Goal: Share content: Share content

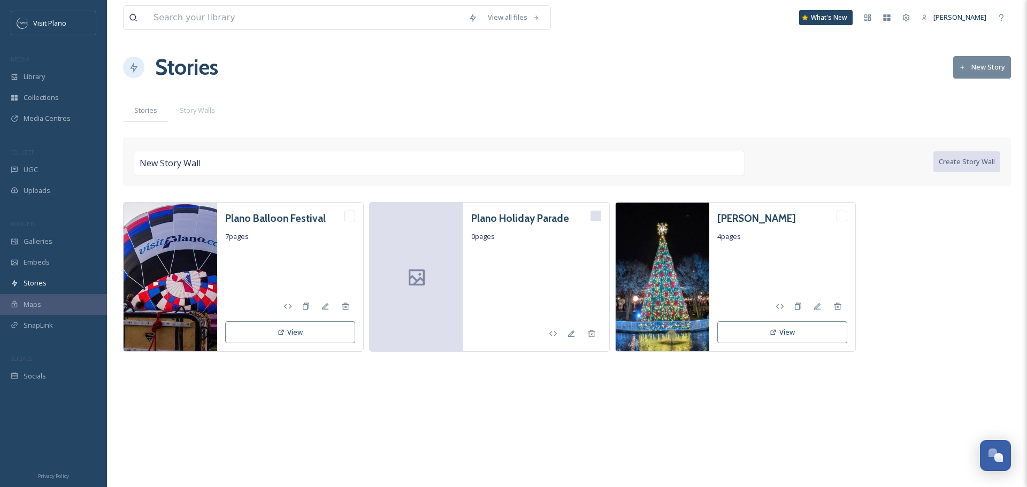
click at [549, 104] on div "Stories Story Walls" at bounding box center [567, 110] width 888 height 22
click at [500, 217] on h3 "Plano Holiday Parade" at bounding box center [520, 219] width 98 height 16
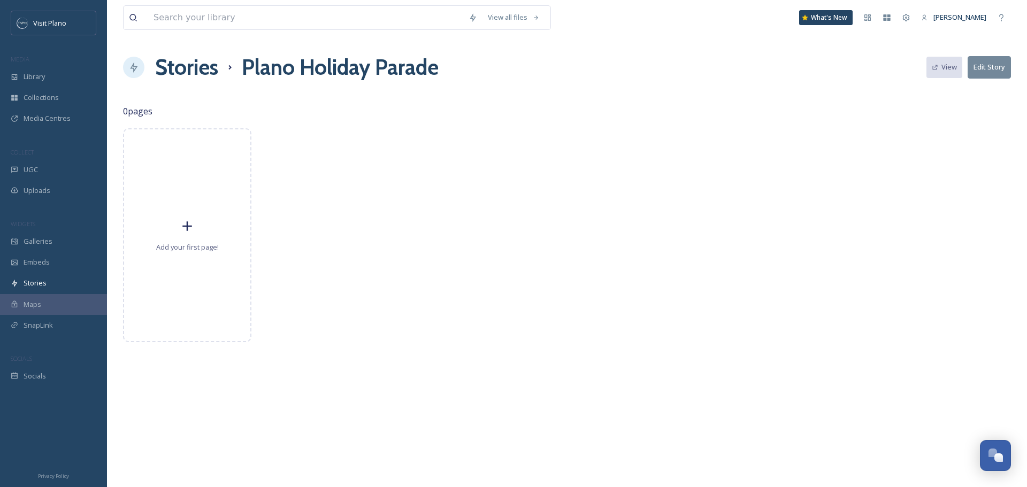
click at [193, 67] on h1 "Stories" at bounding box center [186, 67] width 63 height 32
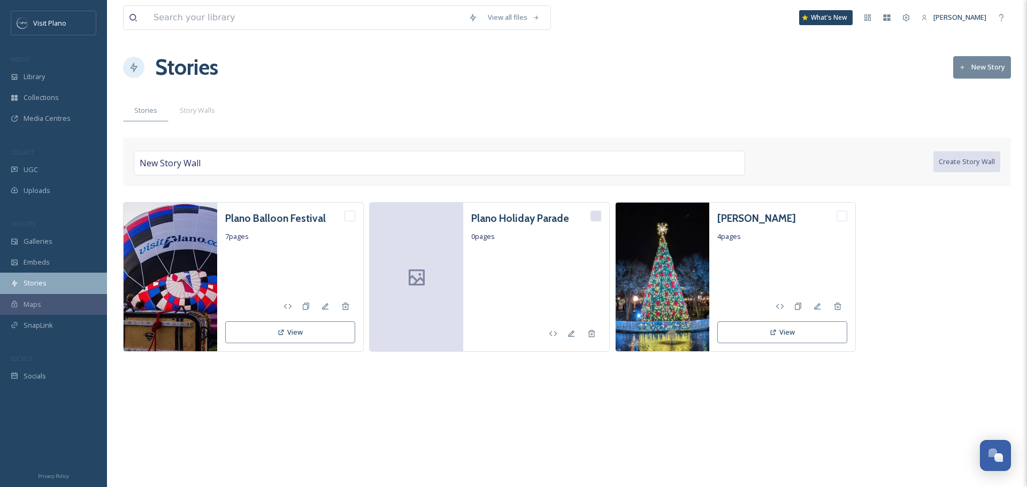
click at [42, 283] on span "Stories" at bounding box center [35, 283] width 23 height 10
click at [974, 70] on button "New Story" at bounding box center [982, 67] width 58 height 22
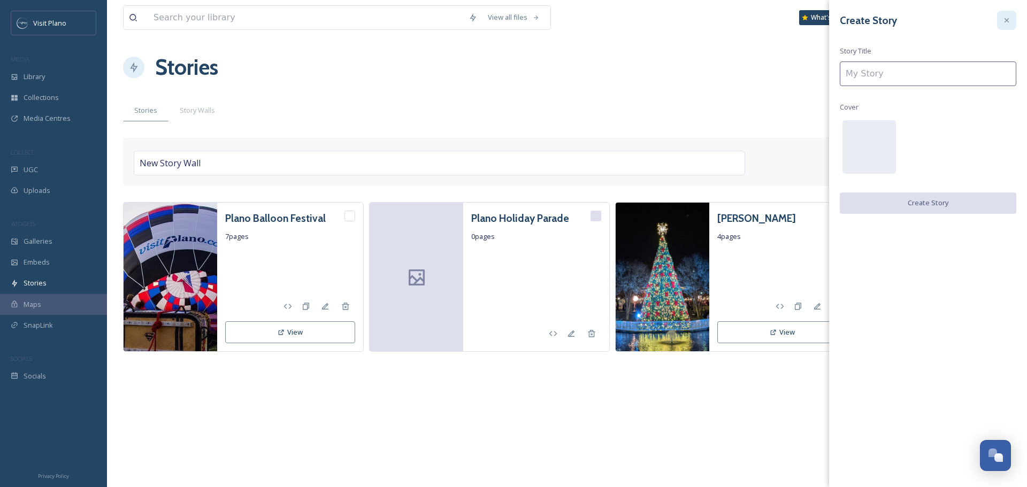
click at [999, 24] on div at bounding box center [1006, 20] width 19 height 19
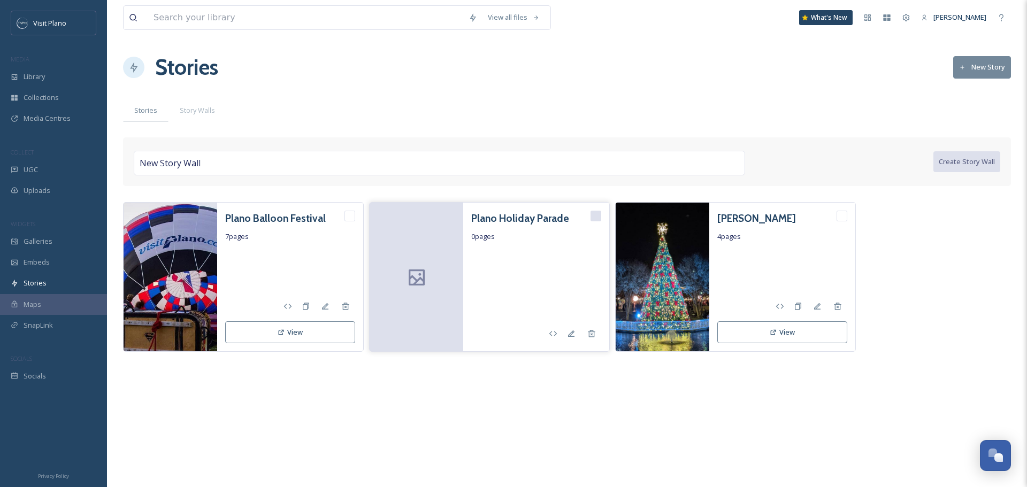
click at [536, 220] on h3 "Plano Holiday Parade" at bounding box center [520, 219] width 98 height 16
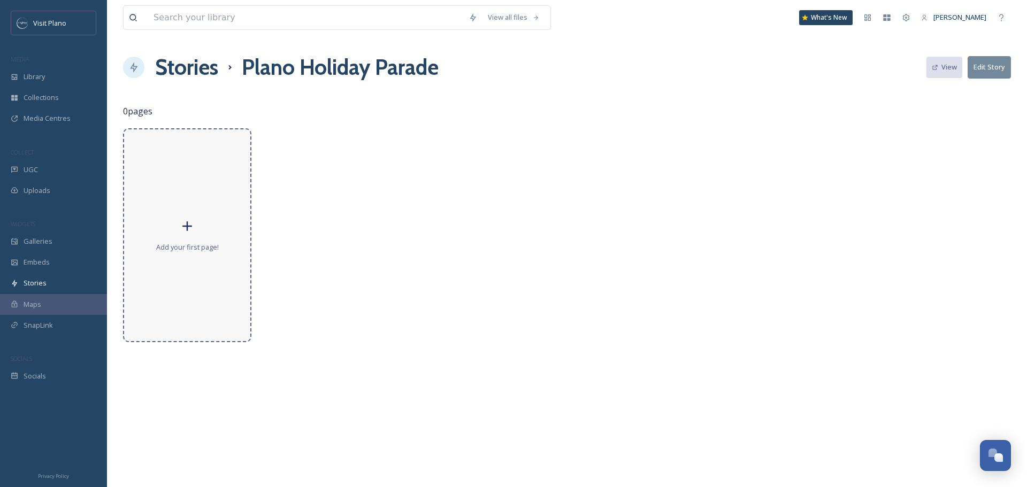
click at [175, 202] on div "Add your first page!" at bounding box center [187, 235] width 128 height 214
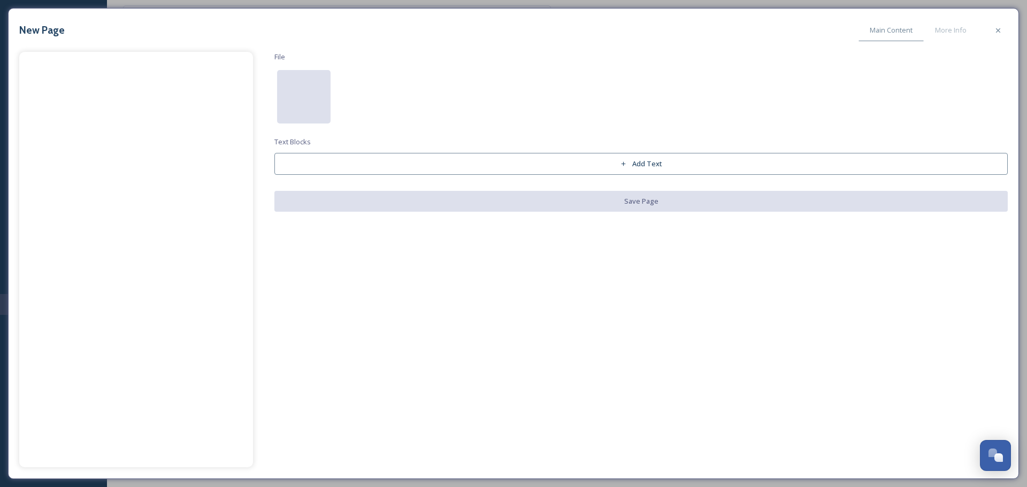
click at [320, 92] on div at bounding box center [303, 96] width 53 height 53
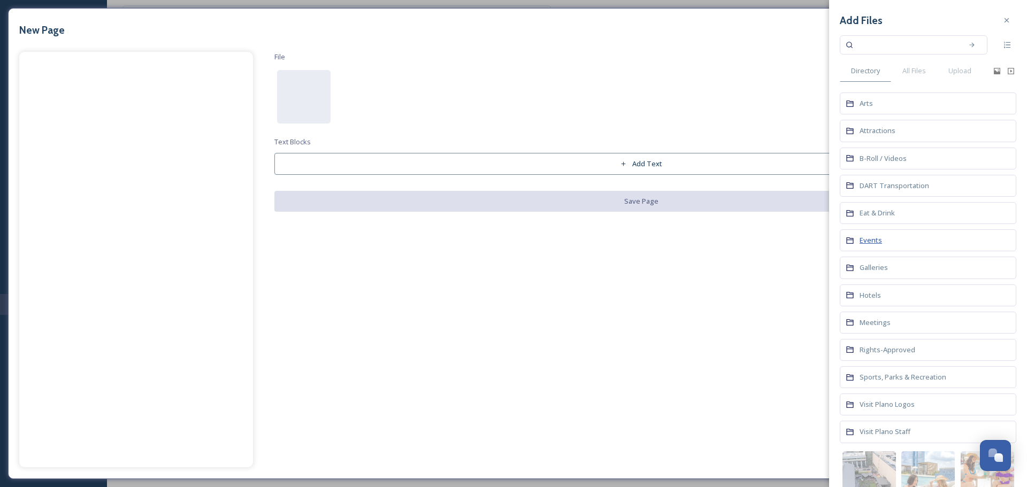
click at [878, 242] on span "Events" at bounding box center [871, 240] width 22 height 10
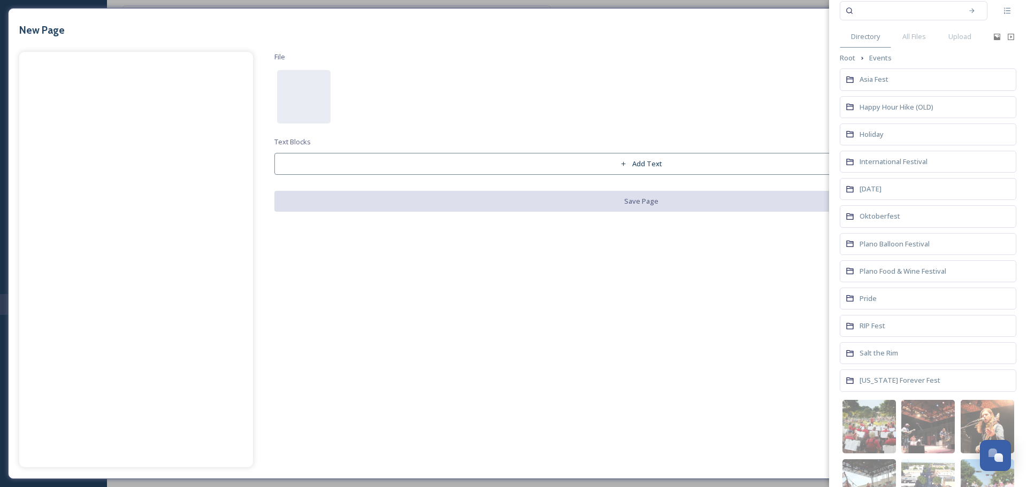
scroll to position [53, 0]
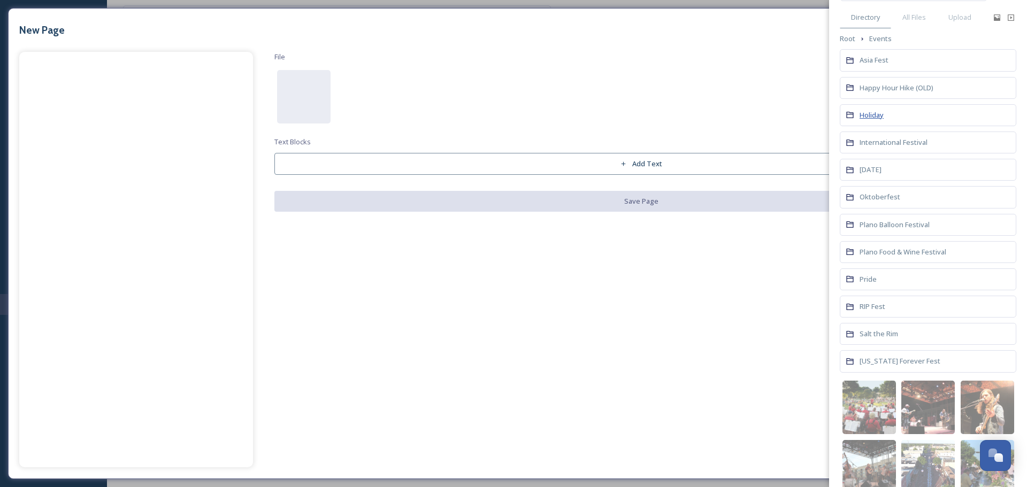
click at [873, 116] on span "Holiday" at bounding box center [872, 115] width 24 height 10
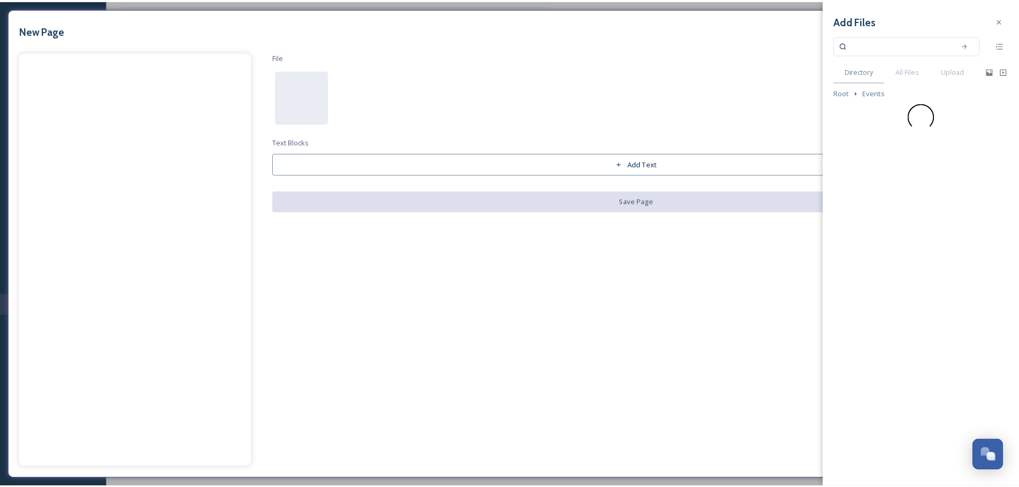
scroll to position [0, 0]
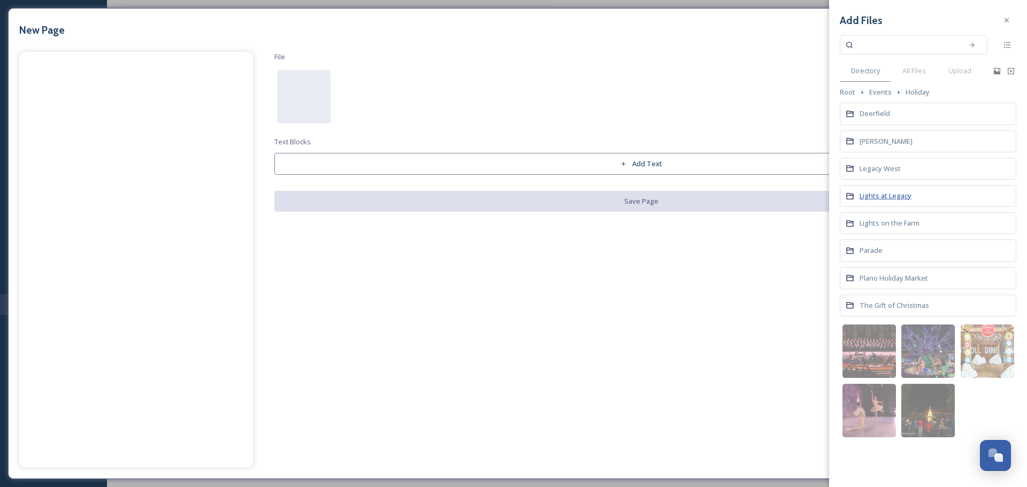
click at [883, 200] on span "Lights at Legacy" at bounding box center [886, 196] width 52 height 10
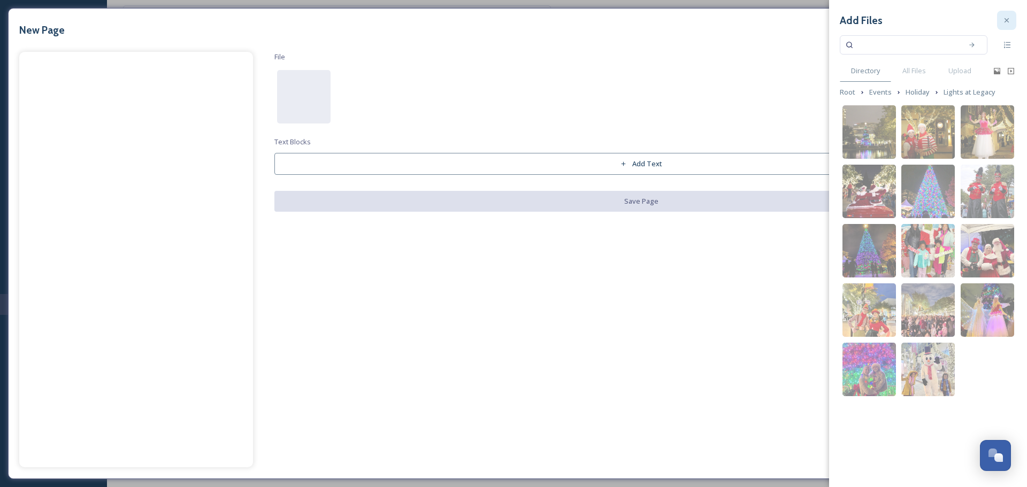
click at [1002, 24] on icon at bounding box center [1006, 20] width 9 height 9
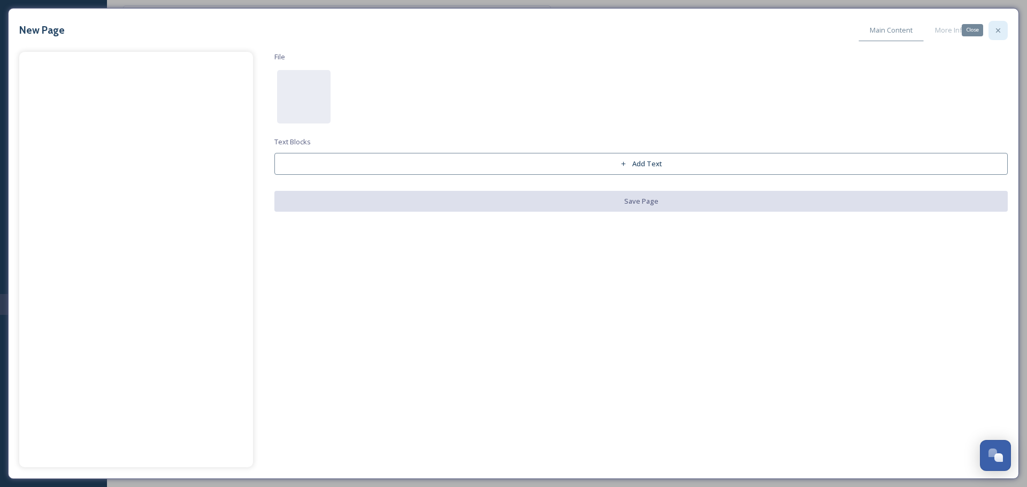
click at [997, 34] on icon at bounding box center [998, 30] width 9 height 9
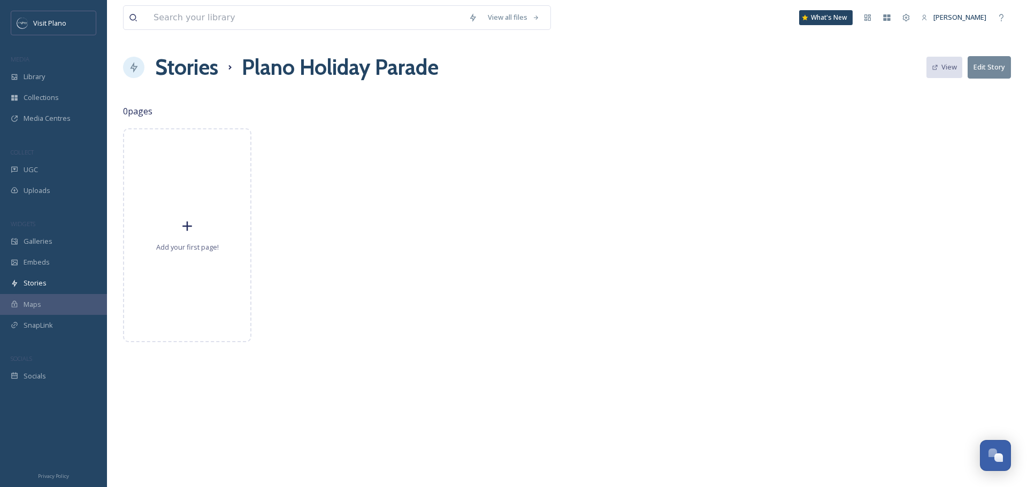
click at [178, 74] on h1 "Stories" at bounding box center [186, 67] width 63 height 32
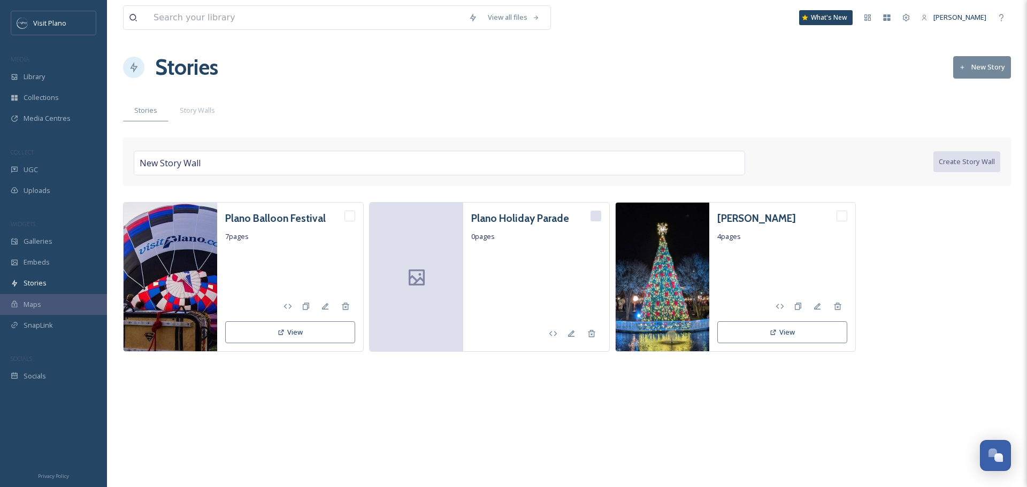
click at [977, 68] on button "New Story" at bounding box center [982, 67] width 58 height 22
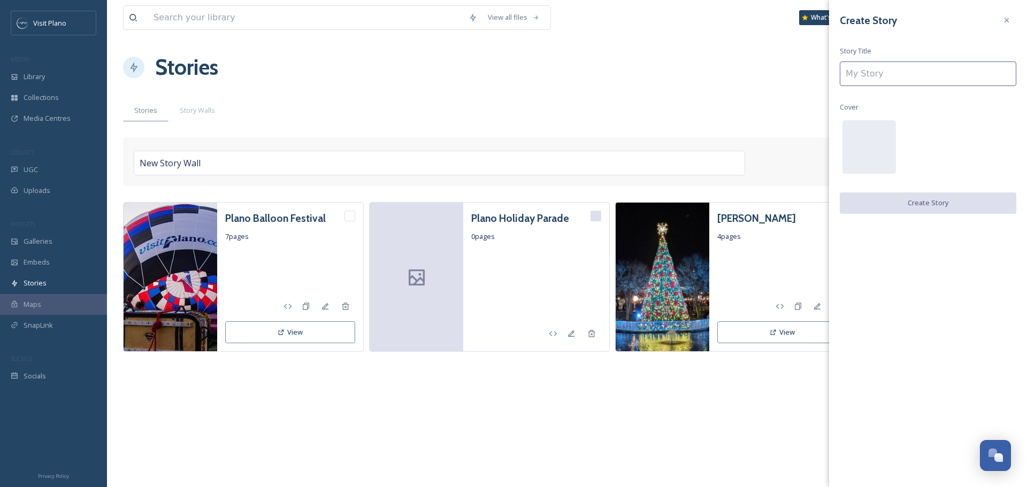
click at [962, 71] on input at bounding box center [928, 74] width 177 height 25
type input "Lights at Legacy"
click at [885, 203] on button "Create Story" at bounding box center [928, 204] width 177 height 22
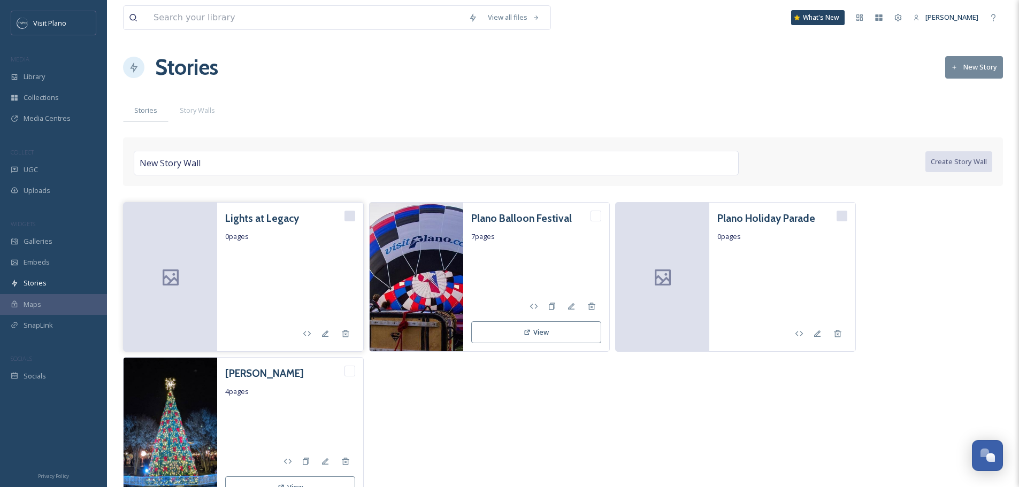
click at [263, 225] on h3 "Lights at Legacy" at bounding box center [262, 219] width 74 height 16
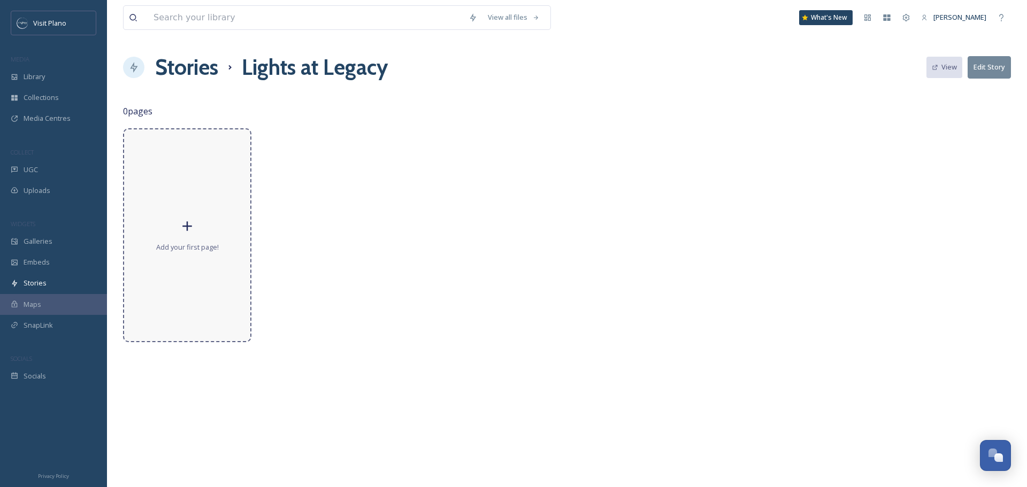
click at [197, 242] on span "Add your first page!" at bounding box center [187, 247] width 63 height 10
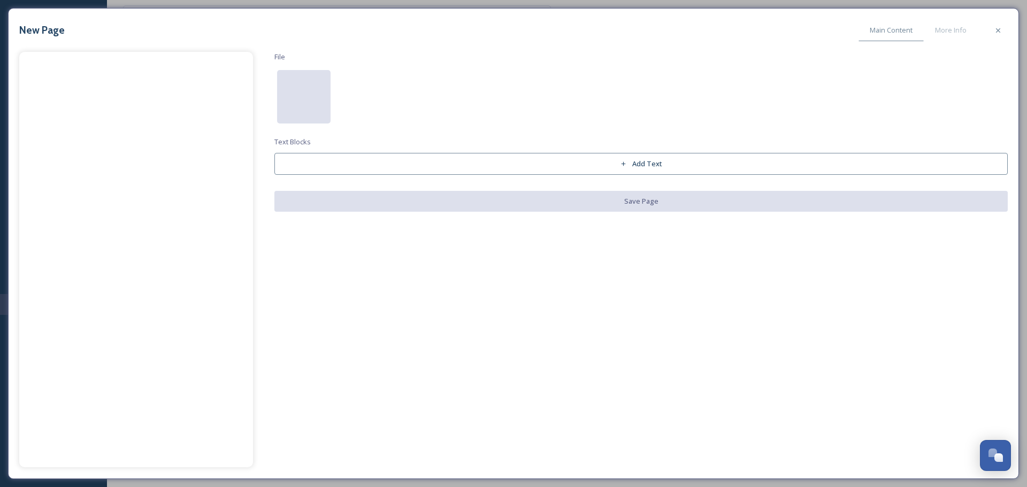
click at [296, 106] on div at bounding box center [303, 96] width 53 height 53
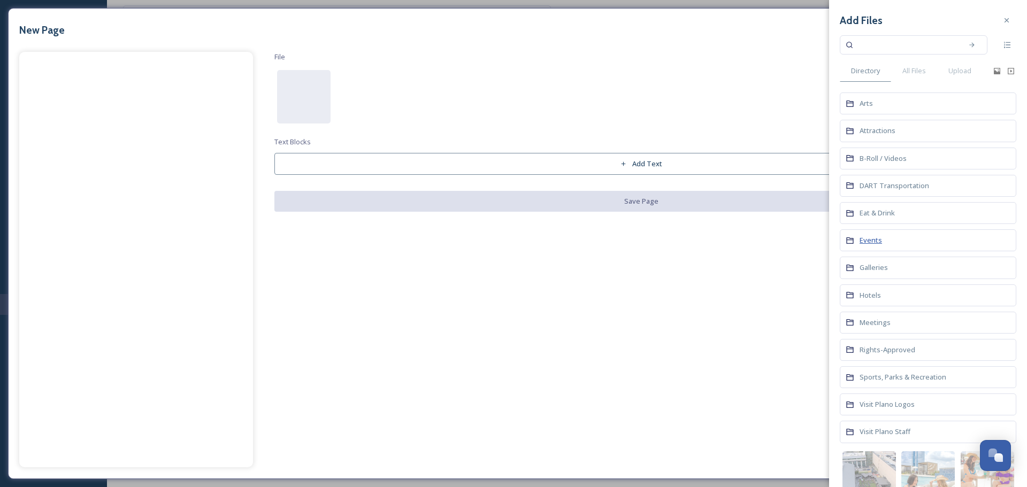
click at [865, 236] on span "Events" at bounding box center [871, 240] width 22 height 10
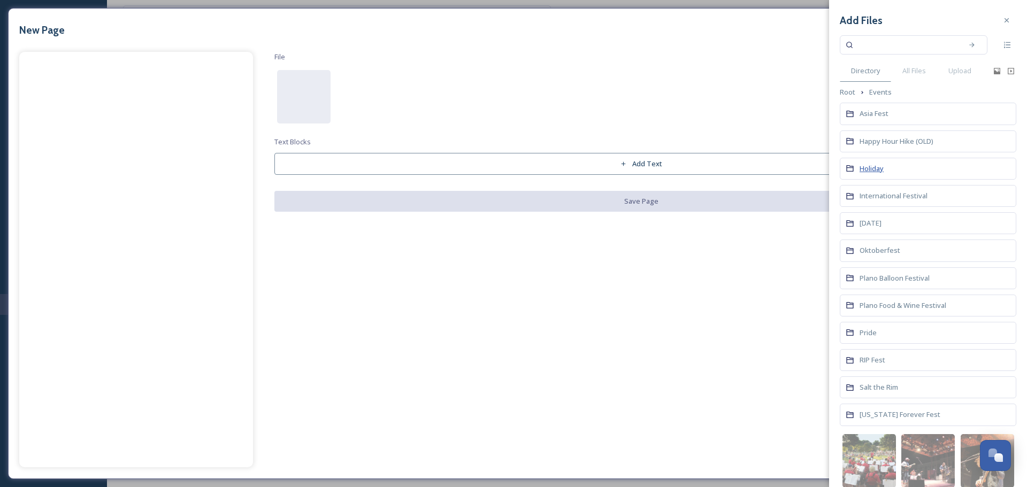
click at [863, 170] on span "Holiday" at bounding box center [872, 169] width 24 height 10
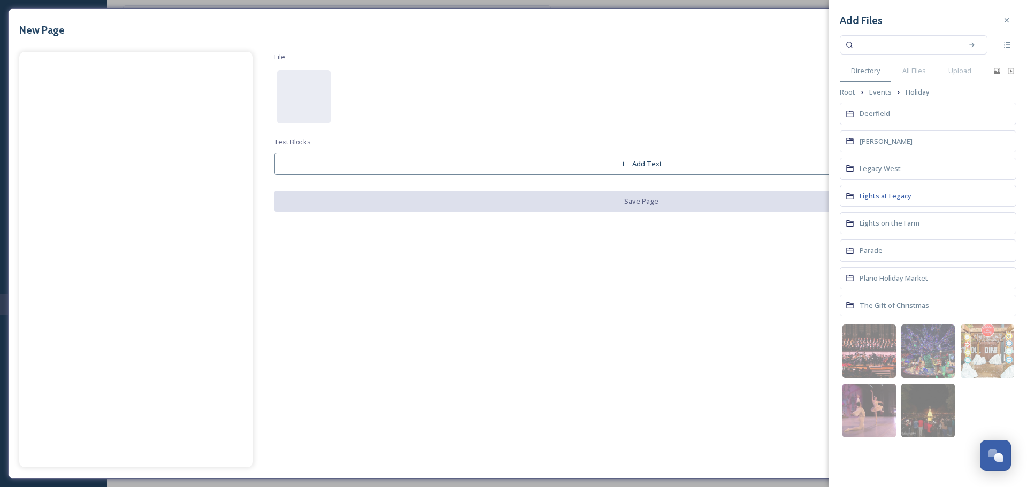
click at [881, 200] on span "Lights at Legacy" at bounding box center [886, 196] width 52 height 10
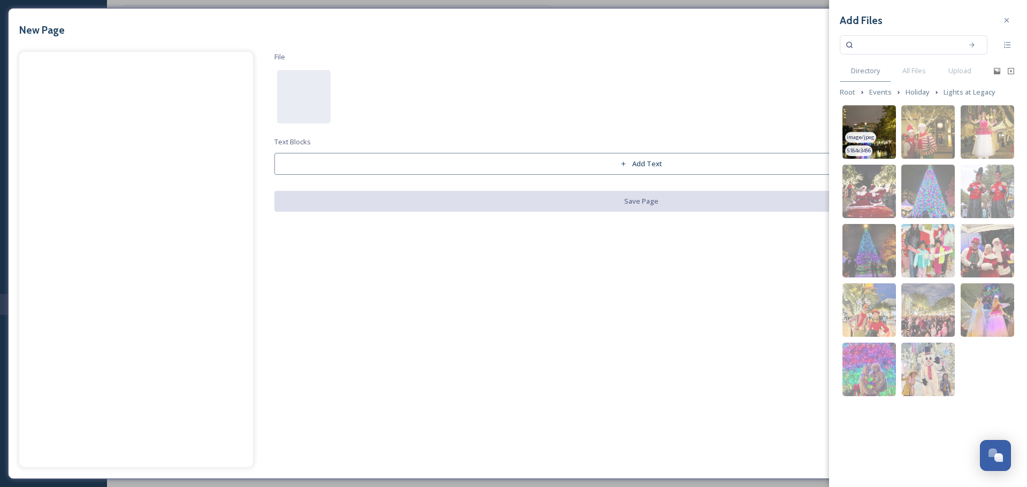
click at [875, 135] on img at bounding box center [868, 131] width 53 height 53
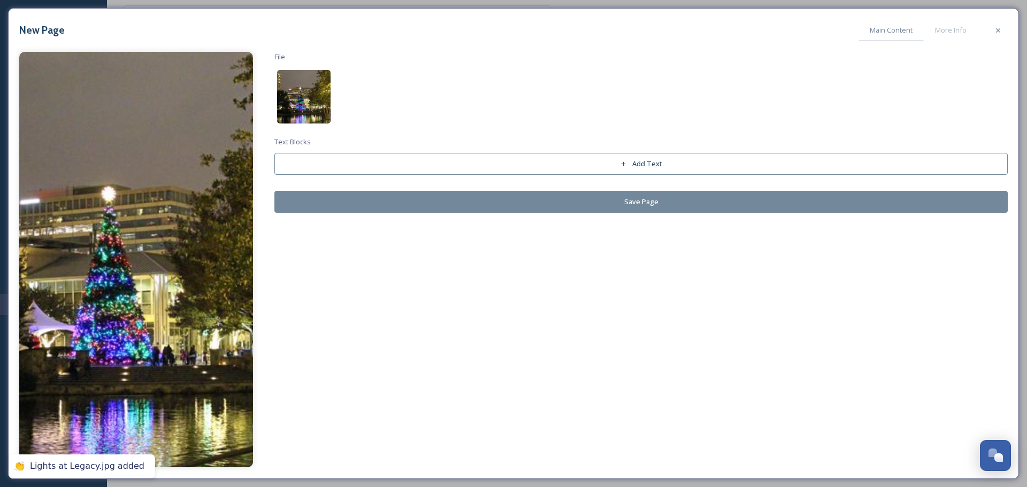
click at [323, 72] on img at bounding box center [303, 96] width 53 height 53
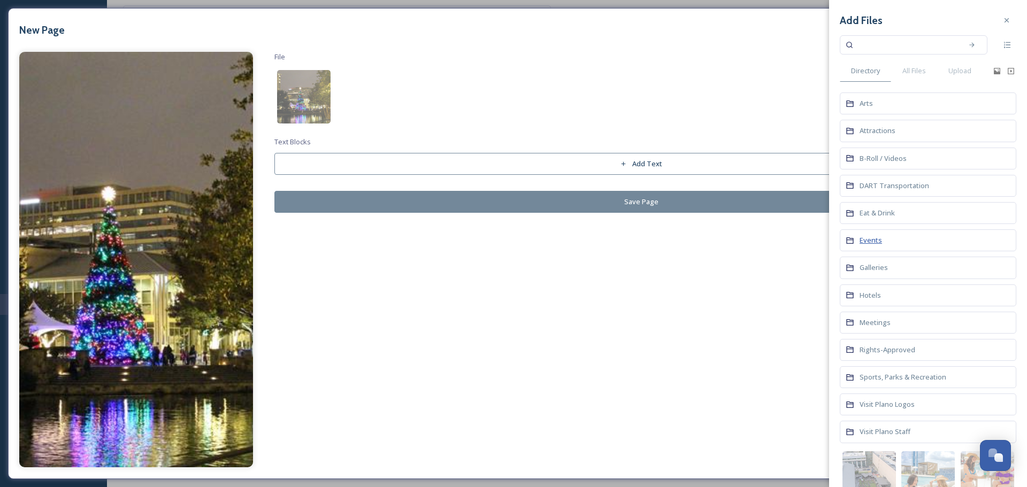
click at [877, 243] on span "Events" at bounding box center [871, 240] width 22 height 10
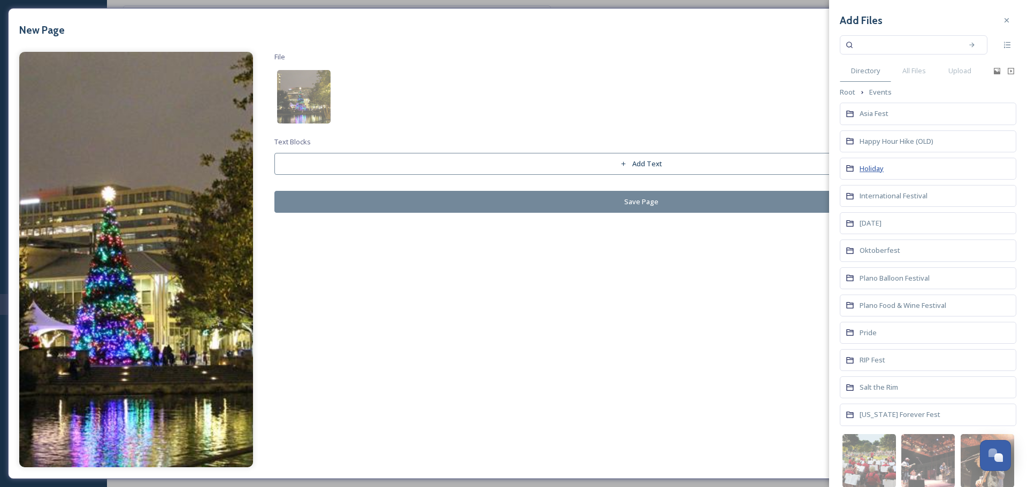
click at [876, 172] on span "Holiday" at bounding box center [872, 169] width 24 height 10
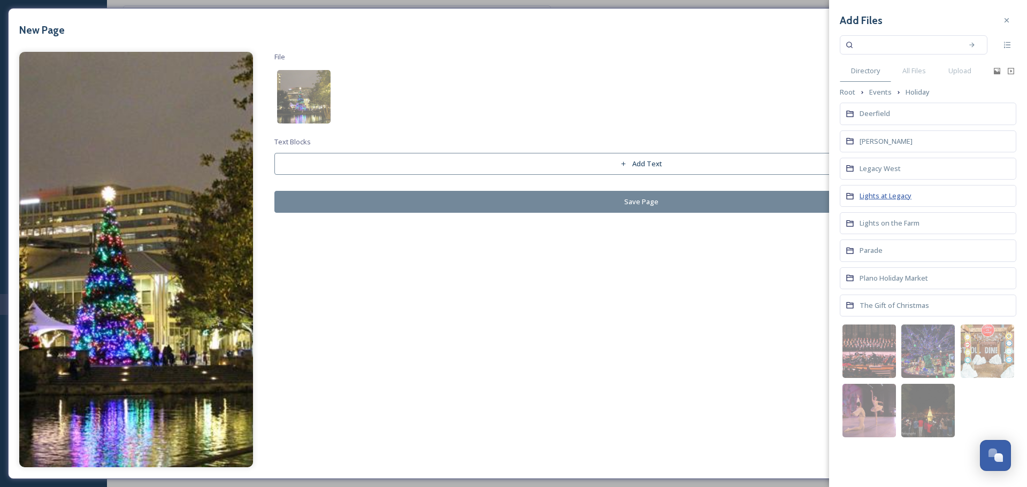
click at [886, 191] on span "Lights at Legacy" at bounding box center [886, 196] width 52 height 10
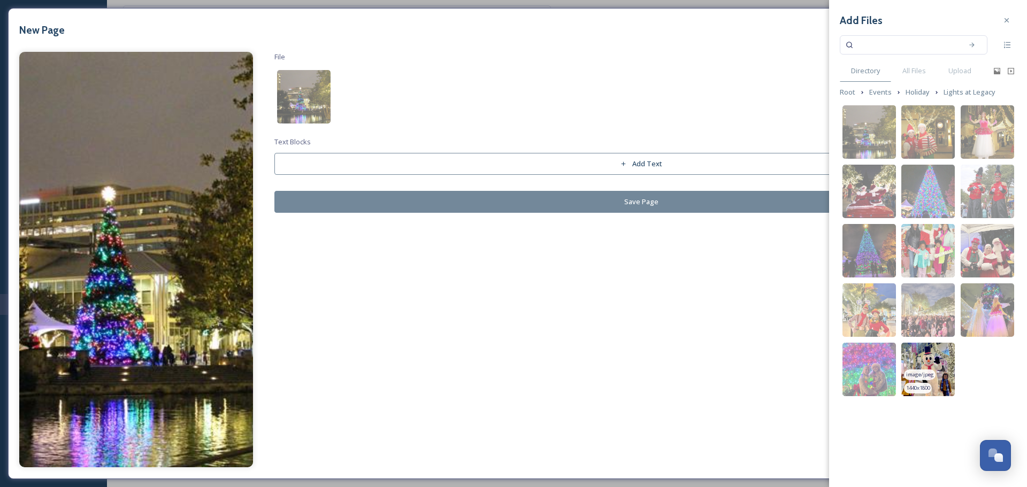
click at [925, 359] on img at bounding box center [927, 369] width 53 height 53
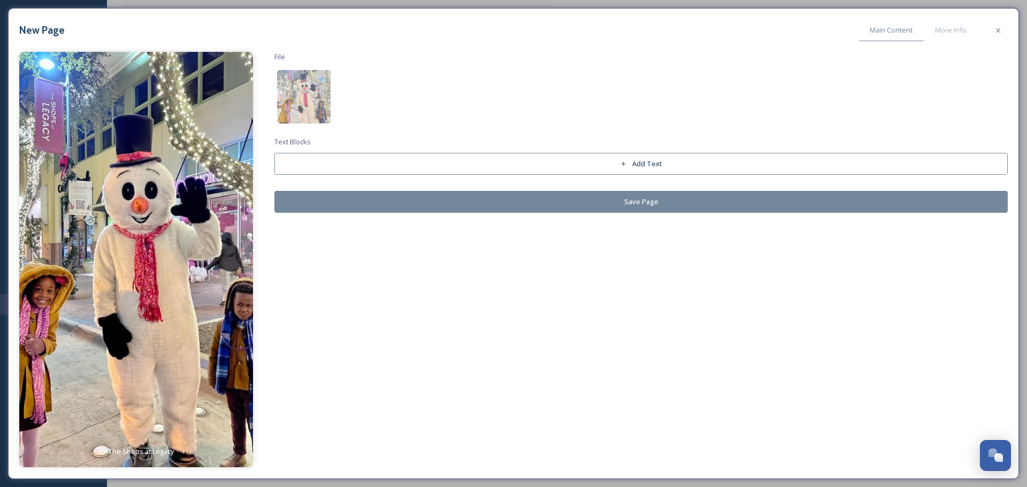
click at [402, 206] on button "Save Page" at bounding box center [640, 202] width 733 height 22
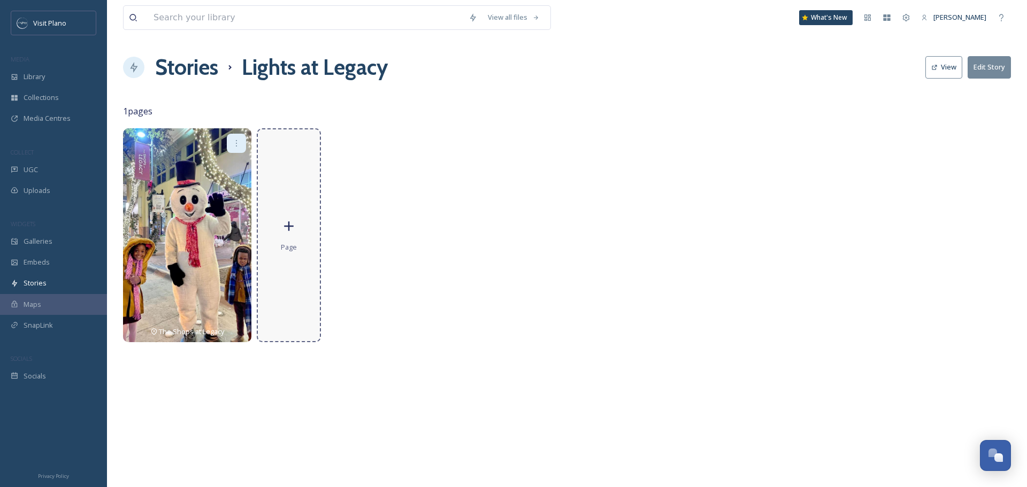
click at [292, 234] on icon at bounding box center [289, 226] width 16 height 16
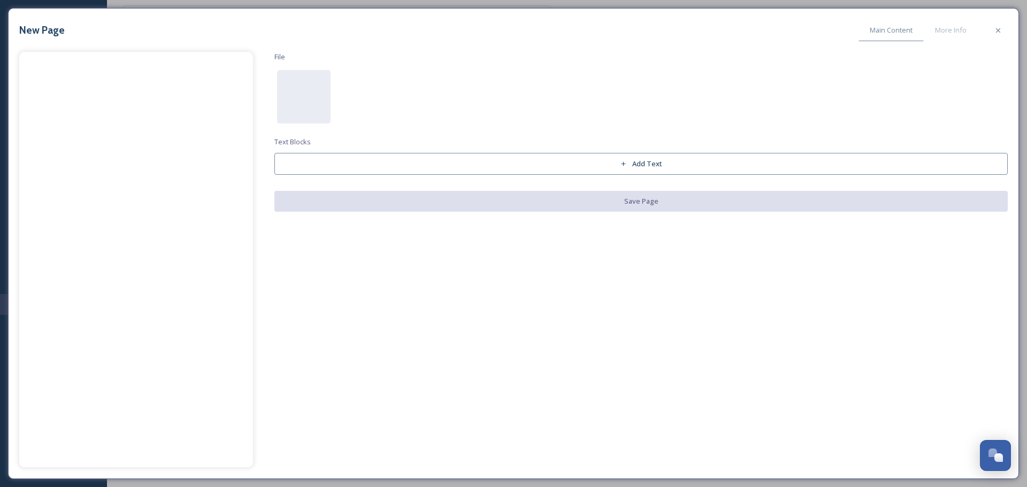
click at [374, 168] on button "Add Text" at bounding box center [640, 164] width 733 height 22
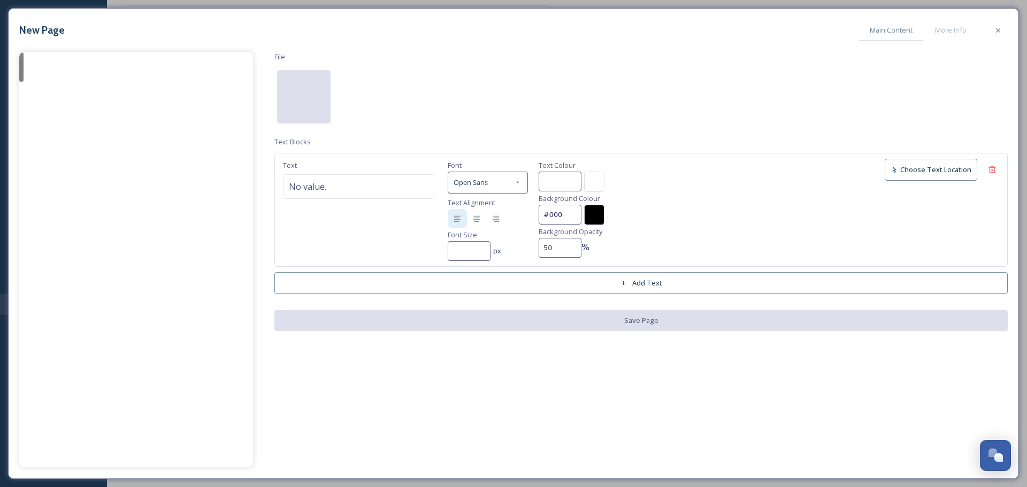
click at [315, 111] on div at bounding box center [303, 96] width 53 height 53
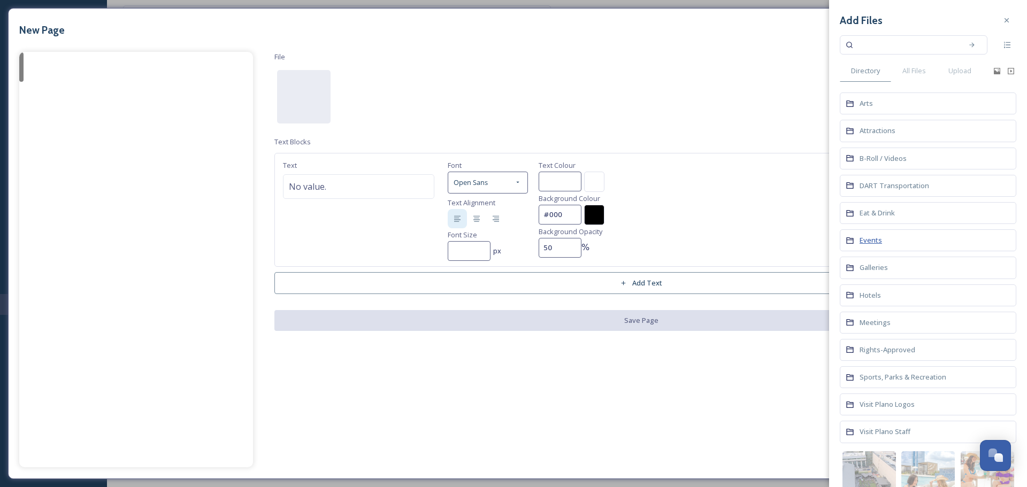
click at [873, 239] on span "Events" at bounding box center [871, 240] width 22 height 10
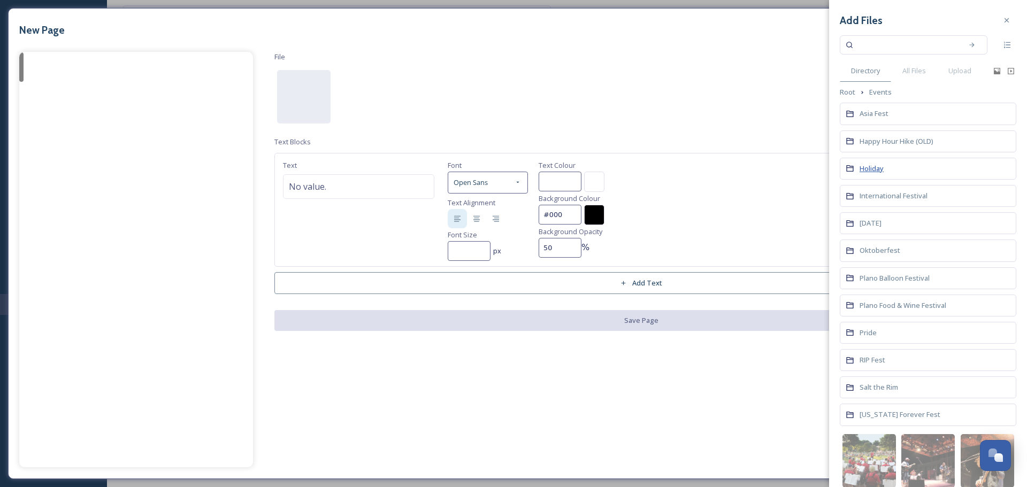
click at [877, 171] on span "Holiday" at bounding box center [872, 169] width 24 height 10
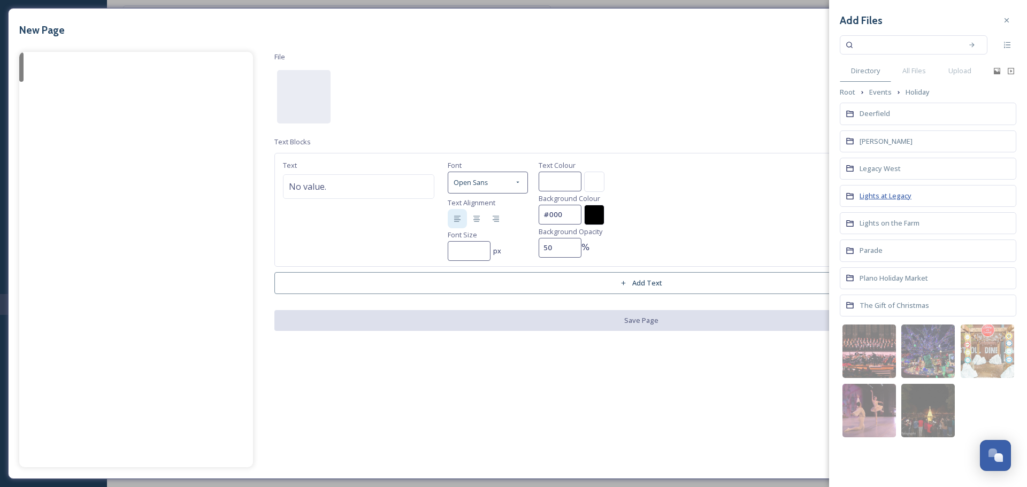
click at [878, 195] on span "Lights at Legacy" at bounding box center [886, 196] width 52 height 10
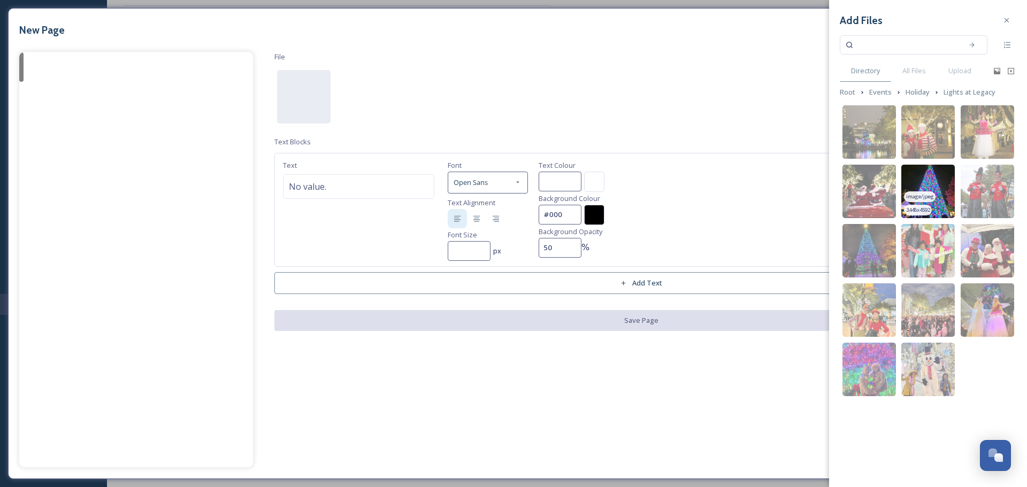
click at [945, 188] on img at bounding box center [927, 191] width 53 height 53
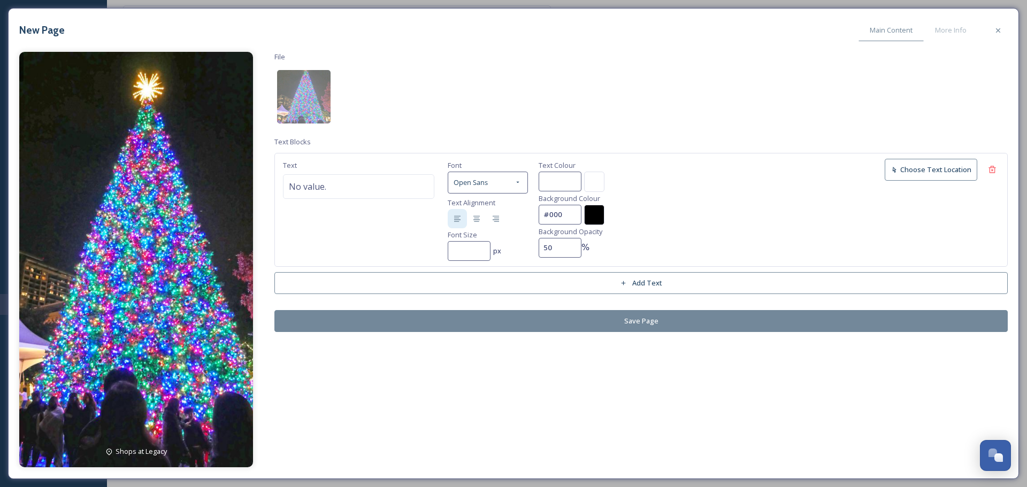
click at [331, 333] on div "Shops at Legacy File Text Blocks Text No value. Font Open Sans Text Alignment F…" at bounding box center [513, 260] width 988 height 416
click at [336, 328] on button "Save Page" at bounding box center [640, 321] width 733 height 22
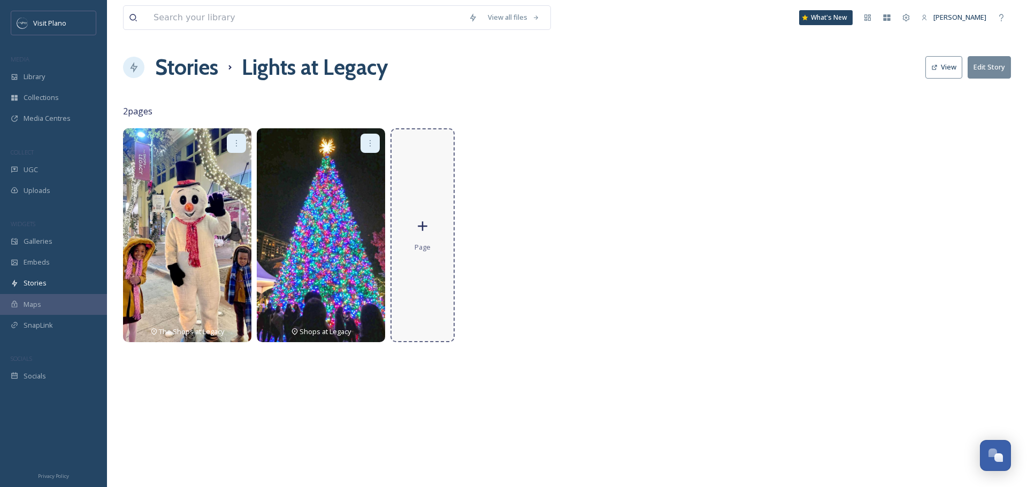
click at [421, 241] on div "Page" at bounding box center [422, 235] width 64 height 214
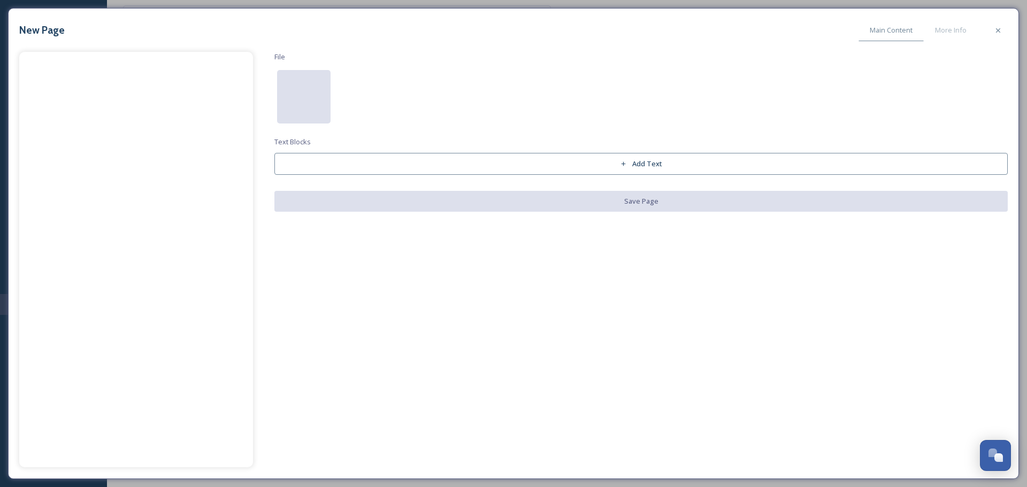
click at [320, 94] on div at bounding box center [303, 96] width 53 height 53
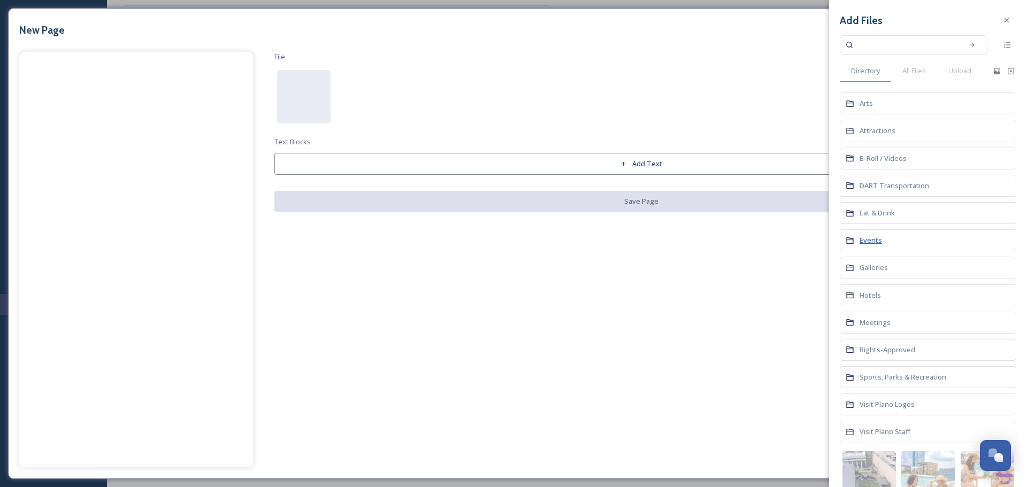
click at [877, 246] on span "Events" at bounding box center [871, 240] width 22 height 10
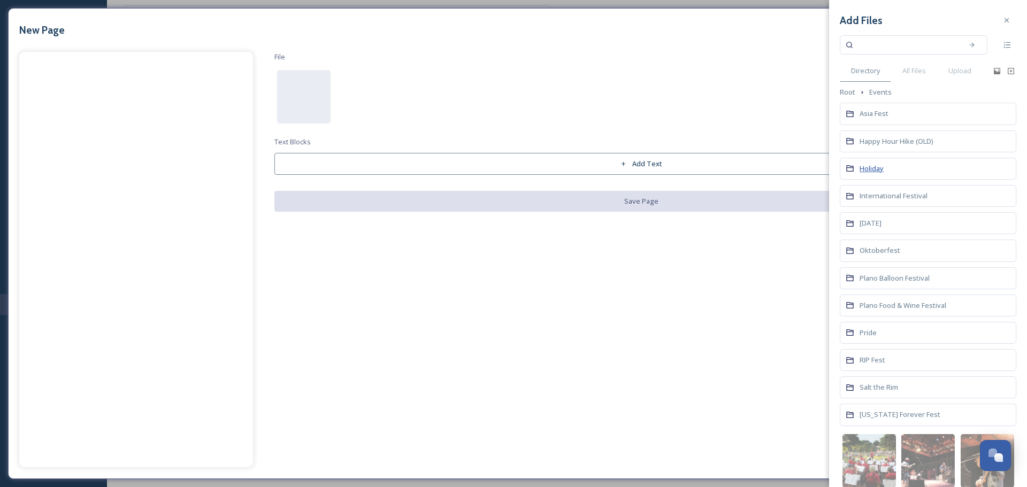
click at [870, 168] on span "Holiday" at bounding box center [872, 169] width 24 height 10
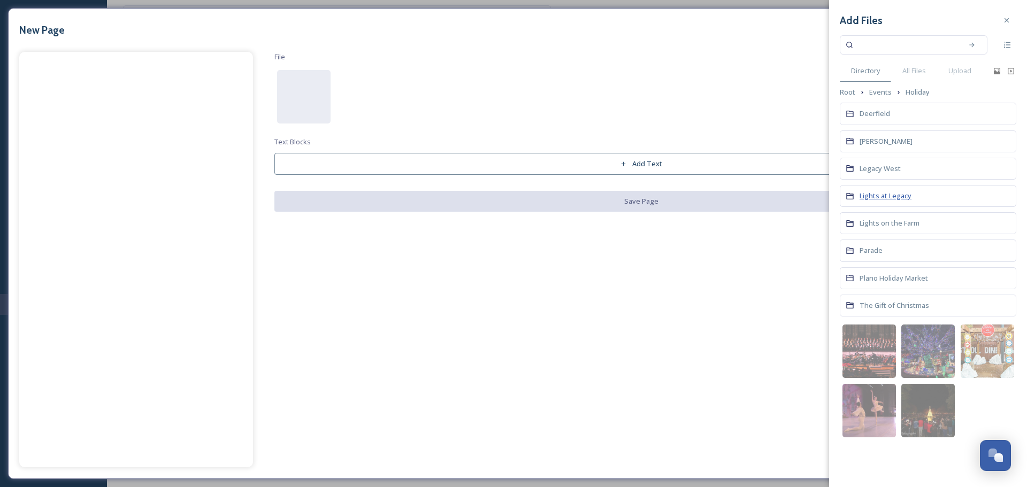
click at [880, 196] on span "Lights at Legacy" at bounding box center [886, 196] width 52 height 10
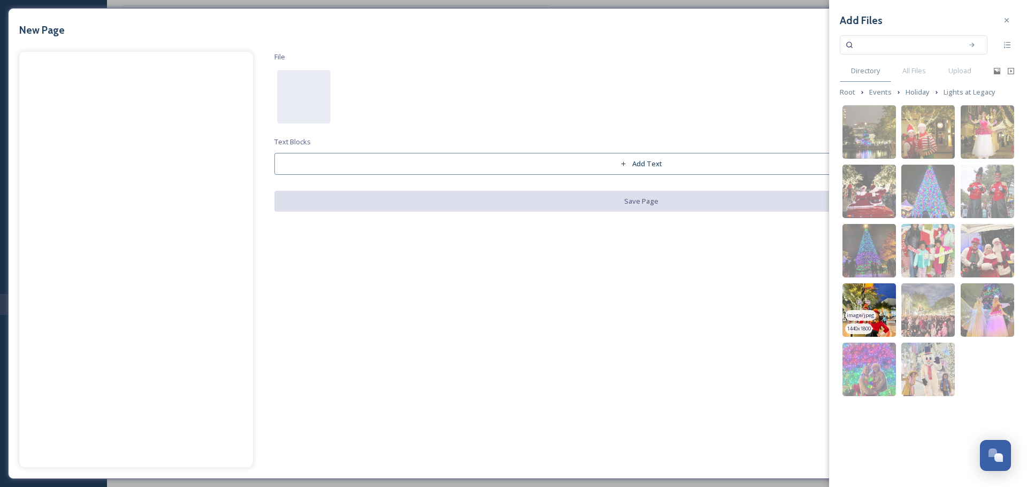
click at [876, 294] on img at bounding box center [868, 309] width 53 height 53
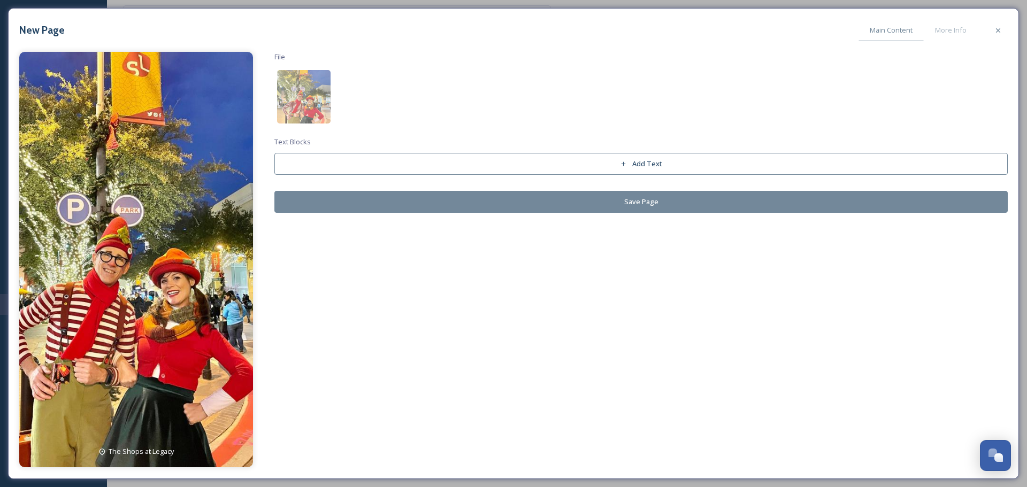
click at [394, 211] on button "Save Page" at bounding box center [640, 202] width 733 height 22
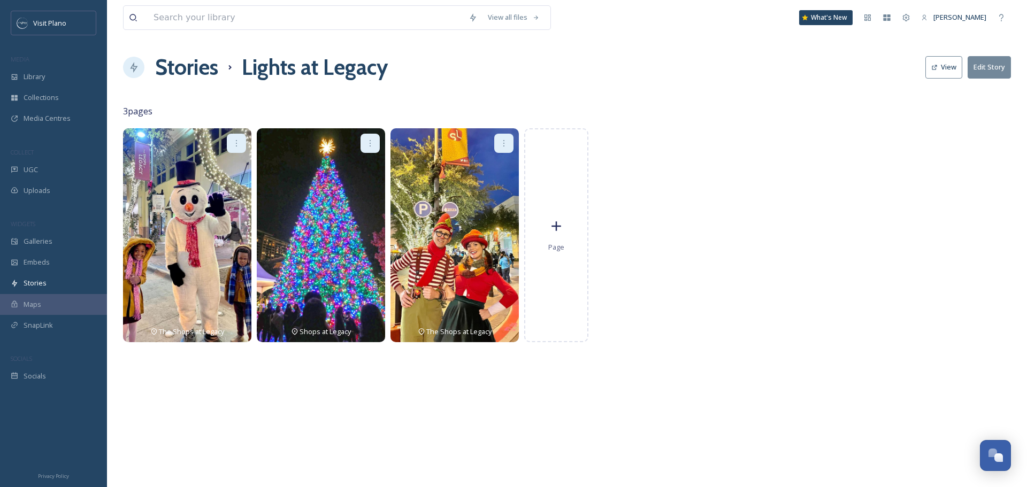
click at [497, 137] on div at bounding box center [503, 143] width 19 height 19
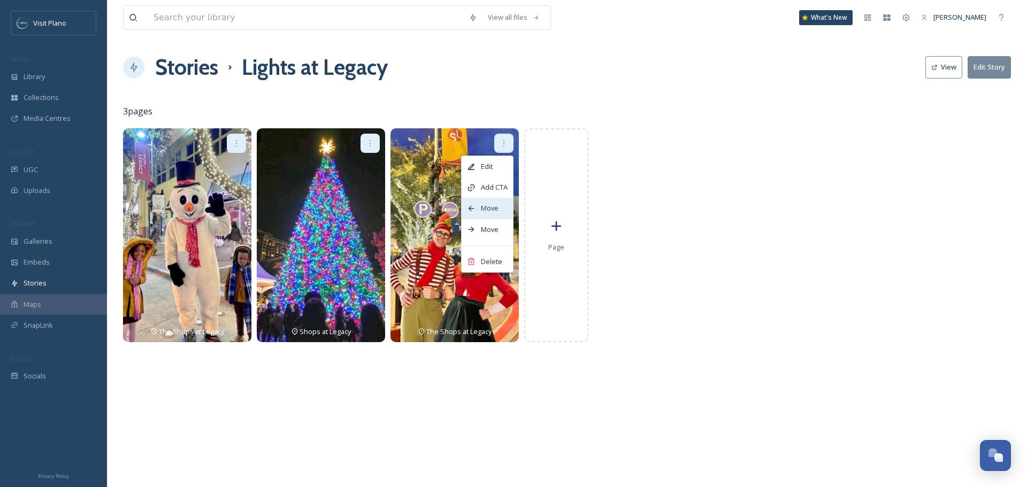
click at [482, 204] on span "Move" at bounding box center [490, 208] width 18 height 10
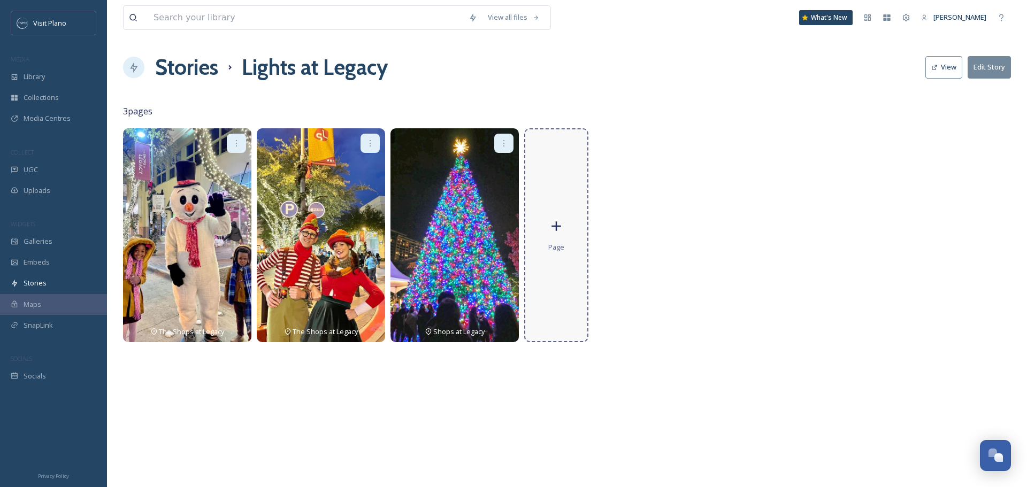
click at [548, 210] on div "Page" at bounding box center [556, 235] width 64 height 214
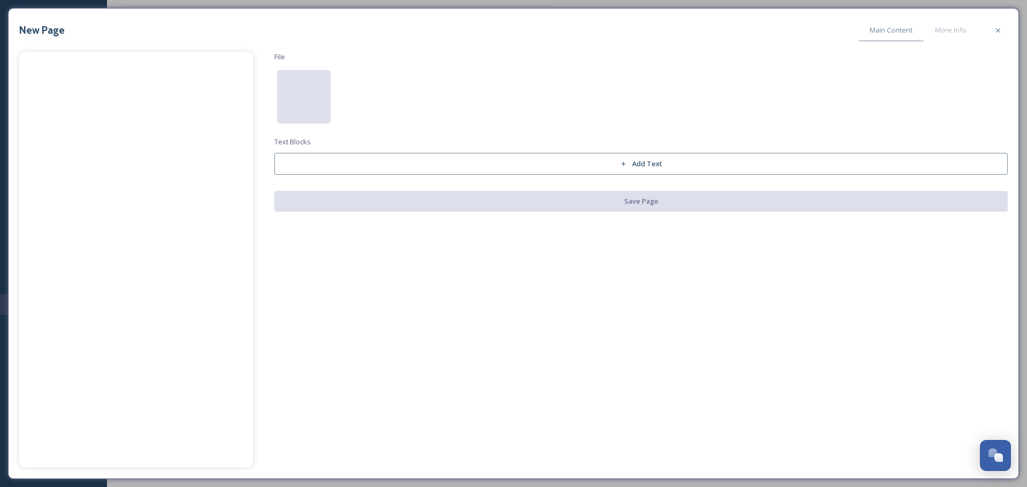
click at [303, 112] on div at bounding box center [303, 96] width 53 height 53
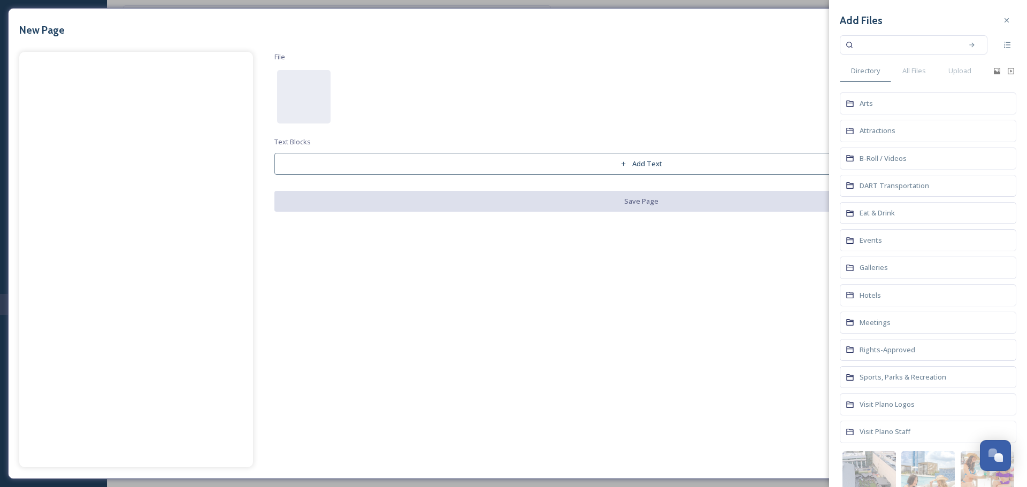
click at [864, 246] on div "Events" at bounding box center [928, 240] width 177 height 22
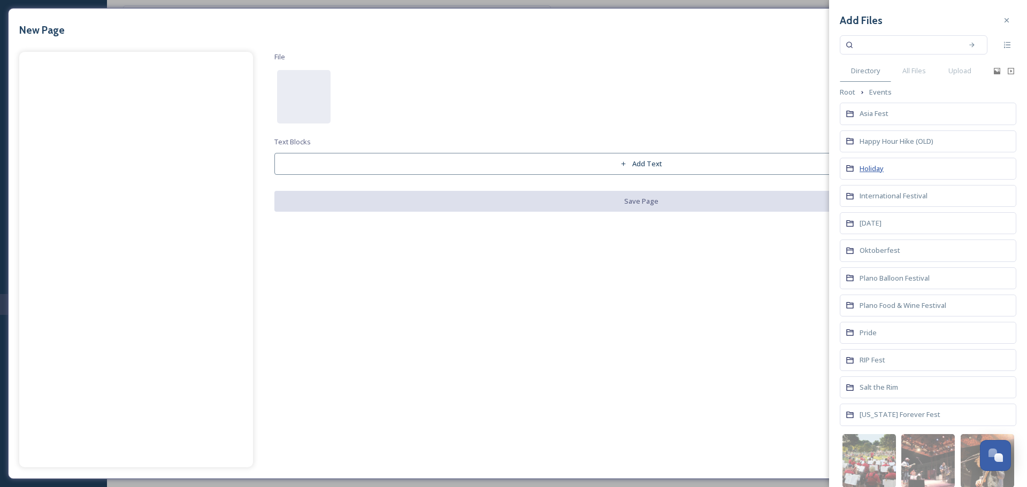
click at [883, 170] on span "Holiday" at bounding box center [872, 169] width 24 height 10
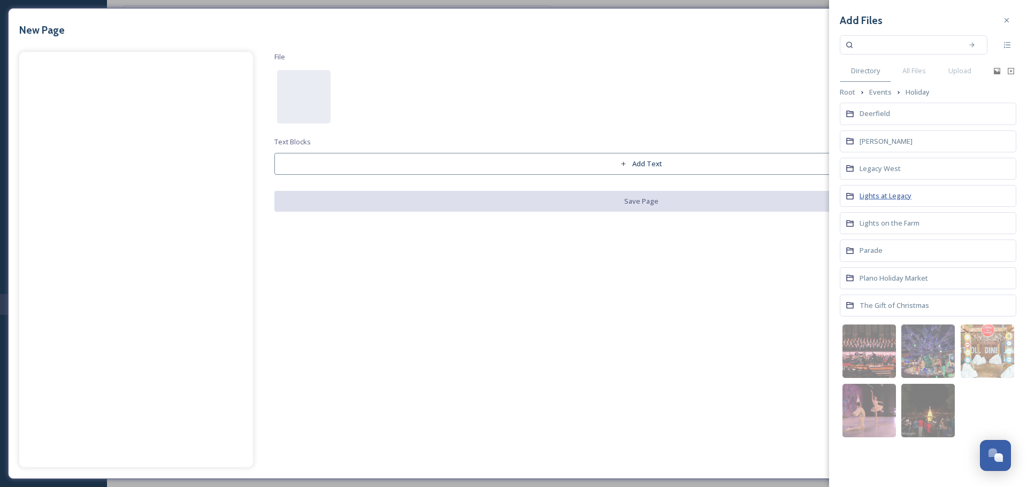
click at [885, 196] on span "Lights at Legacy" at bounding box center [886, 196] width 52 height 10
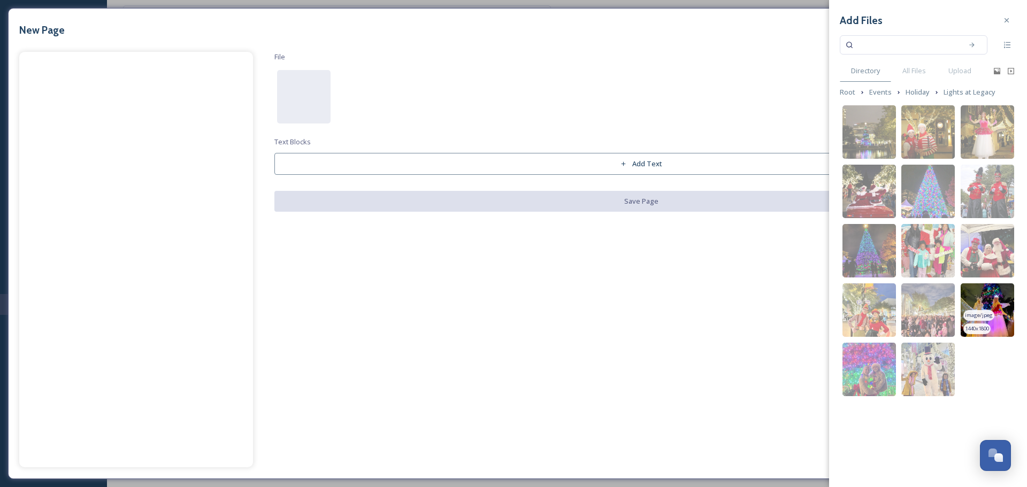
click at [985, 302] on img at bounding box center [987, 309] width 53 height 53
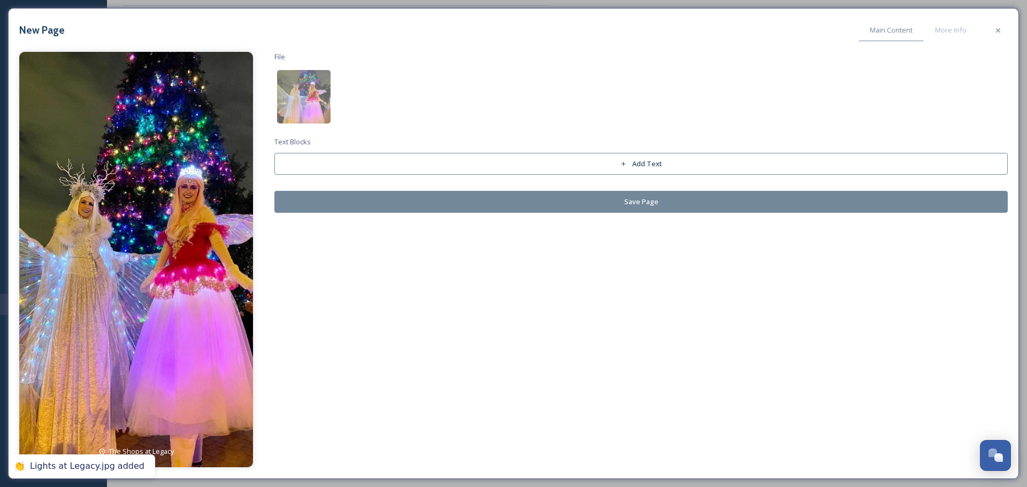
click at [328, 202] on button "Save Page" at bounding box center [640, 202] width 733 height 22
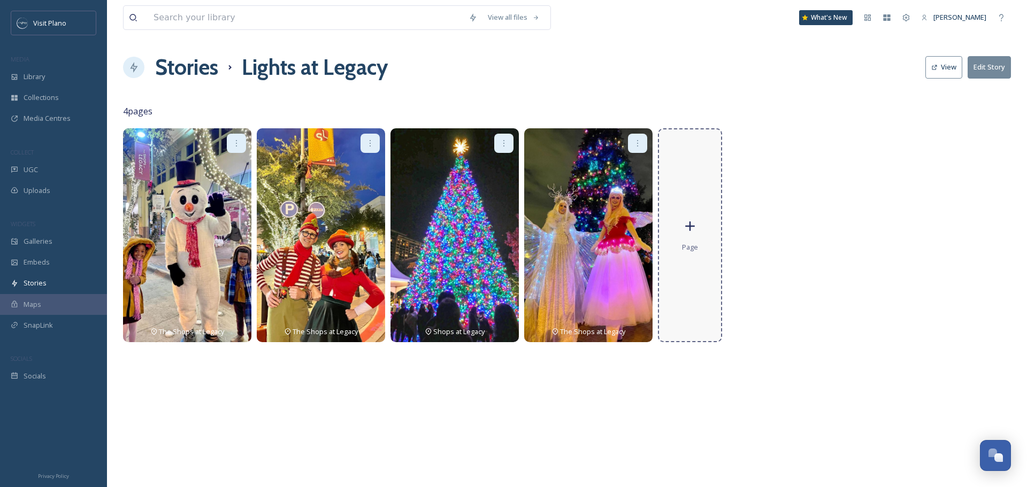
click at [682, 213] on div "Page" at bounding box center [690, 235] width 64 height 214
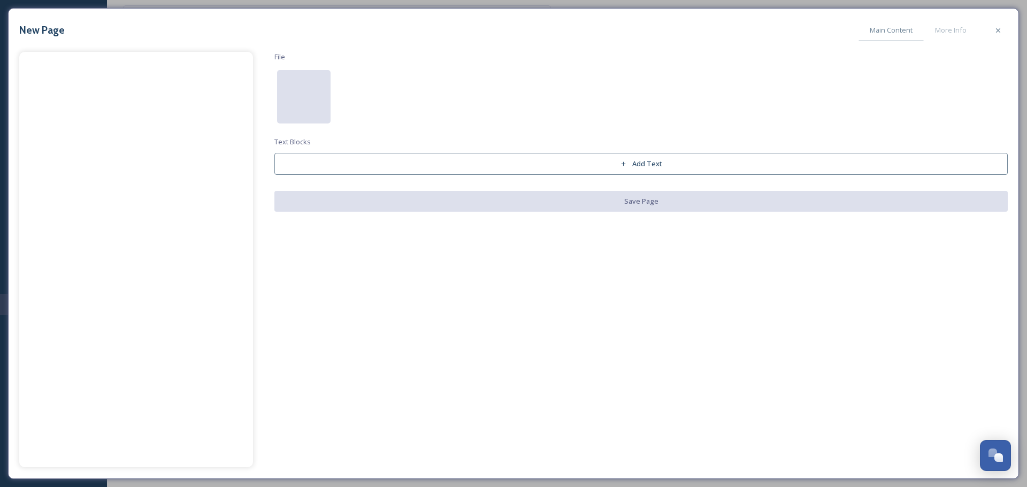
click at [300, 95] on div at bounding box center [303, 96] width 53 height 53
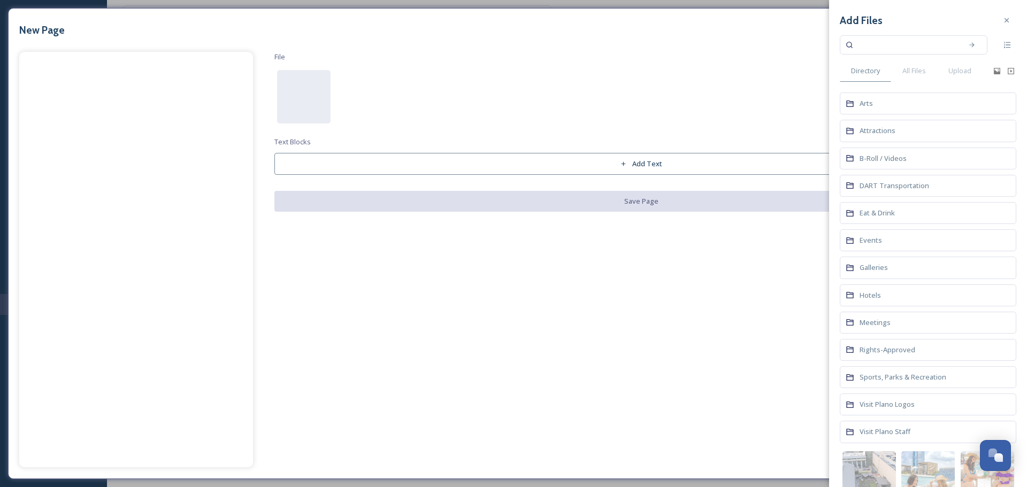
click at [871, 246] on div "Events" at bounding box center [928, 240] width 177 height 22
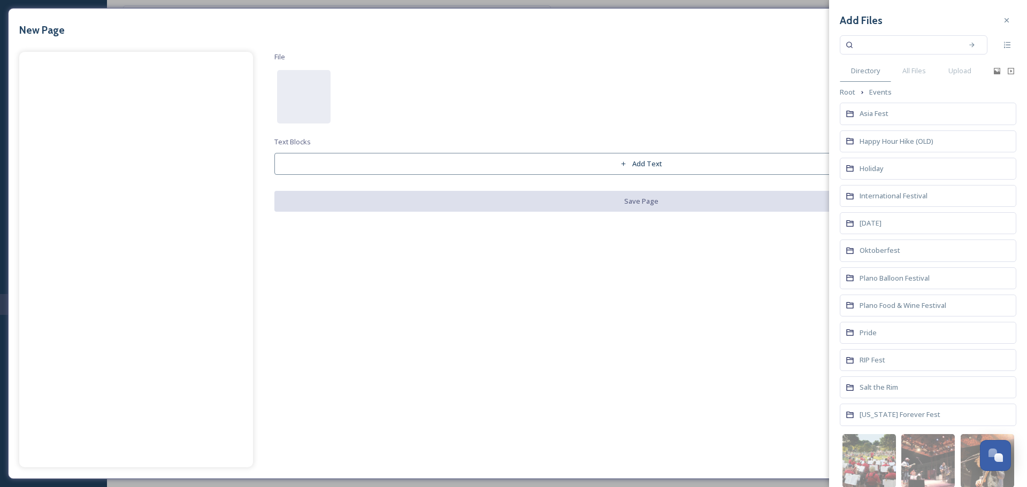
click at [866, 175] on div "Holiday" at bounding box center [928, 169] width 177 height 22
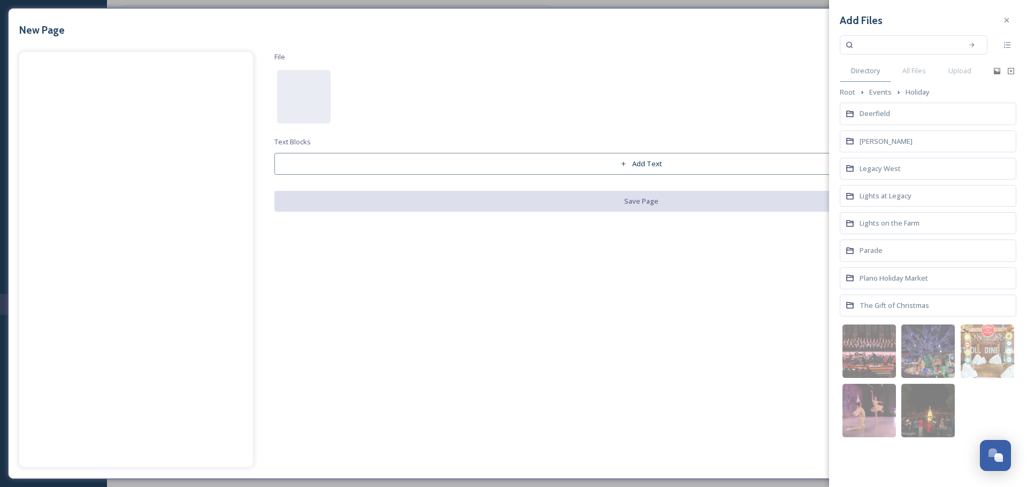
click at [882, 213] on div "Lights on the Farm" at bounding box center [928, 223] width 177 height 22
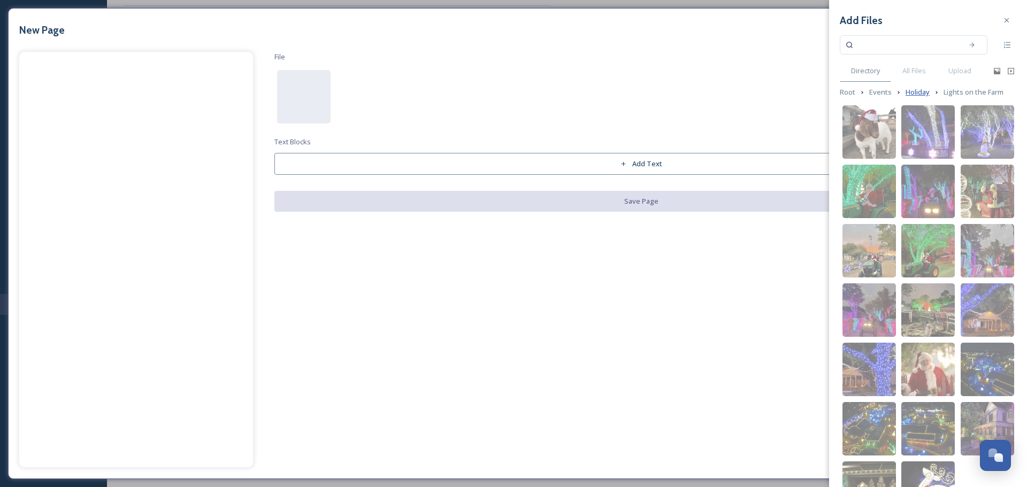
click at [910, 88] on span "Holiday" at bounding box center [918, 92] width 24 height 10
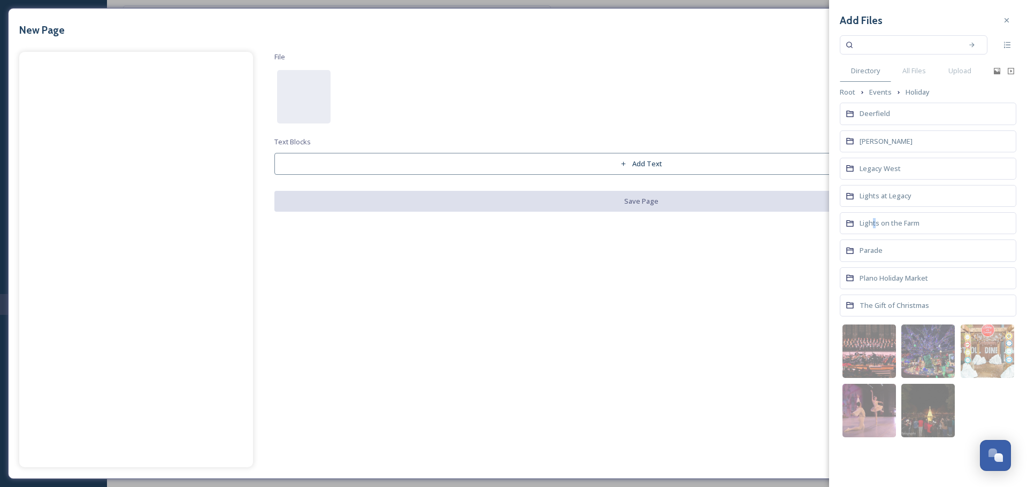
drag, startPoint x: 876, startPoint y: 220, endPoint x: 873, endPoint y: 232, distance: 12.7
click at [873, 232] on div "Lights on the Farm" at bounding box center [928, 223] width 177 height 22
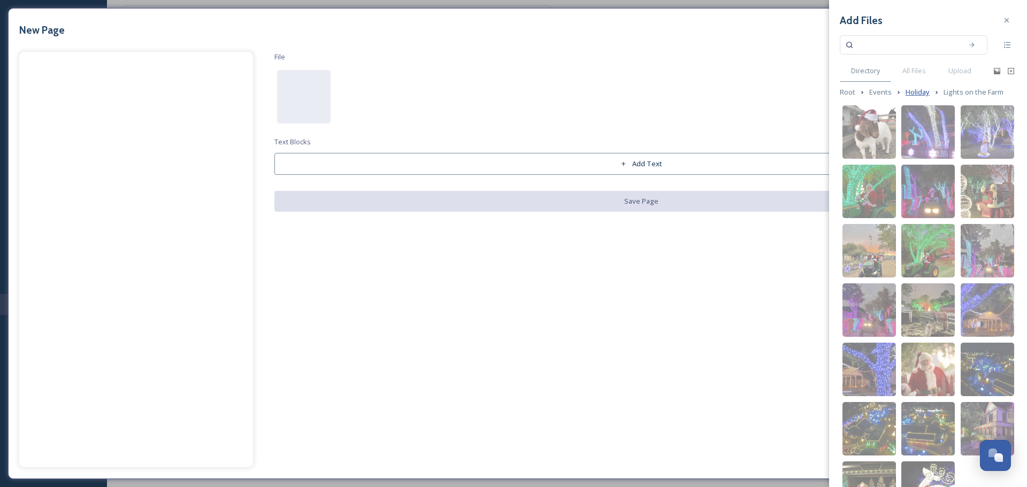
click at [906, 93] on span "Holiday" at bounding box center [918, 92] width 24 height 10
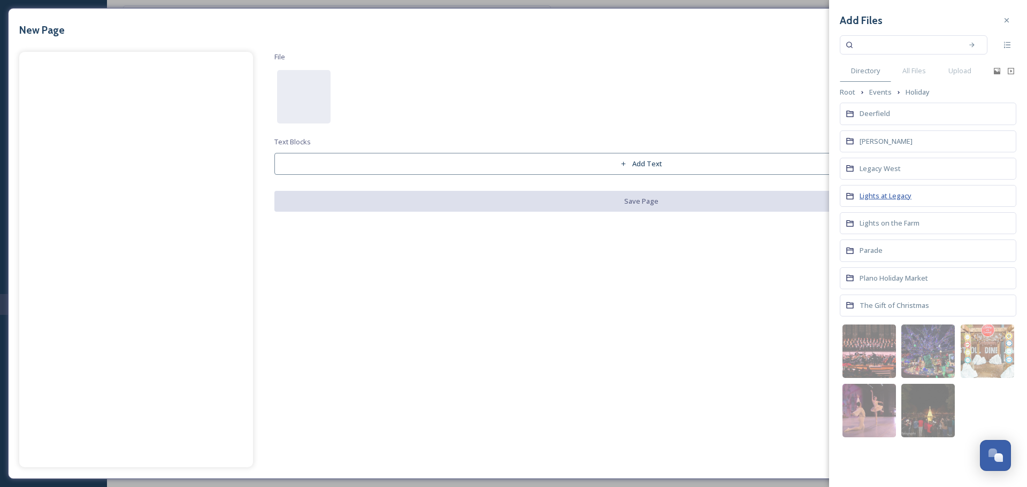
click at [873, 197] on span "Lights at Legacy" at bounding box center [886, 196] width 52 height 10
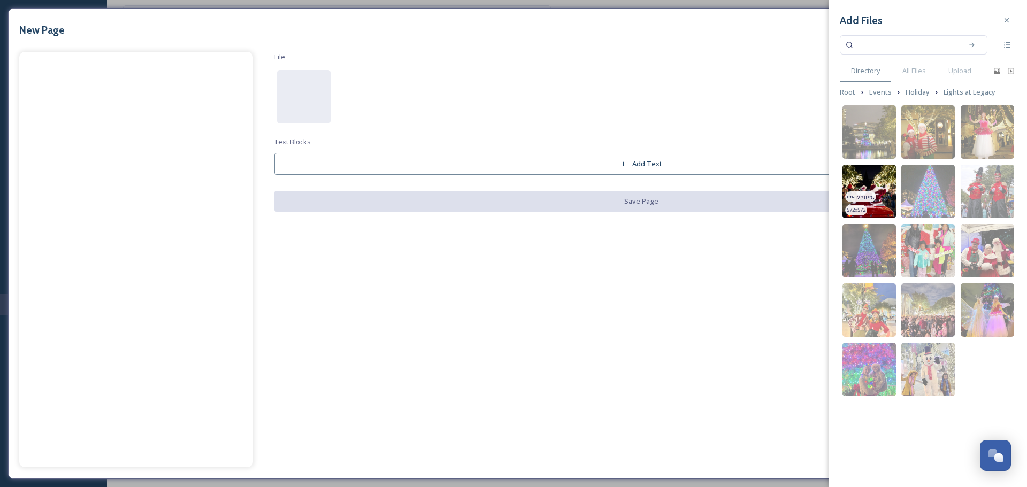
click at [859, 178] on img at bounding box center [868, 191] width 53 height 53
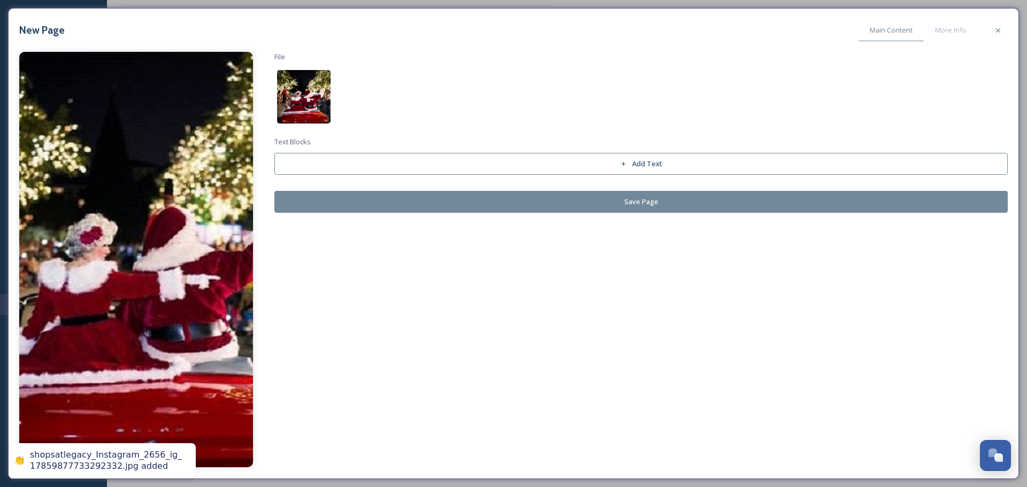
click at [302, 103] on img at bounding box center [303, 96] width 53 height 53
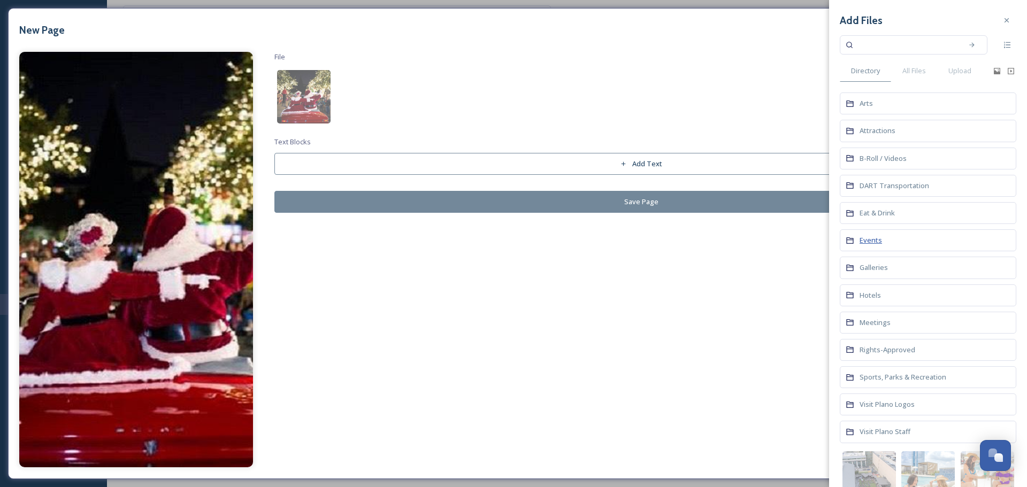
click at [865, 243] on span "Events" at bounding box center [871, 240] width 22 height 10
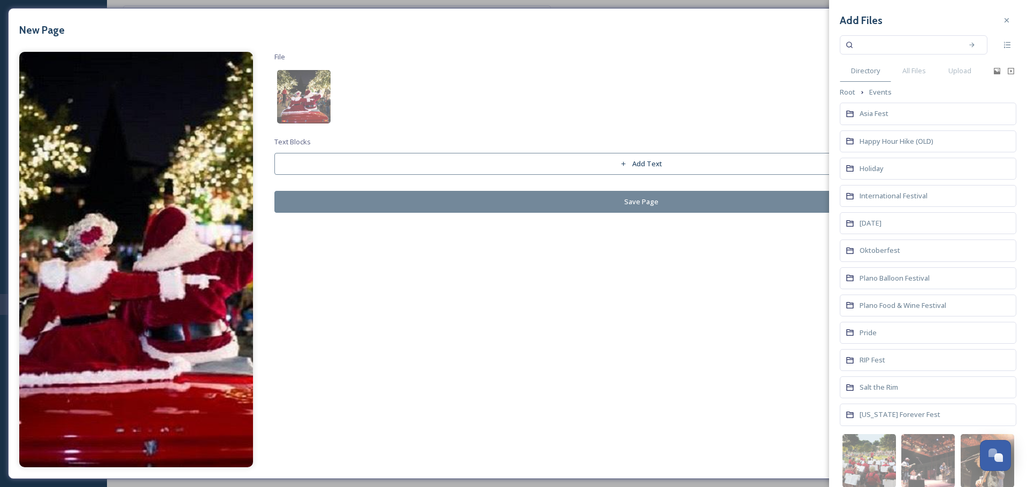
click at [892, 171] on div "Holiday" at bounding box center [928, 169] width 177 height 22
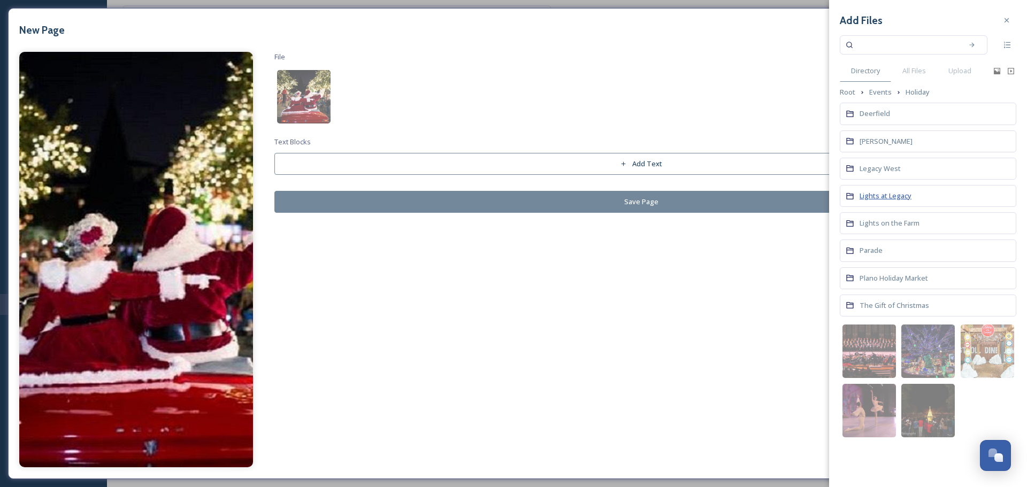
click at [900, 198] on span "Lights at Legacy" at bounding box center [886, 196] width 52 height 10
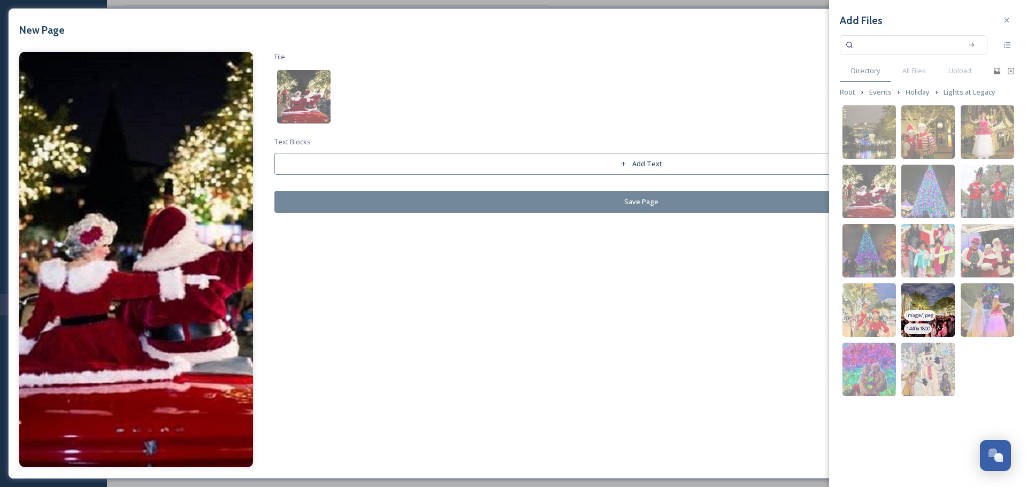
click at [935, 306] on img at bounding box center [927, 309] width 53 height 53
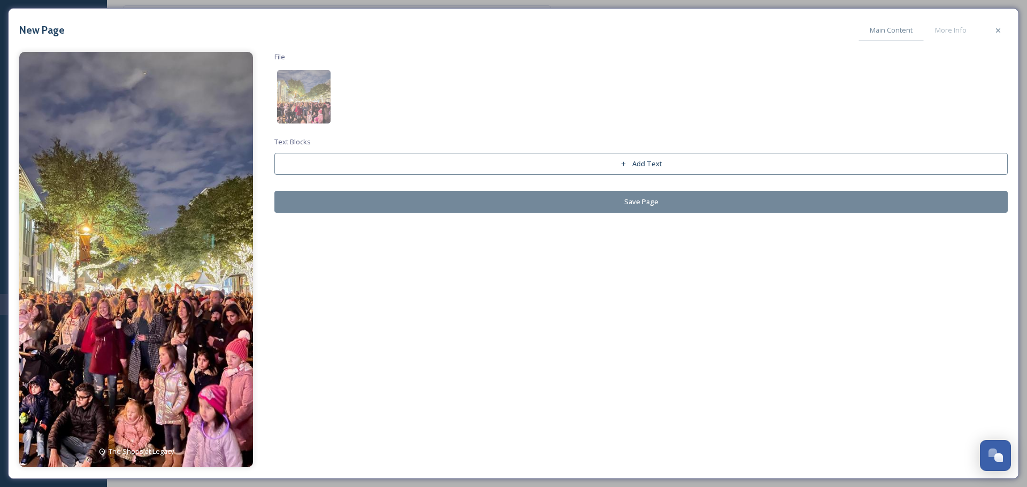
click at [417, 201] on button "Save Page" at bounding box center [640, 202] width 733 height 22
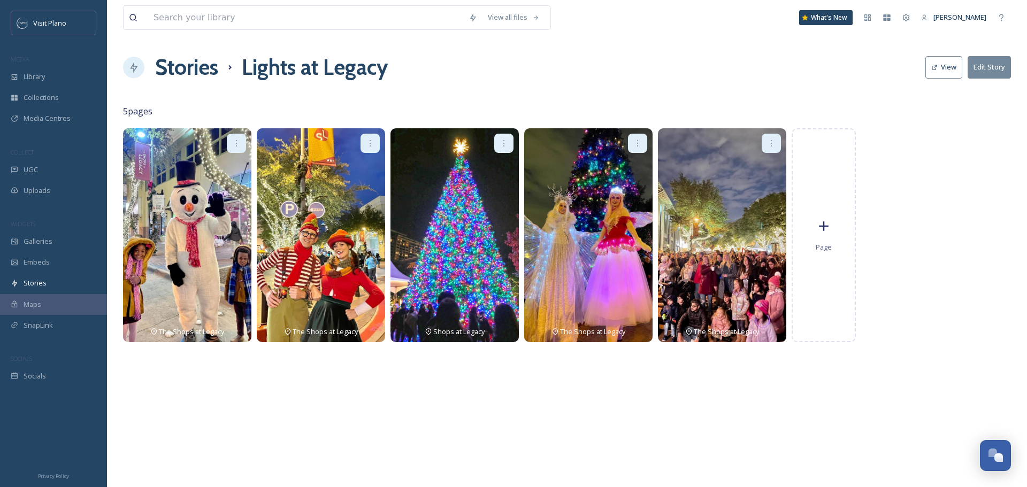
click at [743, 240] on img at bounding box center [722, 235] width 128 height 214
click at [684, 250] on img at bounding box center [722, 235] width 128 height 214
click at [769, 145] on icon at bounding box center [771, 143] width 9 height 9
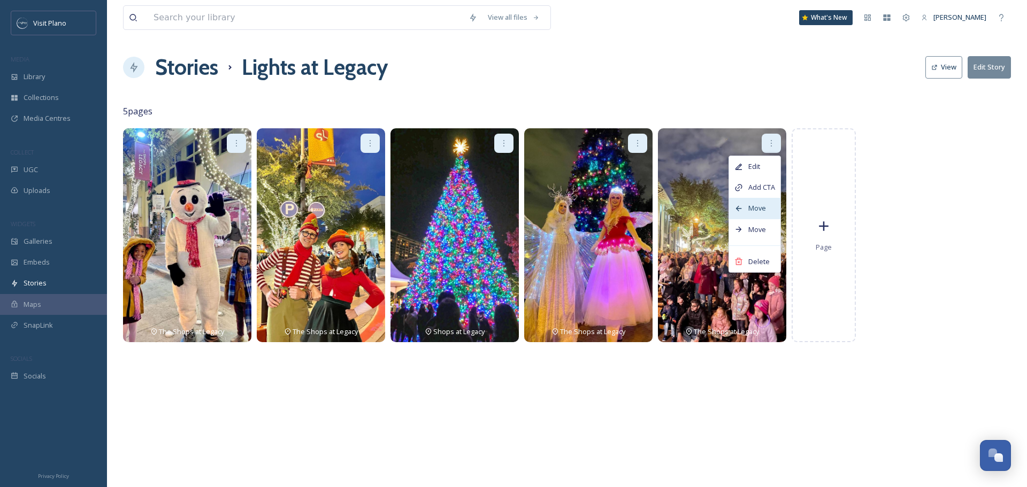
click at [747, 207] on div "Move" at bounding box center [754, 208] width 51 height 21
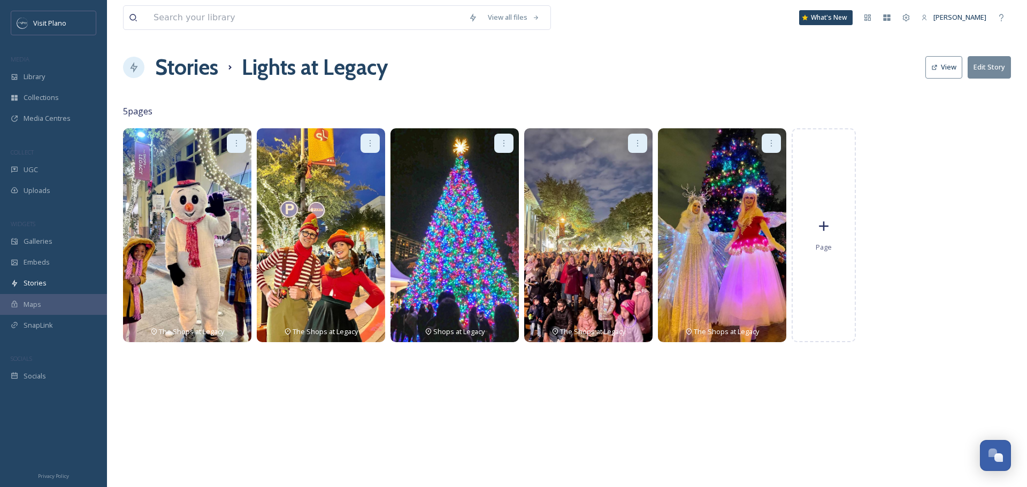
click at [636, 142] on icon at bounding box center [637, 143] width 9 height 9
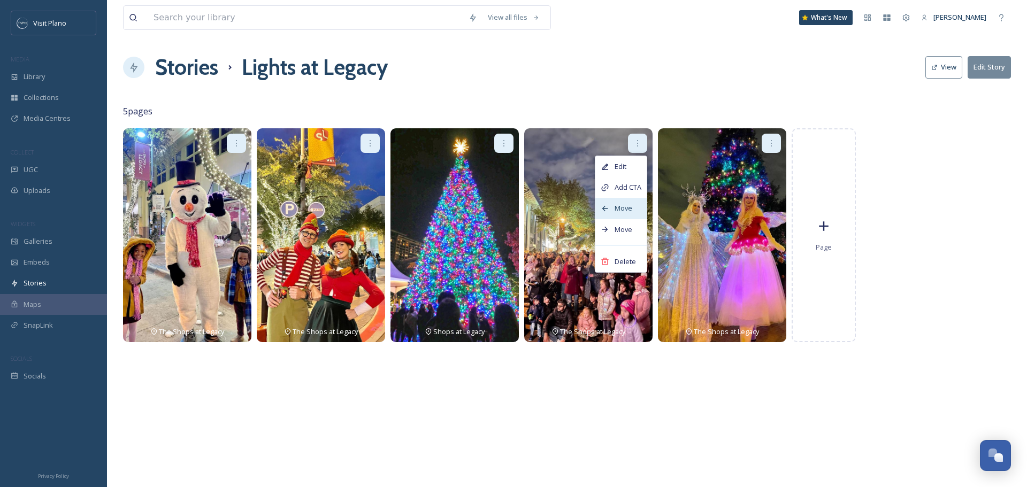
click at [618, 207] on span "Move" at bounding box center [624, 208] width 18 height 10
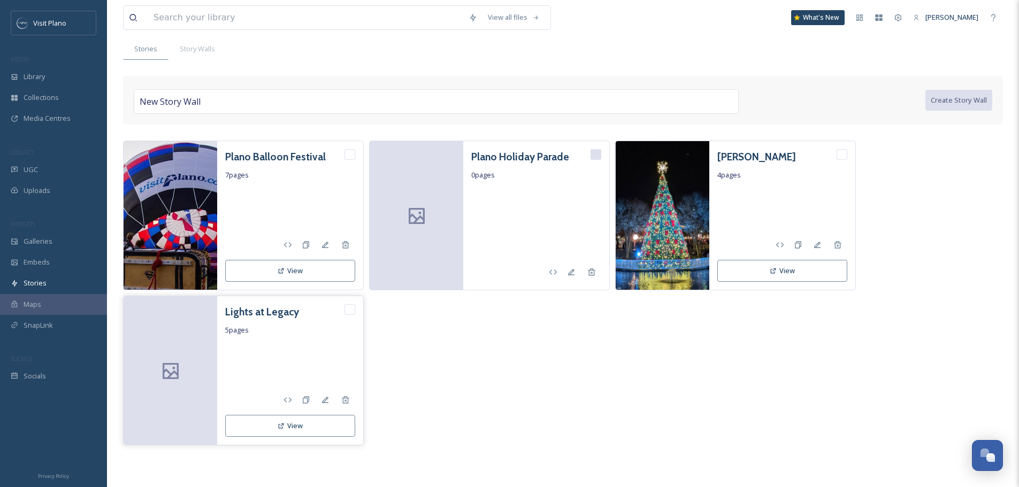
scroll to position [63, 0]
click at [329, 398] on icon at bounding box center [325, 399] width 9 height 9
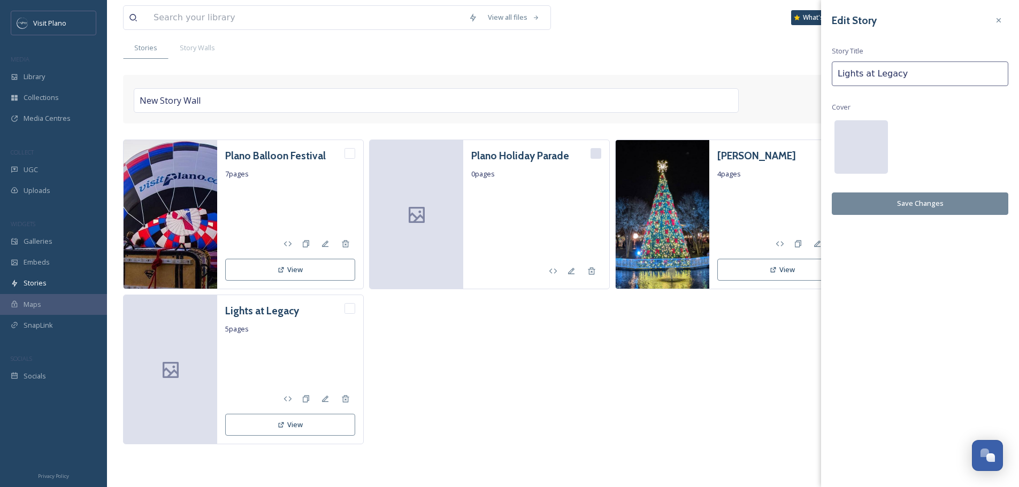
click at [868, 143] on div at bounding box center [860, 146] width 53 height 53
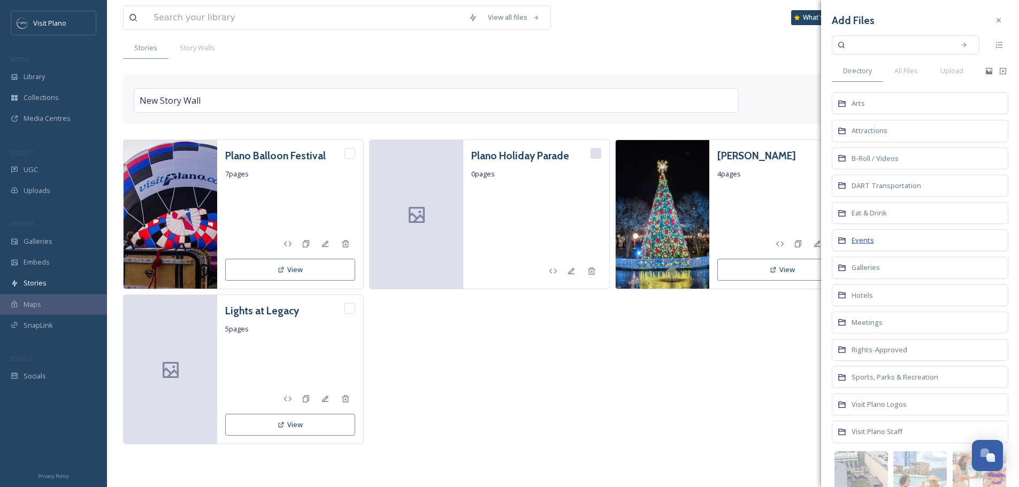
click at [865, 245] on span "Events" at bounding box center [863, 240] width 22 height 10
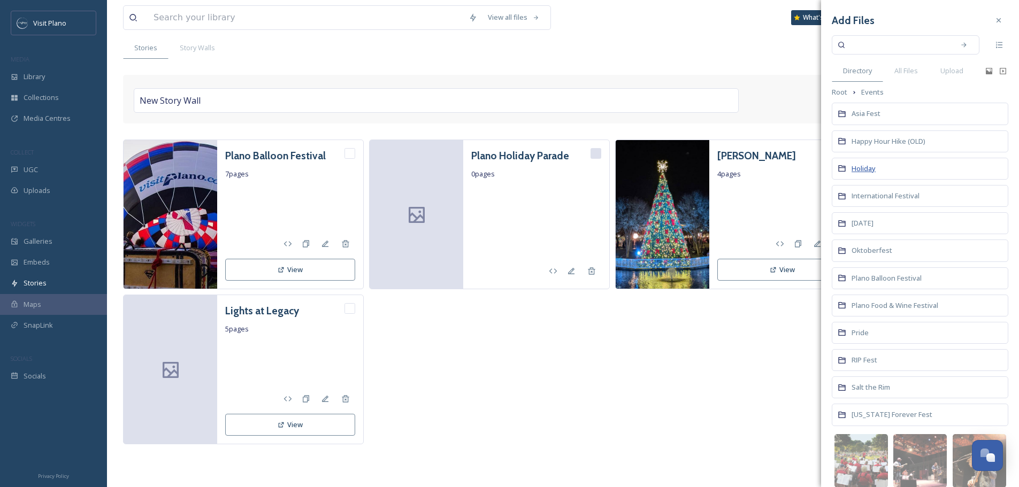
click at [865, 170] on span "Holiday" at bounding box center [864, 169] width 24 height 10
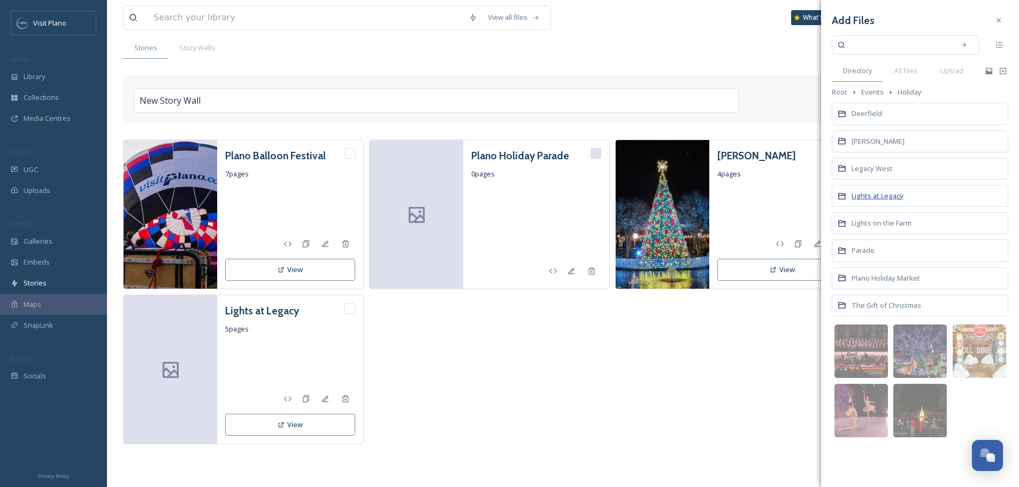
click at [872, 193] on span "Lights at Legacy" at bounding box center [878, 196] width 52 height 10
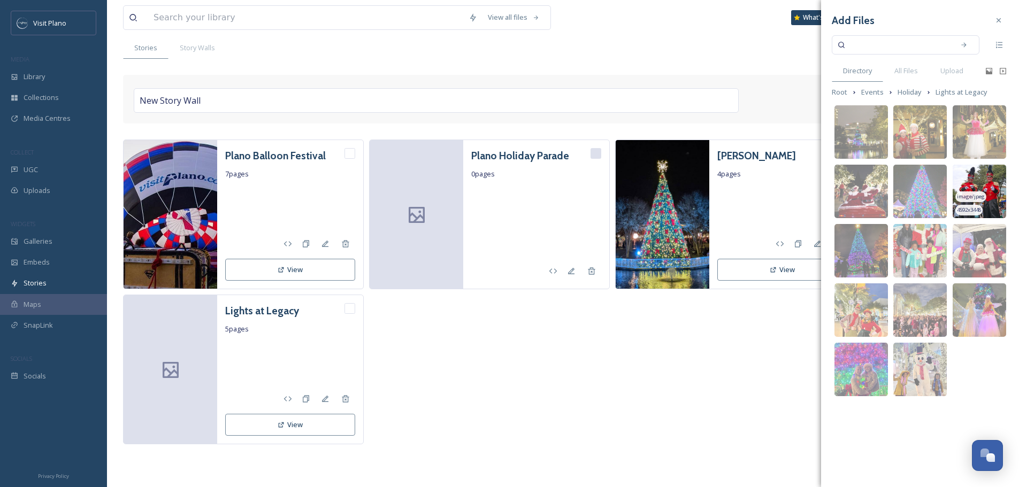
click at [975, 201] on div "image/jpeg" at bounding box center [970, 196] width 31 height 11
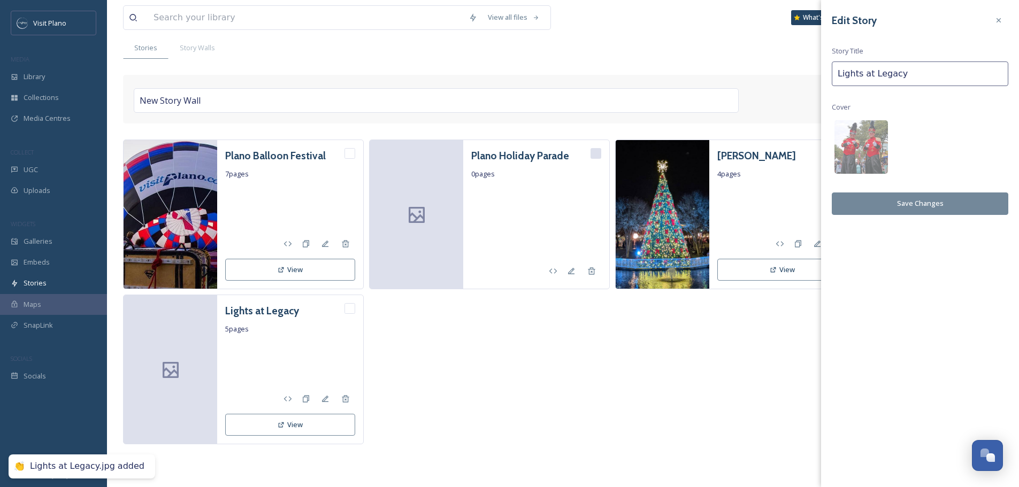
click at [890, 207] on button "Save Changes" at bounding box center [920, 204] width 177 height 22
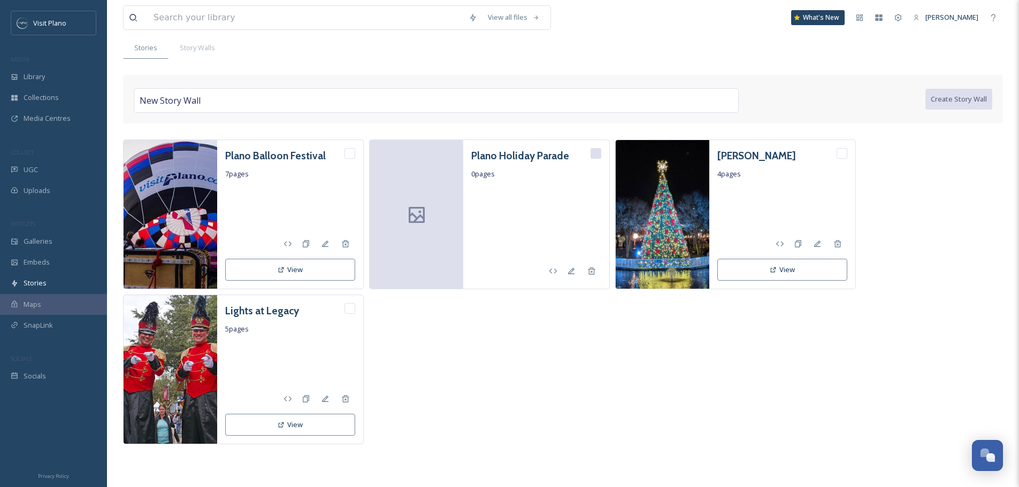
click at [904, 180] on div "Plano Balloon Festival 7 pages View Plano Holiday Parade 0 pages Dickens 4 page…" at bounding box center [563, 292] width 880 height 305
click at [182, 49] on span "Story Walls" at bounding box center [197, 48] width 35 height 10
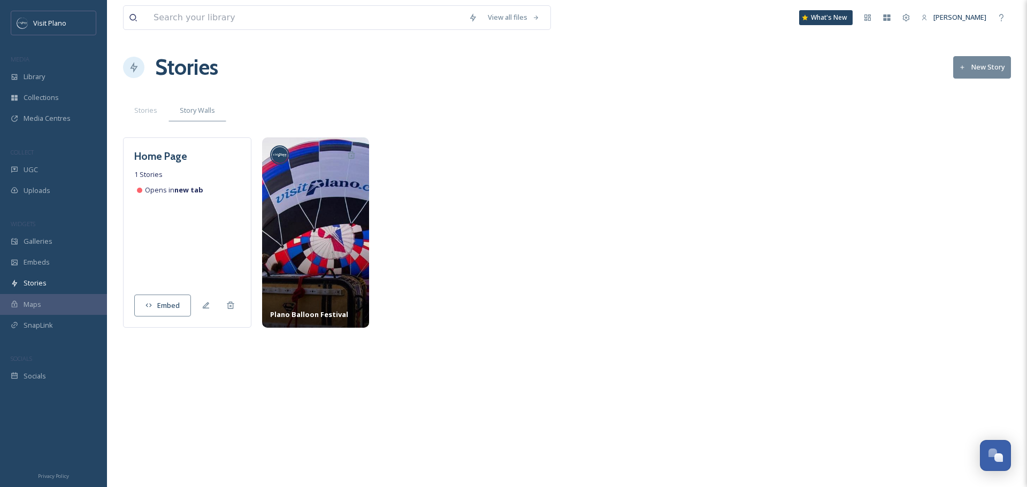
click at [964, 73] on button "New Story" at bounding box center [982, 67] width 58 height 22
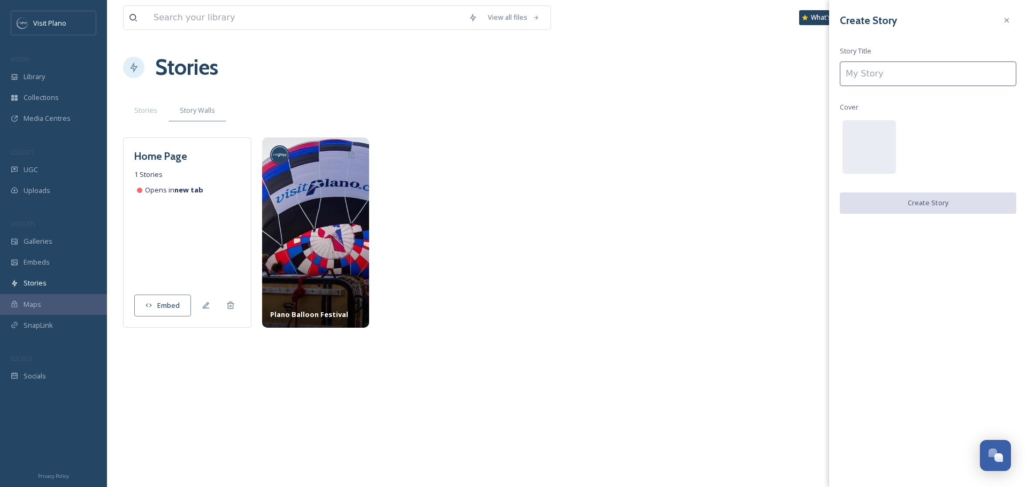
click at [916, 79] on input at bounding box center [928, 74] width 177 height 25
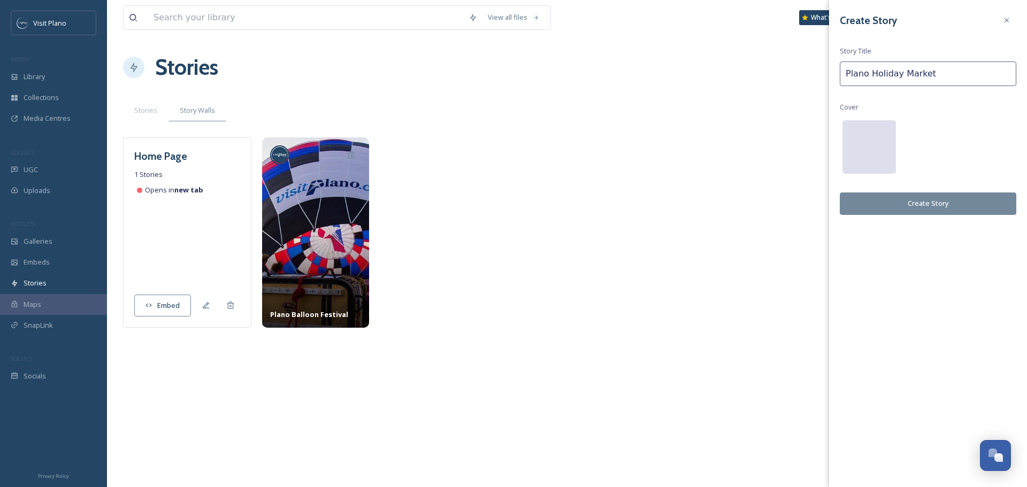
type input "Plano Holiday Market"
click at [860, 129] on div at bounding box center [868, 146] width 53 height 53
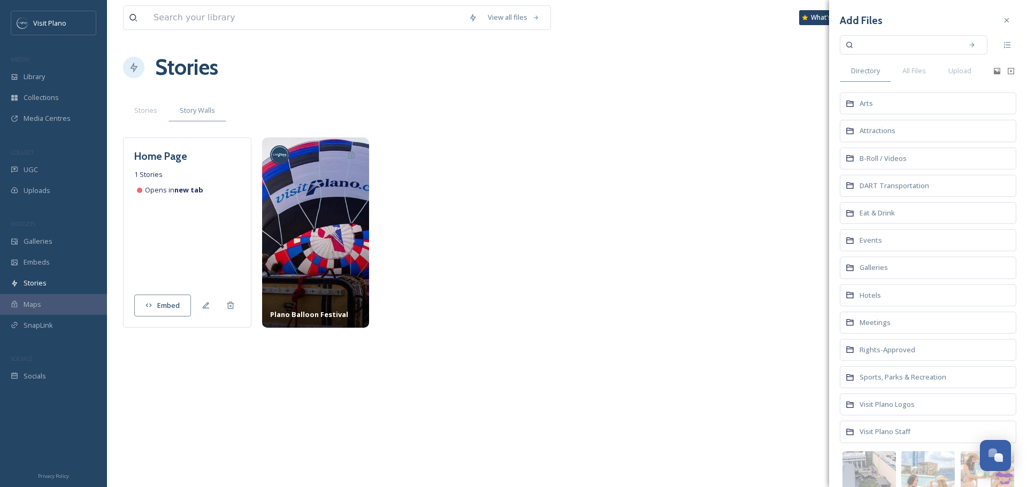
click at [882, 244] on div "Events" at bounding box center [928, 240] width 177 height 22
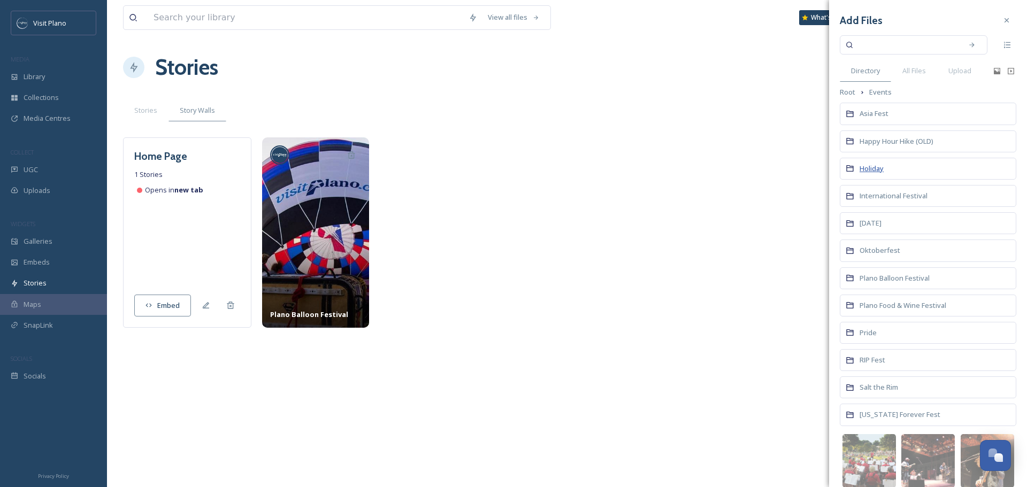
click at [875, 165] on span "Holiday" at bounding box center [872, 169] width 24 height 10
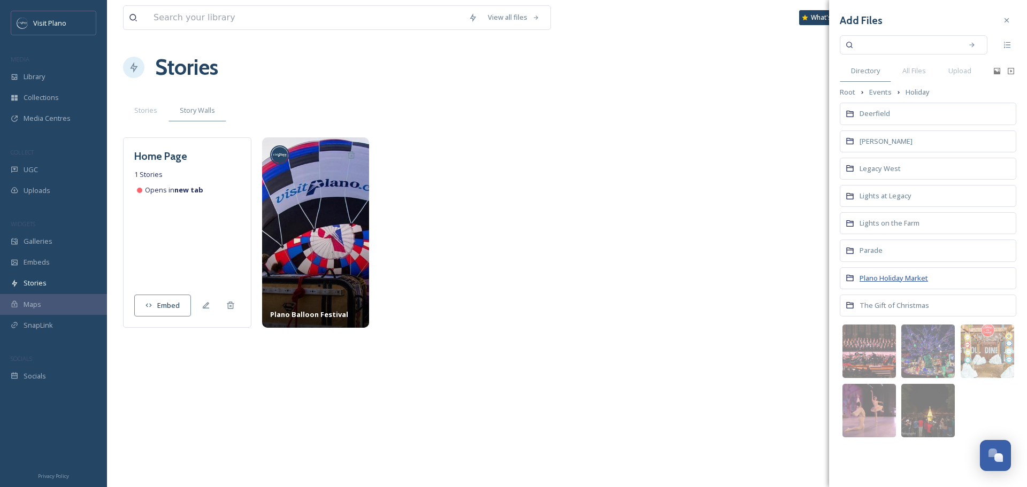
click at [894, 276] on span "Plano Holiday Market" at bounding box center [894, 278] width 68 height 10
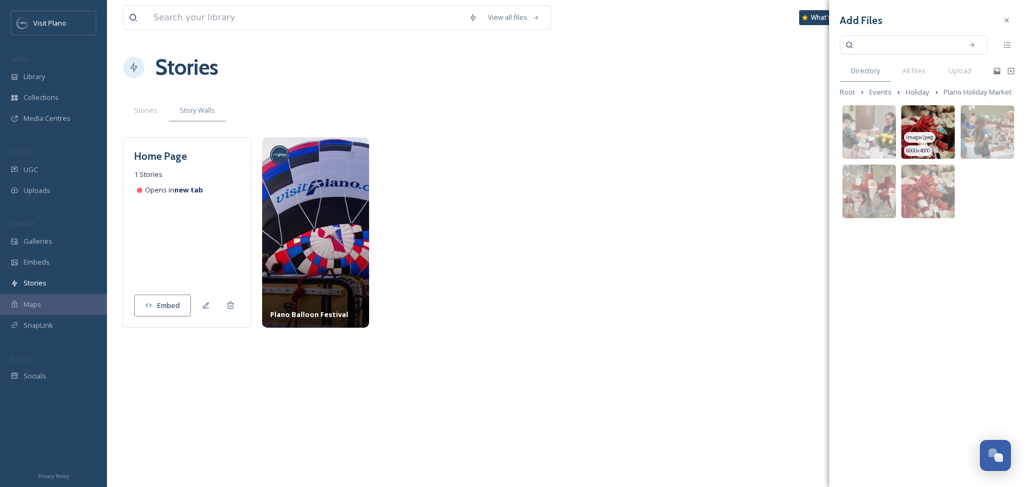
click at [942, 131] on img at bounding box center [927, 131] width 53 height 53
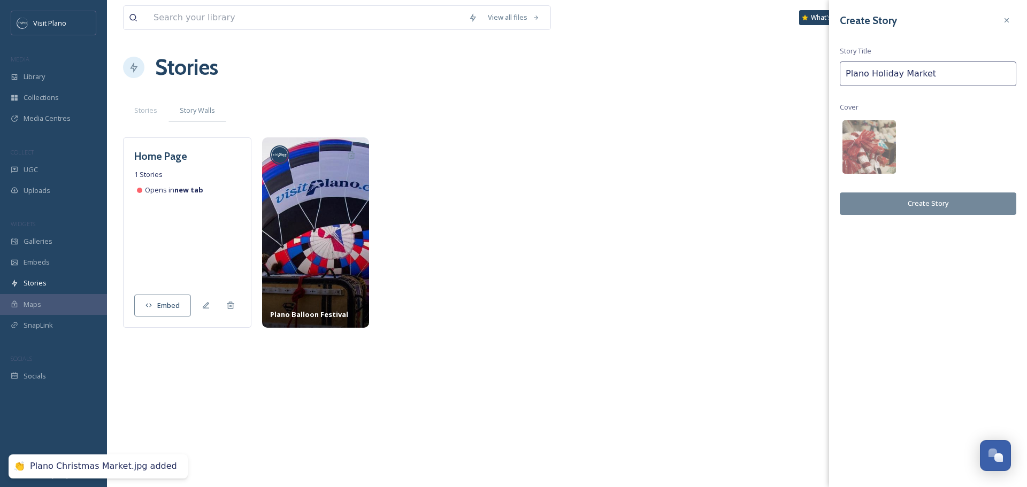
click at [920, 206] on button "Create Story" at bounding box center [928, 204] width 177 height 22
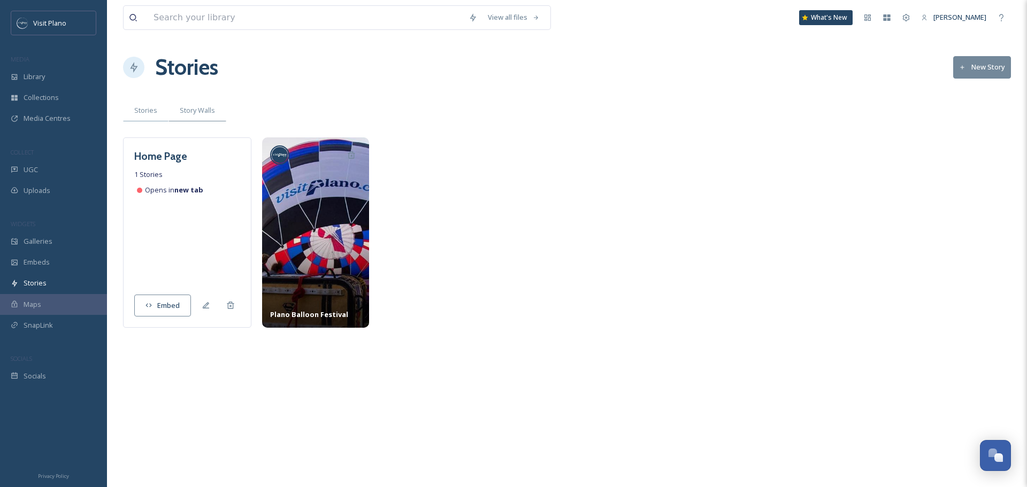
click at [140, 108] on span "Stories" at bounding box center [145, 110] width 23 height 10
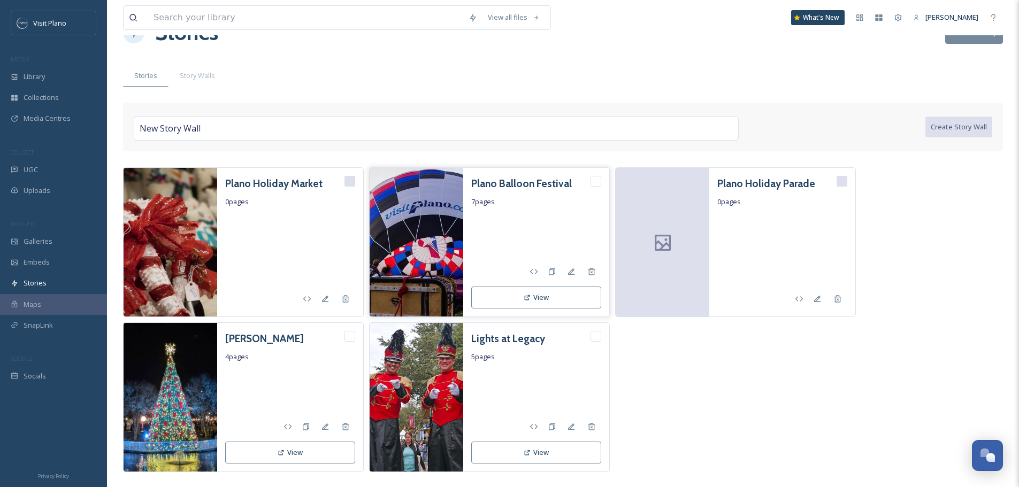
scroll to position [53, 0]
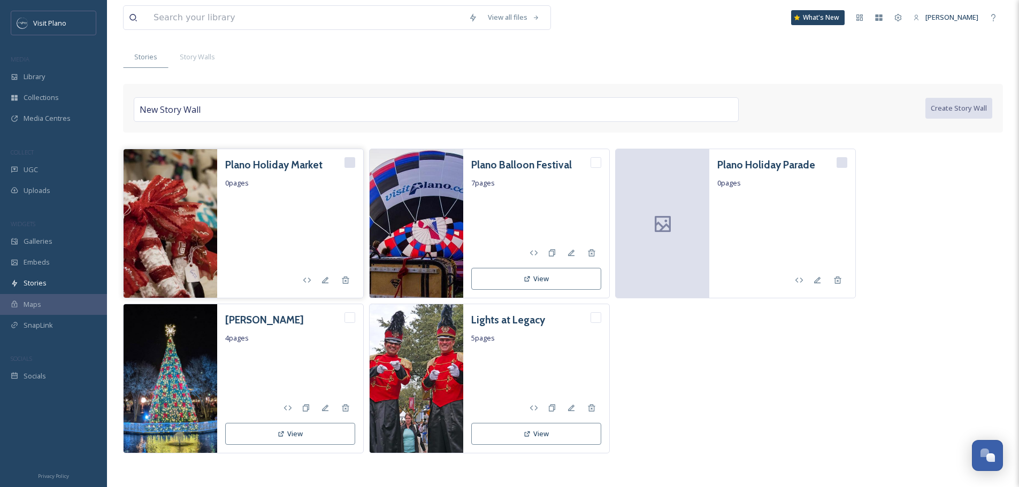
click at [264, 168] on h3 "Plano Holiday Market" at bounding box center [273, 165] width 97 height 16
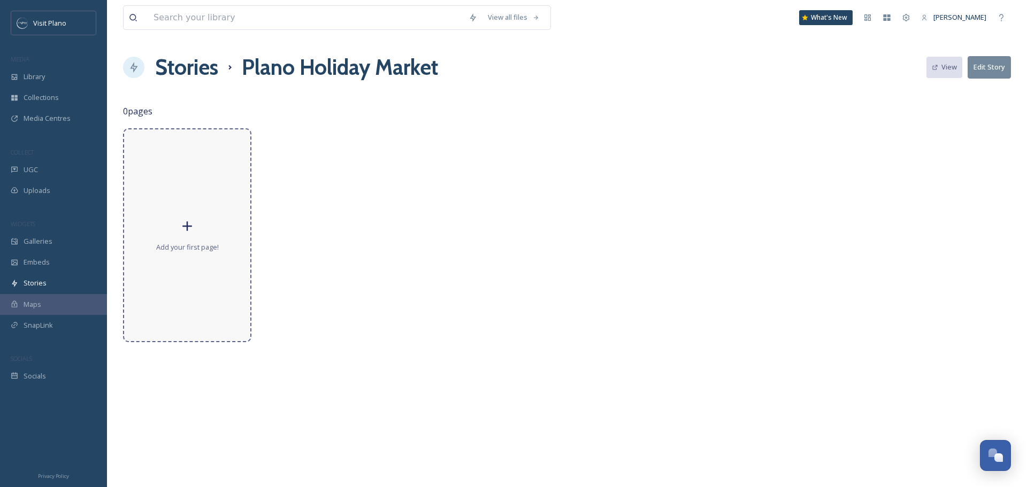
click at [212, 200] on div "Add your first page!" at bounding box center [187, 235] width 128 height 214
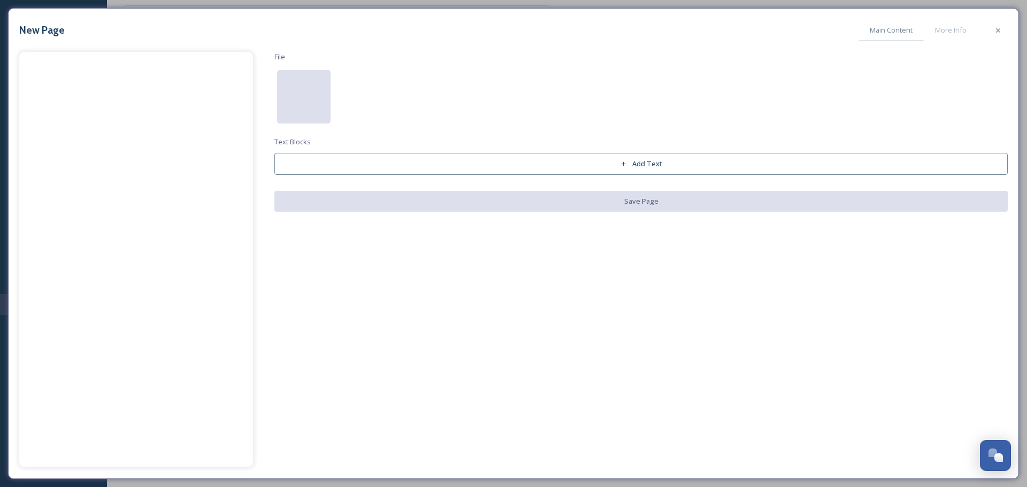
click at [304, 106] on div at bounding box center [303, 96] width 53 height 53
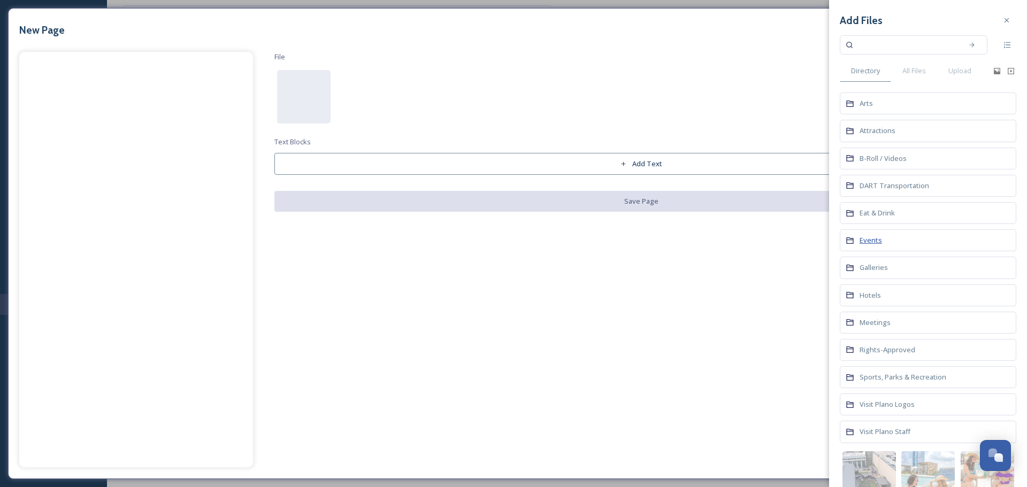
click at [864, 240] on span "Events" at bounding box center [871, 240] width 22 height 10
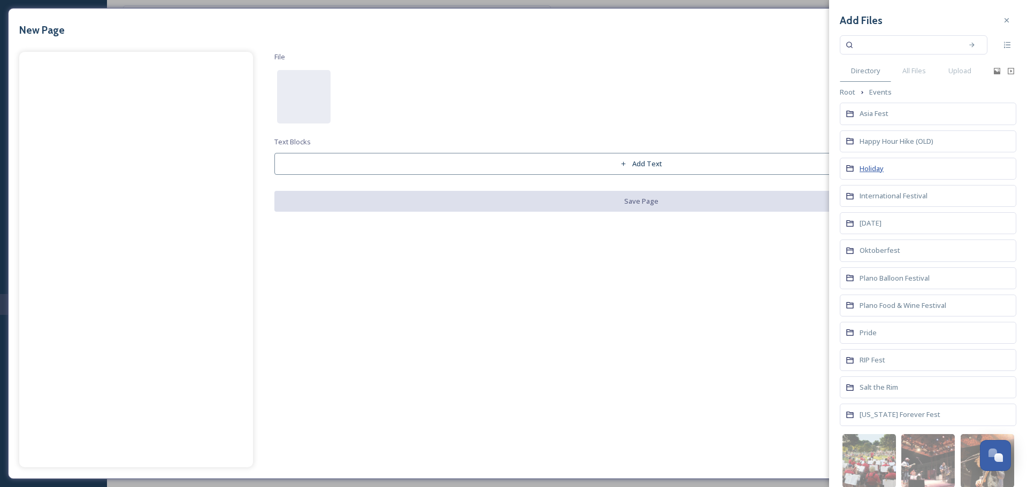
click at [881, 172] on span "Holiday" at bounding box center [872, 169] width 24 height 10
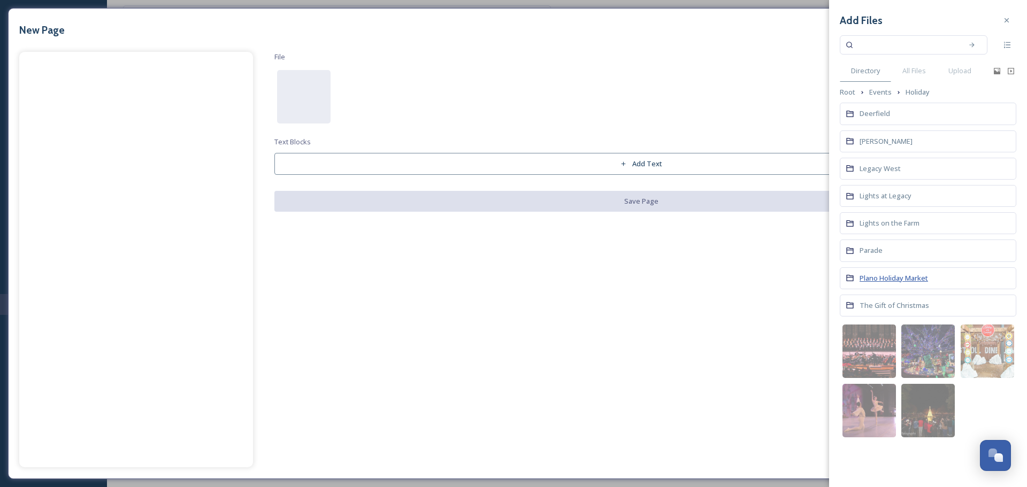
click at [878, 280] on span "Plano Holiday Market" at bounding box center [894, 278] width 68 height 10
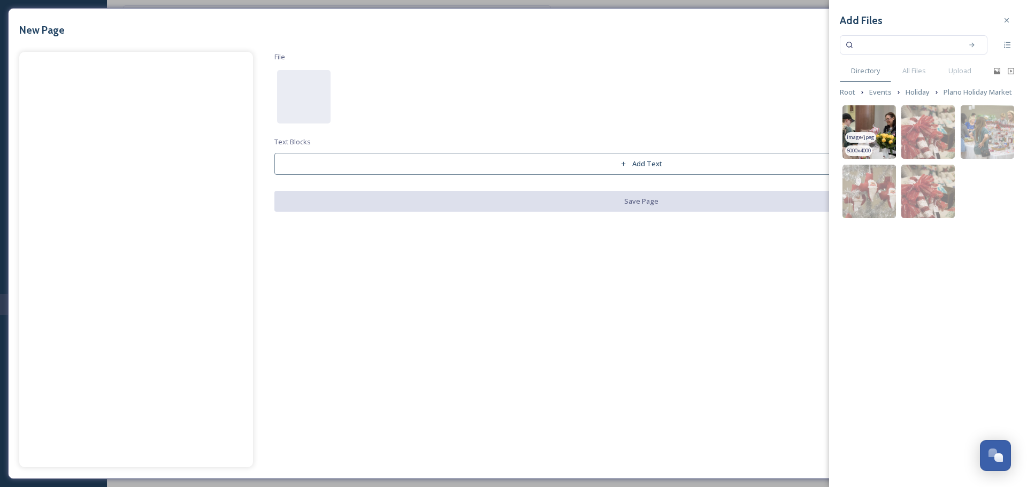
click at [873, 118] on img at bounding box center [868, 131] width 53 height 53
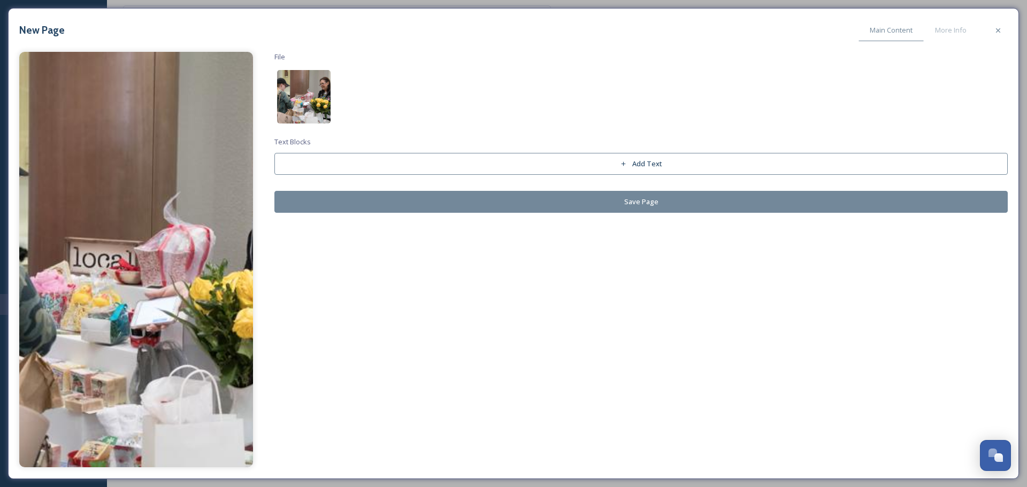
click at [321, 111] on img at bounding box center [303, 96] width 53 height 53
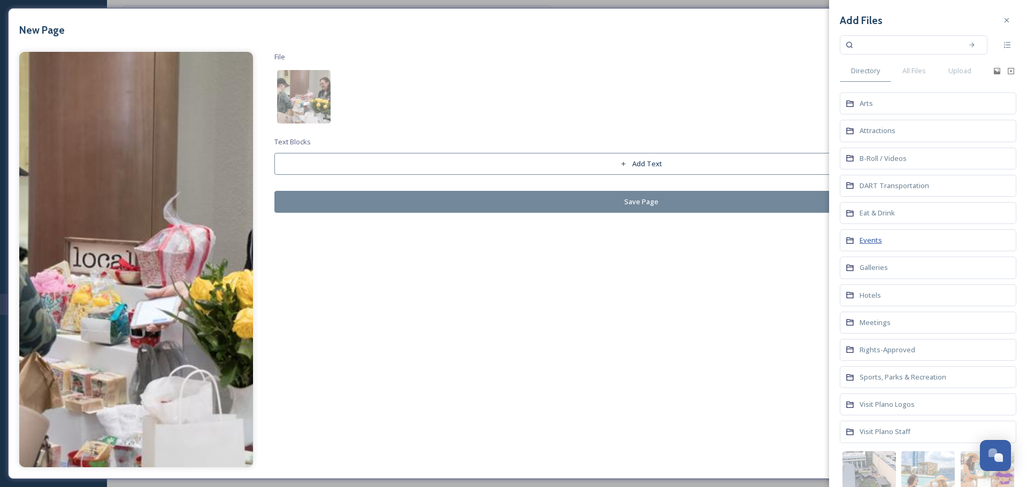
click at [874, 239] on span "Events" at bounding box center [871, 240] width 22 height 10
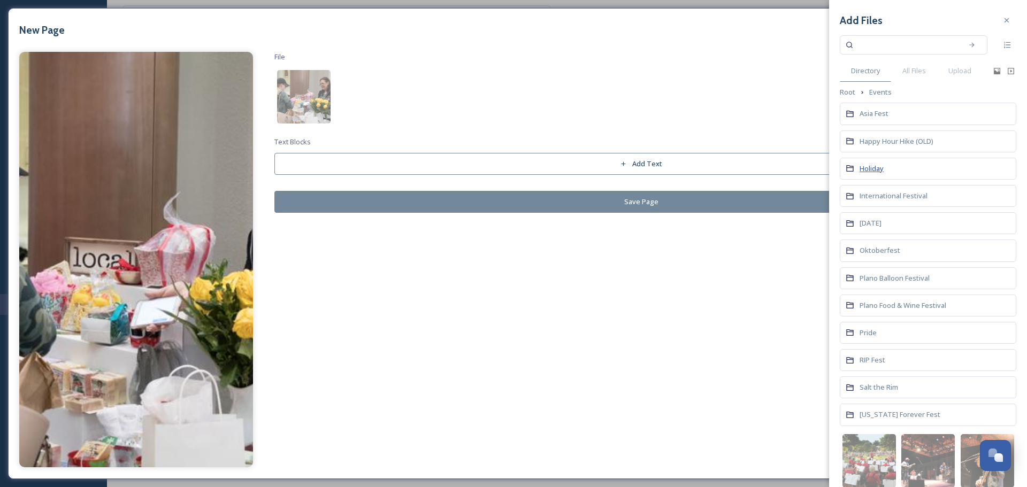
click at [870, 170] on span "Holiday" at bounding box center [872, 169] width 24 height 10
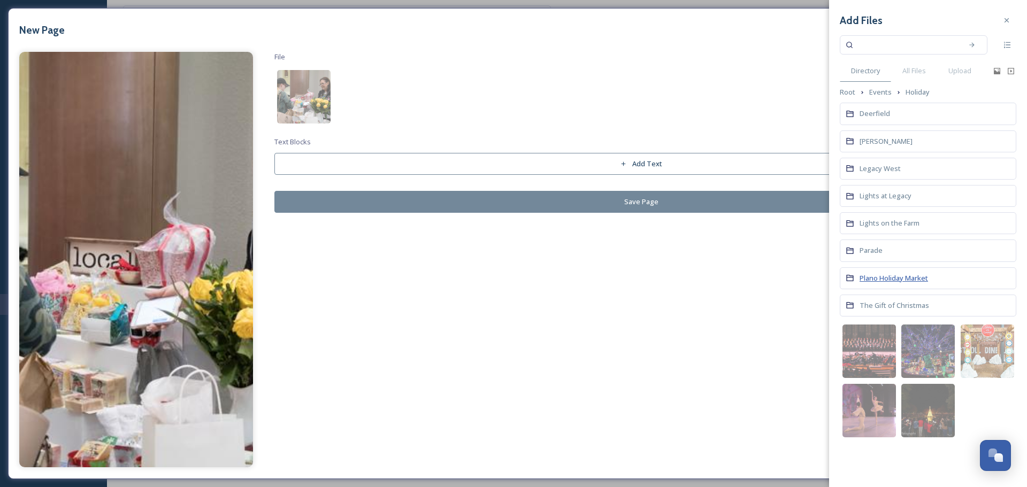
click at [883, 280] on span "Plano Holiday Market" at bounding box center [894, 278] width 68 height 10
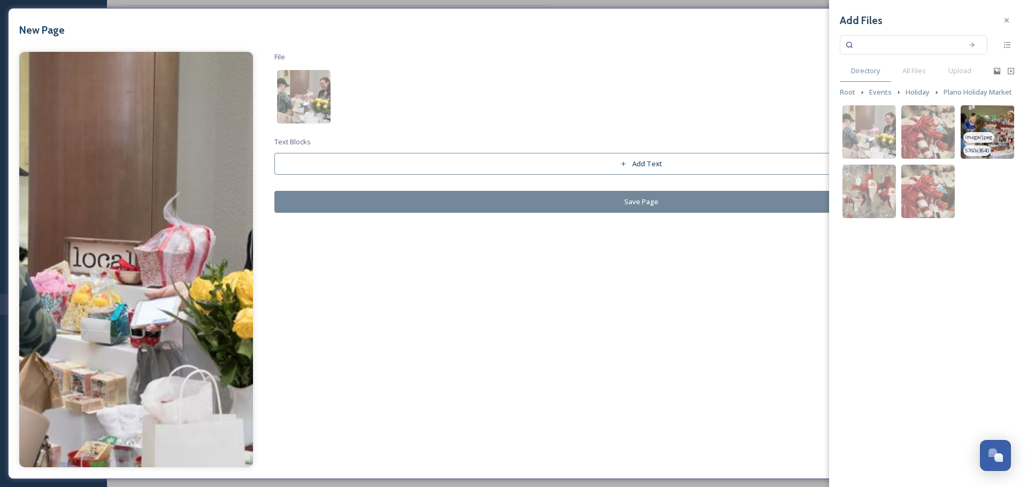
click at [1001, 129] on img at bounding box center [987, 131] width 53 height 53
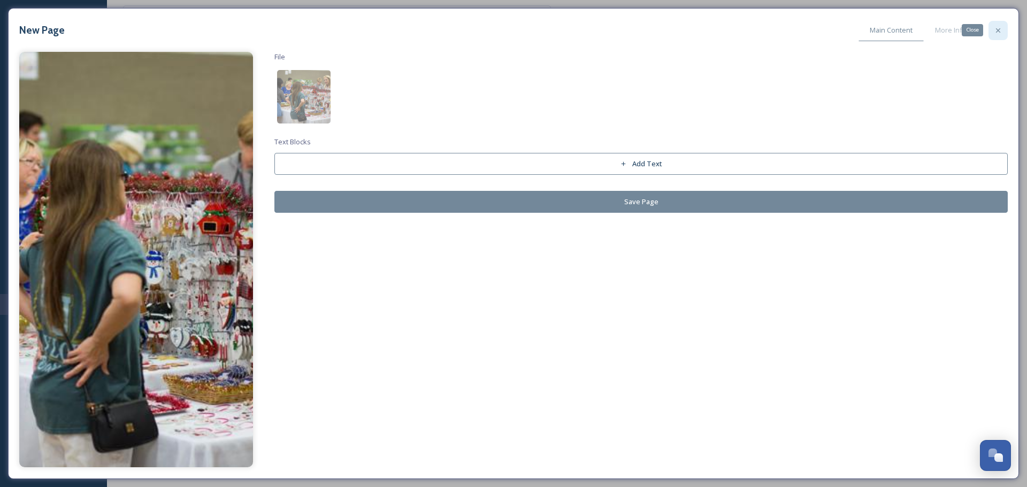
click at [990, 27] on div "Close" at bounding box center [997, 30] width 19 height 19
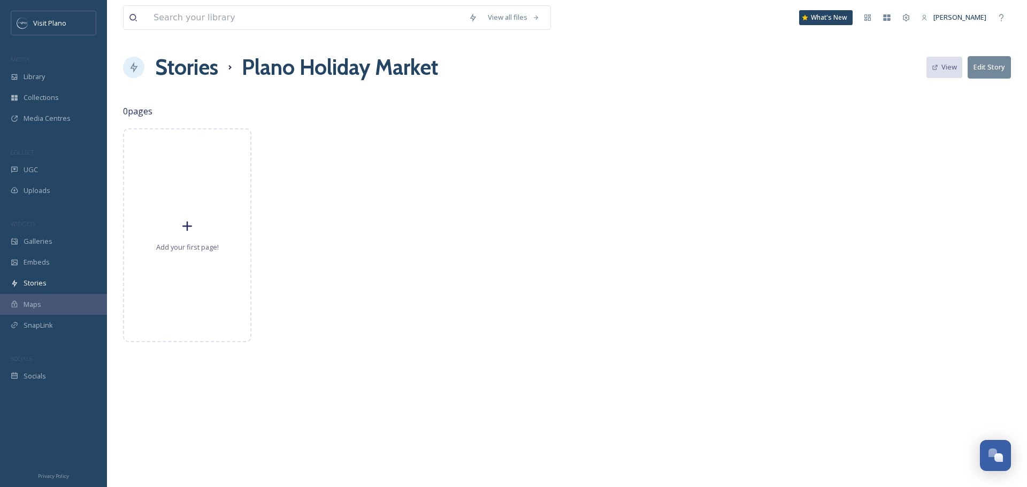
click at [218, 74] on h1 "Stories" at bounding box center [186, 67] width 63 height 32
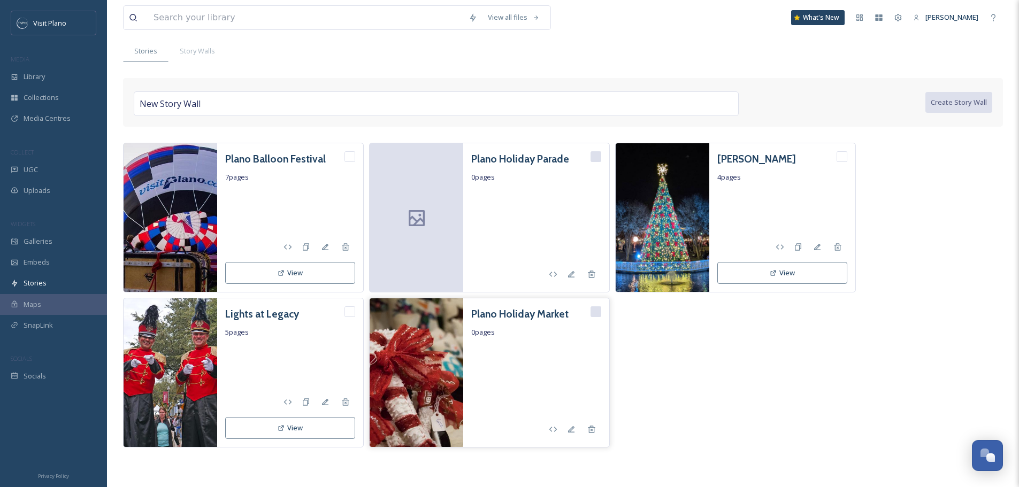
scroll to position [63, 0]
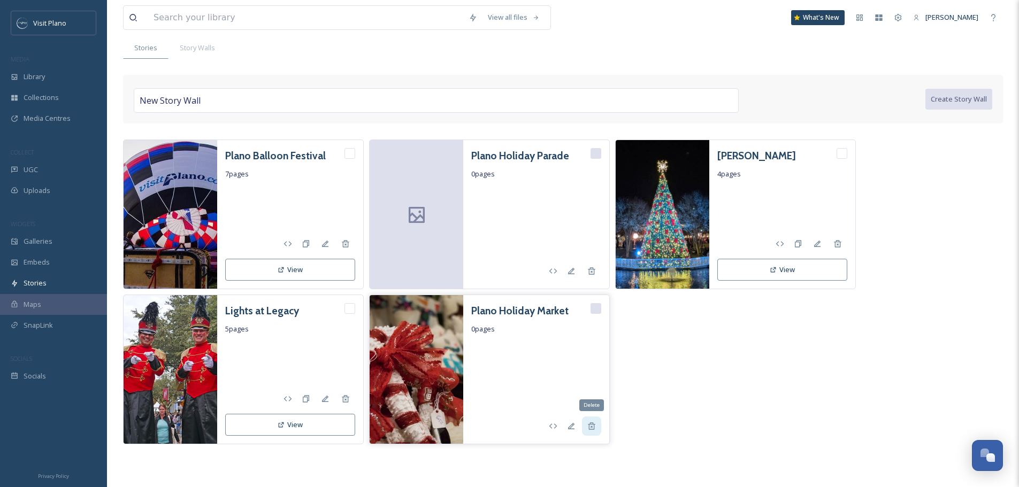
click at [588, 425] on icon at bounding box center [591, 426] width 7 height 7
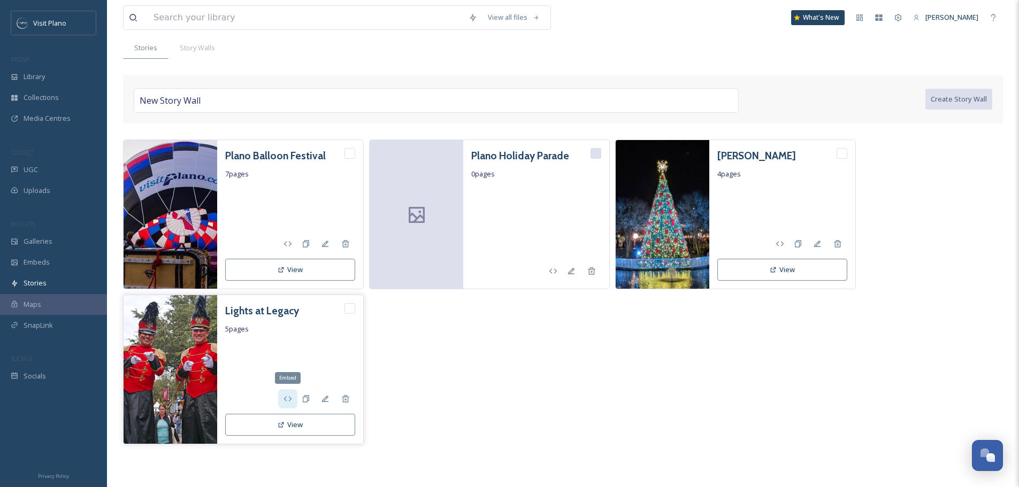
click at [287, 403] on icon at bounding box center [287, 399] width 9 height 9
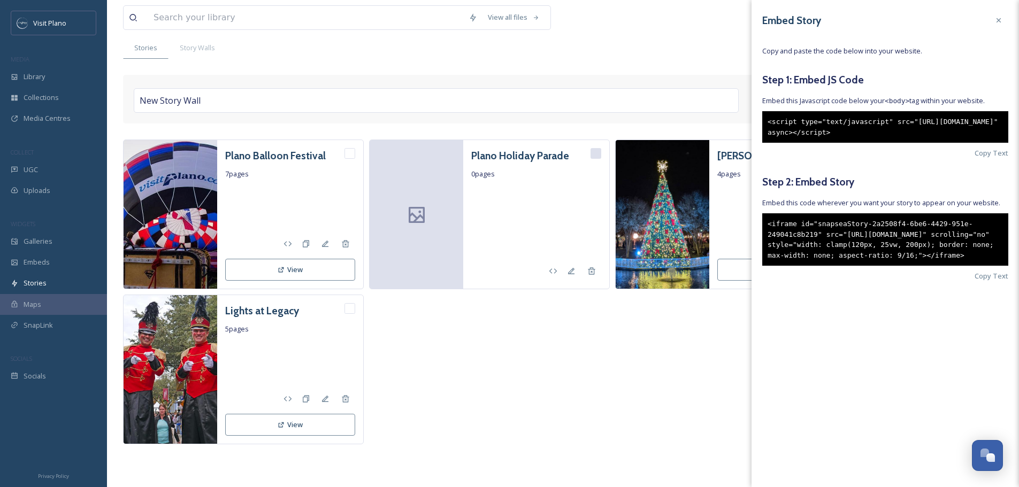
drag, startPoint x: 767, startPoint y: 234, endPoint x: 906, endPoint y: 286, distance: 148.1
click at [906, 266] on div "<iframe id="snapseaStory-2a2508f4-6be6-4429-951e-249041c8b219" src="https://app…" at bounding box center [885, 239] width 246 height 52
copy div "<iframe id="snapseaStory-2a2508f4-6be6-4429-951e-249041c8b219" src="https://app…"
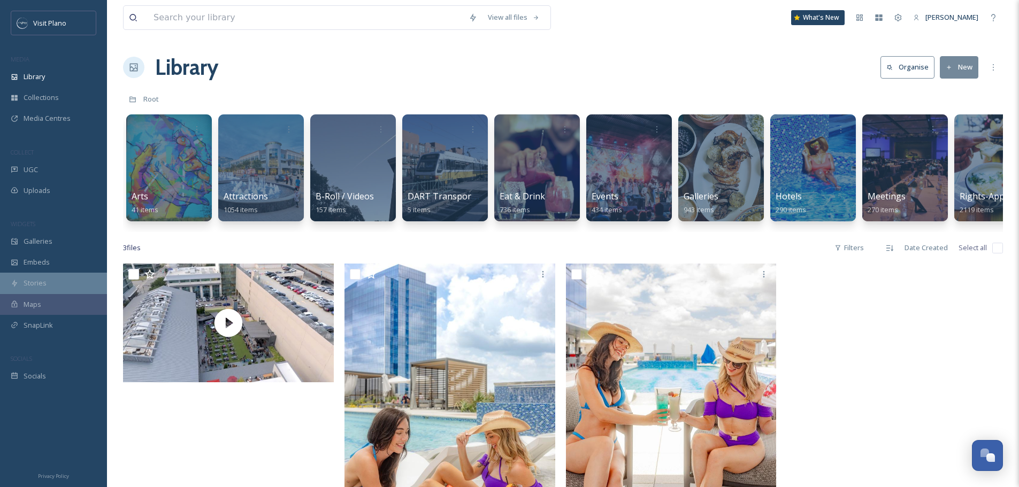
click at [32, 274] on div "Stories" at bounding box center [53, 283] width 107 height 21
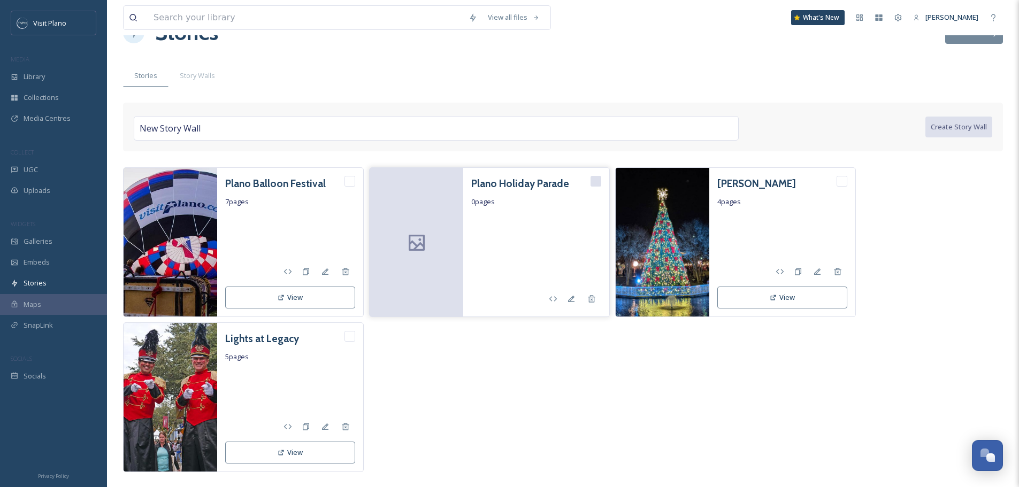
scroll to position [53, 0]
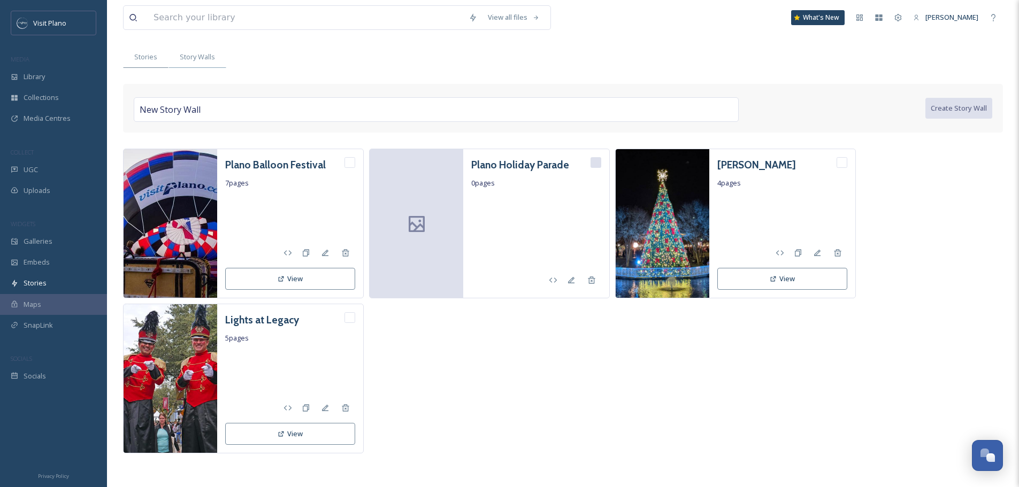
click at [203, 64] on div "Story Walls" at bounding box center [197, 57] width 58 height 22
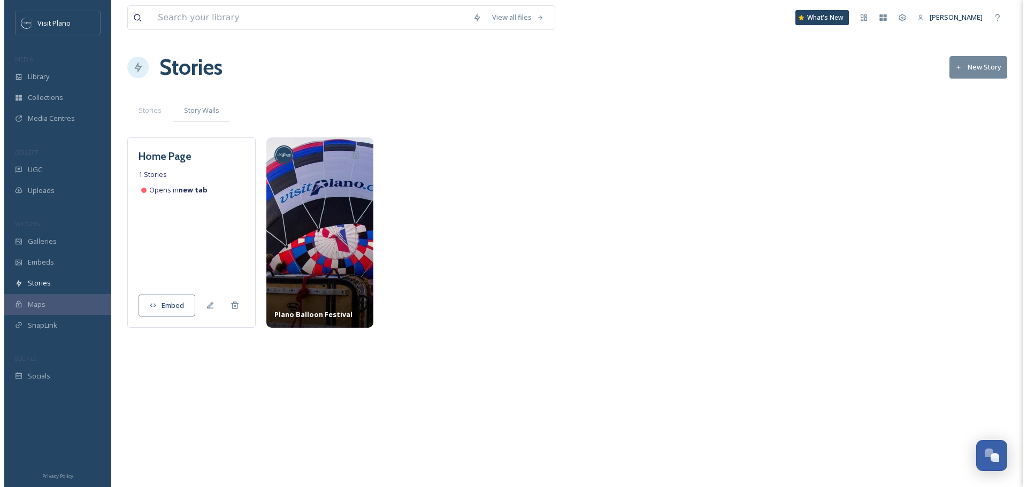
scroll to position [0, 0]
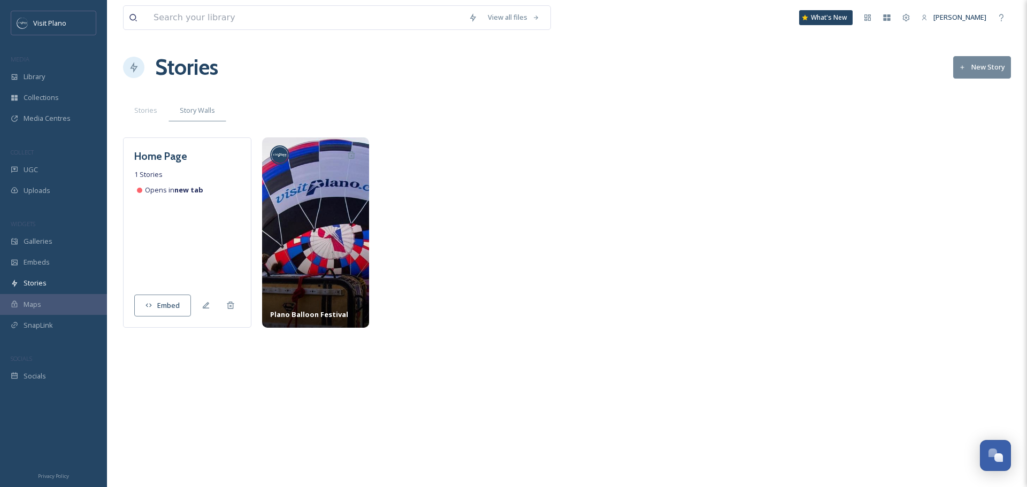
click at [969, 72] on button "New Story" at bounding box center [982, 67] width 58 height 22
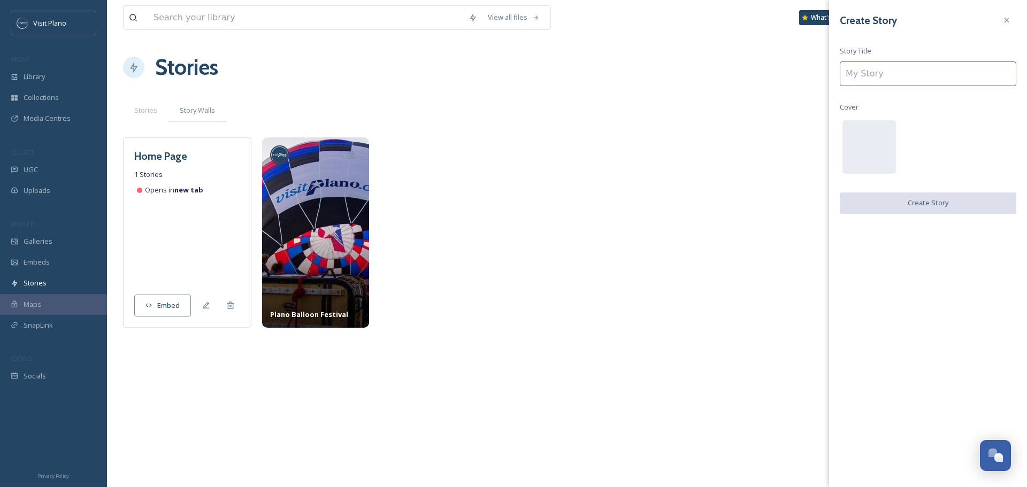
click at [961, 75] on input at bounding box center [928, 74] width 177 height 25
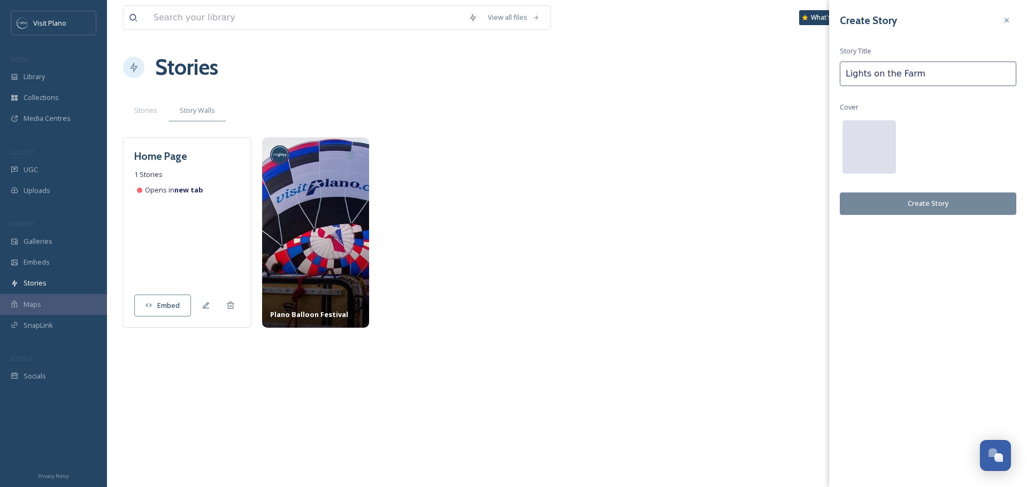
type input "Lights on the Farm"
click at [864, 165] on div at bounding box center [868, 146] width 53 height 53
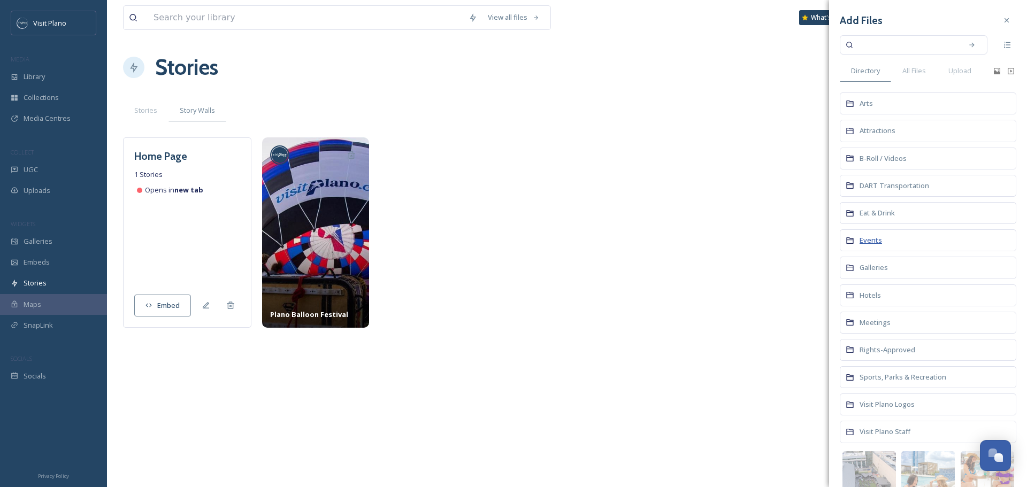
click at [880, 241] on span "Events" at bounding box center [871, 240] width 22 height 10
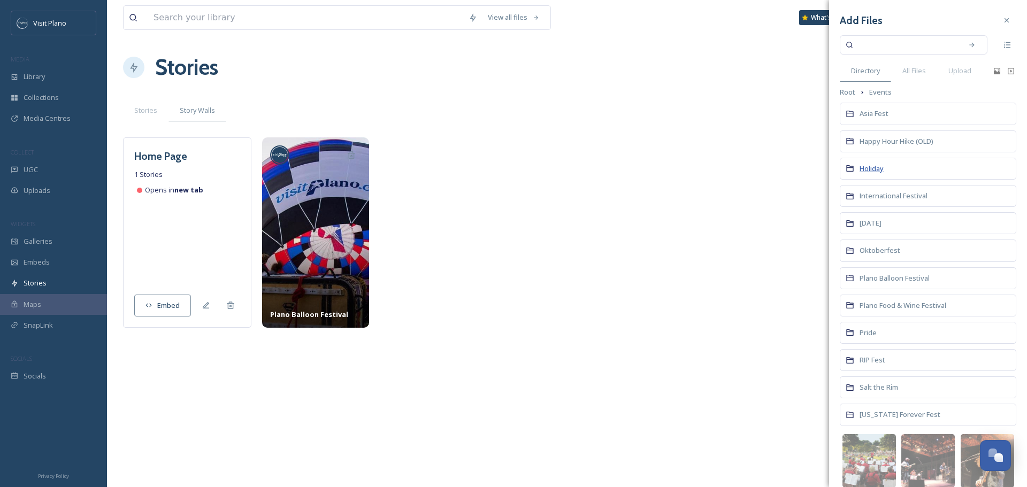
click at [871, 171] on span "Holiday" at bounding box center [872, 169] width 24 height 10
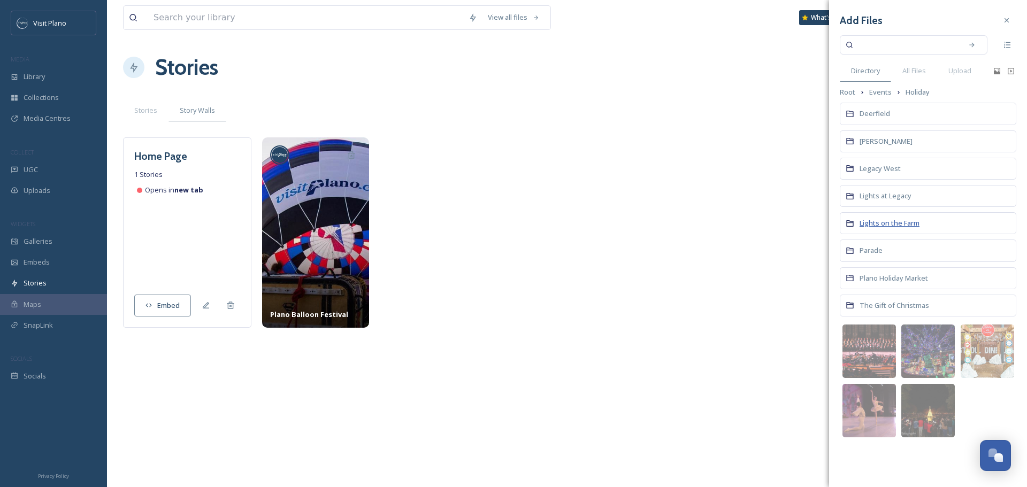
click at [890, 224] on span "Lights on the Farm" at bounding box center [890, 223] width 60 height 10
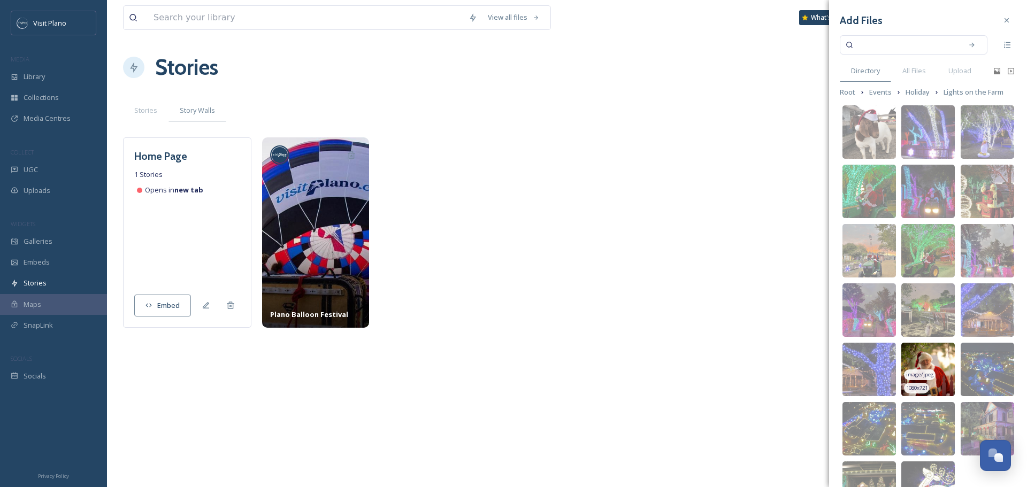
click at [934, 356] on img at bounding box center [927, 369] width 53 height 53
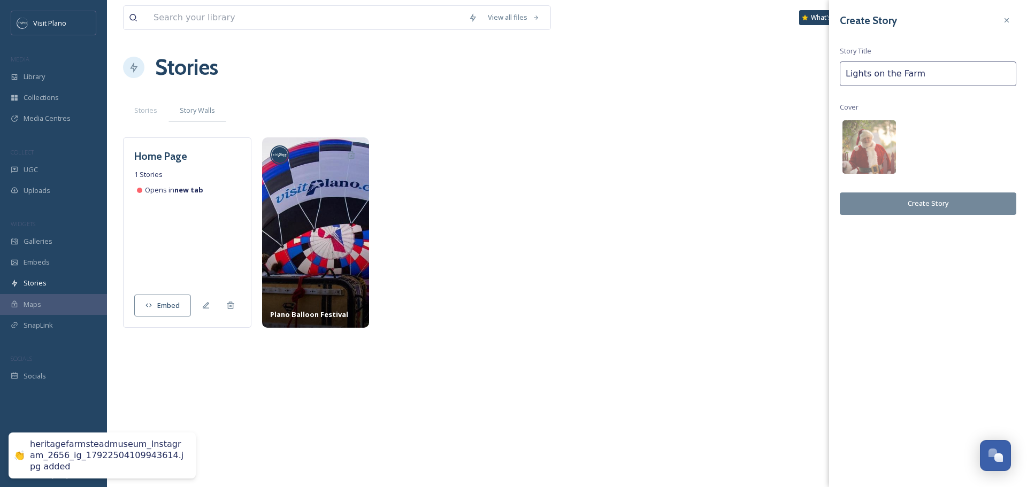
click at [903, 210] on button "Create Story" at bounding box center [928, 204] width 177 height 22
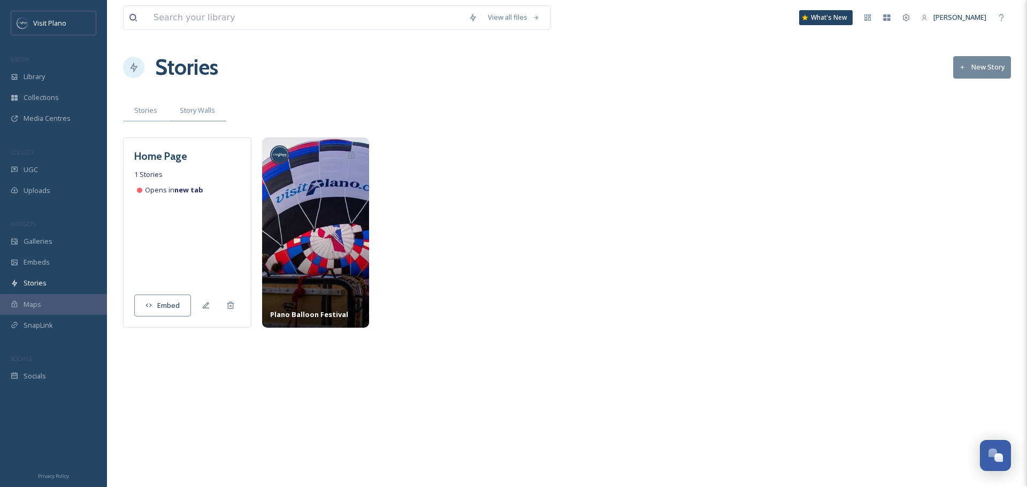
click at [148, 106] on span "Stories" at bounding box center [145, 110] width 23 height 10
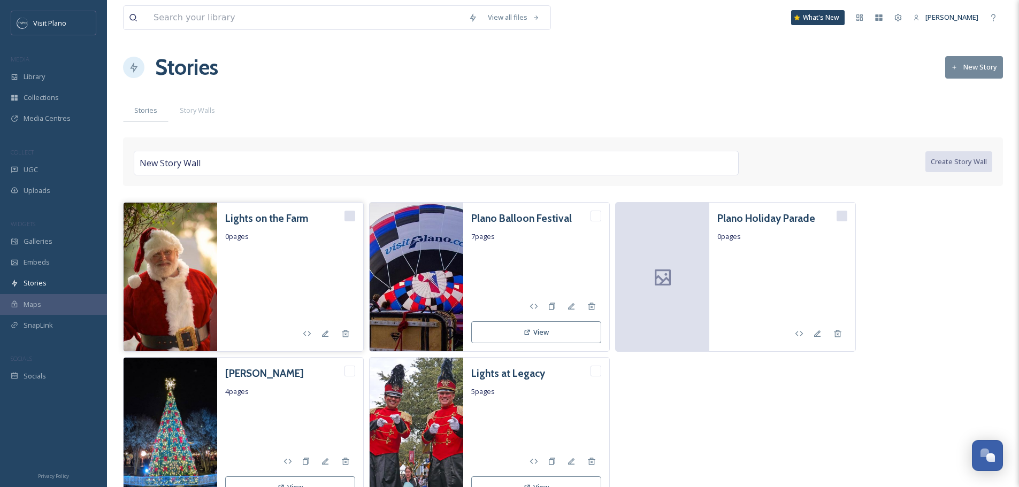
click at [193, 265] on img at bounding box center [171, 278] width 94 height 150
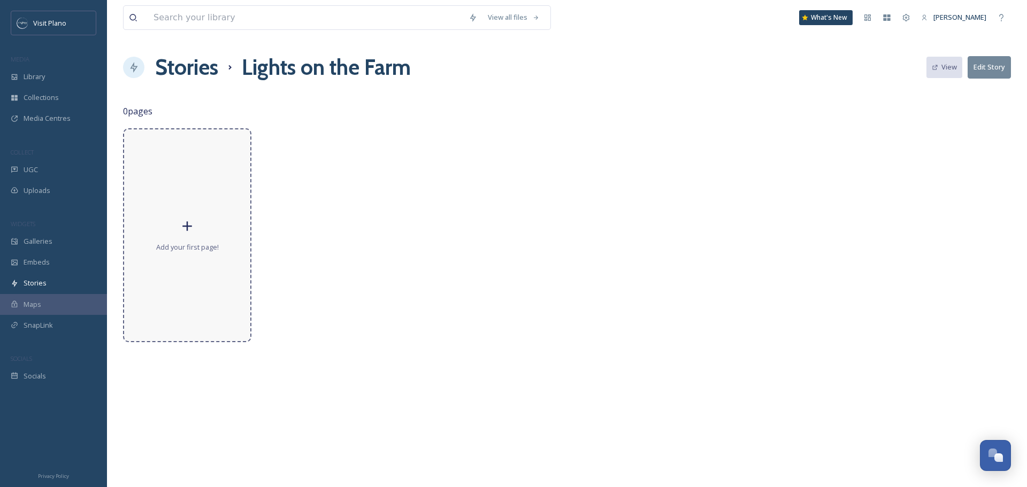
click at [224, 218] on div "Add your first page!" at bounding box center [187, 235] width 128 height 214
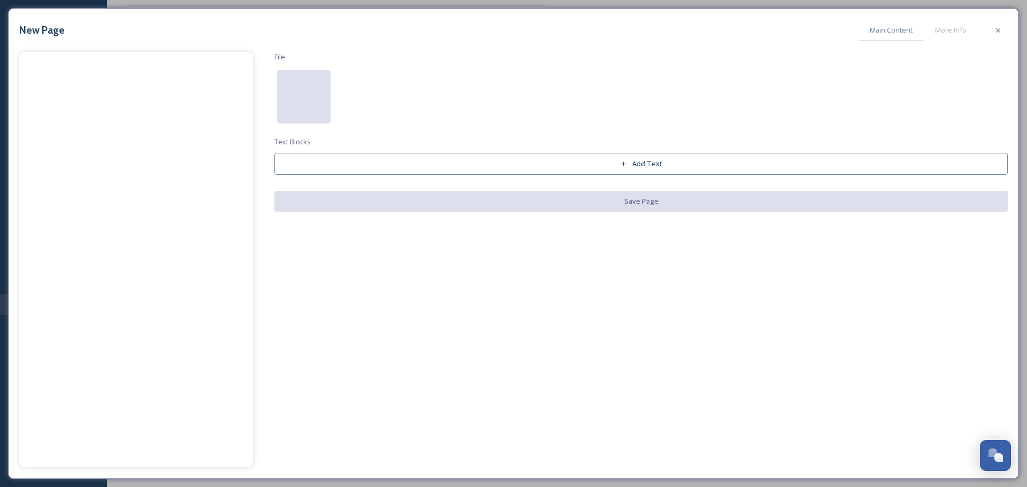
click at [295, 116] on div at bounding box center [303, 96] width 53 height 53
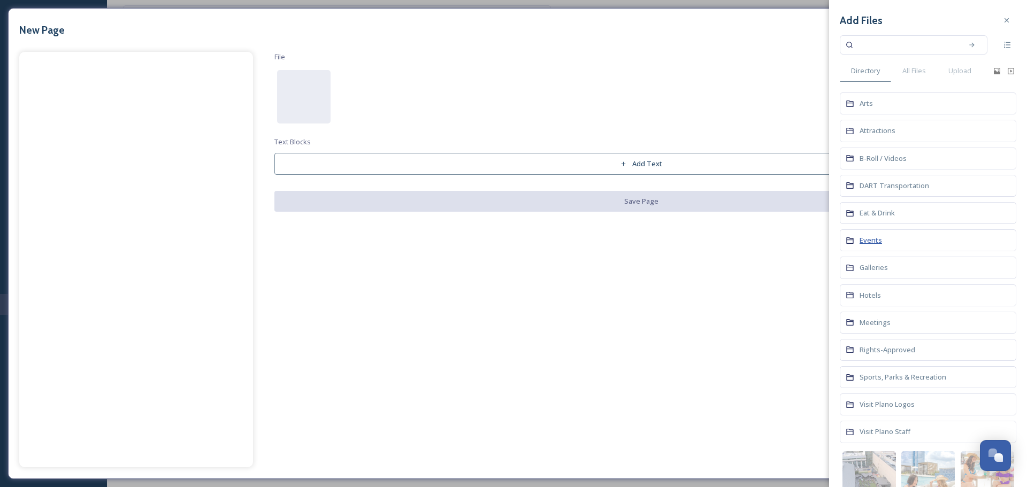
click at [875, 240] on span "Events" at bounding box center [871, 240] width 22 height 10
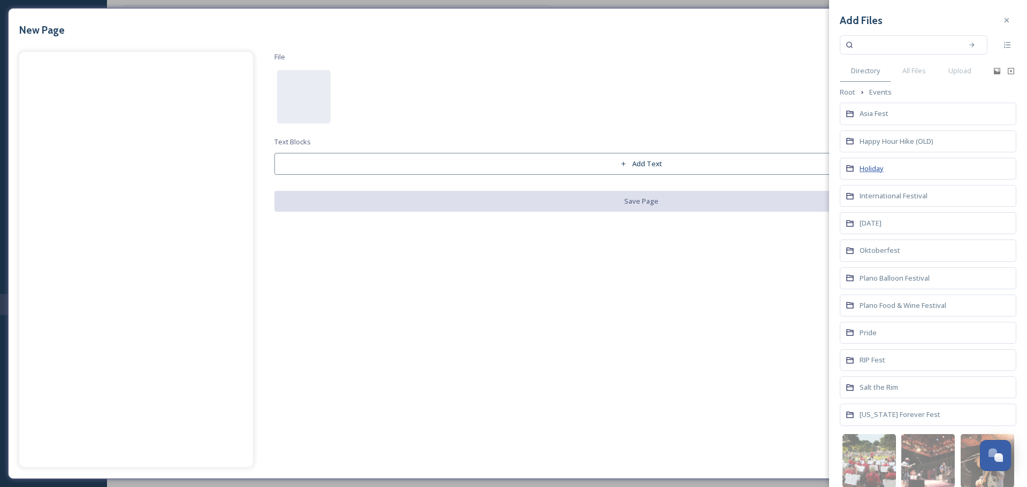
click at [876, 172] on span "Holiday" at bounding box center [872, 169] width 24 height 10
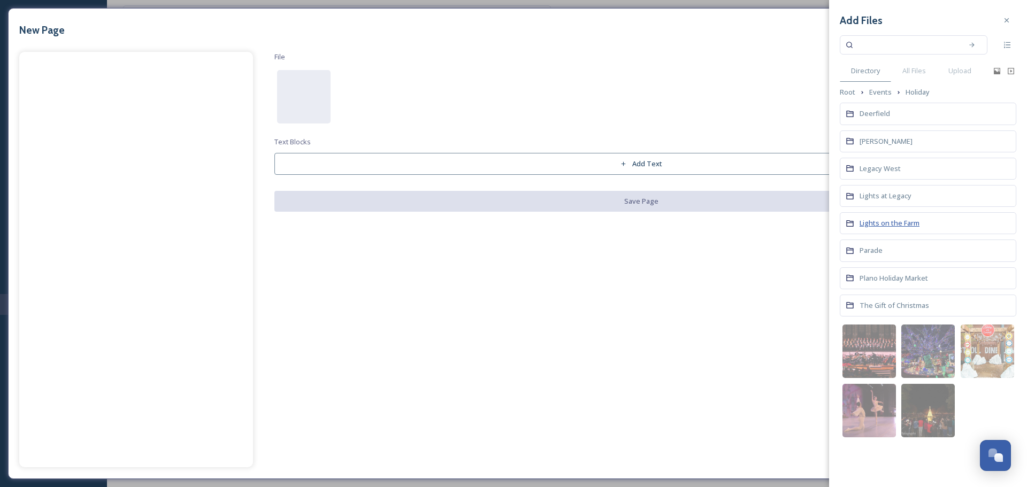
click at [895, 223] on span "Lights on the Farm" at bounding box center [890, 223] width 60 height 10
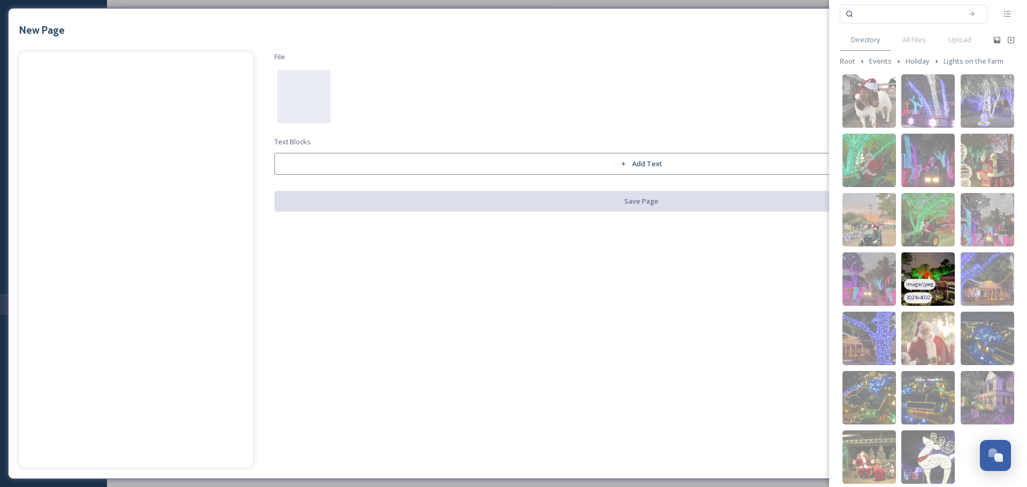
scroll to position [63, 0]
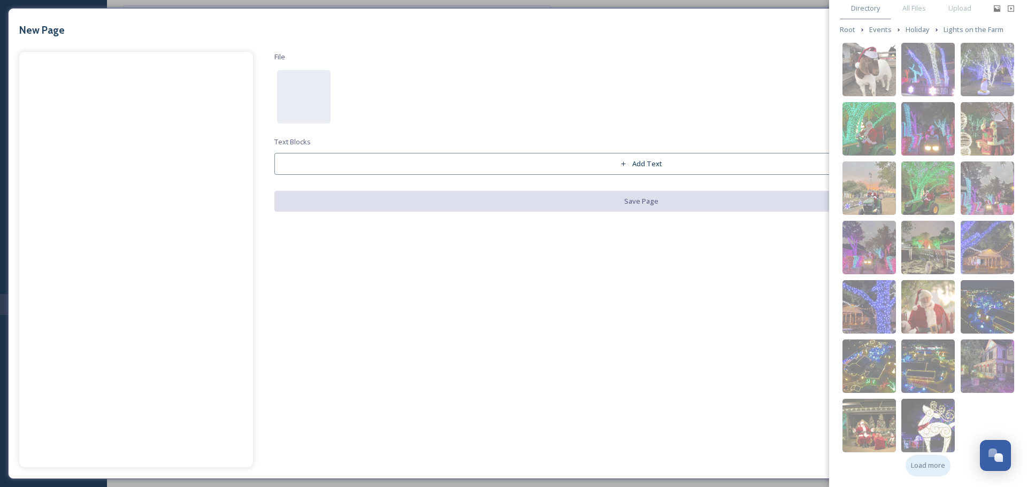
click at [924, 460] on div "Load more" at bounding box center [928, 465] width 45 height 21
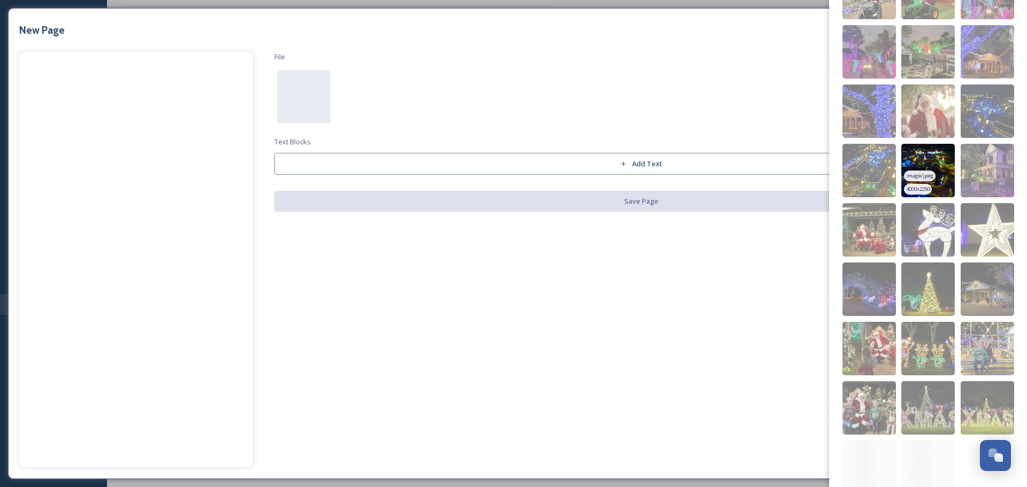
scroll to position [279, 0]
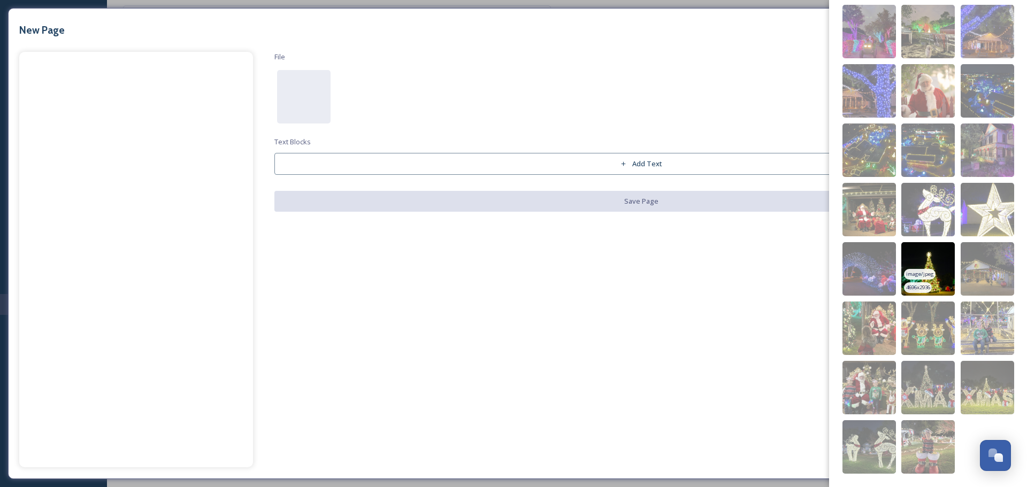
click at [936, 260] on img at bounding box center [927, 268] width 53 height 53
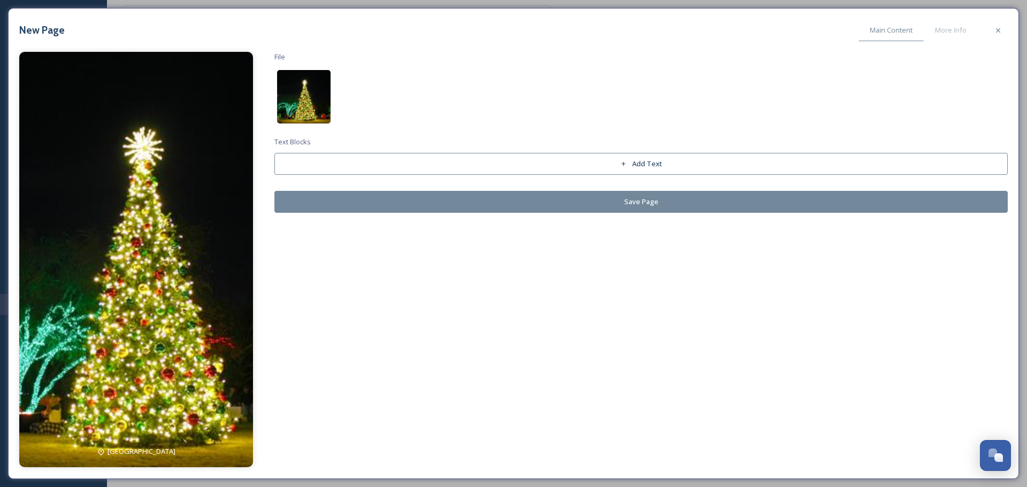
click at [305, 104] on img at bounding box center [303, 96] width 53 height 53
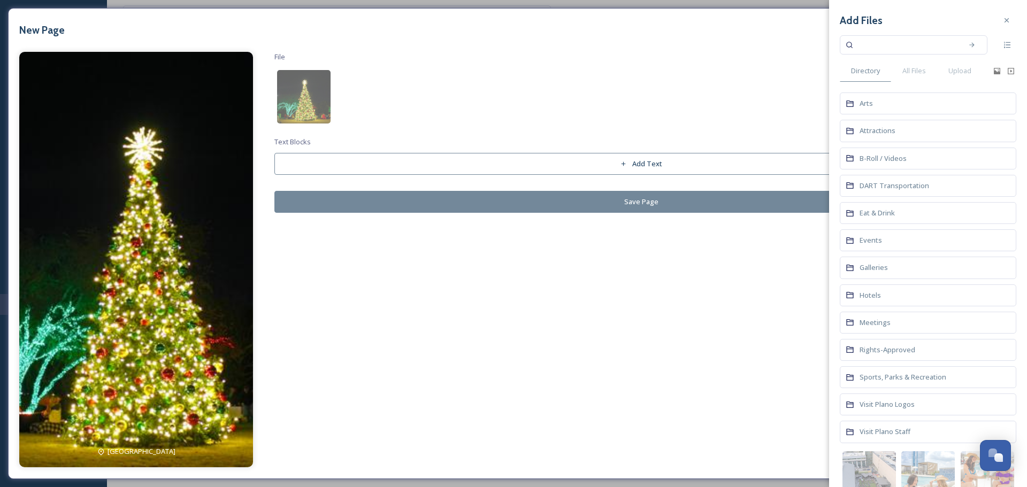
click at [881, 236] on div "Events" at bounding box center [928, 240] width 177 height 22
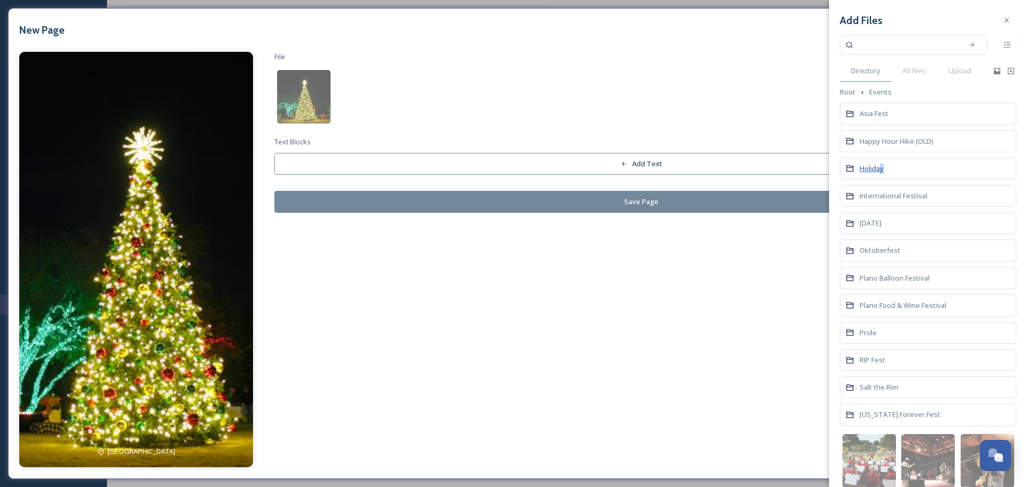
click at [883, 173] on span "Holiday" at bounding box center [872, 169] width 24 height 10
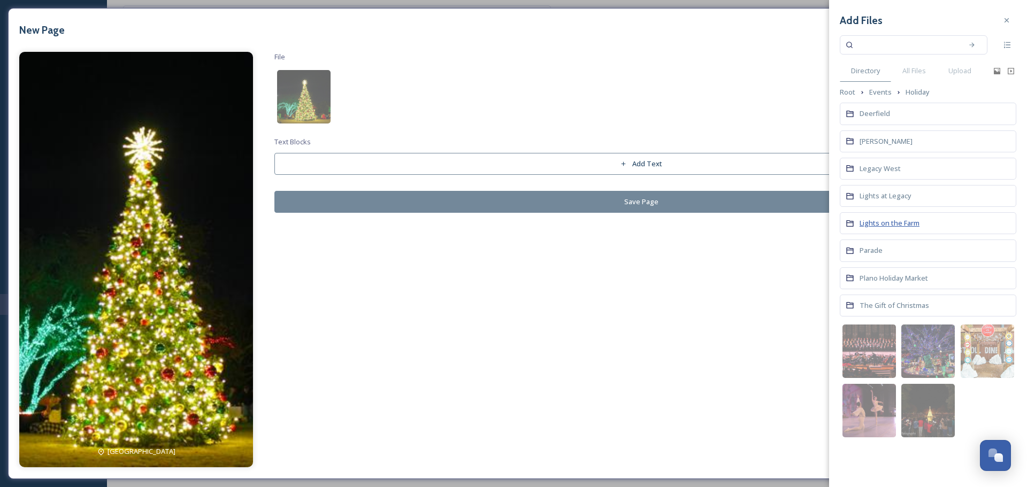
click at [887, 224] on span "Lights on the Farm" at bounding box center [890, 223] width 60 height 10
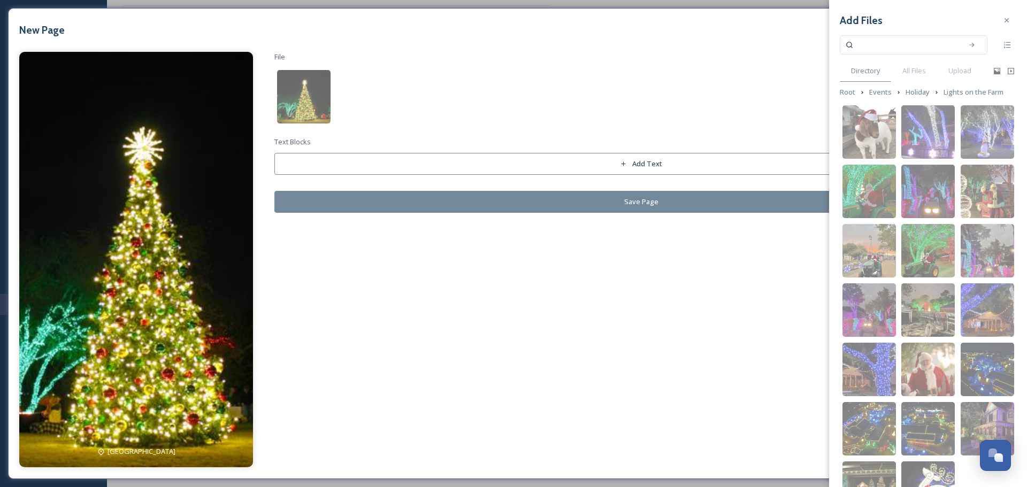
scroll to position [63, 0]
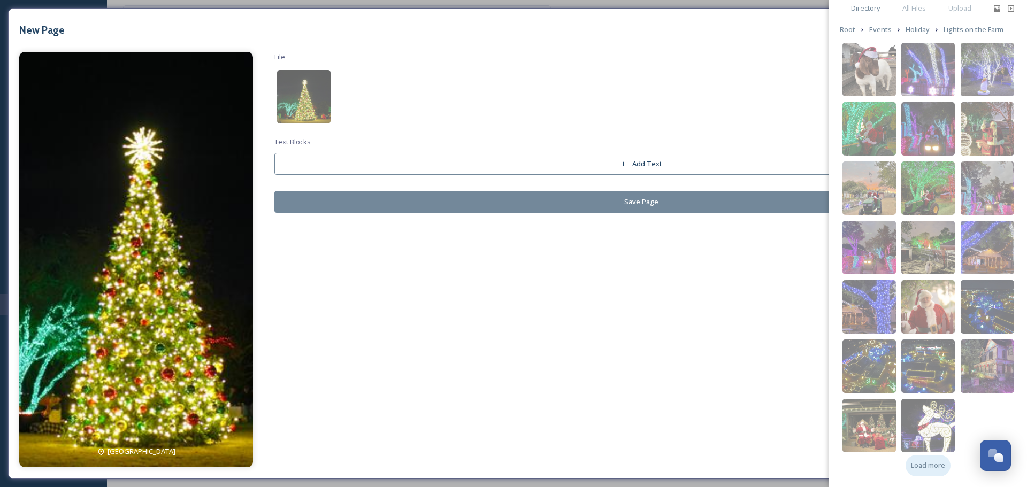
click at [925, 474] on div "Load more" at bounding box center [928, 465] width 45 height 21
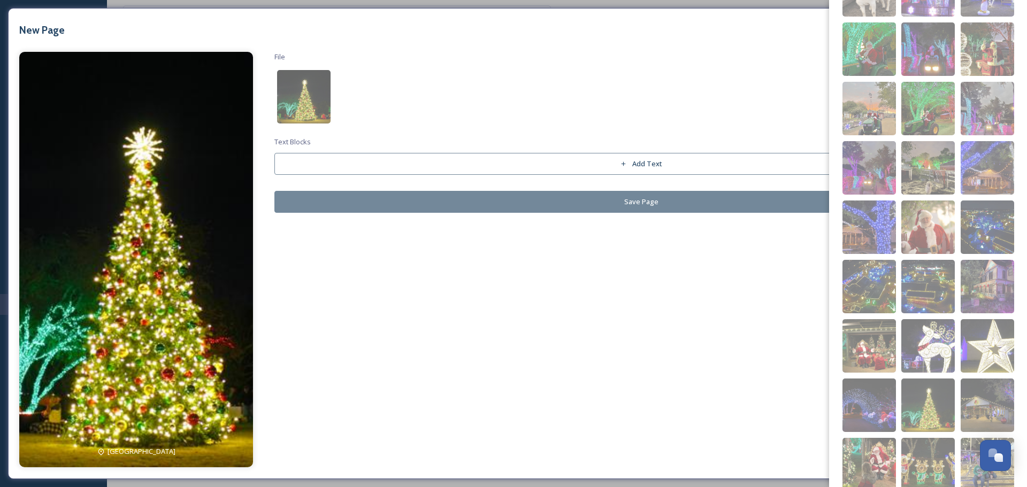
scroll to position [277, 0]
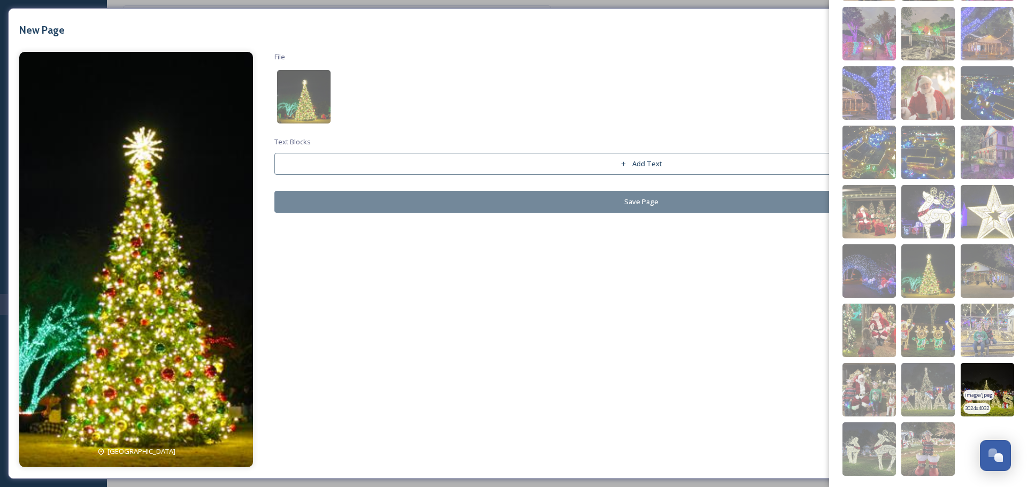
click at [977, 378] on img at bounding box center [987, 389] width 53 height 53
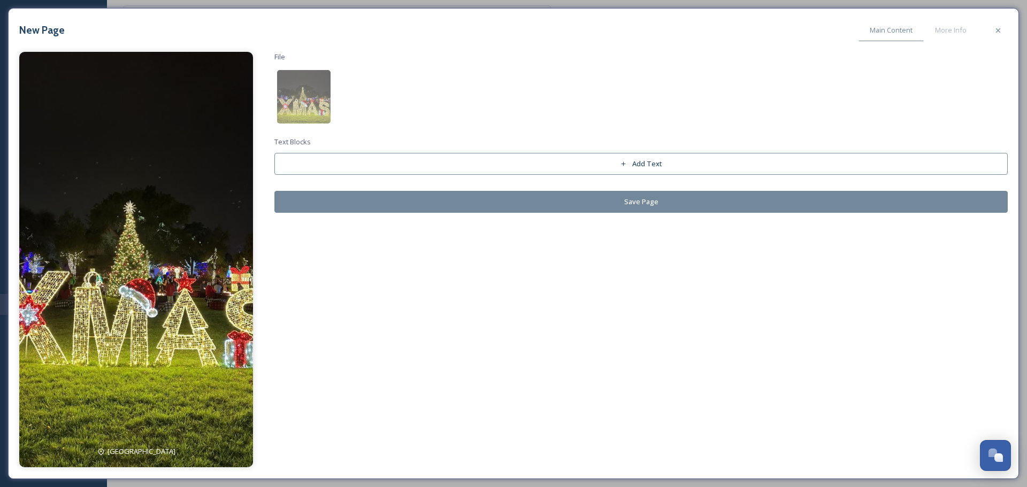
drag, startPoint x: 403, startPoint y: 197, endPoint x: 372, endPoint y: 145, distance: 60.5
click at [373, 150] on div "File Text Blocks Add Text Save Page" at bounding box center [640, 132] width 733 height 161
click at [333, 112] on div "File Text Blocks Add Text Save Page" at bounding box center [640, 132] width 733 height 161
click at [313, 105] on img at bounding box center [303, 96] width 53 height 53
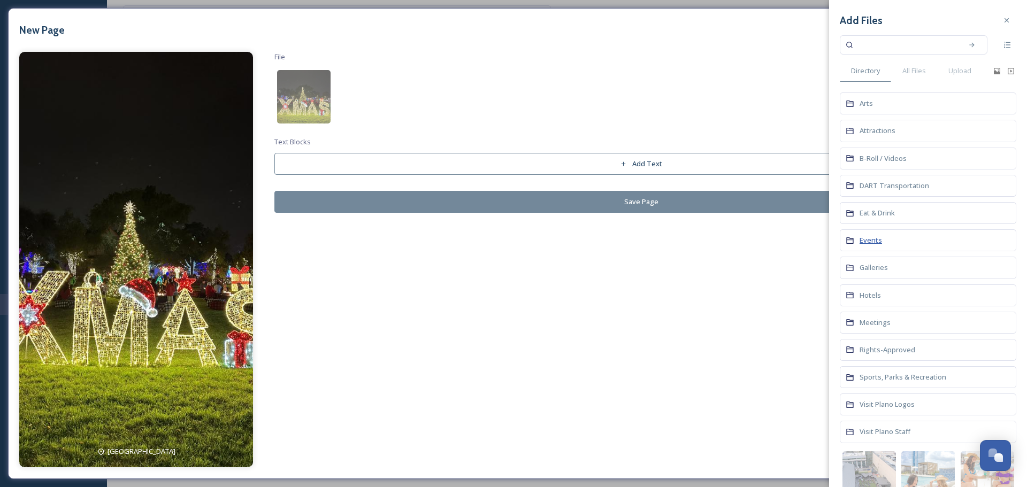
click at [868, 241] on span "Events" at bounding box center [871, 240] width 22 height 10
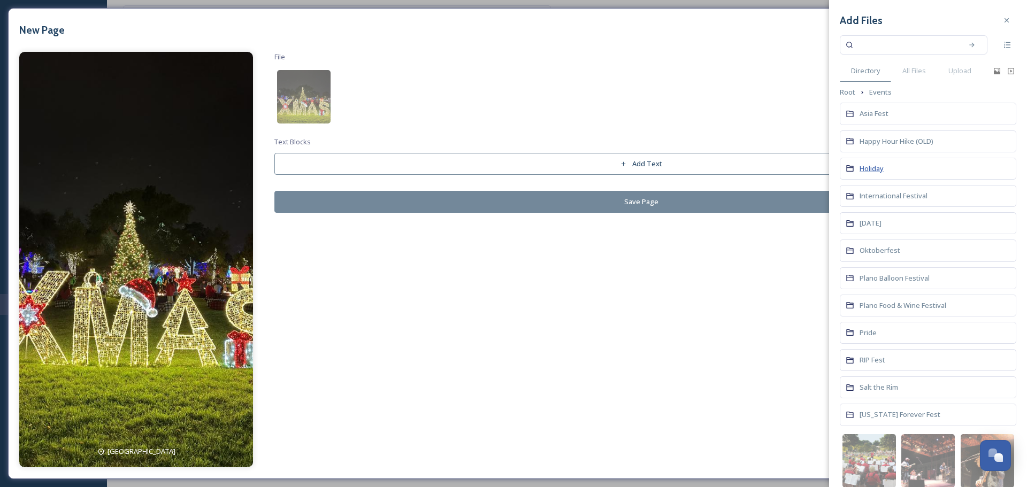
click at [869, 167] on span "Holiday" at bounding box center [872, 169] width 24 height 10
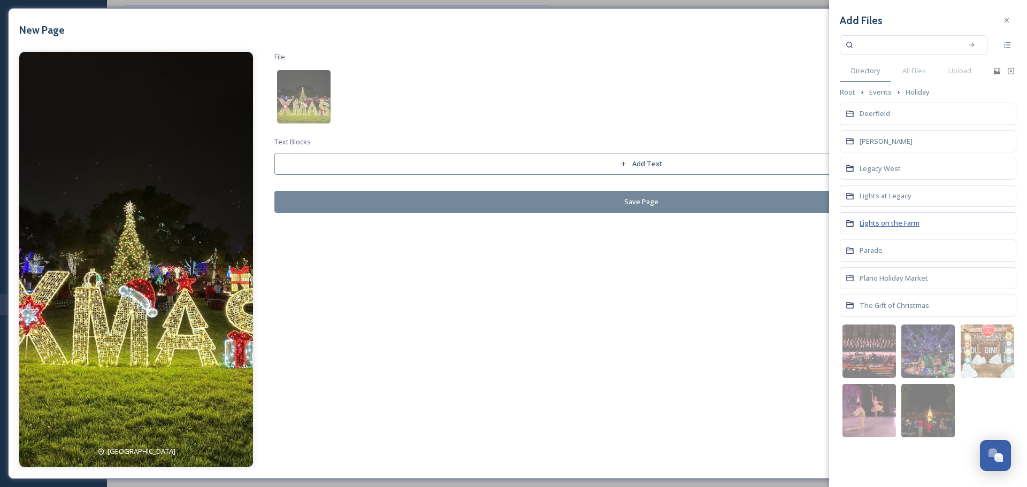
click at [877, 228] on span "Lights on the Farm" at bounding box center [890, 223] width 60 height 10
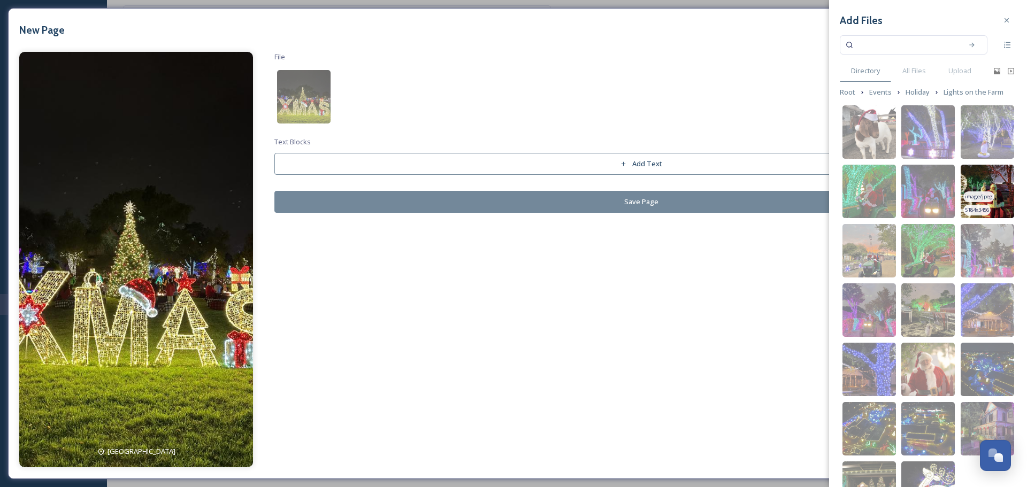
click at [984, 182] on img at bounding box center [987, 191] width 53 height 53
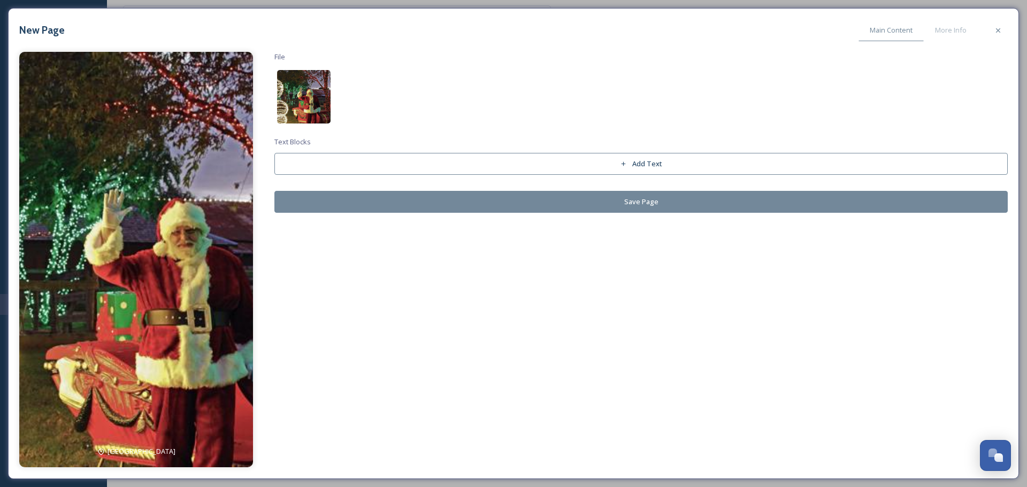
click at [305, 112] on img at bounding box center [303, 96] width 53 height 53
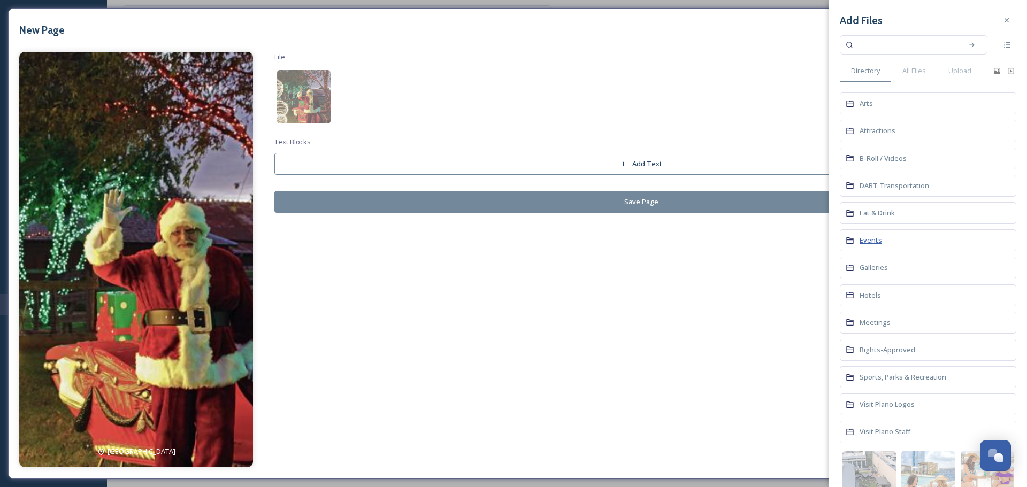
click at [868, 240] on span "Events" at bounding box center [871, 240] width 22 height 10
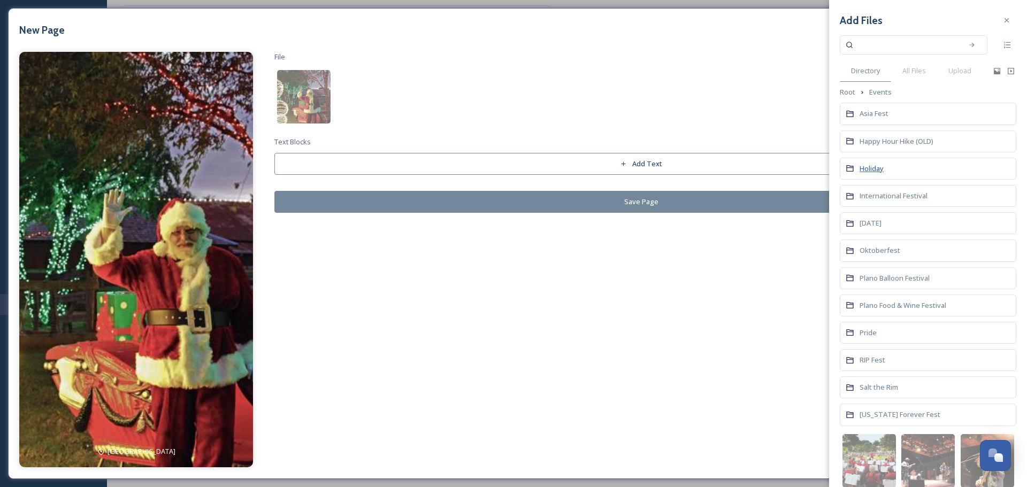
click at [861, 164] on span "Holiday" at bounding box center [872, 169] width 24 height 10
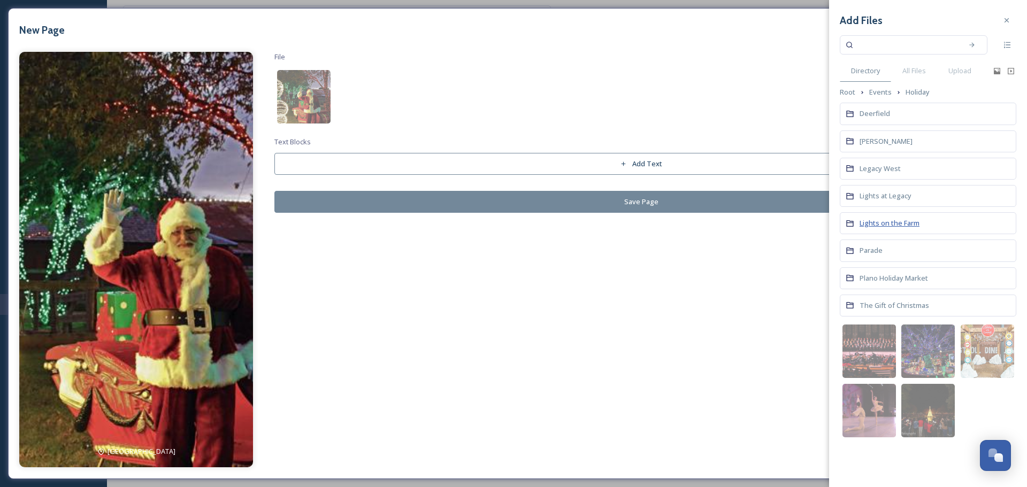
click at [878, 219] on span "Lights on the Farm" at bounding box center [890, 223] width 60 height 10
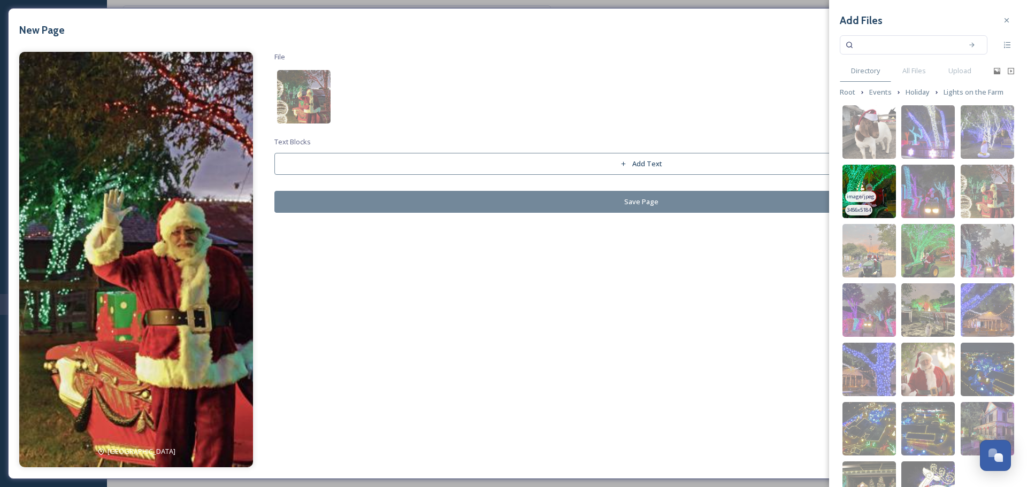
click at [867, 180] on img at bounding box center [868, 191] width 53 height 53
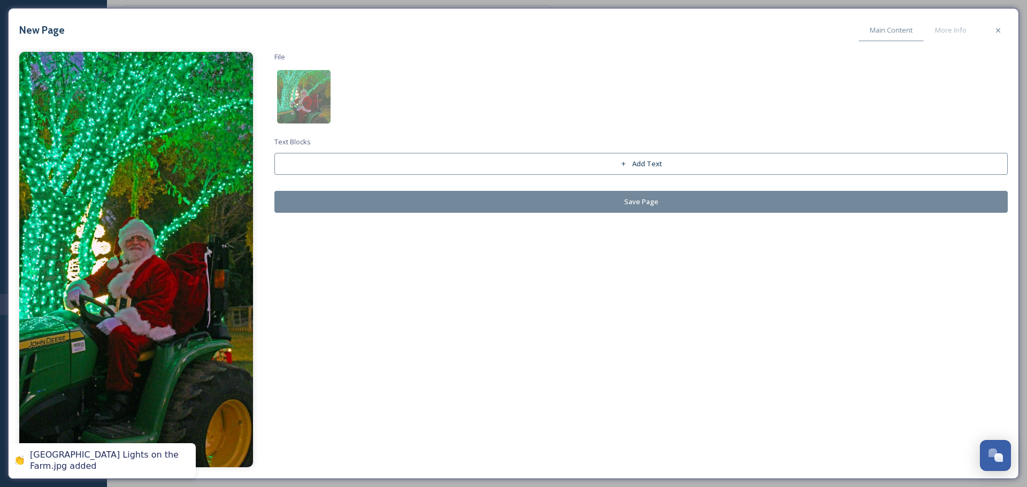
click at [540, 204] on button "Save Page" at bounding box center [640, 202] width 733 height 22
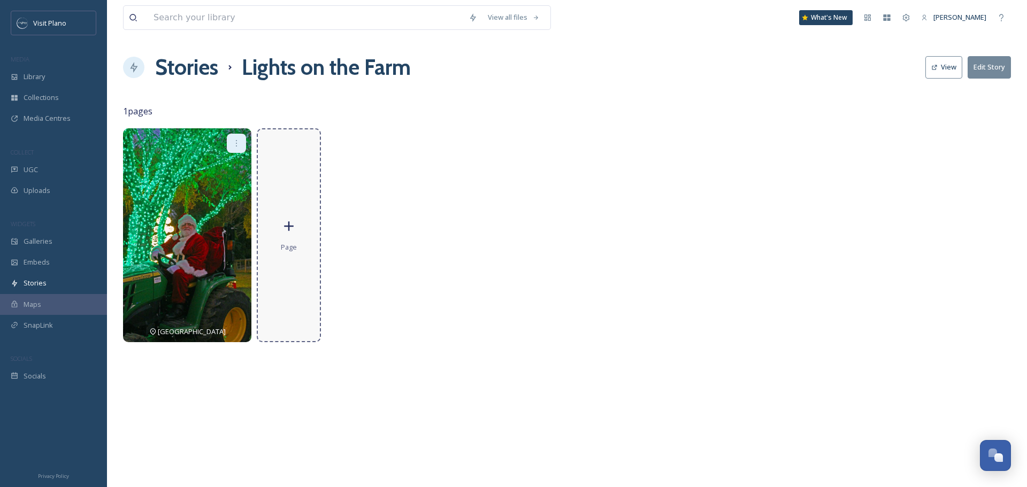
click at [301, 239] on div "Page" at bounding box center [289, 235] width 64 height 214
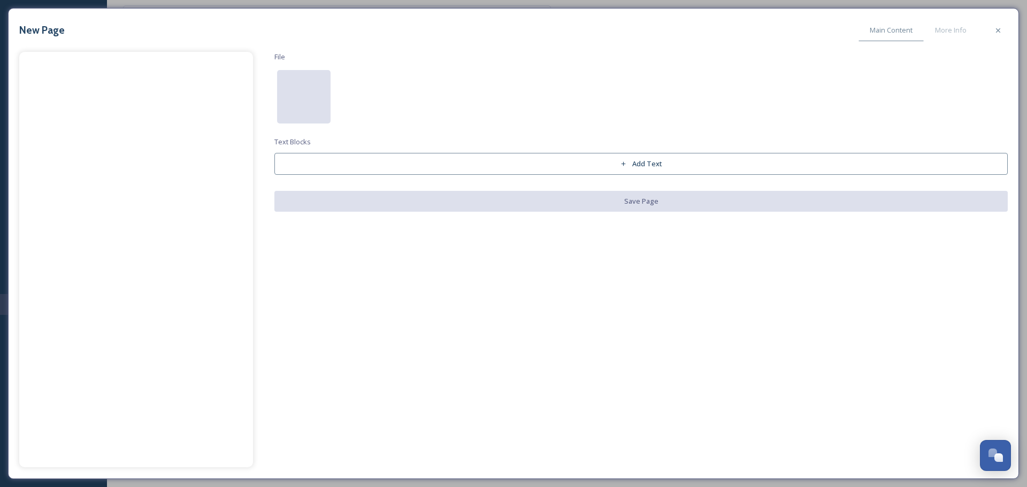
click at [311, 79] on div at bounding box center [303, 96] width 53 height 53
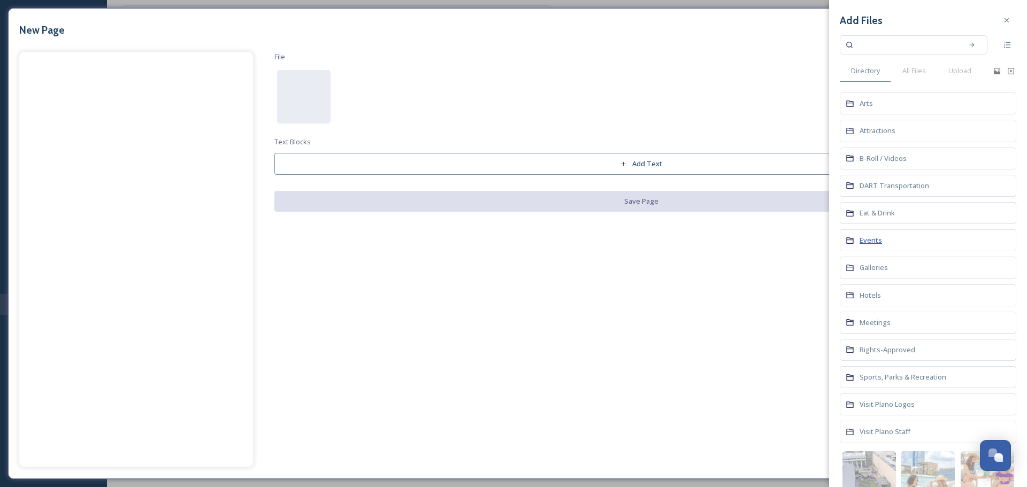
click at [872, 236] on span "Events" at bounding box center [871, 240] width 22 height 10
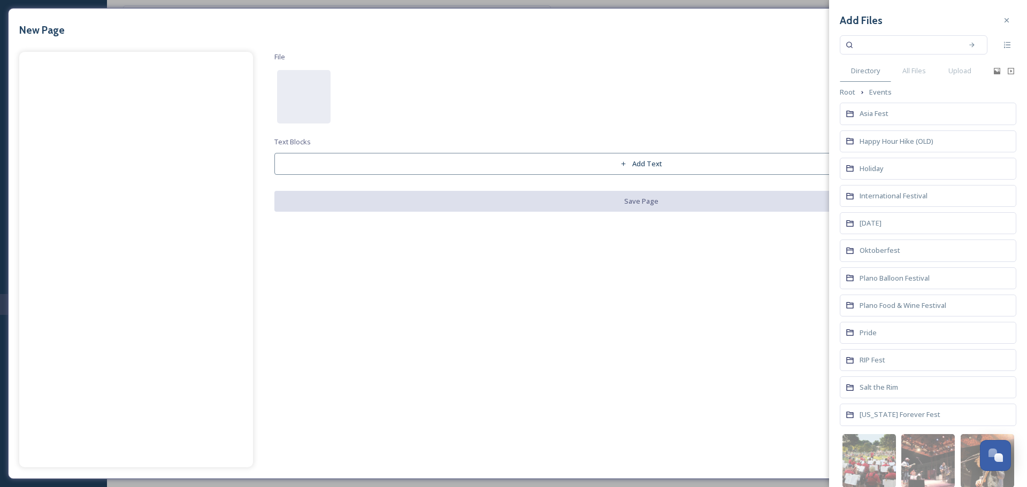
click at [858, 170] on div "Holiday" at bounding box center [928, 169] width 177 height 22
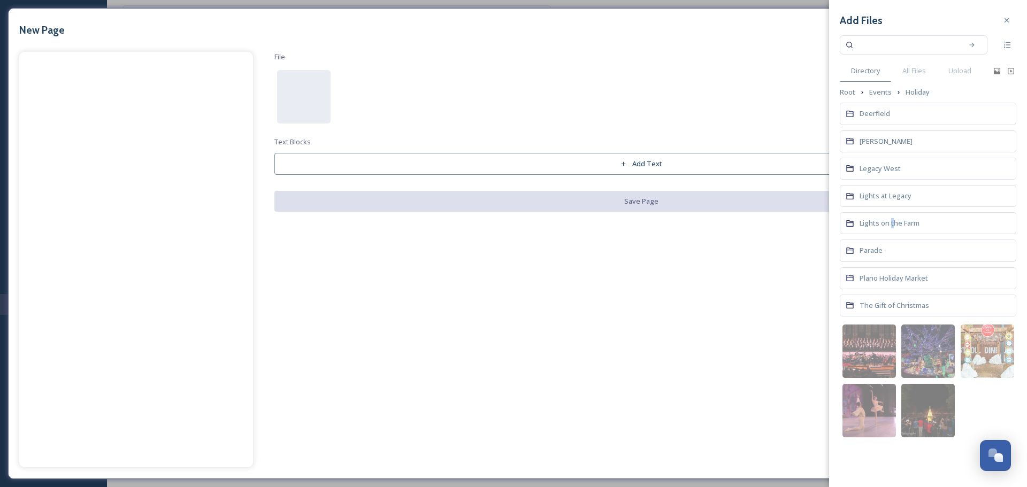
click at [892, 218] on span "Lights on the Farm" at bounding box center [890, 223] width 60 height 10
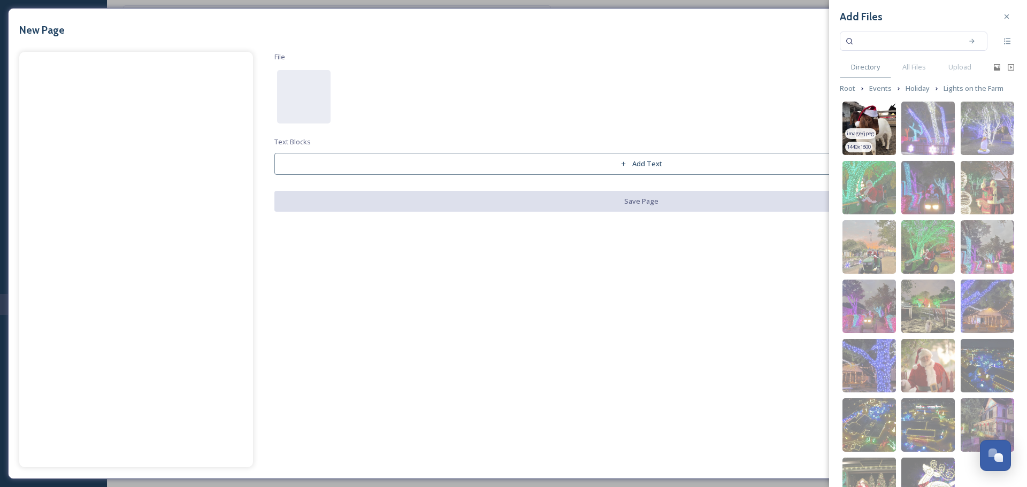
scroll to position [0, 0]
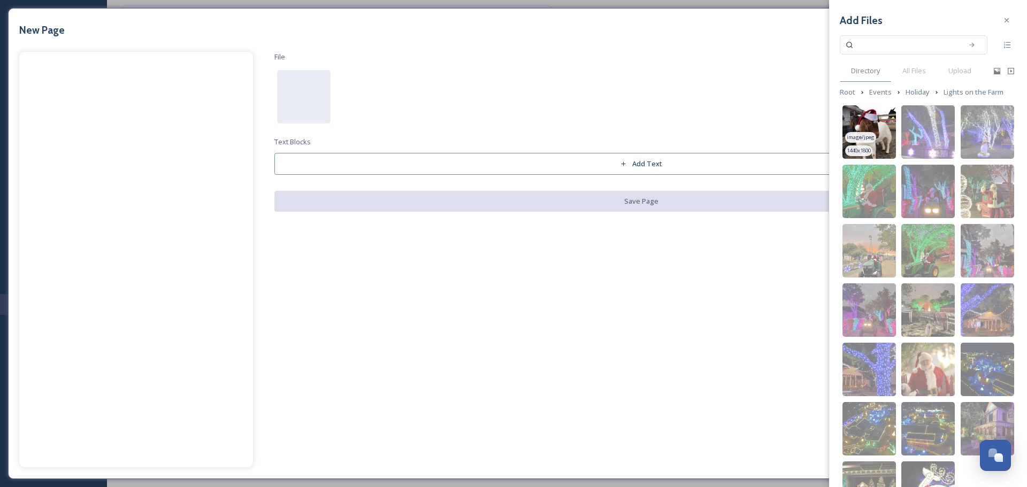
click at [864, 130] on img at bounding box center [868, 131] width 53 height 53
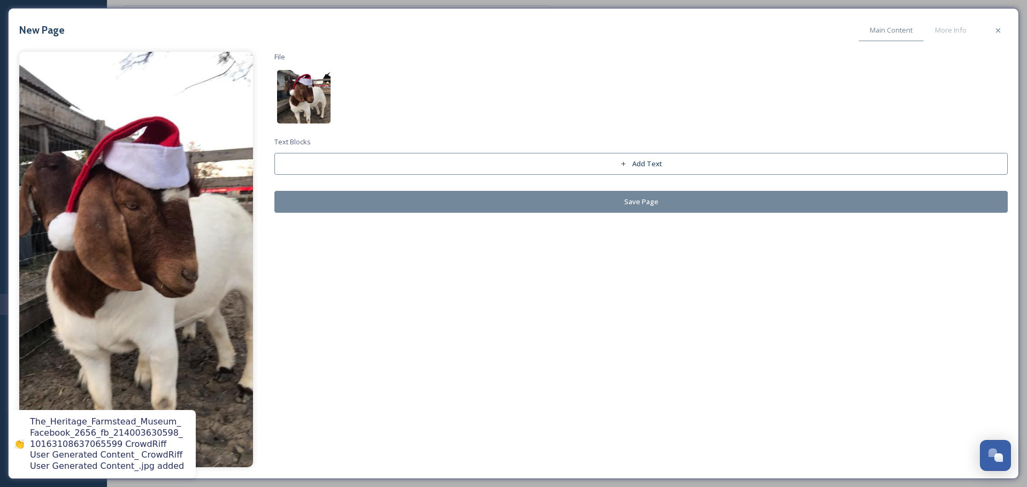
click at [288, 90] on img at bounding box center [303, 96] width 53 height 53
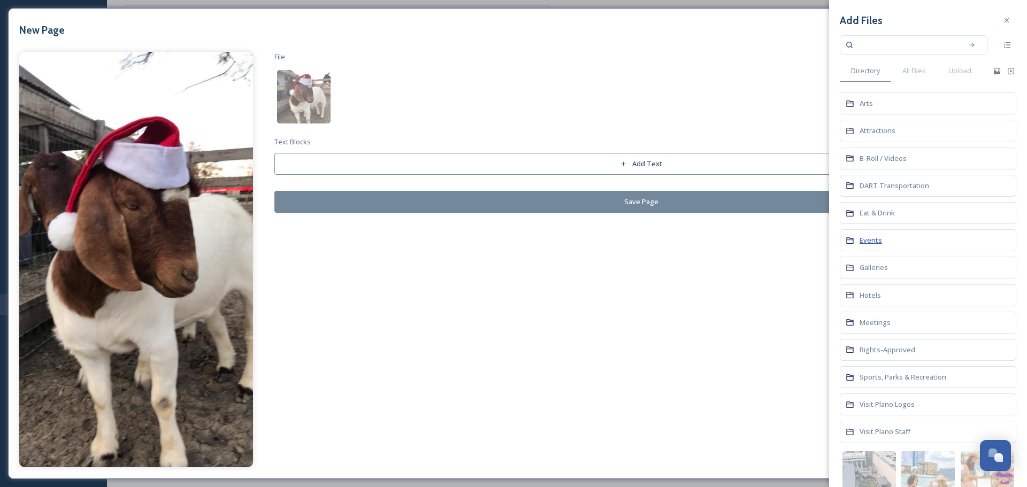
click at [868, 239] on span "Events" at bounding box center [871, 240] width 22 height 10
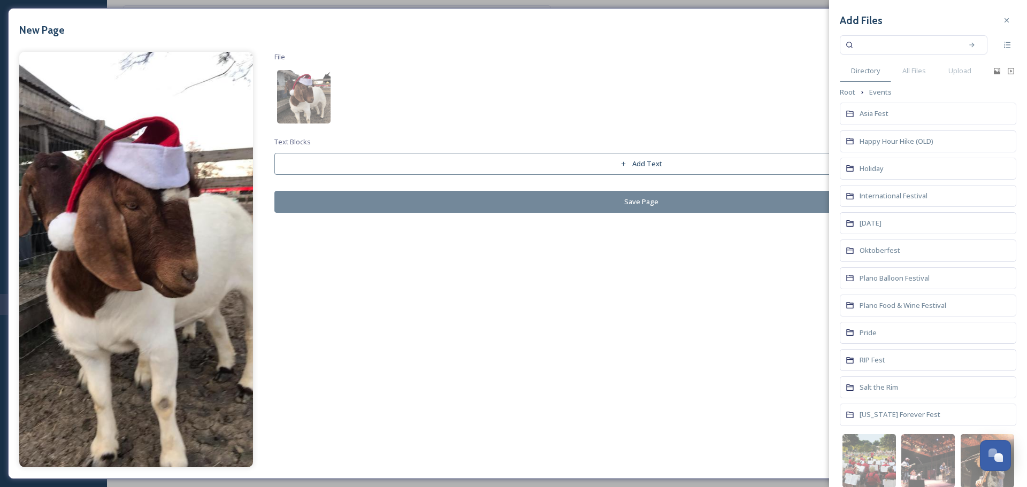
click at [890, 168] on div "Holiday" at bounding box center [928, 169] width 177 height 22
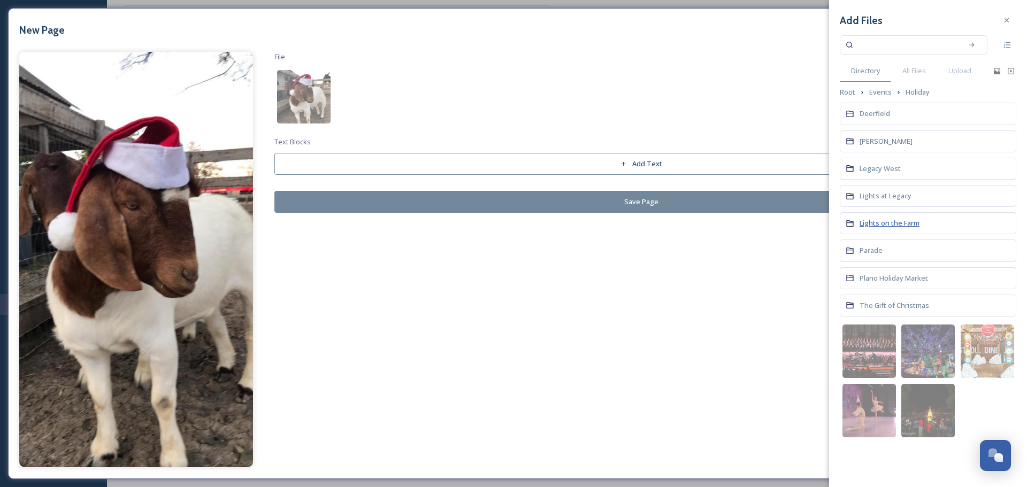
click at [871, 226] on span "Lights on the Farm" at bounding box center [890, 223] width 60 height 10
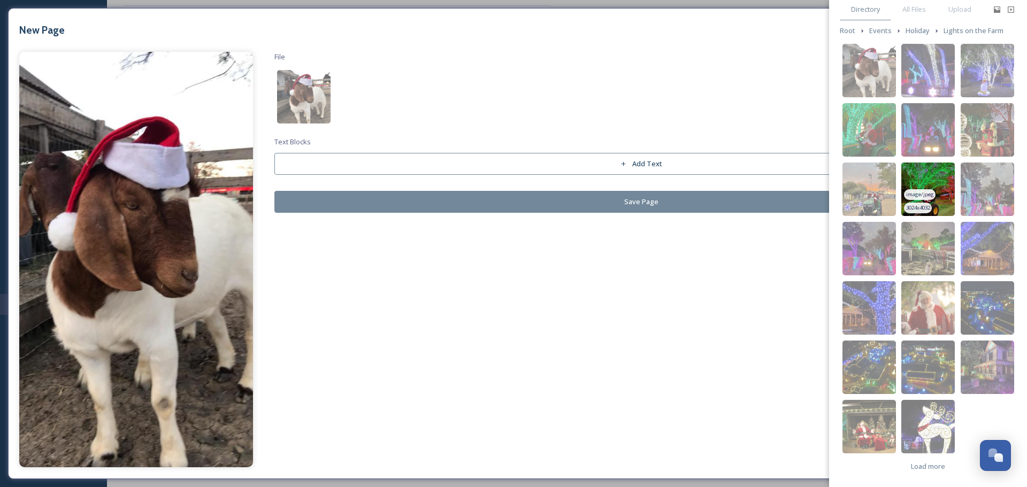
scroll to position [63, 0]
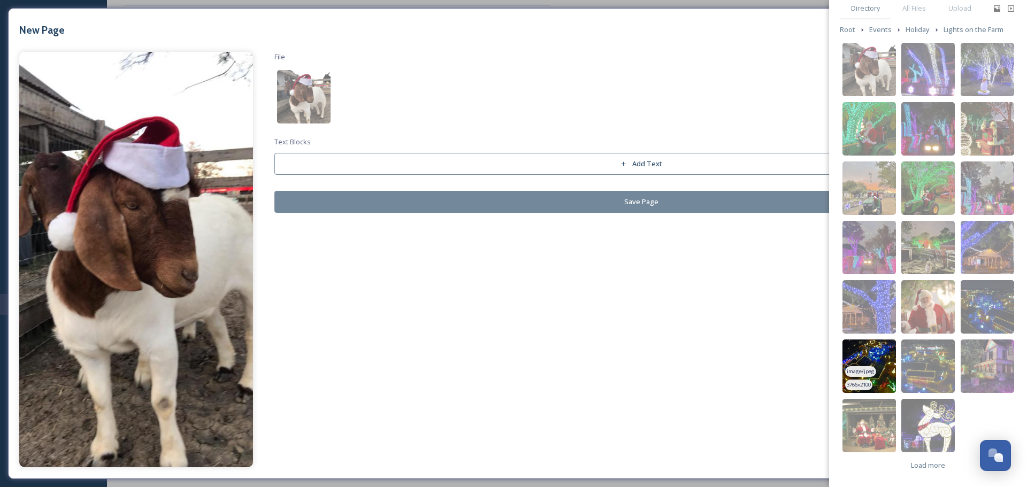
click at [870, 346] on img at bounding box center [868, 366] width 53 height 53
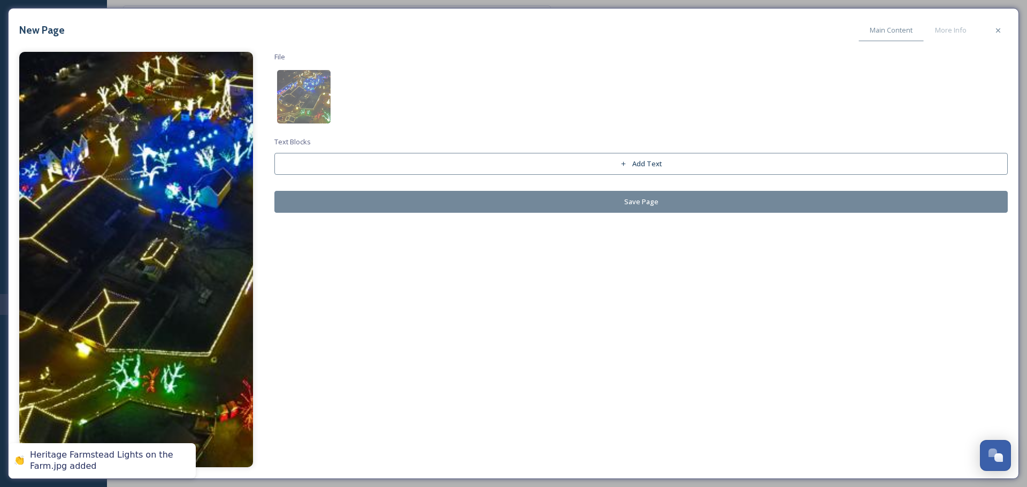
click at [277, 74] on div "File Text Blocks Add Text Save Page" at bounding box center [640, 132] width 733 height 161
click at [301, 91] on img at bounding box center [303, 96] width 53 height 53
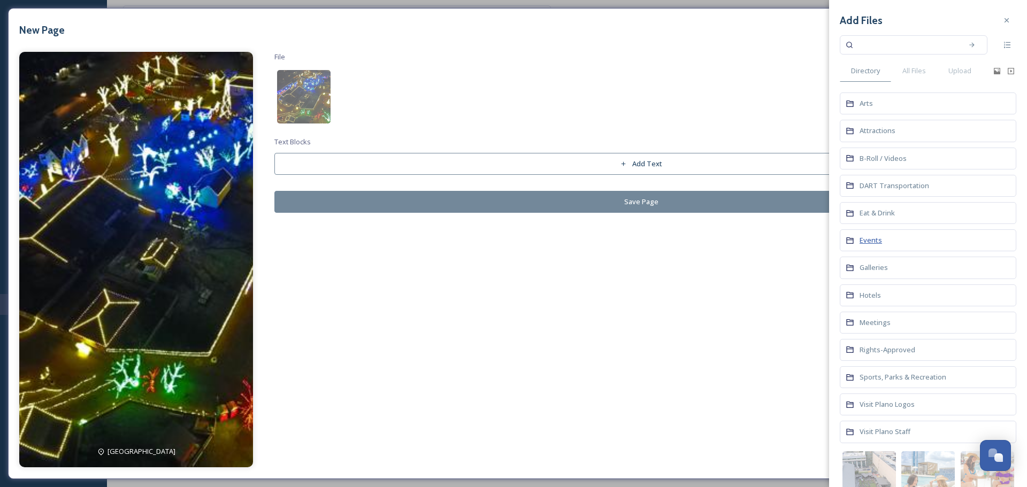
click at [868, 240] on span "Events" at bounding box center [871, 240] width 22 height 10
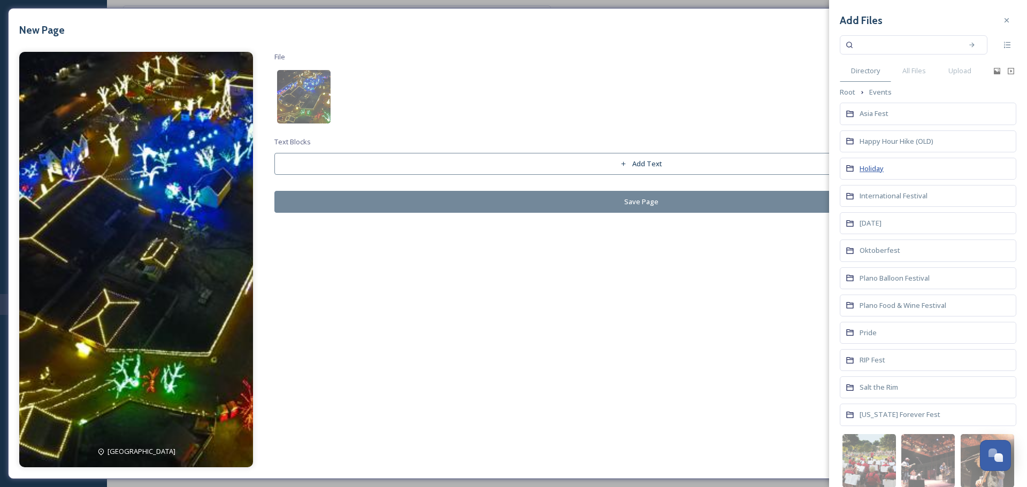
click at [875, 169] on span "Holiday" at bounding box center [872, 169] width 24 height 10
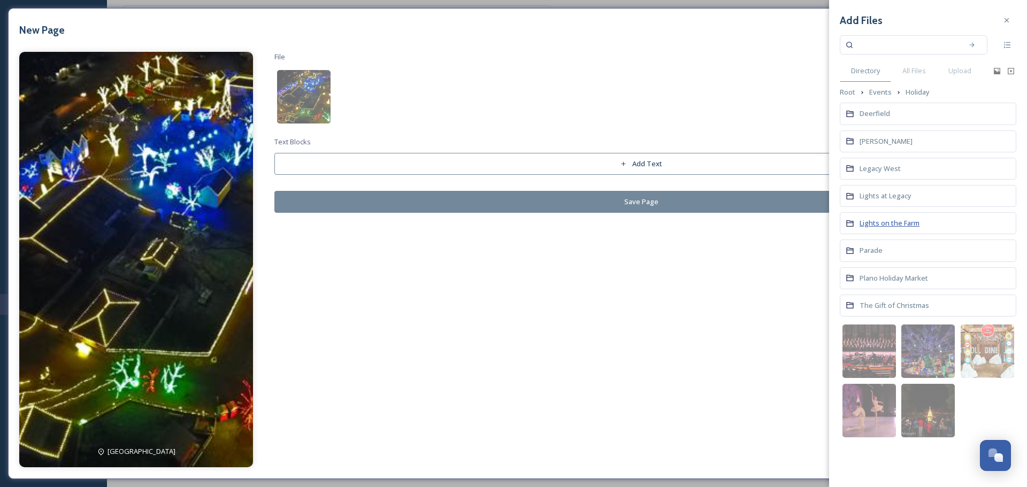
click at [883, 221] on span "Lights on the Farm" at bounding box center [890, 223] width 60 height 10
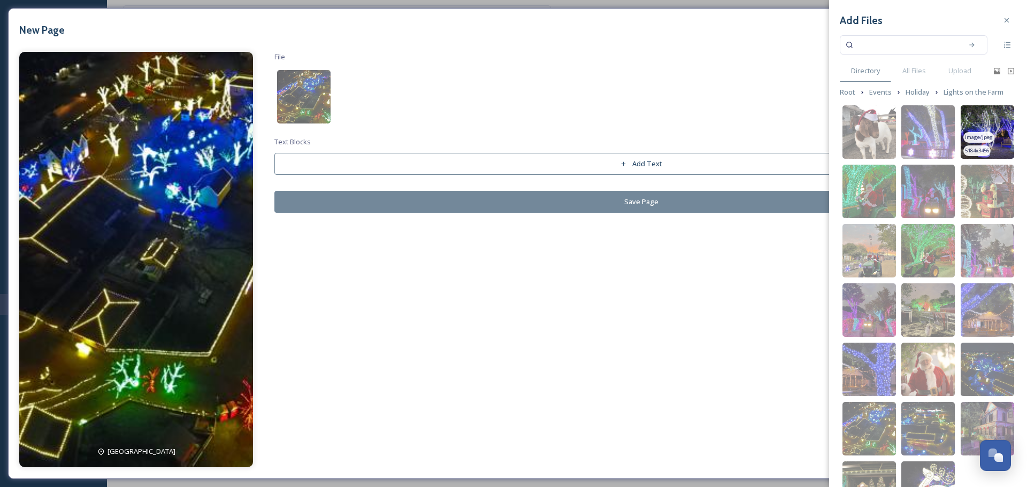
click at [995, 127] on img at bounding box center [987, 131] width 53 height 53
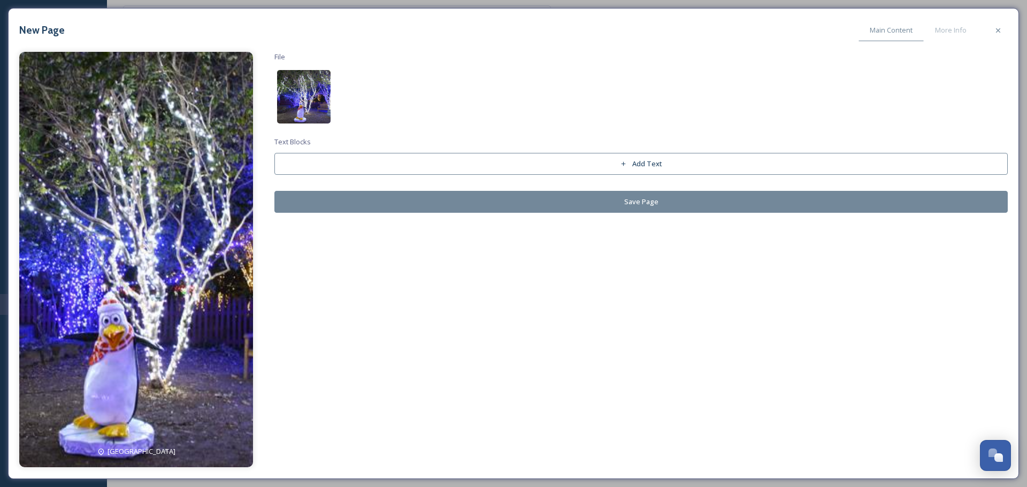
click at [295, 108] on img at bounding box center [303, 96] width 53 height 53
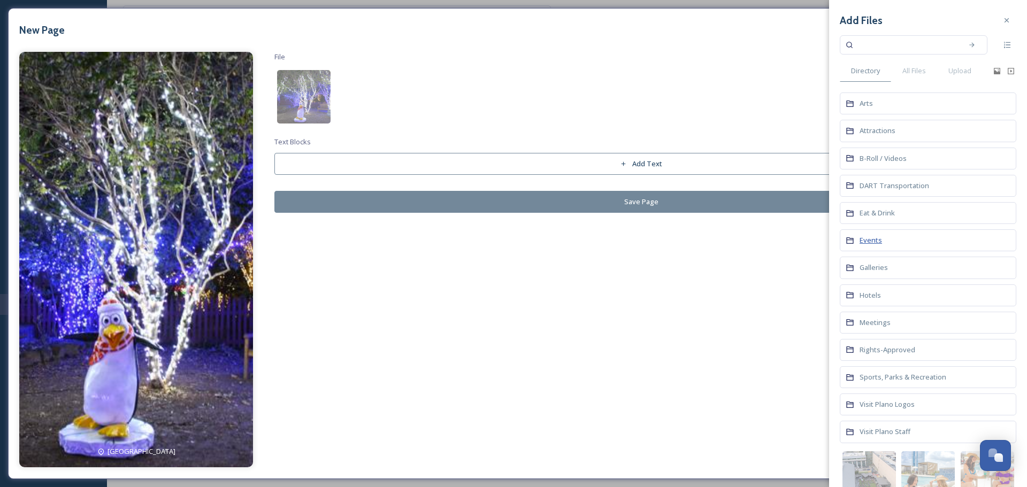
click at [875, 237] on span "Events" at bounding box center [871, 240] width 22 height 10
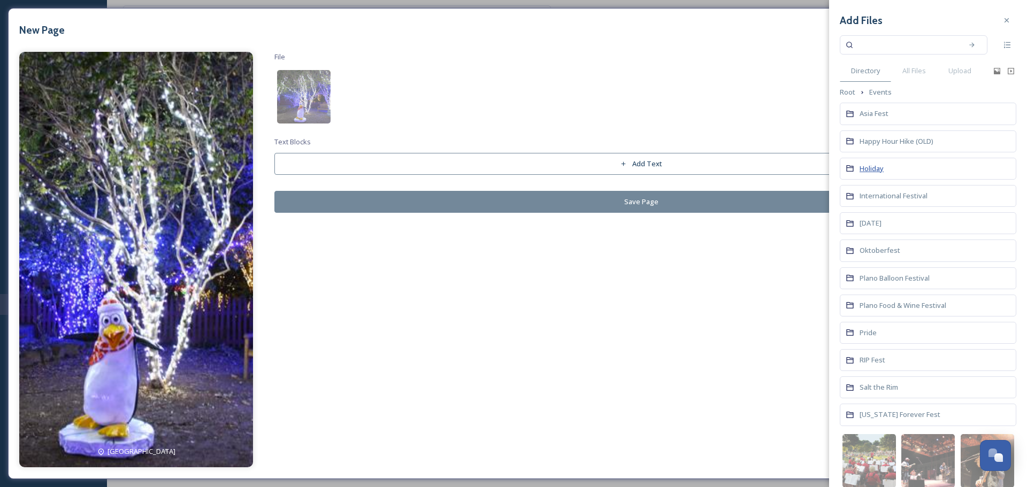
click at [870, 170] on span "Holiday" at bounding box center [872, 169] width 24 height 10
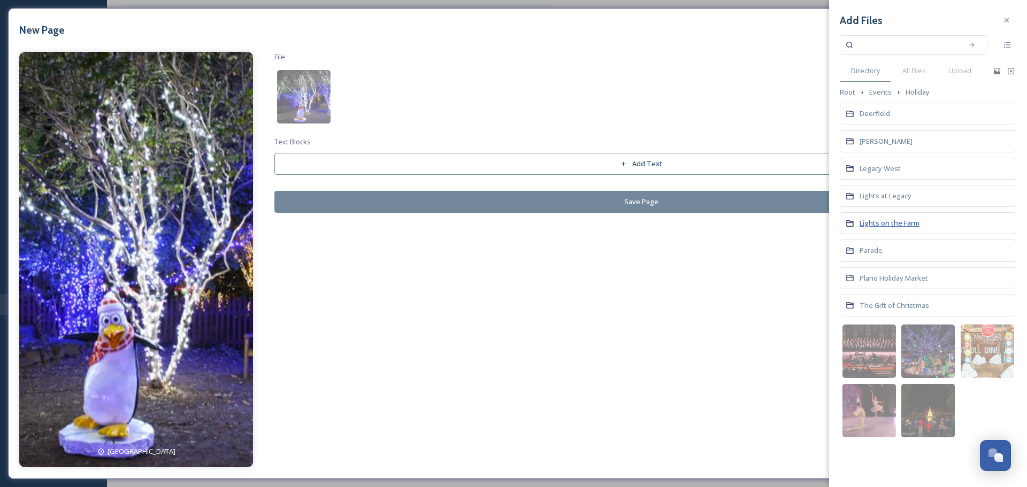
click at [879, 226] on span "Lights on the Farm" at bounding box center [890, 223] width 60 height 10
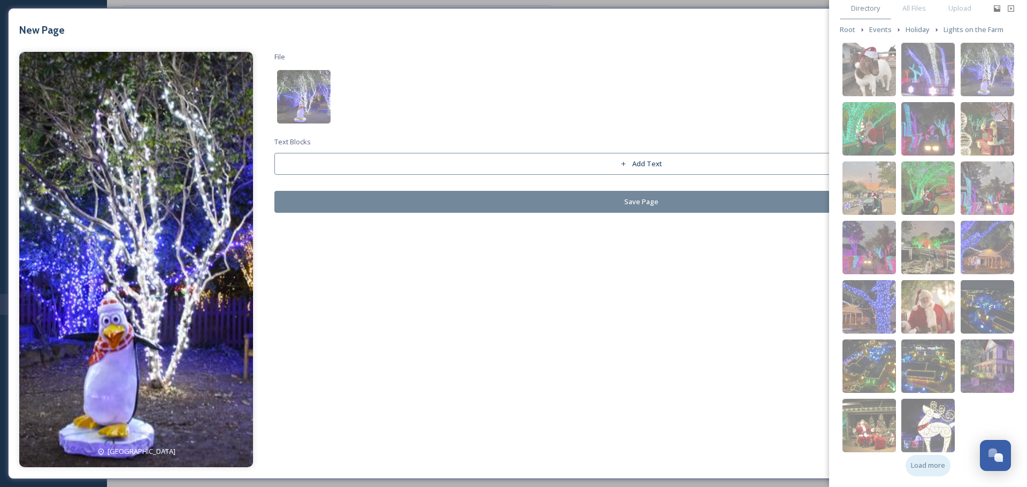
click at [933, 473] on div "Load more" at bounding box center [928, 465] width 45 height 21
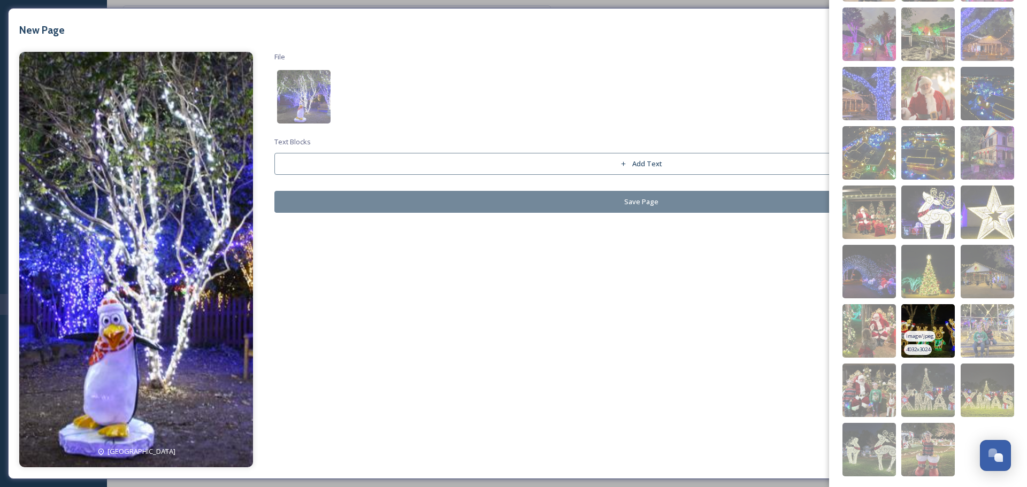
scroll to position [279, 0]
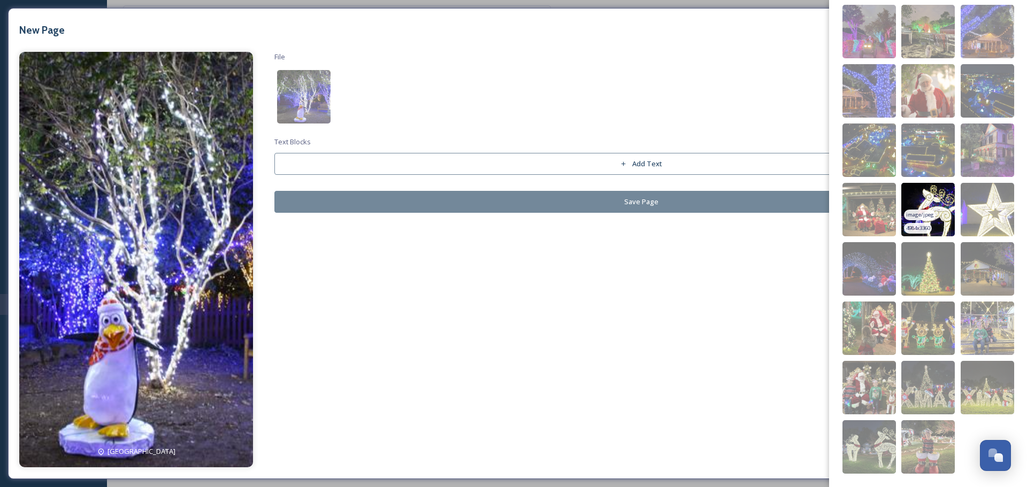
click at [932, 209] on img at bounding box center [927, 209] width 53 height 53
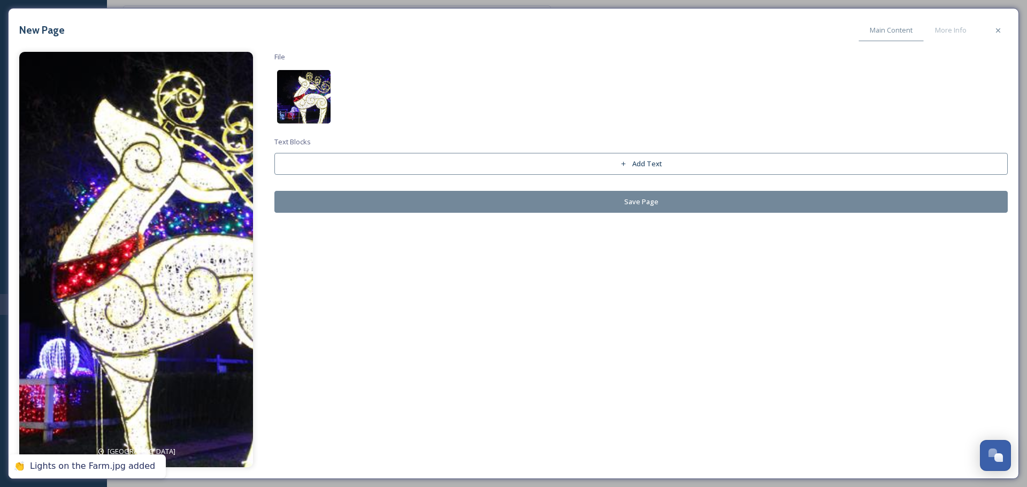
click at [310, 105] on img at bounding box center [303, 96] width 53 height 53
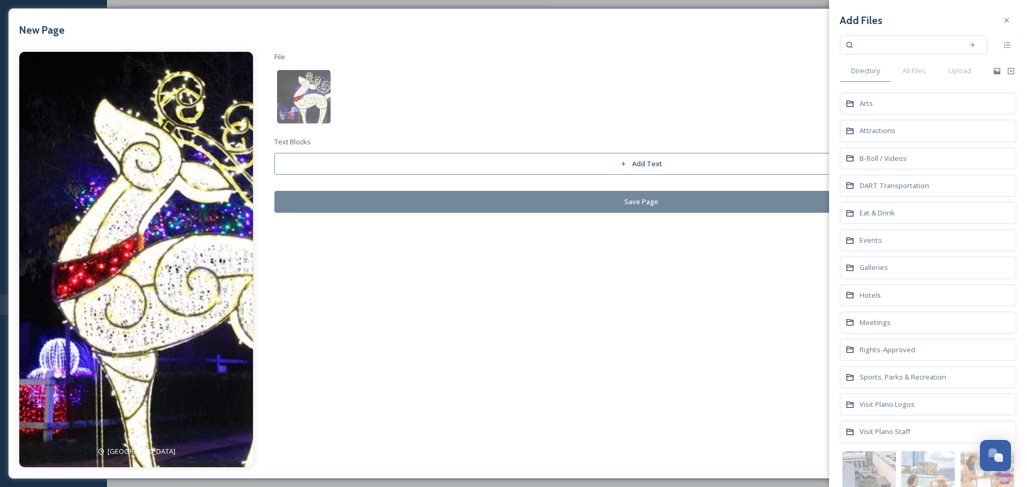
click at [876, 235] on div "Events" at bounding box center [928, 240] width 177 height 22
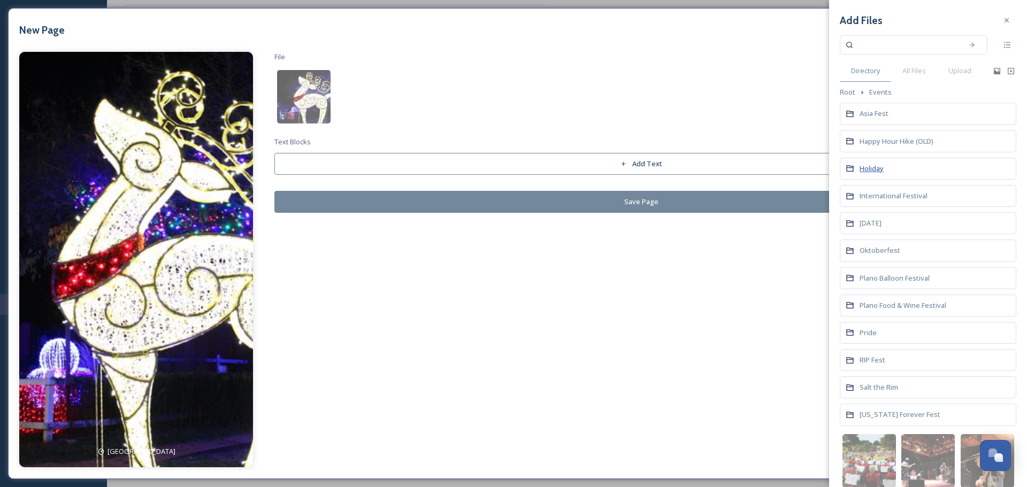
click at [882, 171] on span "Holiday" at bounding box center [872, 169] width 24 height 10
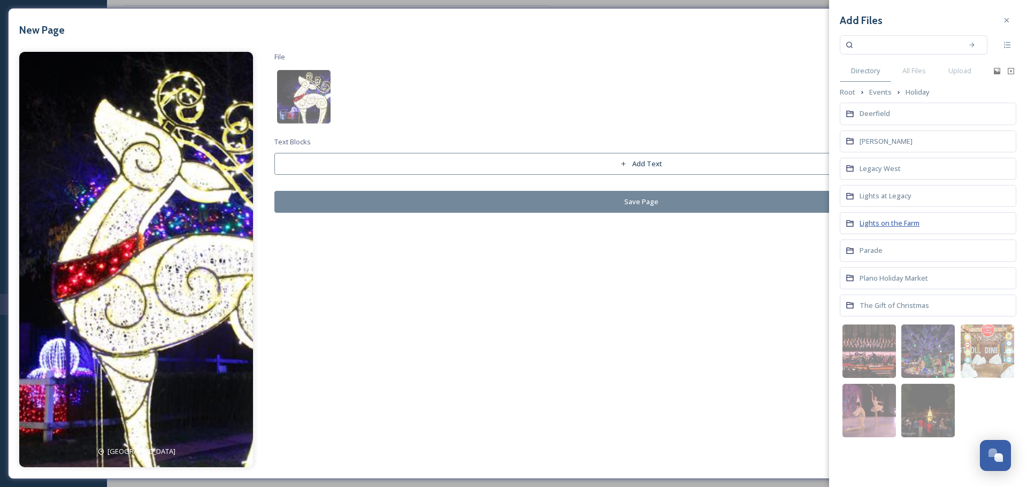
click at [908, 224] on span "Lights on the Farm" at bounding box center [890, 223] width 60 height 10
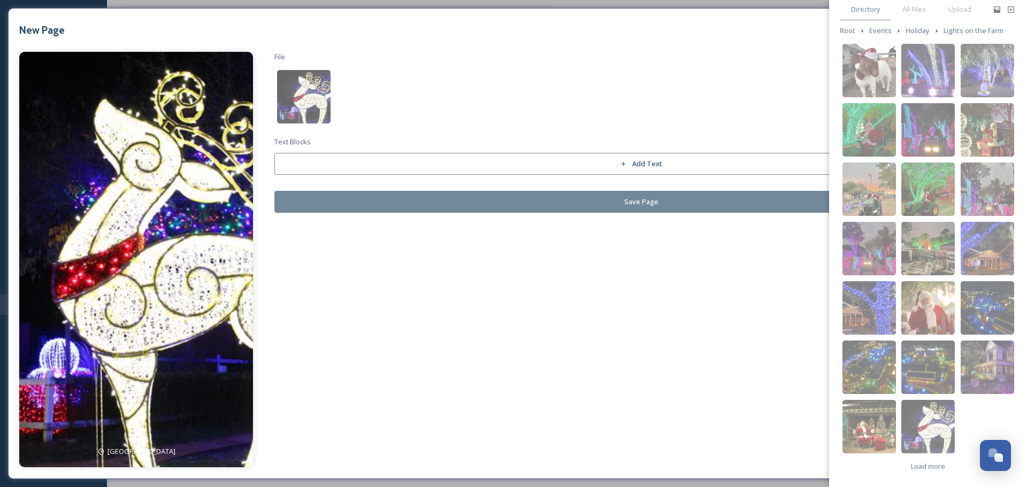
scroll to position [63, 0]
click at [938, 458] on div "Load more" at bounding box center [928, 465] width 45 height 21
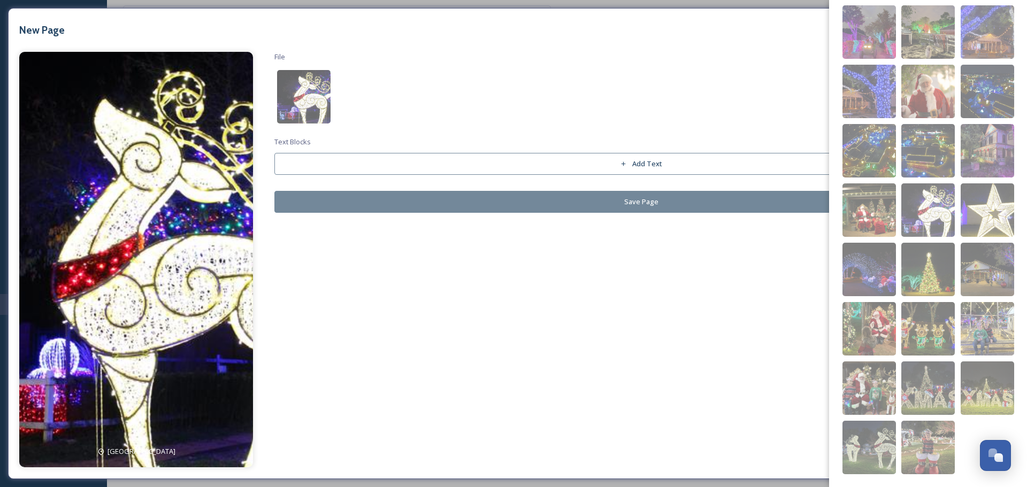
scroll to position [279, 0]
click at [939, 435] on img at bounding box center [927, 446] width 53 height 53
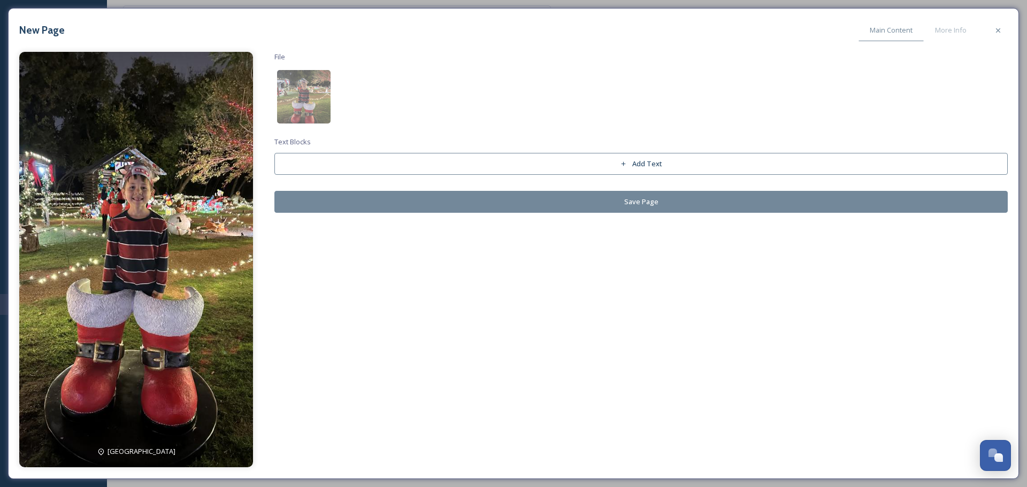
click at [528, 205] on button "Save Page" at bounding box center [640, 202] width 733 height 22
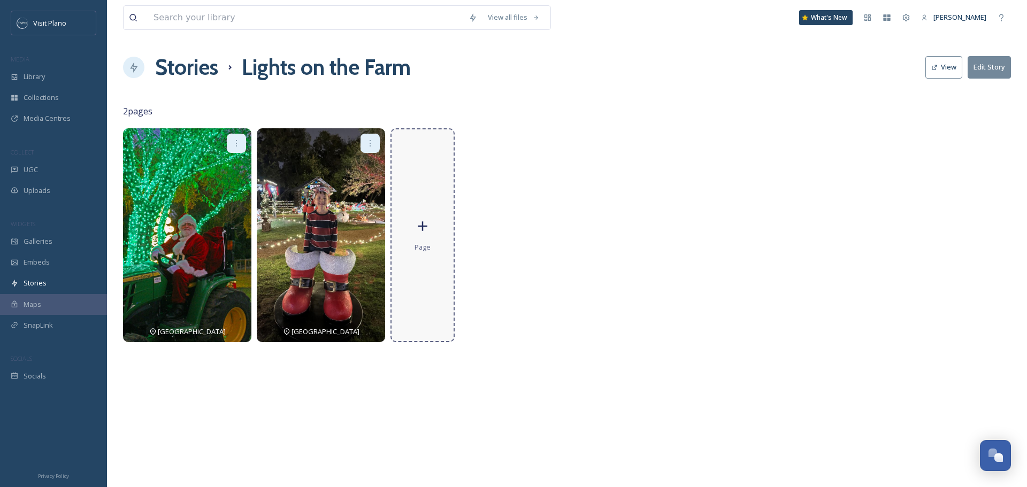
click at [443, 242] on div "Page" at bounding box center [422, 235] width 64 height 214
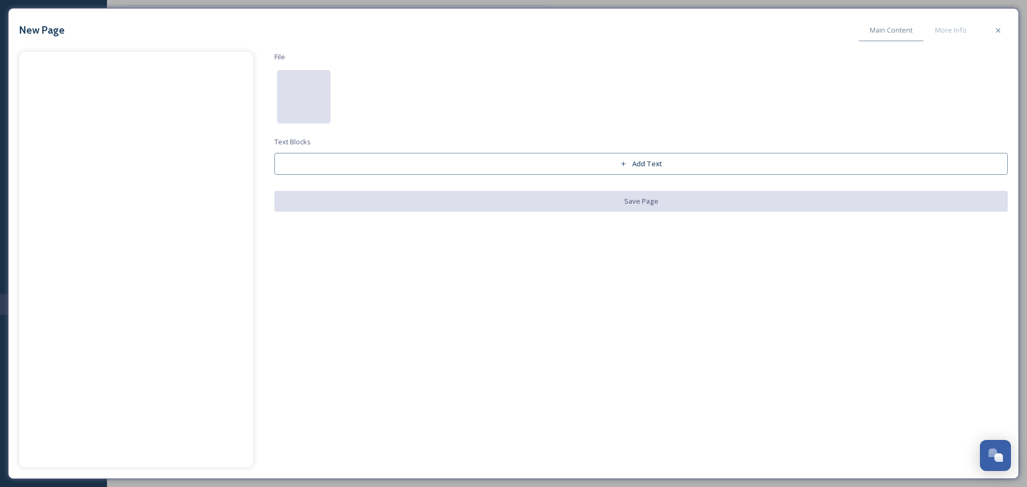
click at [304, 89] on div at bounding box center [303, 96] width 53 height 53
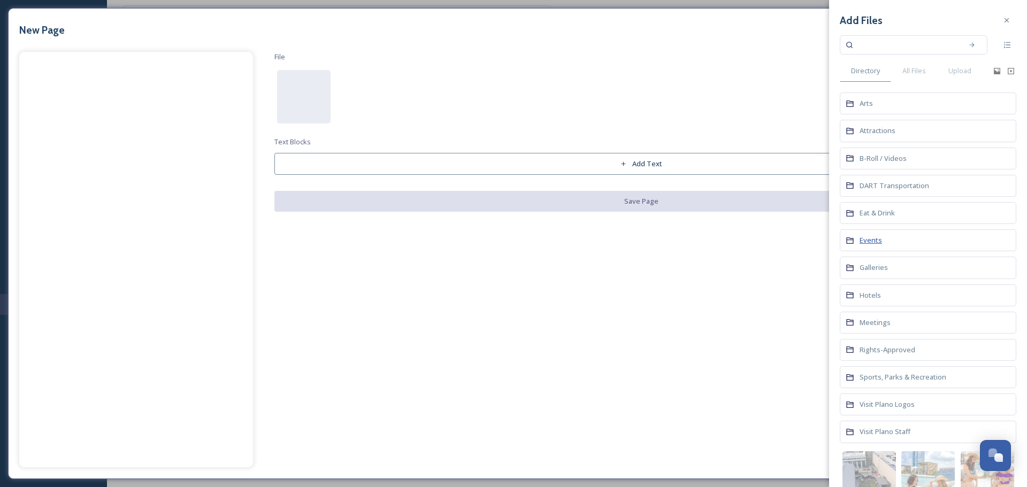
click at [878, 245] on span "Events" at bounding box center [871, 240] width 22 height 10
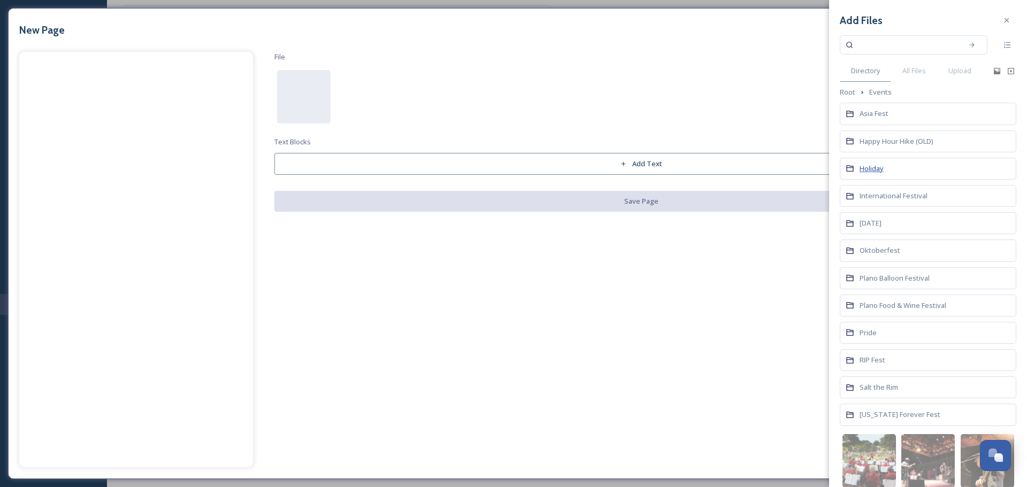
click at [876, 170] on span "Holiday" at bounding box center [872, 169] width 24 height 10
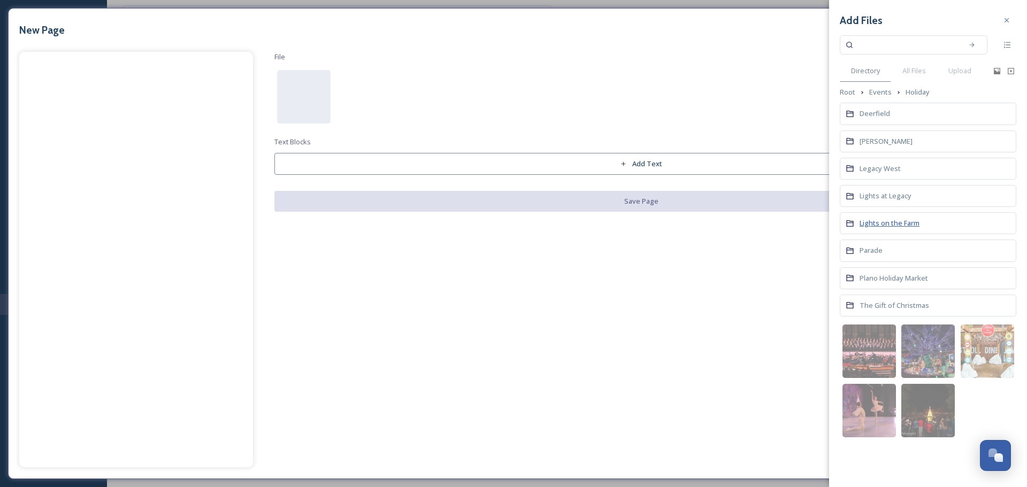
click at [877, 221] on span "Lights on the Farm" at bounding box center [890, 223] width 60 height 10
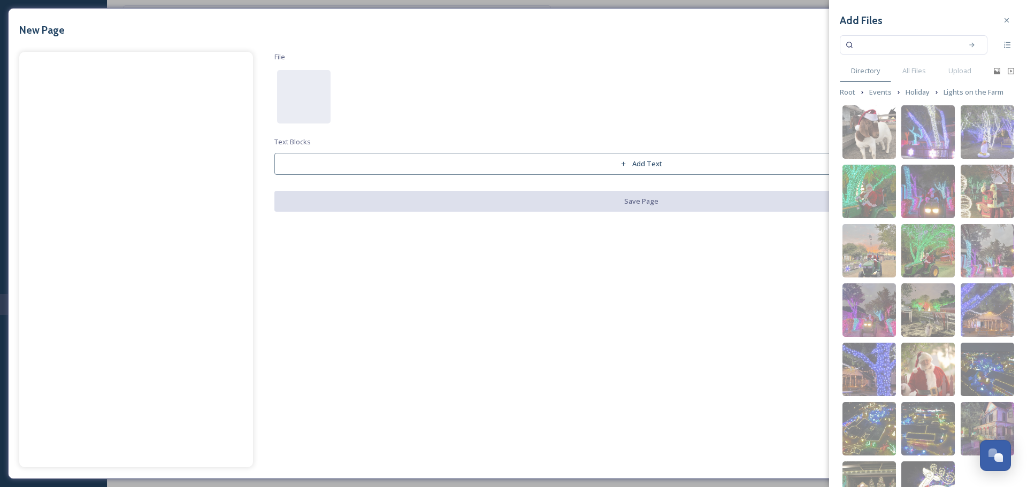
scroll to position [53, 0]
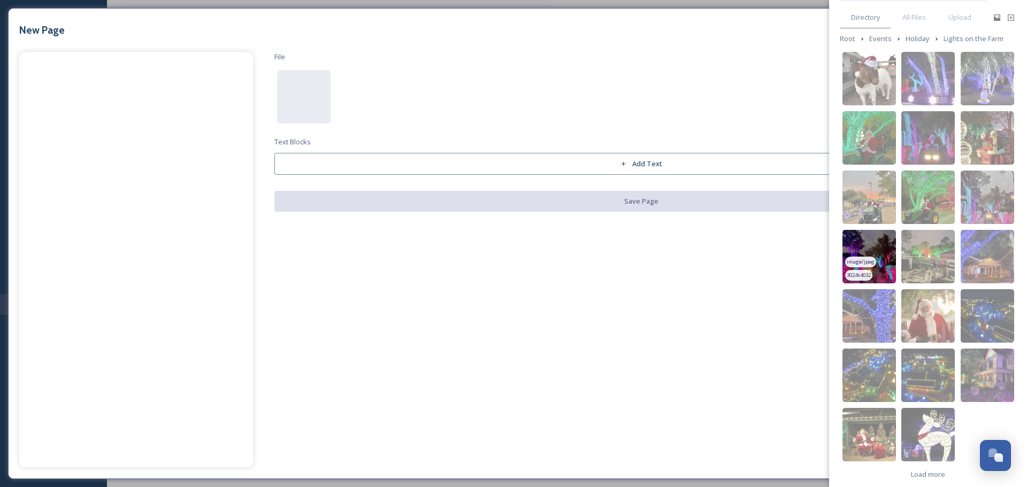
click at [879, 250] on img at bounding box center [868, 256] width 53 height 53
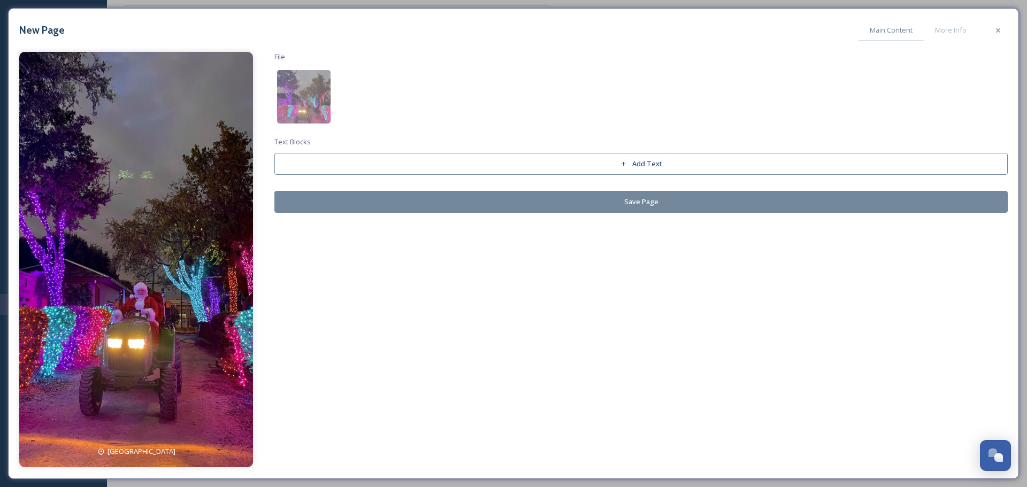
click at [364, 197] on button "Save Page" at bounding box center [640, 202] width 733 height 22
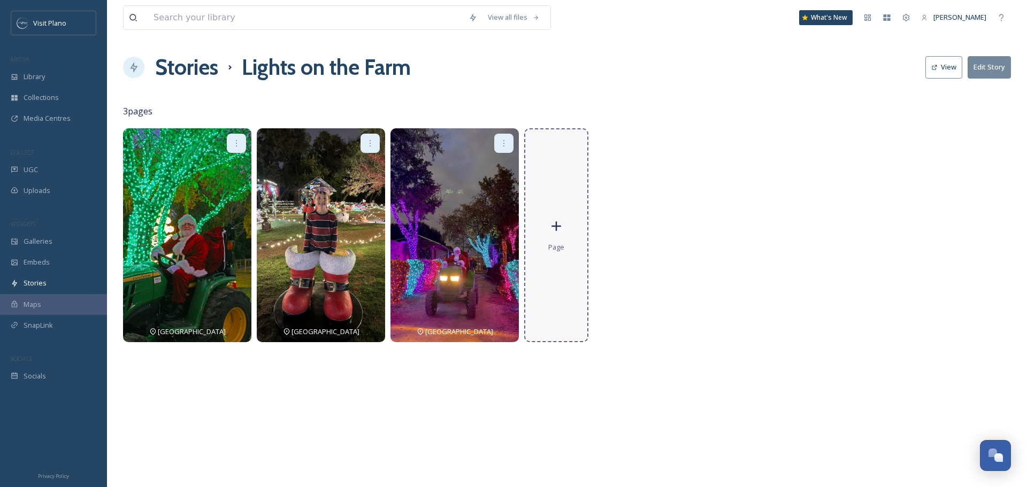
click at [574, 264] on div "Page" at bounding box center [556, 235] width 64 height 214
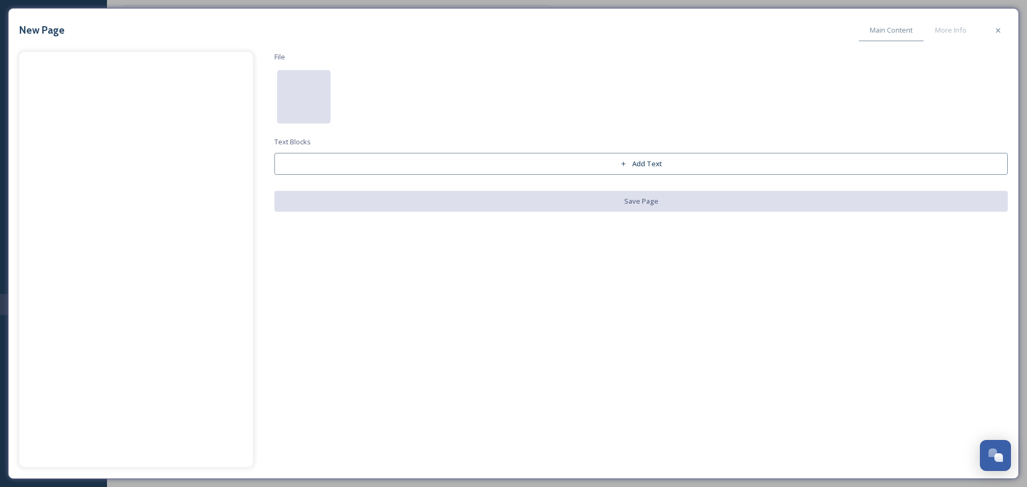
click at [323, 111] on div at bounding box center [303, 96] width 53 height 53
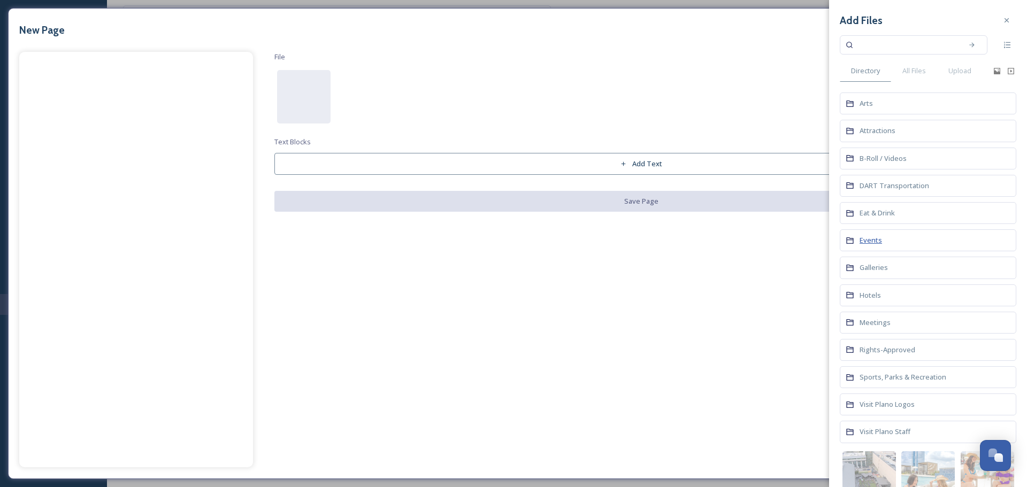
click at [867, 236] on span "Events" at bounding box center [871, 240] width 22 height 10
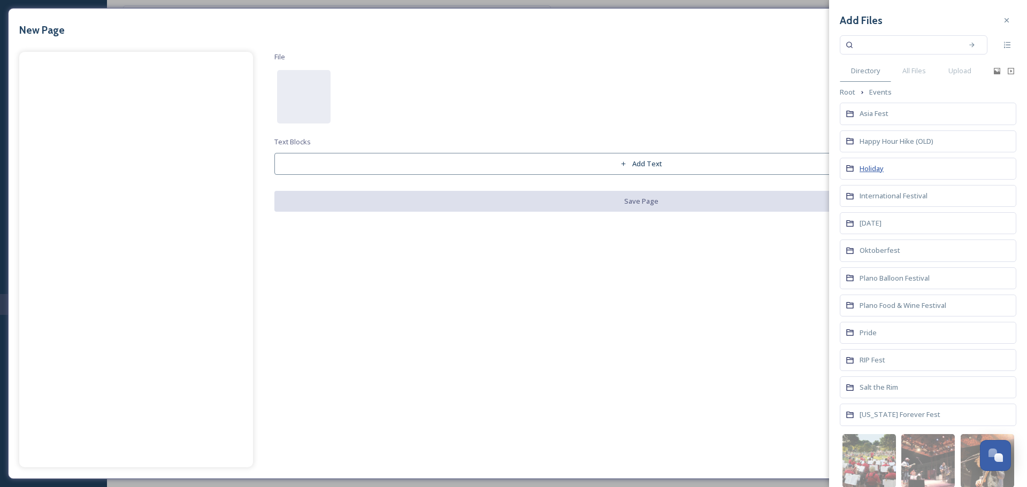
click at [869, 172] on span "Holiday" at bounding box center [872, 169] width 24 height 10
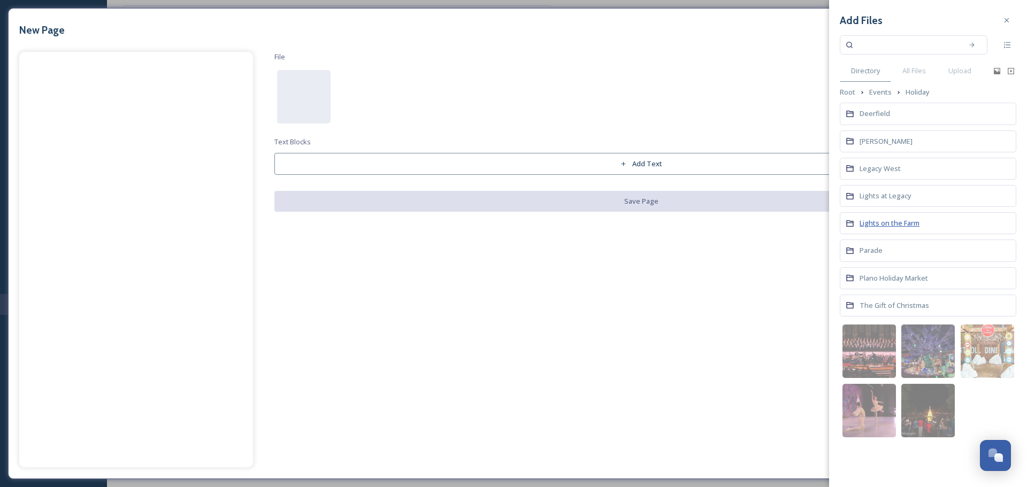
click at [885, 226] on span "Lights on the Farm" at bounding box center [890, 223] width 60 height 10
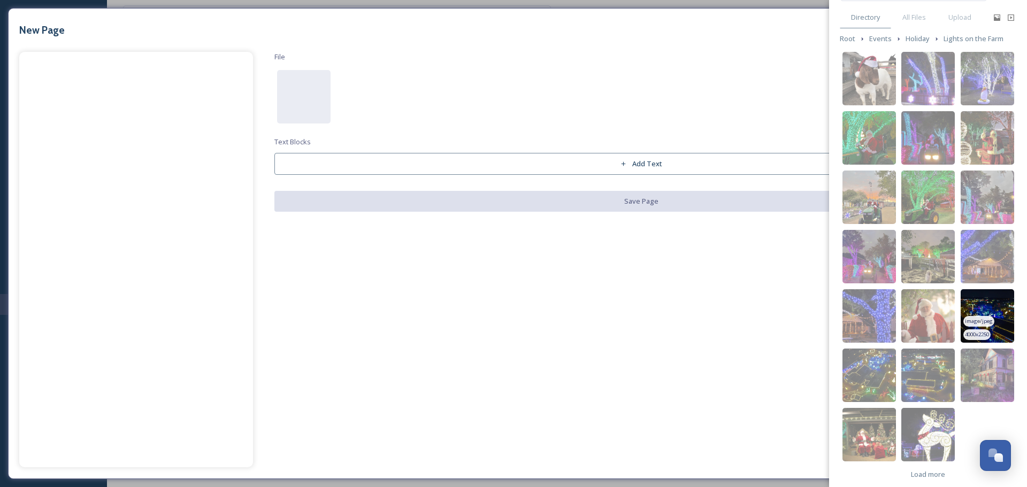
click at [983, 304] on img at bounding box center [987, 315] width 53 height 53
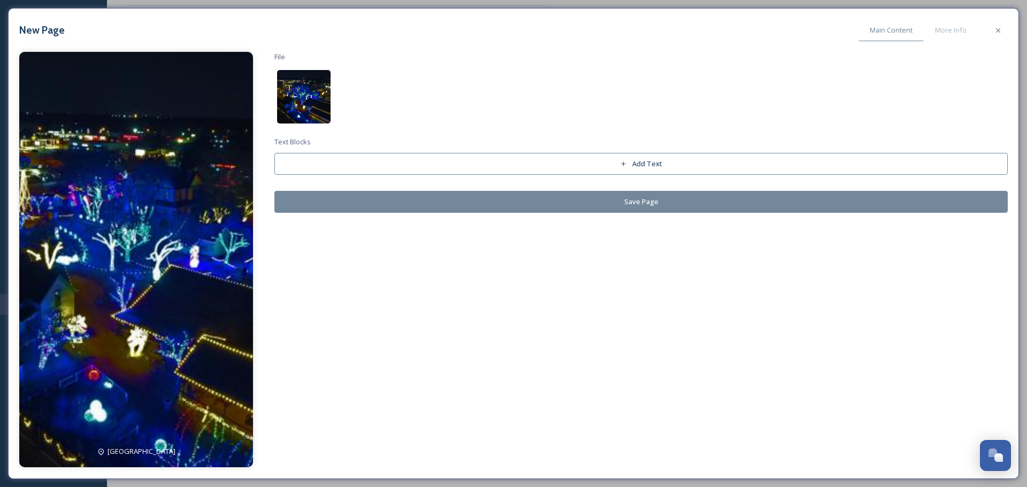
click at [318, 103] on img at bounding box center [303, 96] width 53 height 53
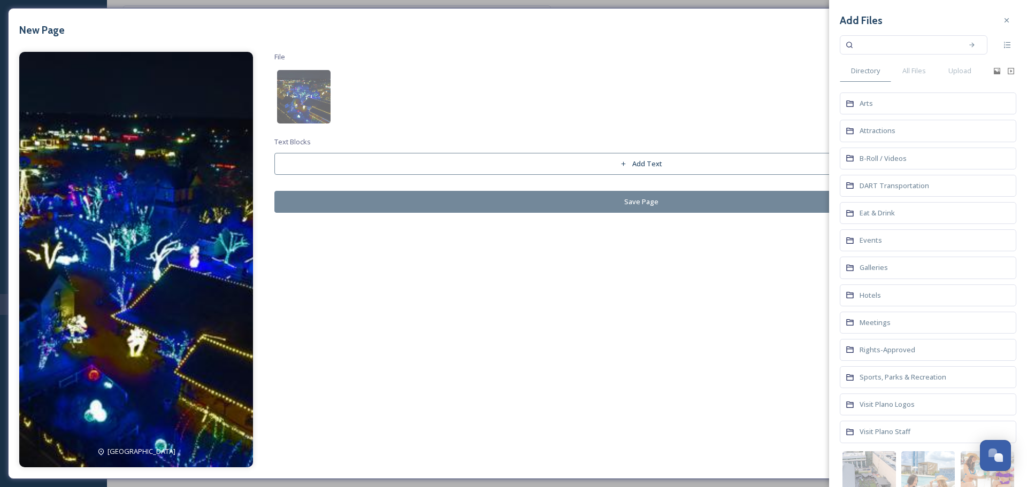
click at [873, 232] on div "Events" at bounding box center [928, 240] width 177 height 22
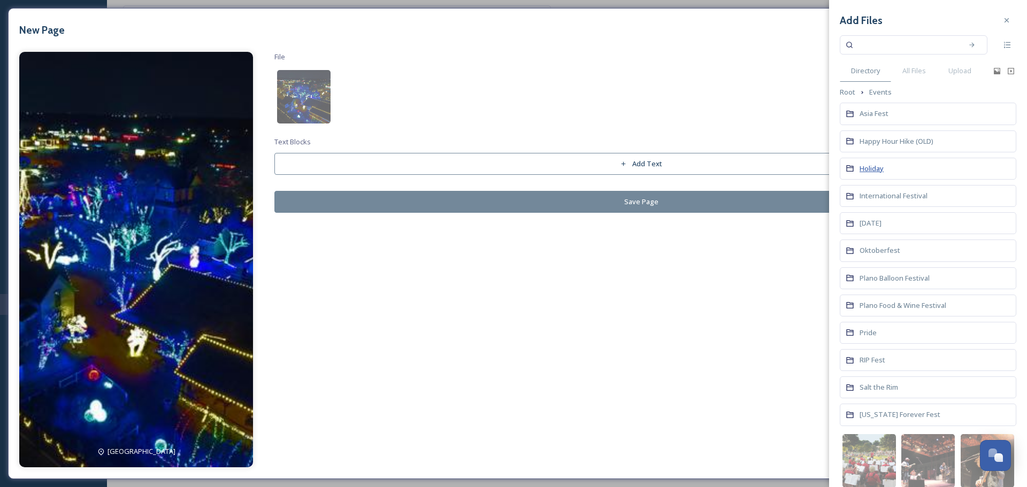
click at [883, 167] on span "Holiday" at bounding box center [872, 169] width 24 height 10
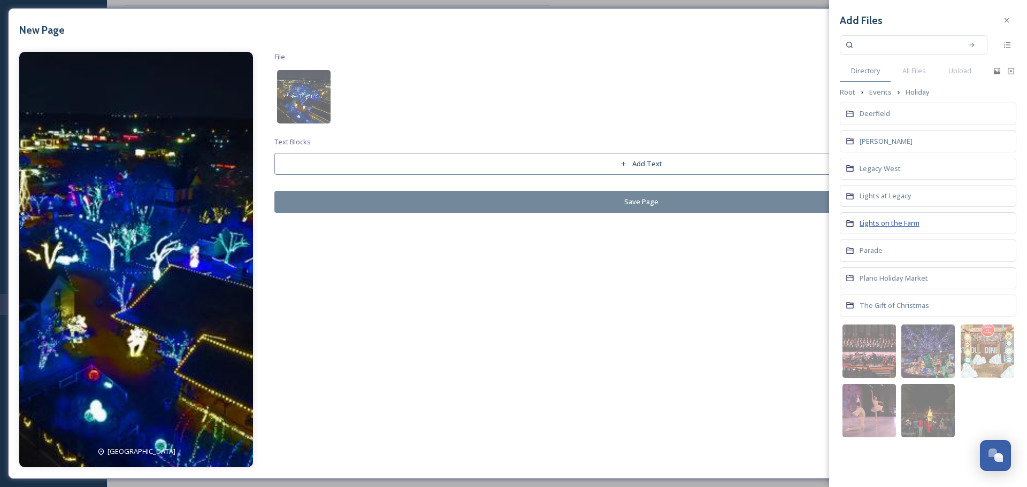
click at [898, 224] on span "Lights on the Farm" at bounding box center [890, 223] width 60 height 10
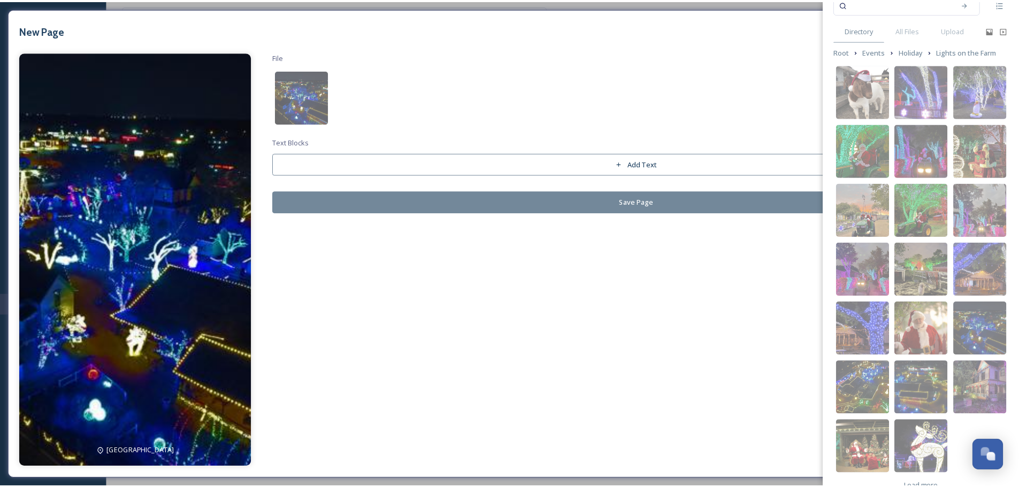
scroll to position [63, 0]
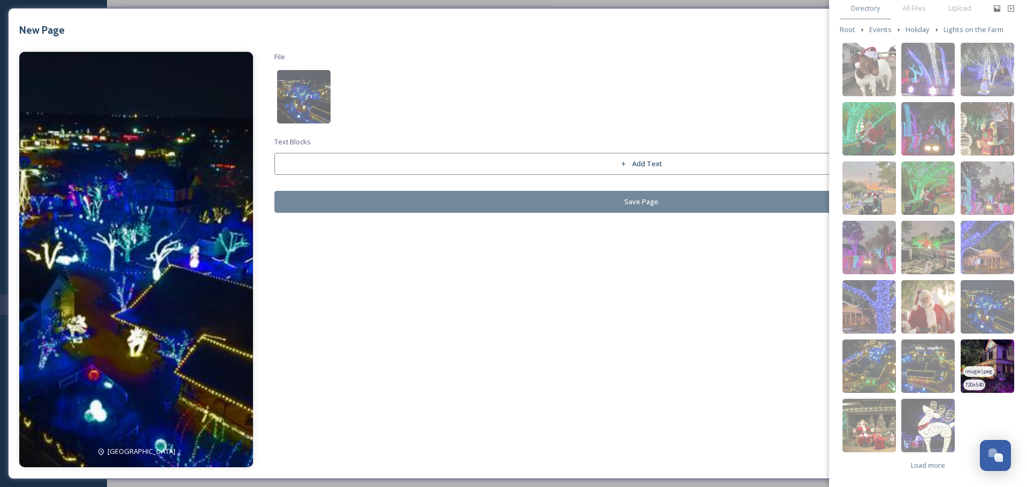
click at [985, 358] on img at bounding box center [987, 366] width 53 height 53
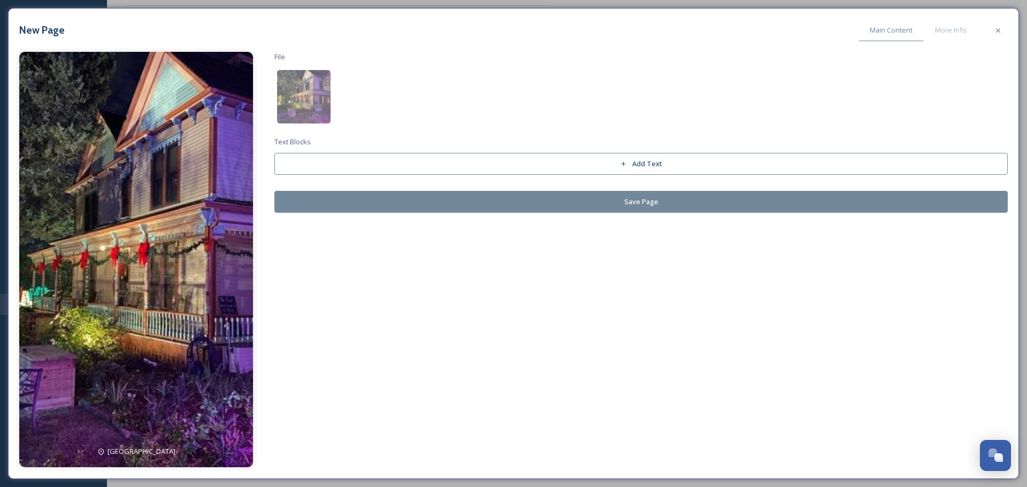
click at [363, 199] on button "Save Page" at bounding box center [640, 202] width 733 height 22
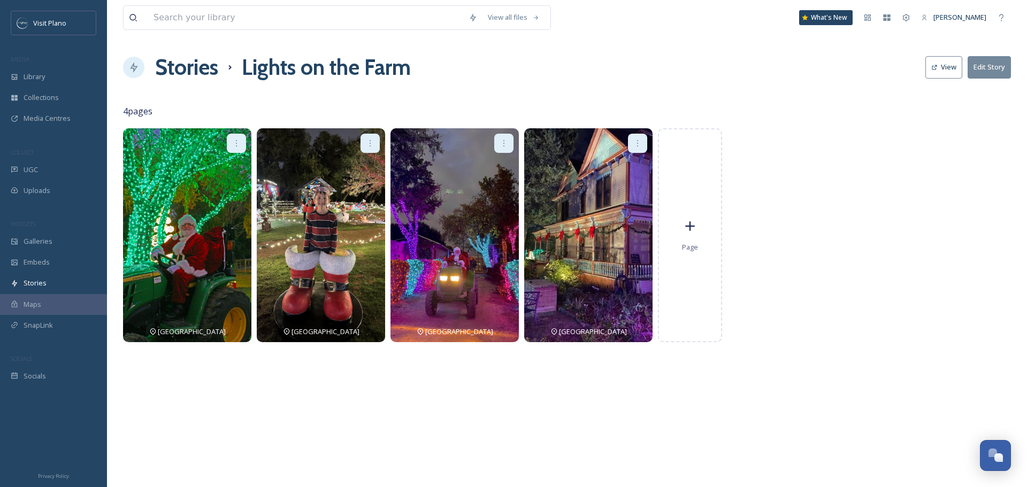
click at [168, 68] on h1 "Stories" at bounding box center [186, 67] width 63 height 32
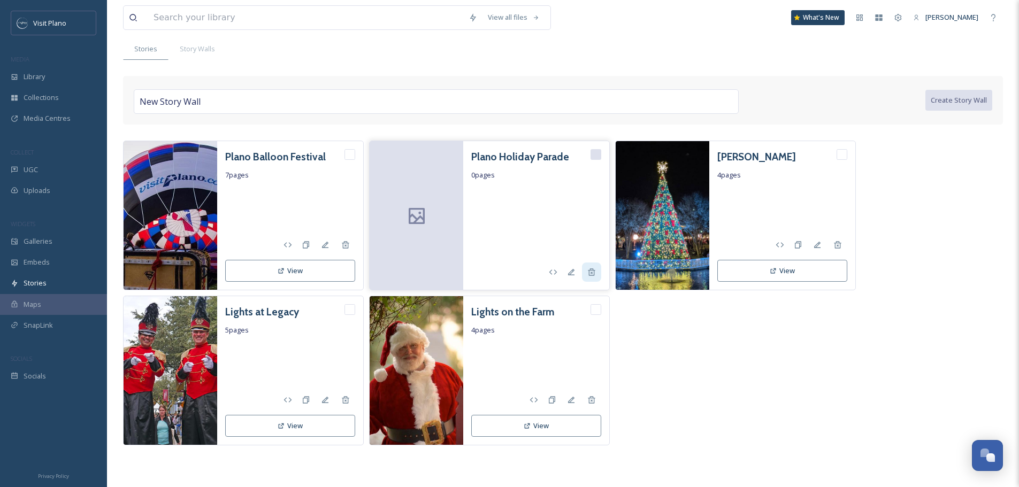
scroll to position [63, 0]
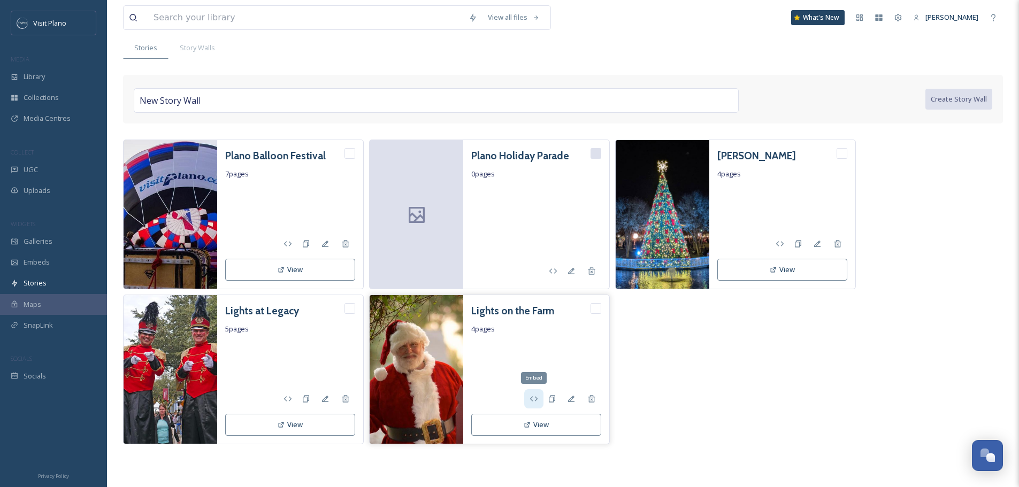
click at [539, 400] on div "Embed" at bounding box center [533, 398] width 19 height 19
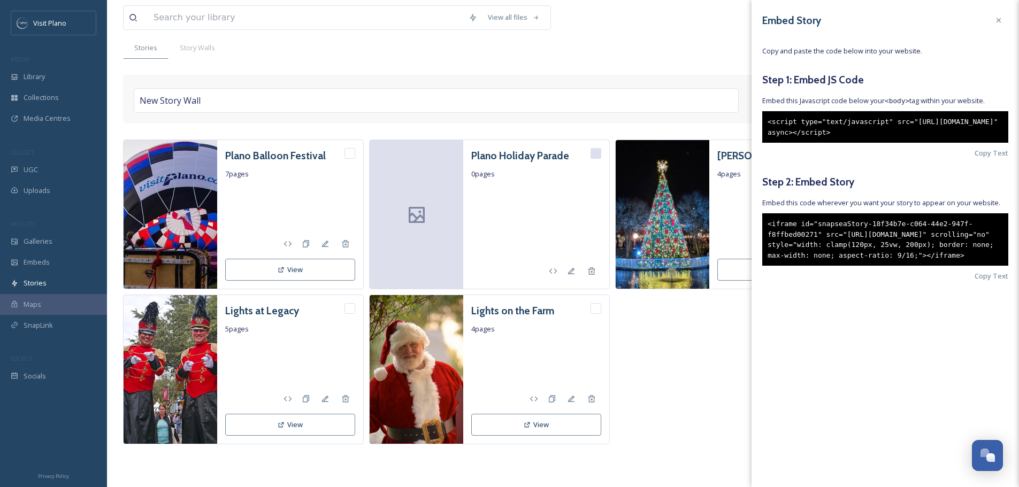
drag, startPoint x: 768, startPoint y: 236, endPoint x: 901, endPoint y: 289, distance: 142.8
click at [901, 266] on div "<iframe id="snapseaStory-18f34b7e-c064-44e2-947f-f8ffbed00271" src="[URL][DOMAI…" at bounding box center [885, 239] width 246 height 52
copy div "<iframe id="snapseaStory-18f34b7e-c064-44e2-947f-f8ffbed00271" src="[URL][DOMAI…"
click at [687, 319] on div "Plano Balloon Festival 7 pages View Plano Holiday Parade 0 pages [PERSON_NAME] …" at bounding box center [563, 292] width 880 height 305
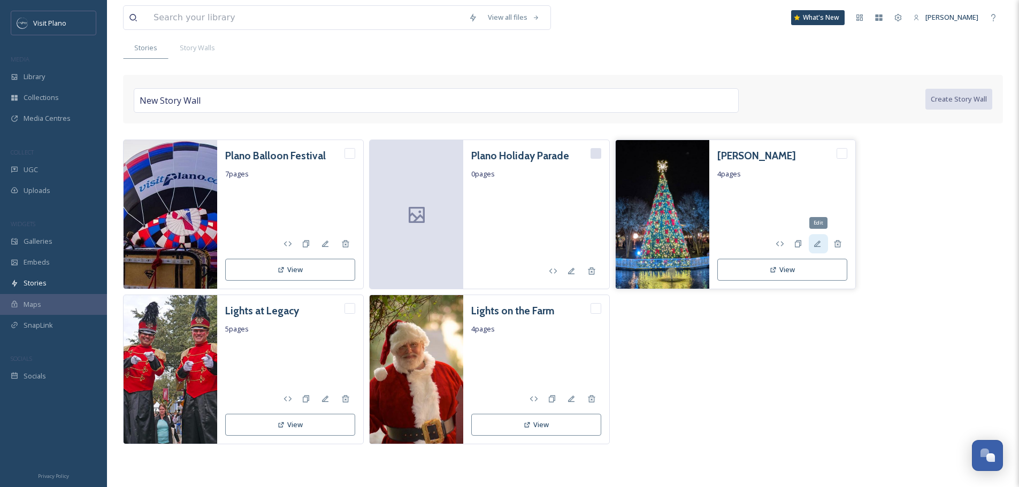
click at [815, 241] on icon at bounding box center [817, 244] width 9 height 9
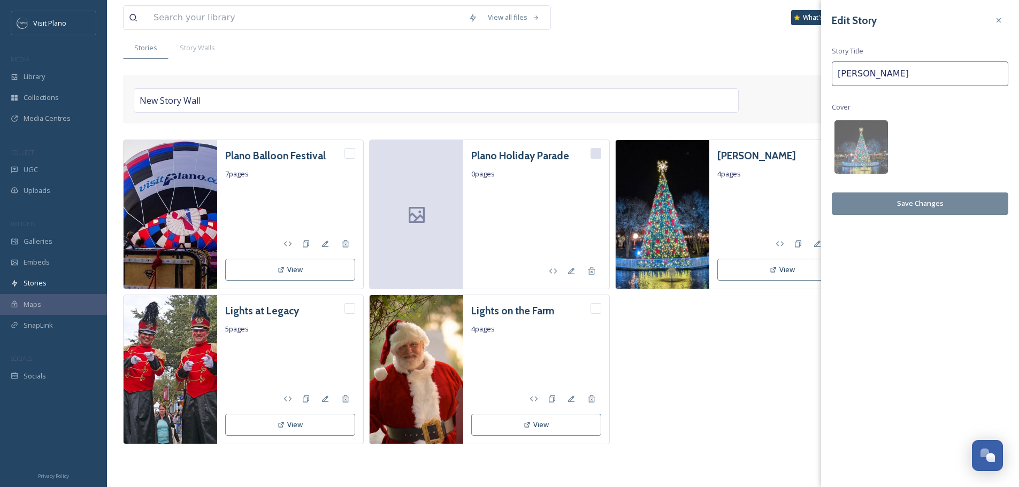
click at [883, 72] on input "[PERSON_NAME]" at bounding box center [920, 74] width 177 height 25
type input "[PERSON_NAME] in [GEOGRAPHIC_DATA]"
click at [932, 203] on button "Save Changes" at bounding box center [920, 204] width 177 height 22
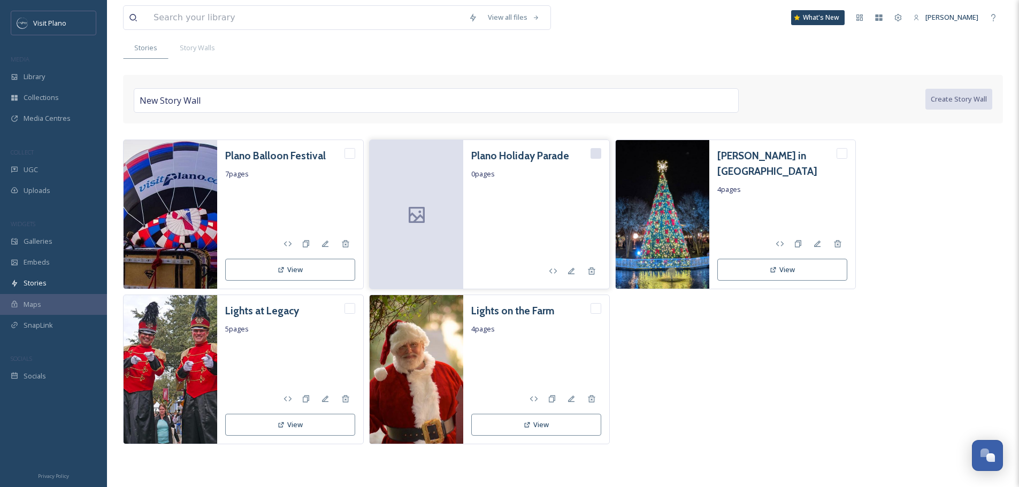
click at [488, 155] on h3 "Plano Holiday Parade" at bounding box center [520, 156] width 98 height 16
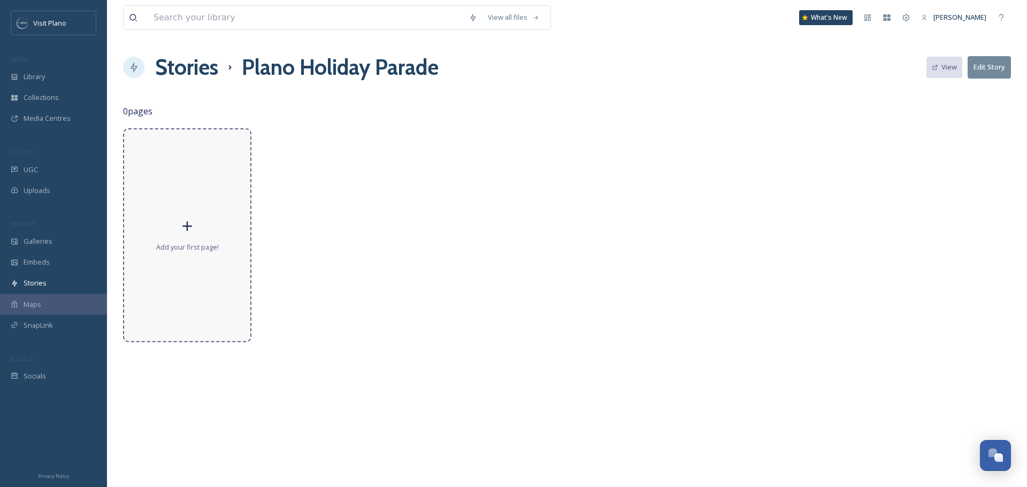
click at [164, 179] on div "Add your first page!" at bounding box center [187, 235] width 128 height 214
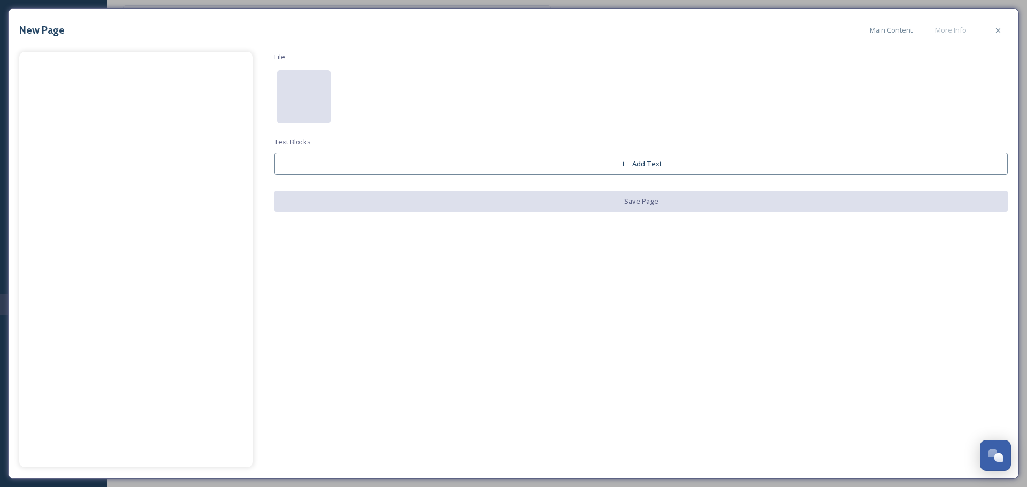
click at [317, 110] on div at bounding box center [303, 96] width 53 height 53
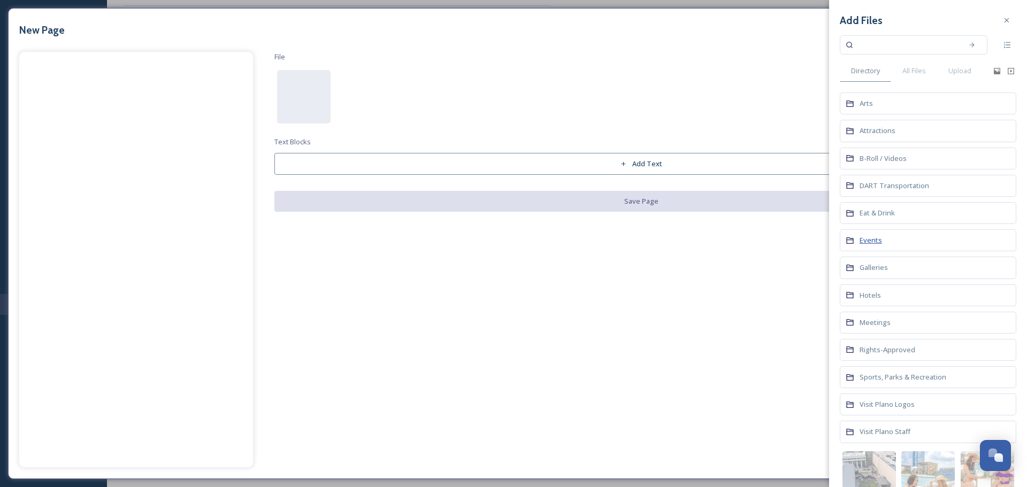
click at [873, 242] on span "Events" at bounding box center [871, 240] width 22 height 10
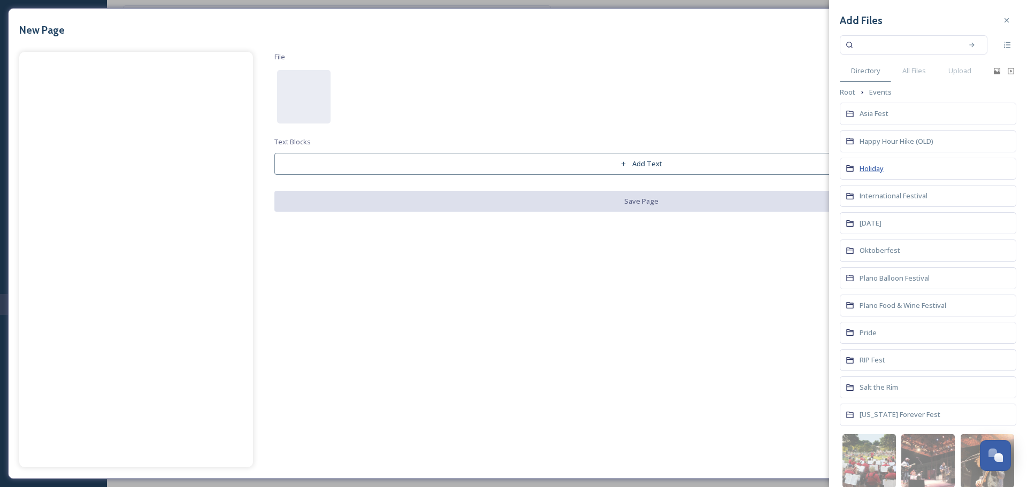
click at [881, 170] on span "Holiday" at bounding box center [872, 169] width 24 height 10
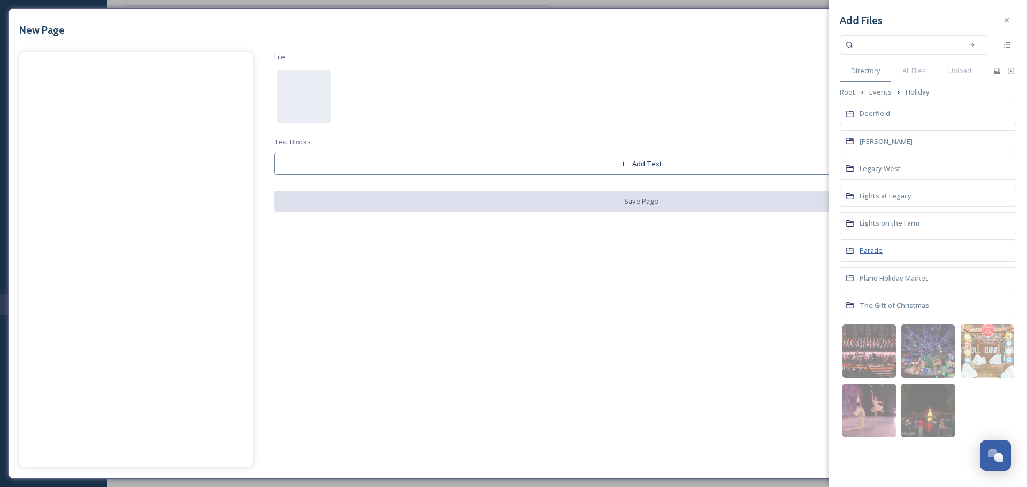
click at [872, 255] on span "Parade" at bounding box center [871, 251] width 23 height 10
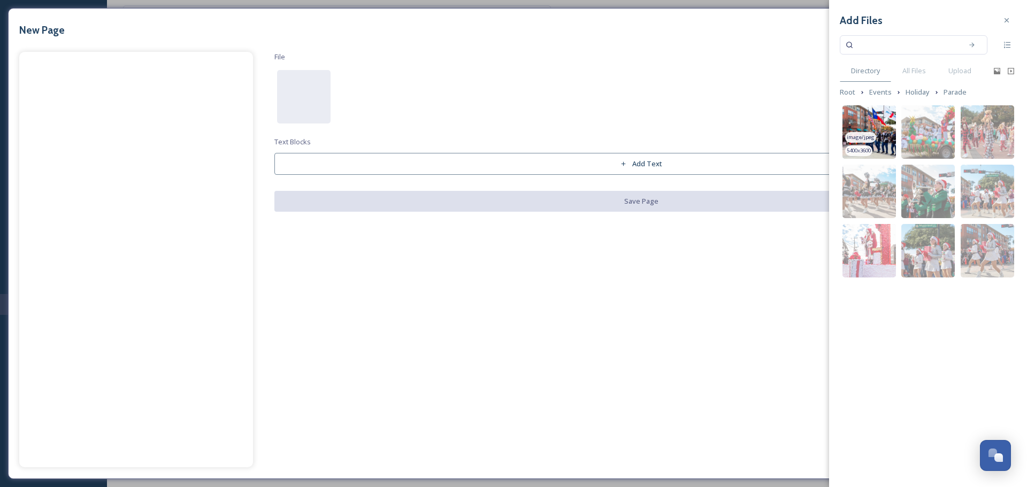
click at [878, 133] on img at bounding box center [868, 131] width 53 height 53
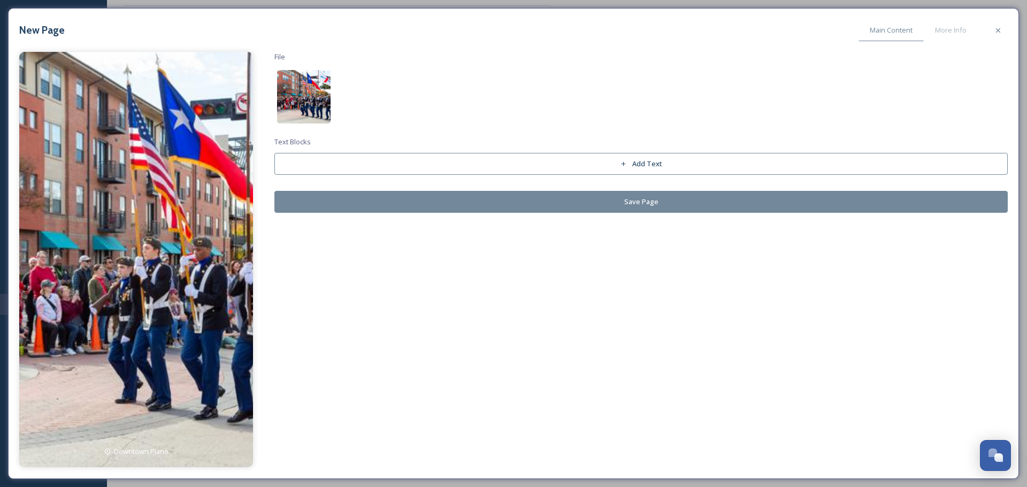
click at [321, 111] on img at bounding box center [303, 96] width 53 height 53
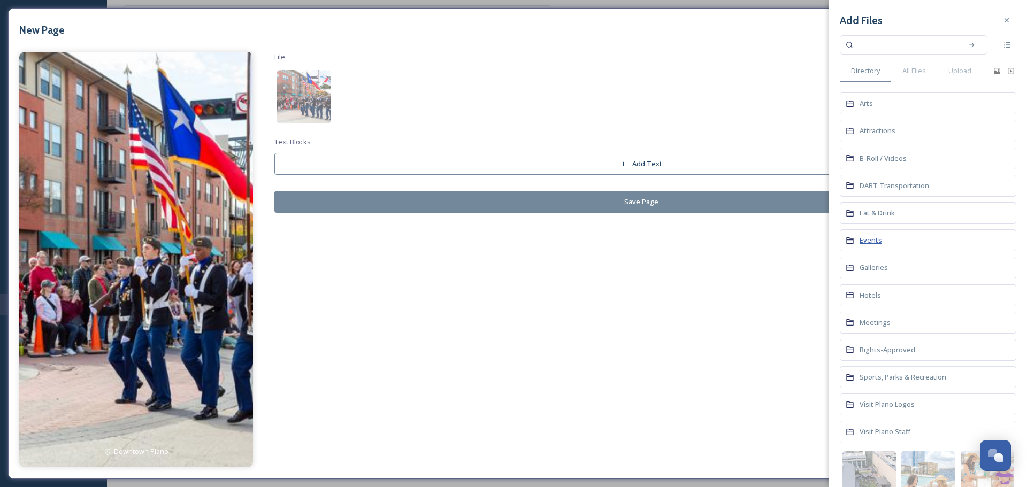
click at [868, 241] on span "Events" at bounding box center [871, 240] width 22 height 10
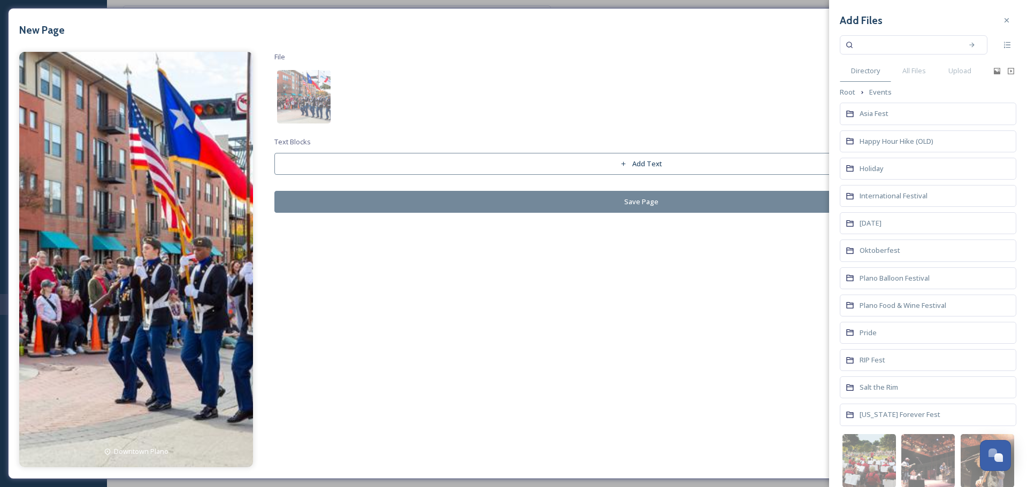
click at [885, 168] on div "Holiday" at bounding box center [928, 169] width 177 height 22
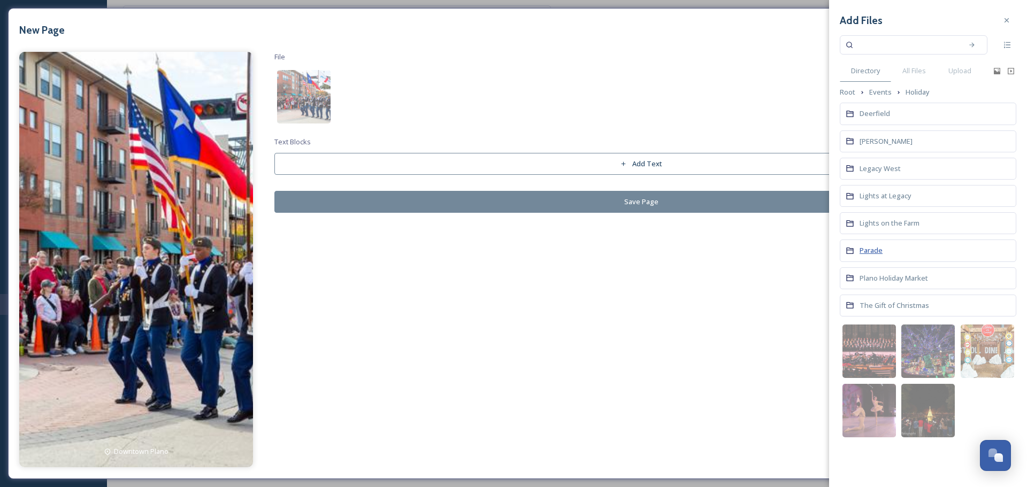
click at [862, 246] on span "Parade" at bounding box center [871, 251] width 23 height 10
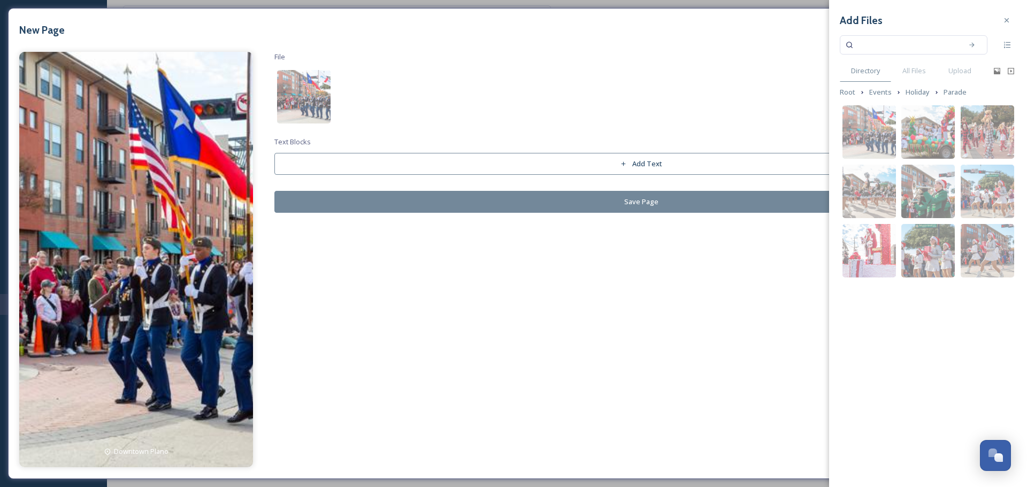
click at [994, 125] on img at bounding box center [987, 131] width 53 height 53
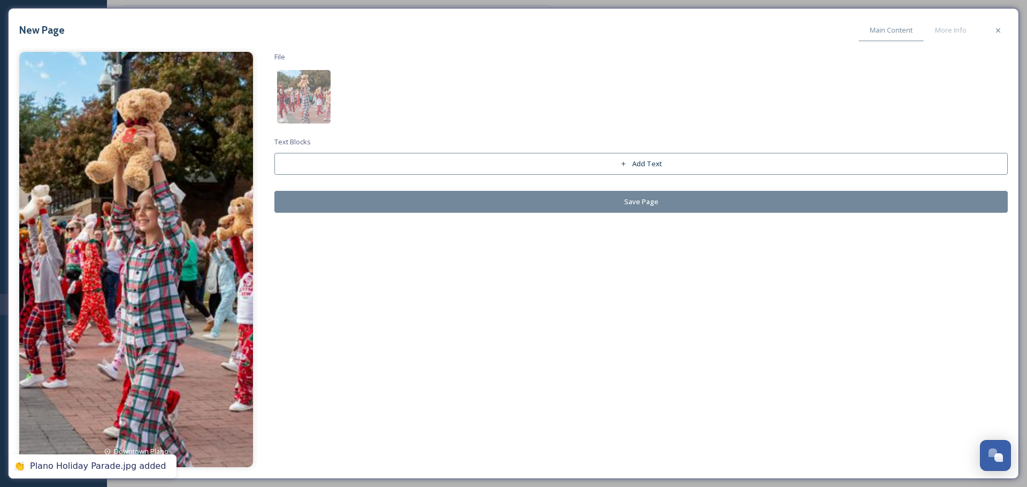
click at [539, 204] on button "Save Page" at bounding box center [640, 202] width 733 height 22
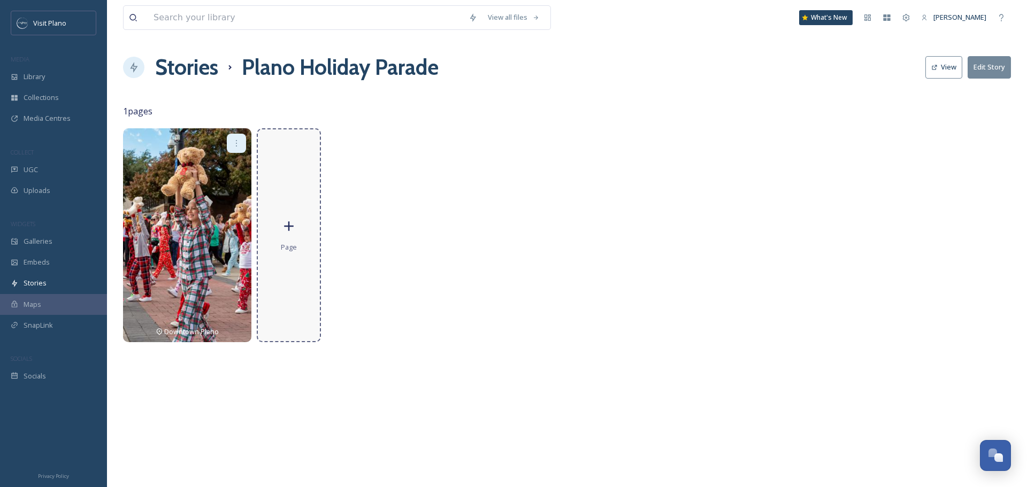
click at [296, 249] on span "Page" at bounding box center [289, 247] width 16 height 10
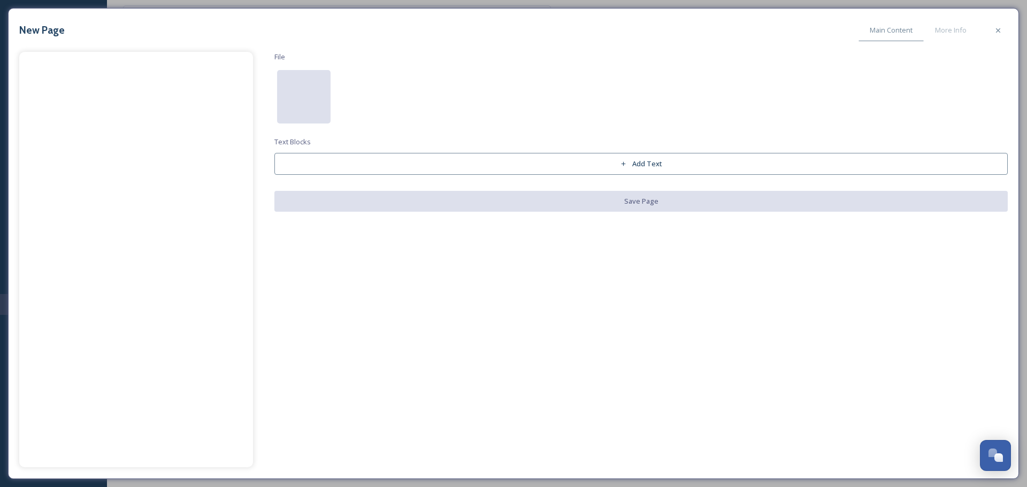
click at [316, 90] on div at bounding box center [303, 96] width 53 height 53
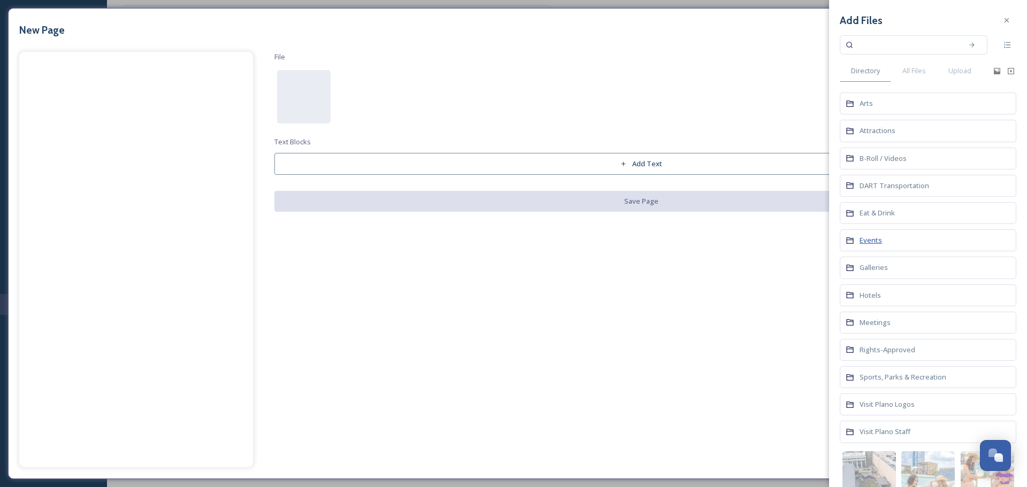
click at [865, 239] on span "Events" at bounding box center [871, 240] width 22 height 10
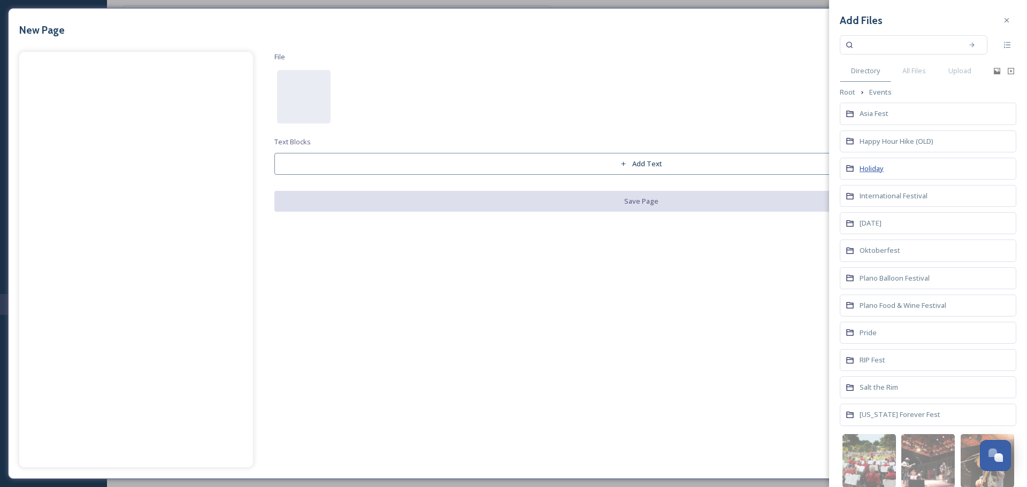
click at [871, 164] on span "Holiday" at bounding box center [872, 169] width 24 height 10
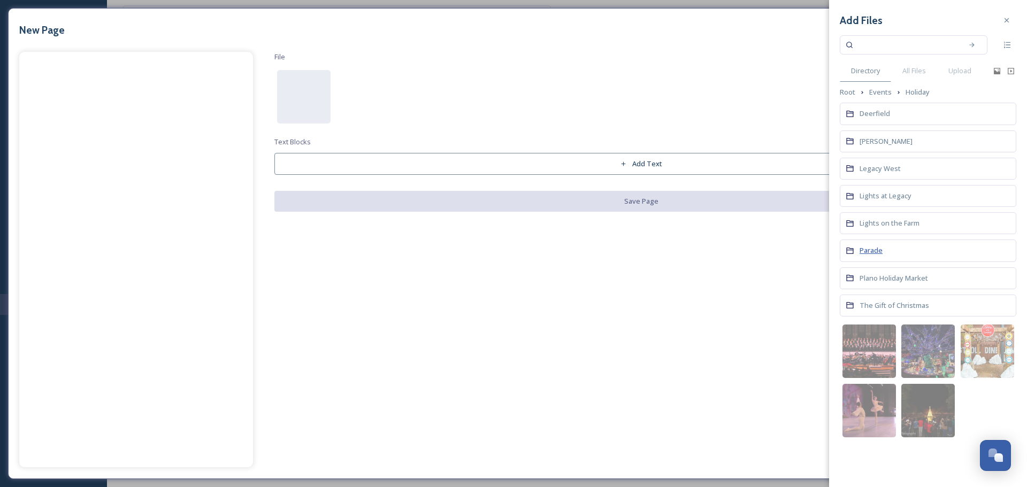
click at [875, 254] on span "Parade" at bounding box center [871, 251] width 23 height 10
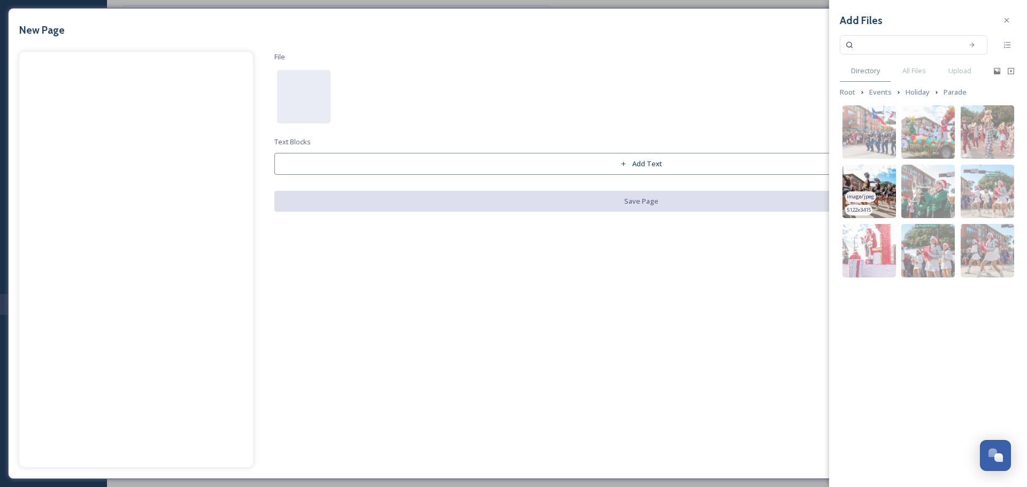
click at [877, 180] on img at bounding box center [868, 191] width 53 height 53
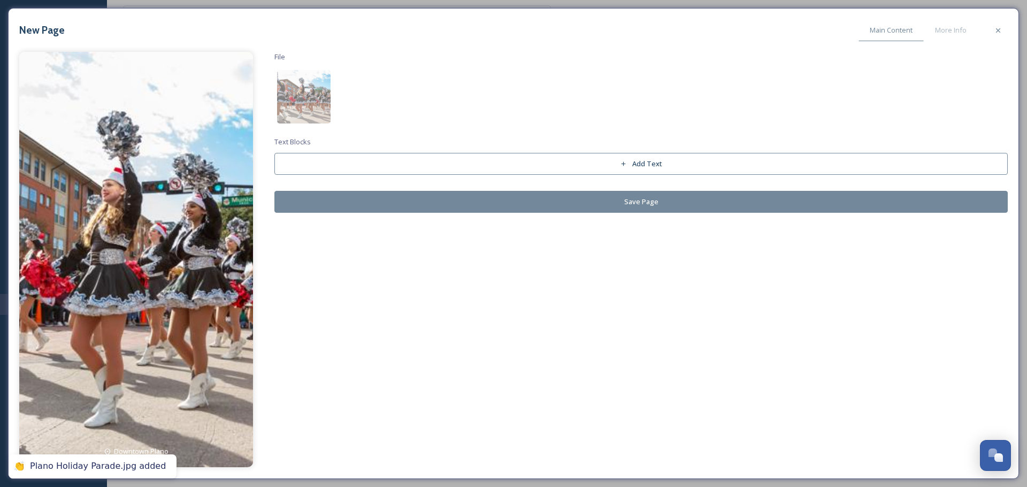
click at [406, 203] on button "Save Page" at bounding box center [640, 202] width 733 height 22
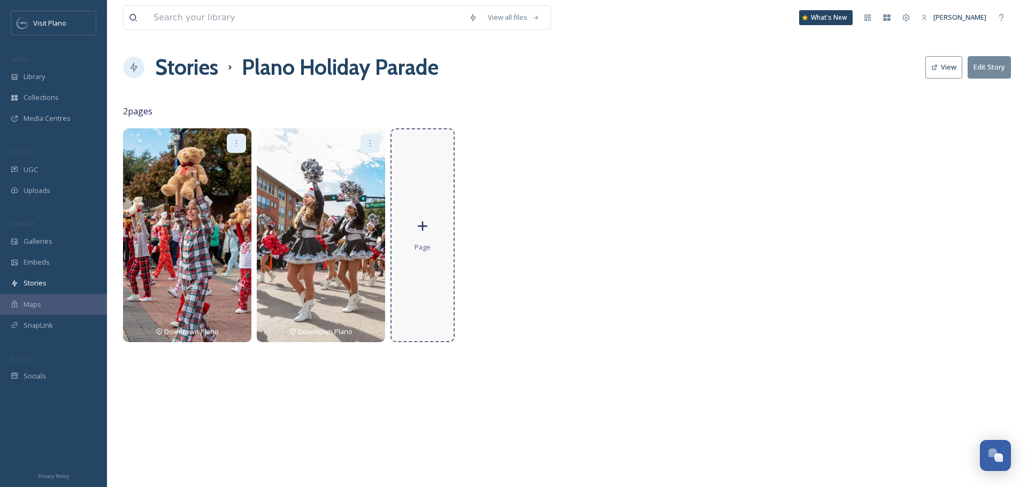
click at [407, 218] on div "Page" at bounding box center [422, 235] width 64 height 214
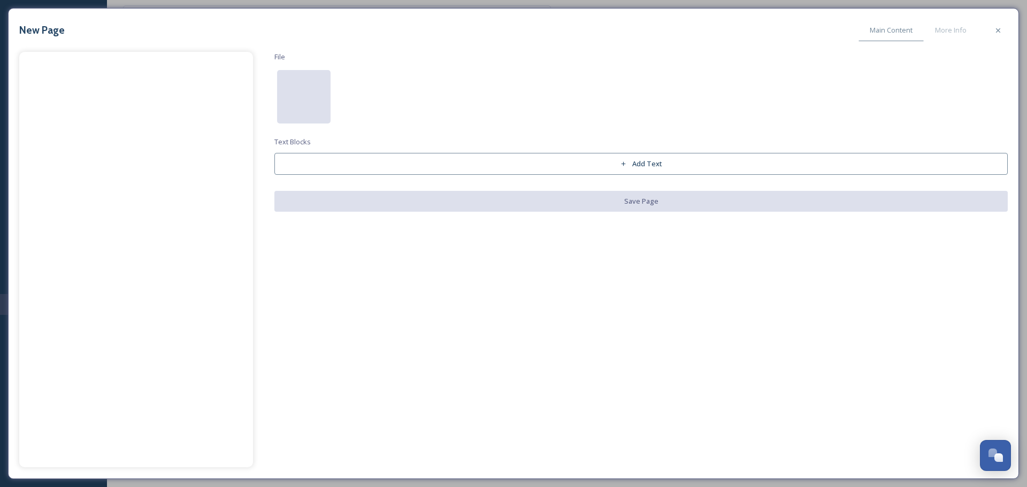
click at [296, 88] on div at bounding box center [303, 96] width 53 height 53
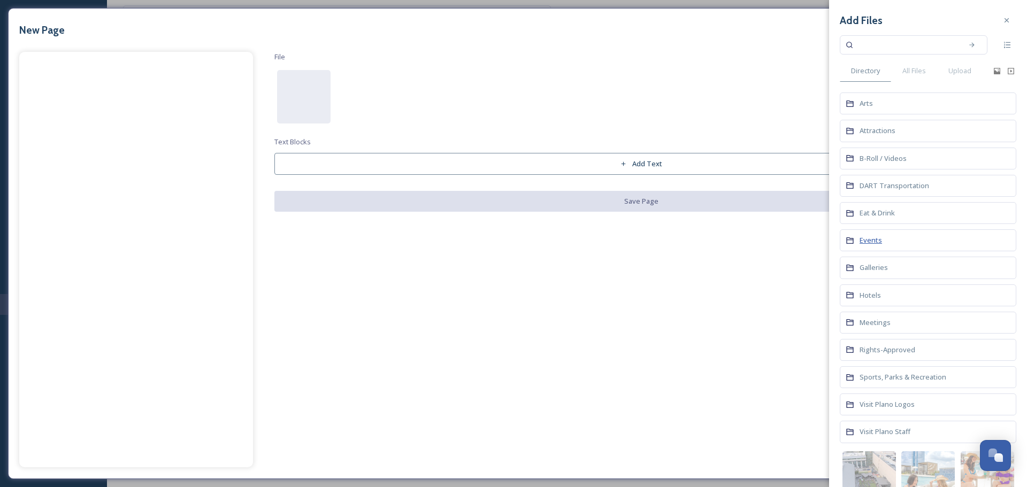
click at [871, 238] on span "Events" at bounding box center [871, 240] width 22 height 10
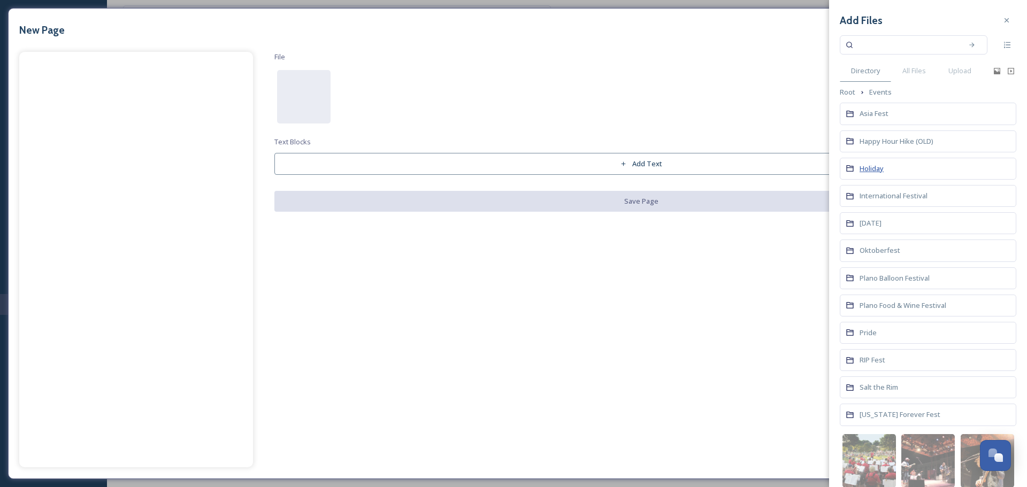
click at [875, 170] on span "Holiday" at bounding box center [872, 169] width 24 height 10
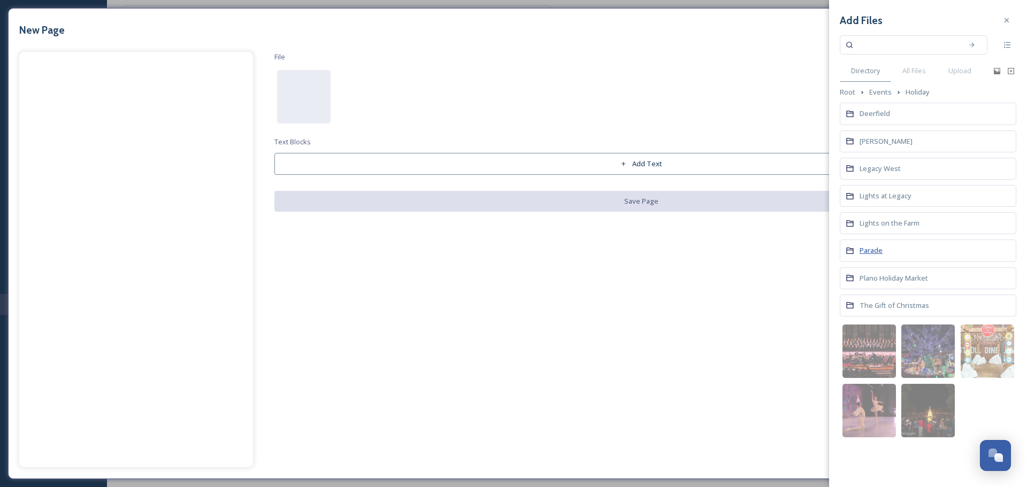
click at [881, 249] on span "Parade" at bounding box center [871, 251] width 23 height 10
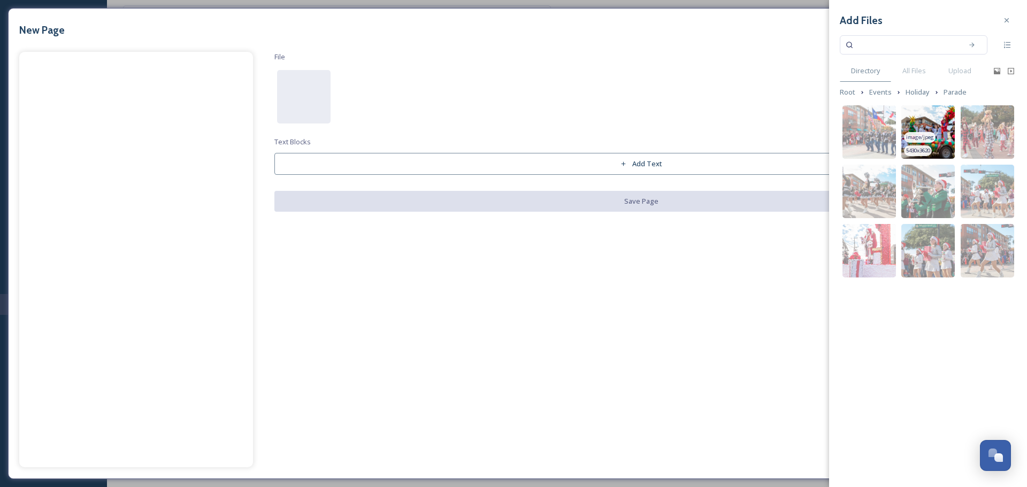
click at [934, 121] on img at bounding box center [927, 131] width 53 height 53
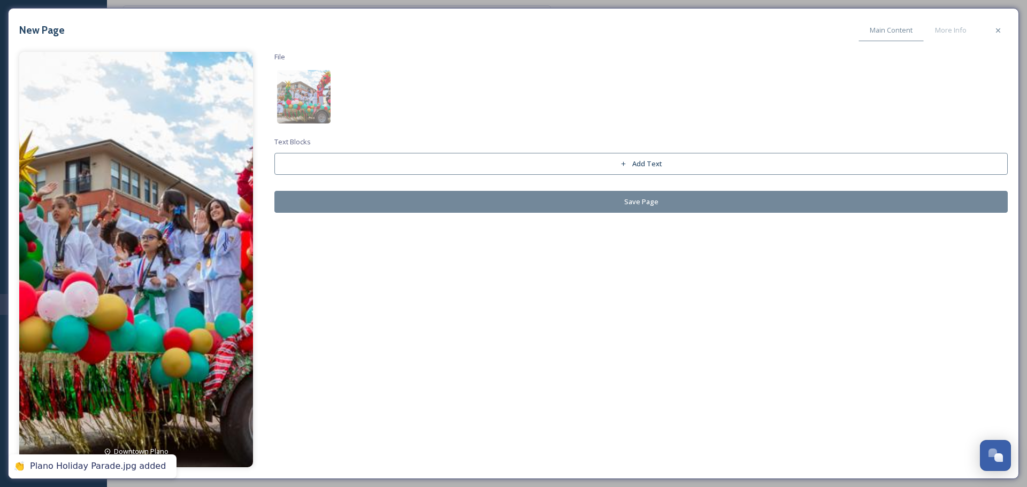
click at [386, 198] on button "Save Page" at bounding box center [640, 202] width 733 height 22
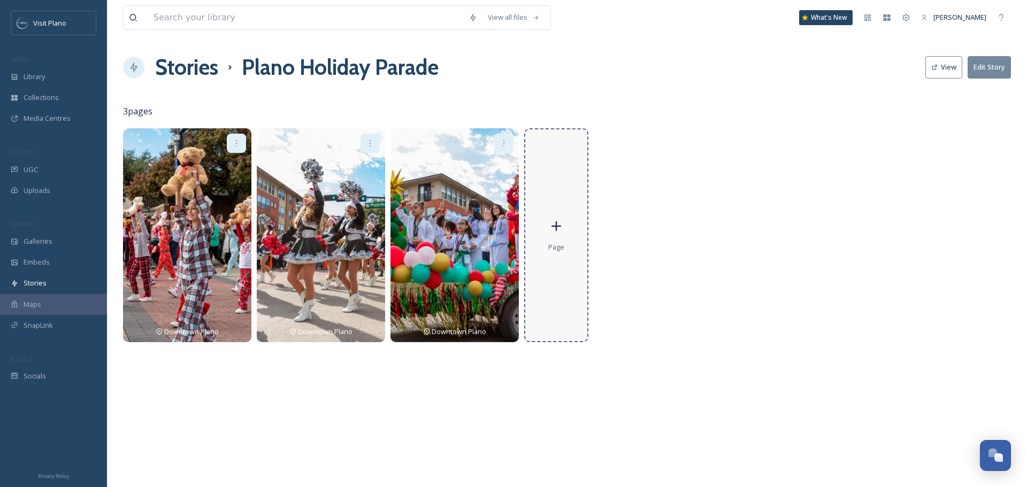
click at [549, 256] on div "Page" at bounding box center [556, 235] width 64 height 214
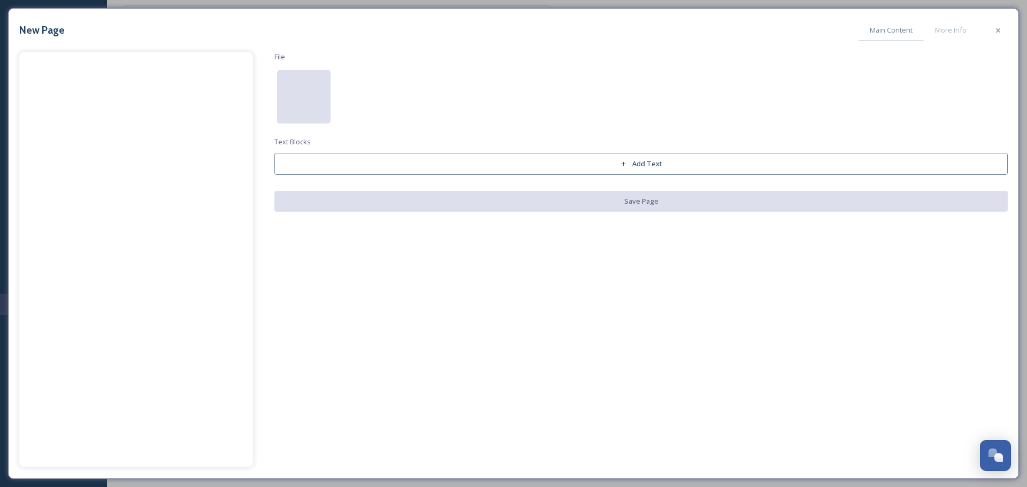
click at [312, 117] on div at bounding box center [303, 96] width 53 height 53
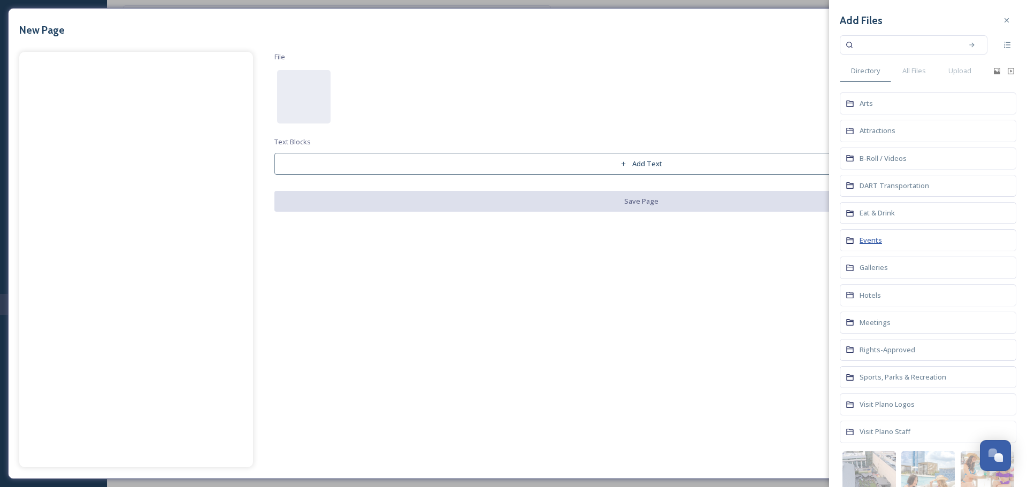
click at [864, 240] on span "Events" at bounding box center [871, 240] width 22 height 10
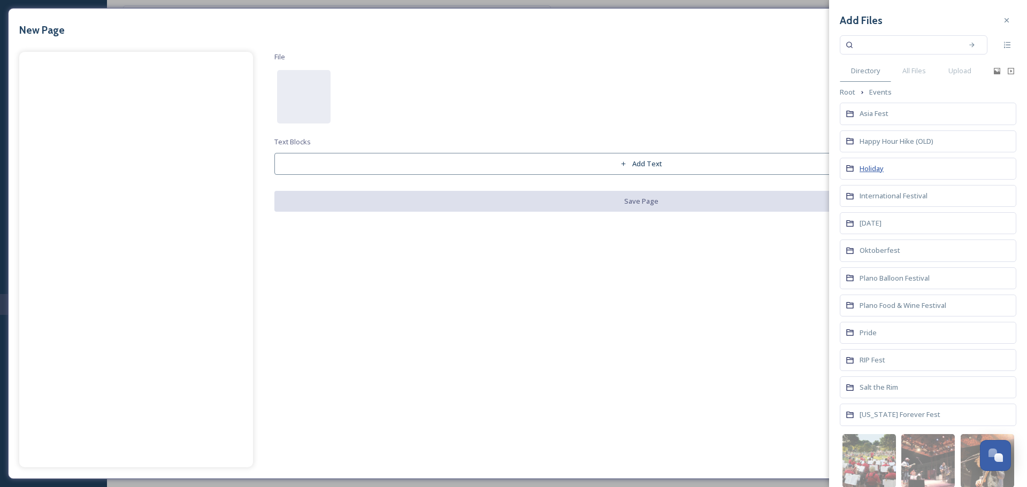
click at [874, 170] on span "Holiday" at bounding box center [872, 169] width 24 height 10
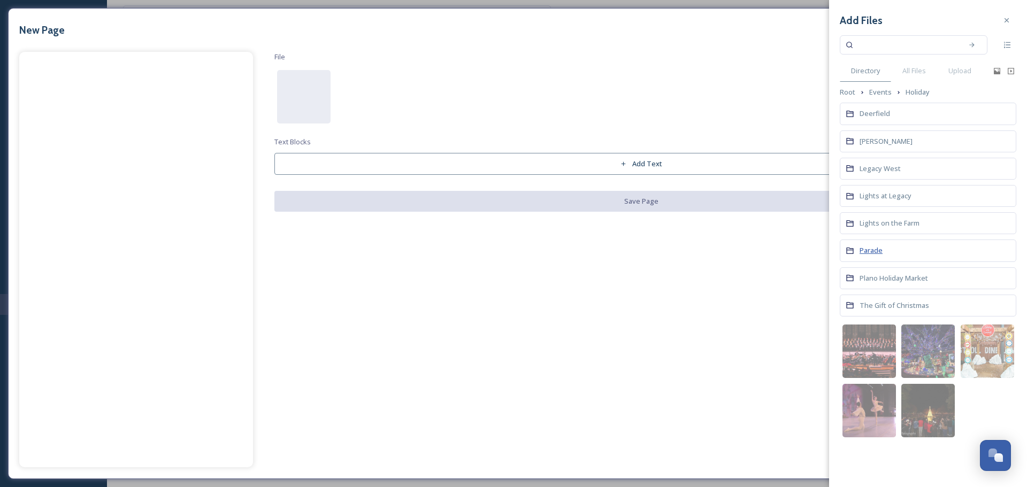
click at [878, 255] on span "Parade" at bounding box center [871, 251] width 23 height 10
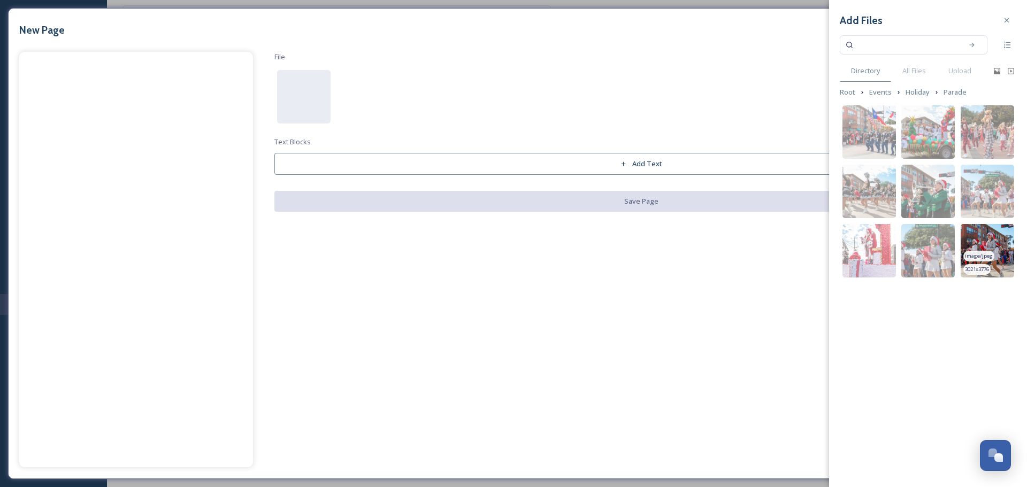
click at [987, 241] on img at bounding box center [987, 250] width 53 height 53
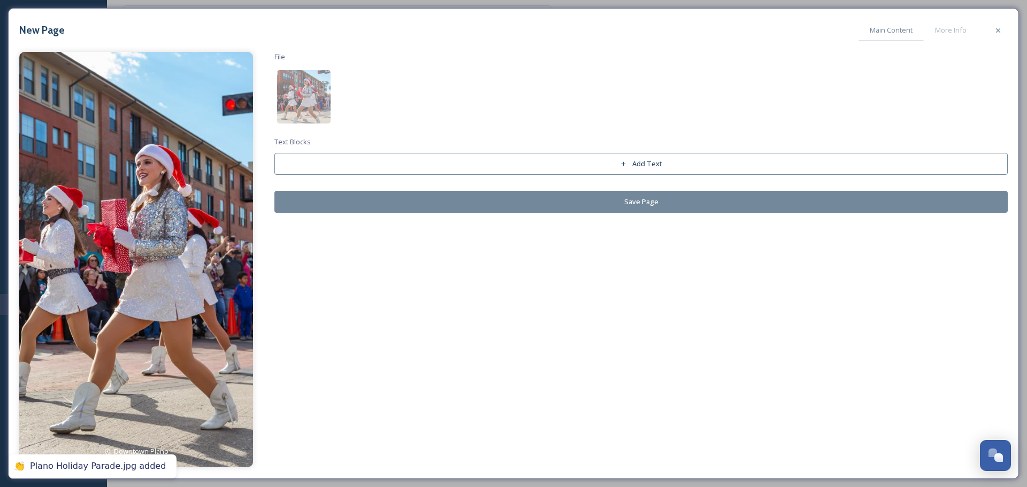
click at [704, 206] on button "Save Page" at bounding box center [640, 202] width 733 height 22
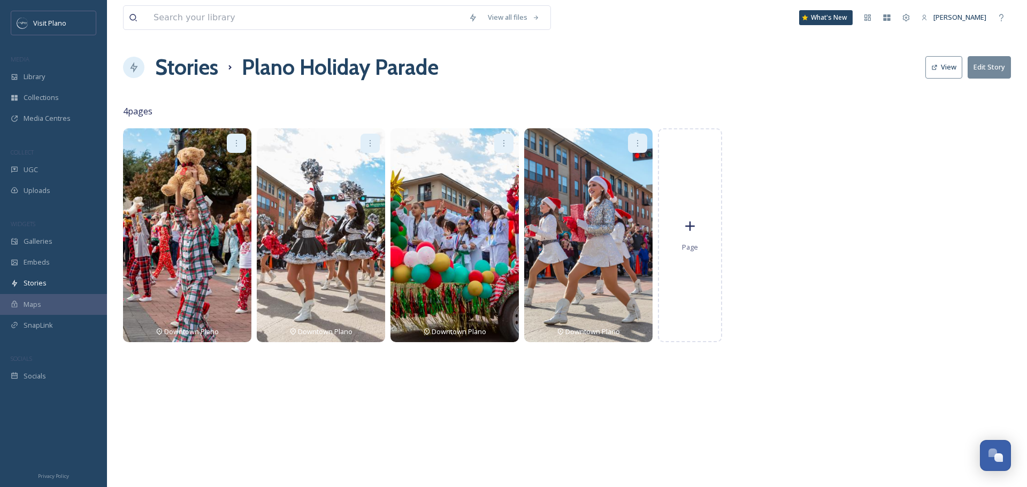
click at [209, 68] on h1 "Stories" at bounding box center [186, 67] width 63 height 32
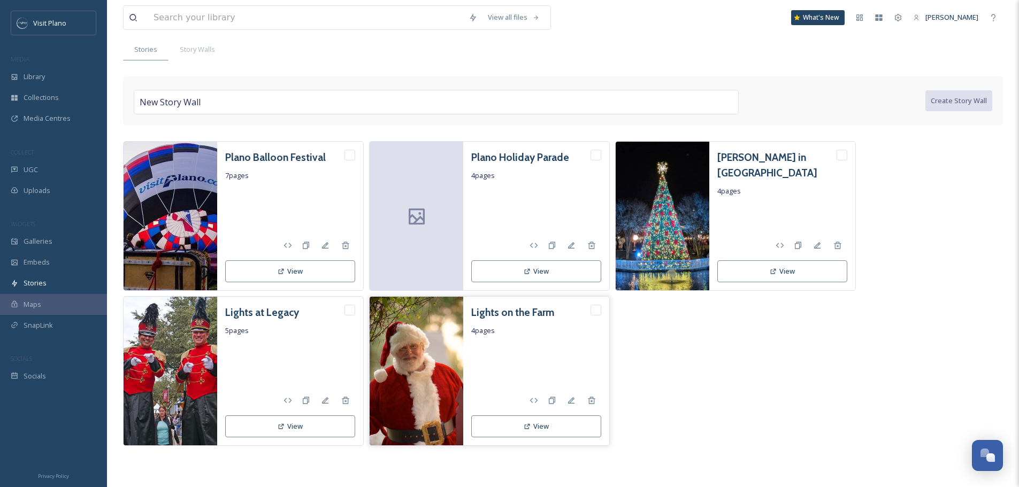
scroll to position [63, 0]
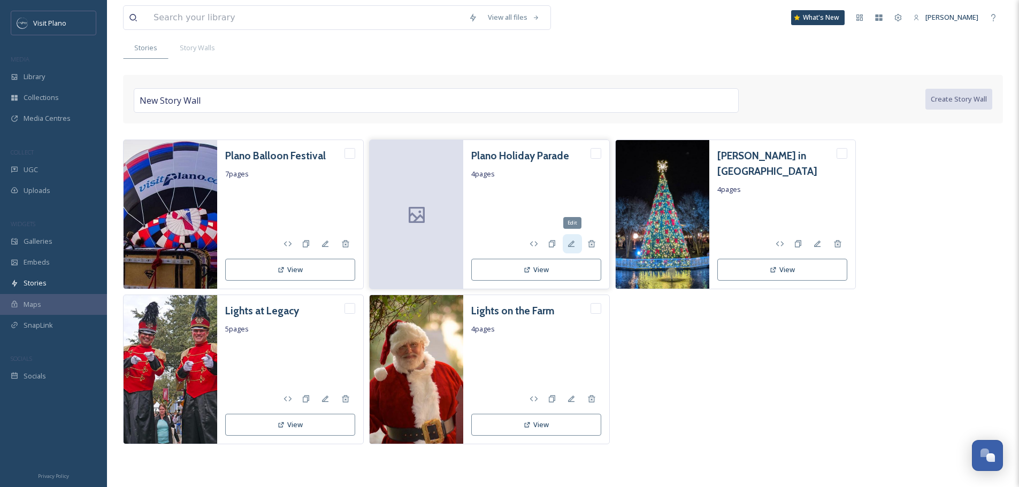
click at [568, 246] on icon at bounding box center [571, 244] width 6 height 6
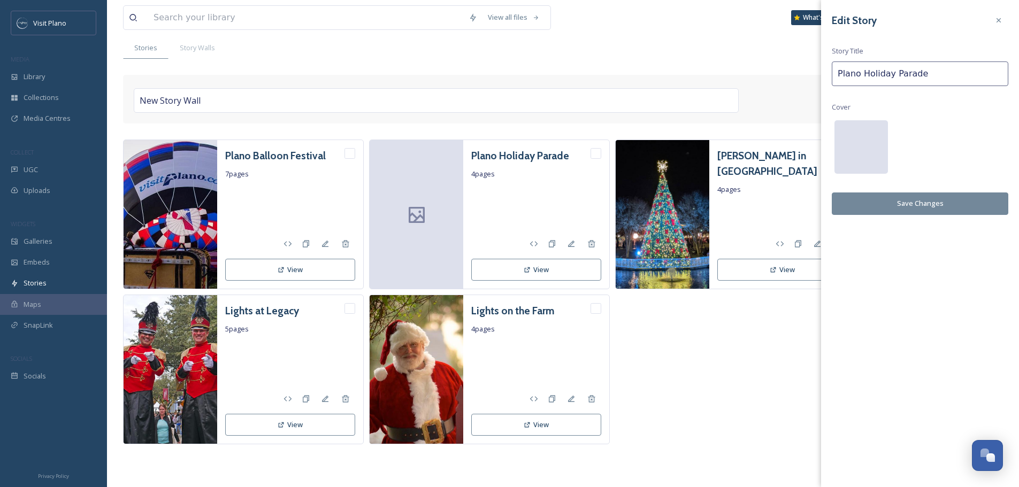
click at [857, 158] on div at bounding box center [860, 146] width 53 height 53
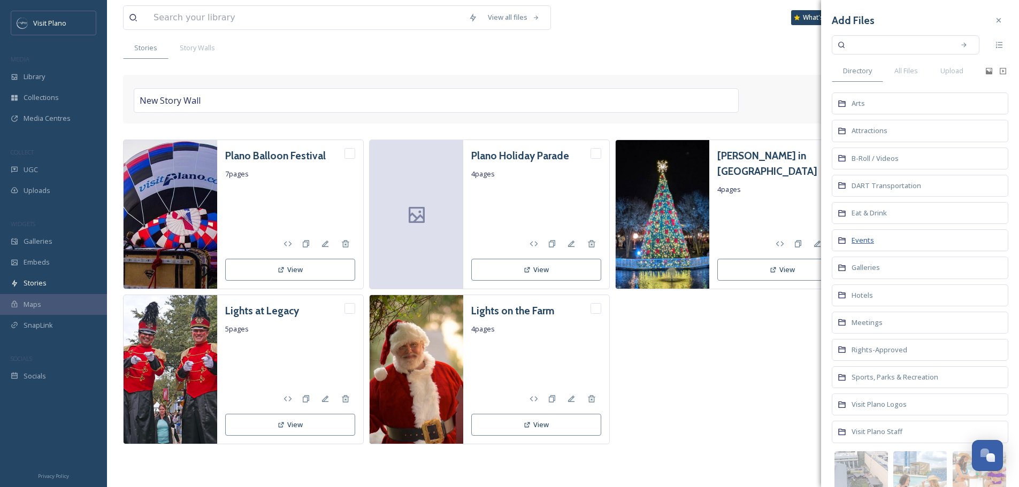
click at [862, 240] on span "Events" at bounding box center [863, 240] width 22 height 10
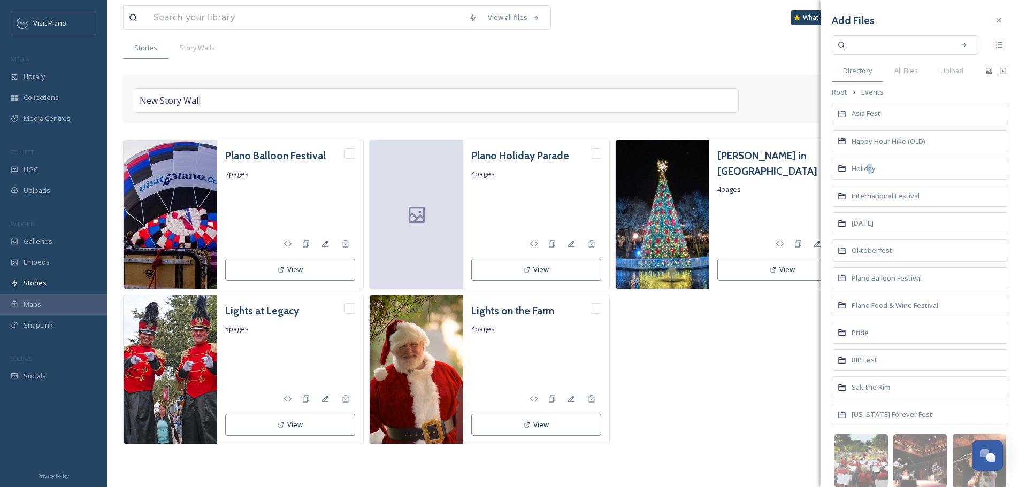
click at [871, 164] on span "Holiday" at bounding box center [864, 169] width 24 height 10
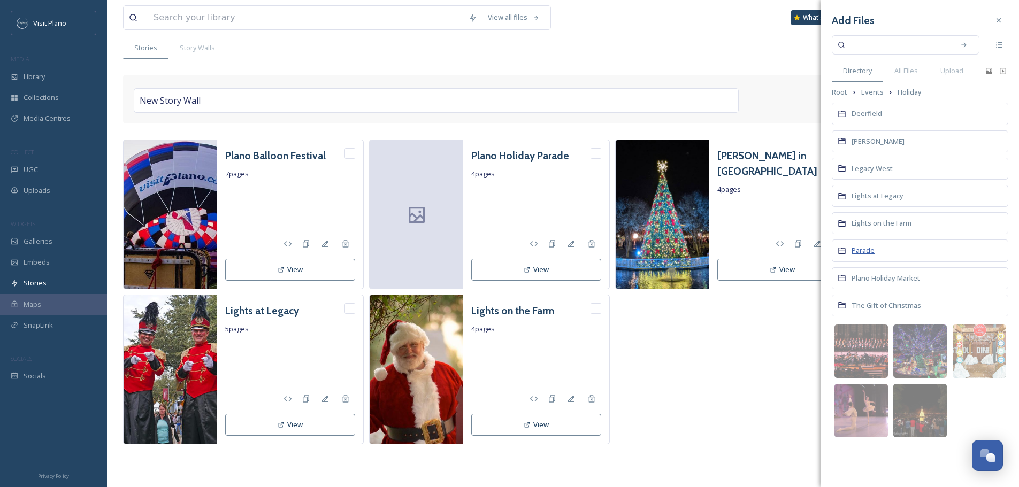
click at [870, 249] on span "Parade" at bounding box center [863, 251] width 23 height 10
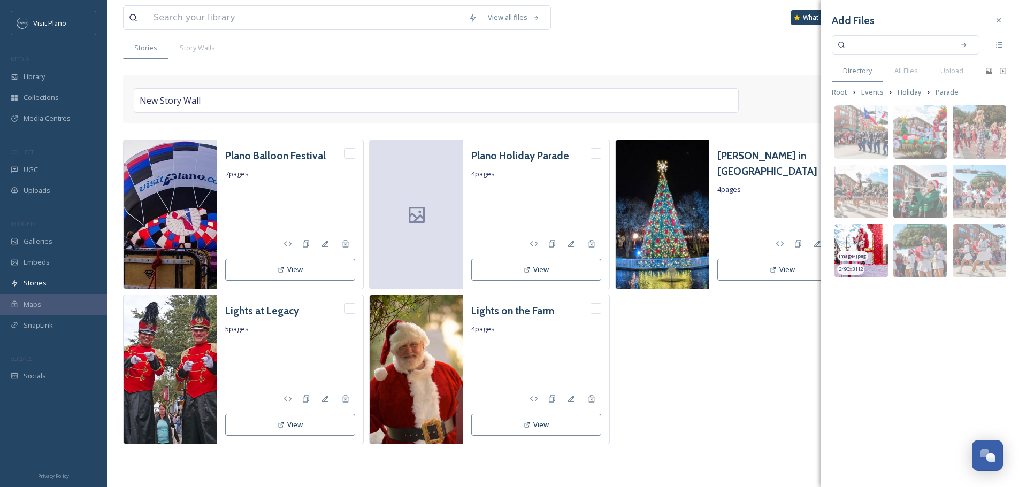
click at [869, 237] on img at bounding box center [860, 250] width 53 height 53
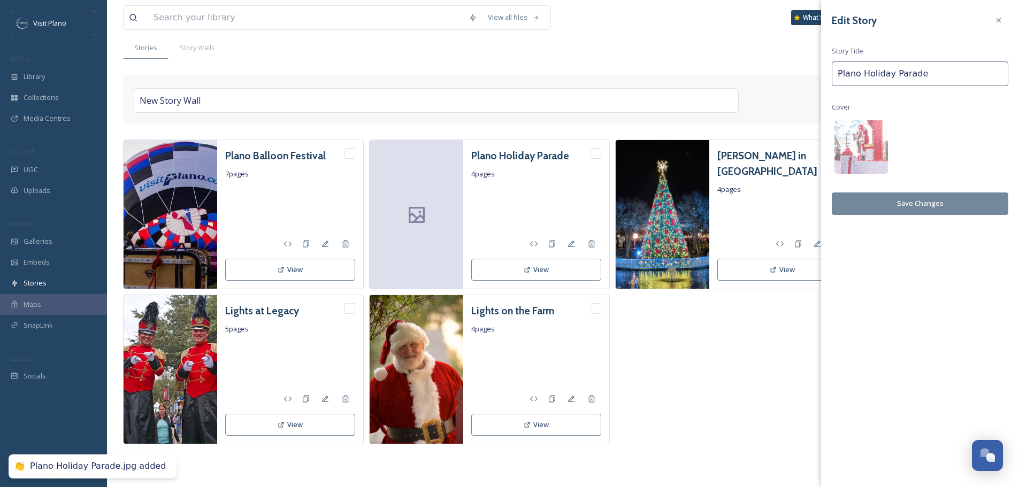
click at [877, 206] on button "Save Changes" at bounding box center [920, 204] width 177 height 22
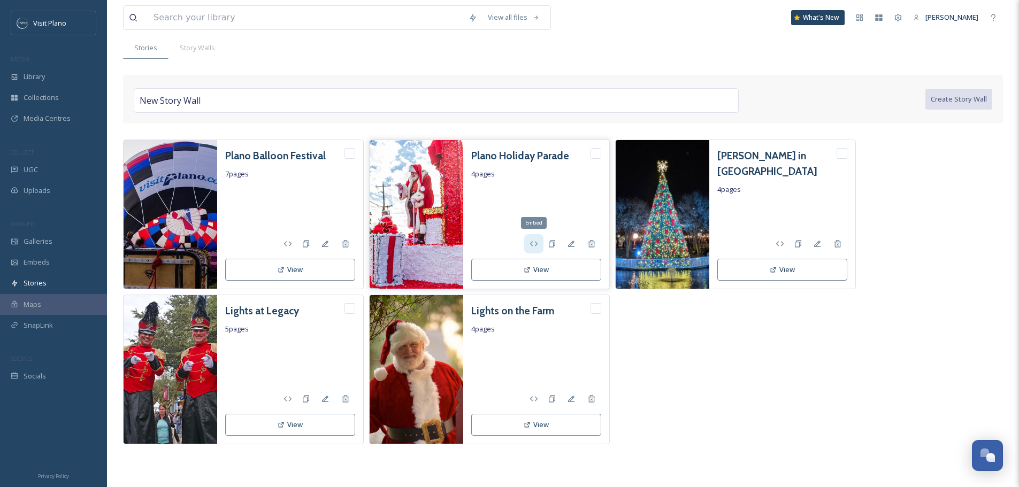
click at [536, 247] on icon at bounding box center [534, 244] width 9 height 9
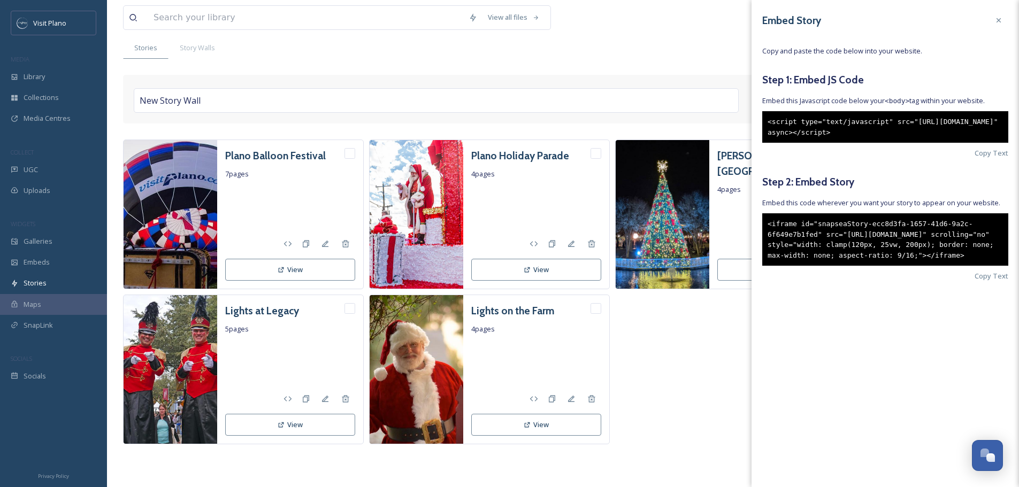
drag, startPoint x: 767, startPoint y: 235, endPoint x: 913, endPoint y: 288, distance: 154.8
click at [913, 266] on div "<iframe id="snapseaStory-ecc8d3fa-1657-41d6-9a2c-6f649e7b1fed" src="[URL][DOMAI…" at bounding box center [885, 239] width 246 height 52
copy div "<iframe id="snapseaStory-ecc8d3fa-1657-41d6-9a2c-6f649e7b1fed" src="[URL][DOMAI…"
click at [639, 410] on div "Plano Balloon Festival 7 pages View Plano Holiday Parade 4 pages View Embed Sto…" at bounding box center [563, 292] width 880 height 305
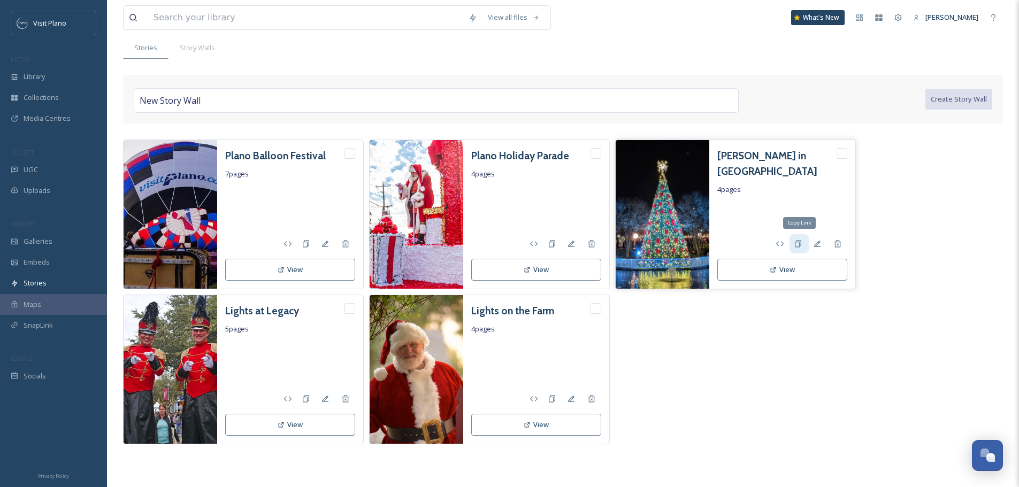
drag, startPoint x: 794, startPoint y: 243, endPoint x: 801, endPoint y: 235, distance: 10.3
click at [801, 235] on div "Copy Link" at bounding box center [798, 243] width 19 height 19
click at [819, 244] on icon at bounding box center [817, 244] width 9 height 9
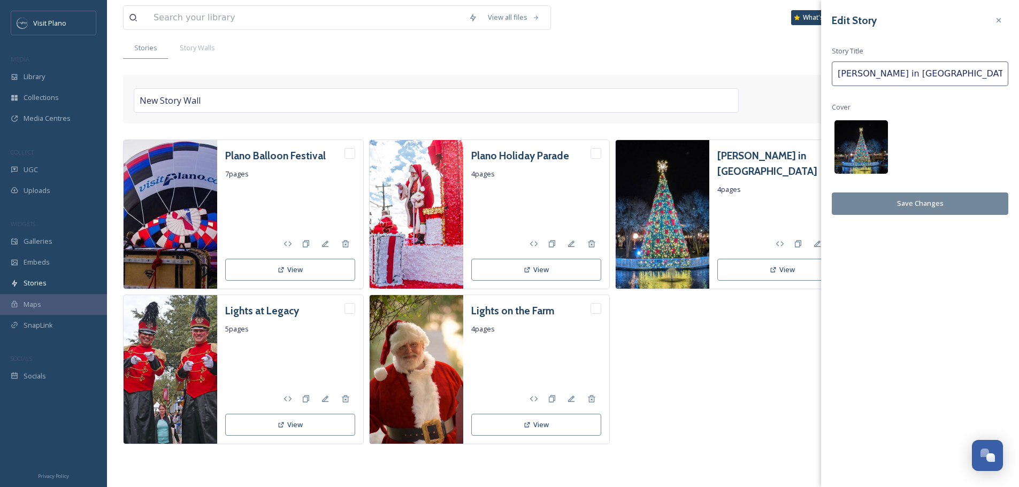
click at [860, 148] on img at bounding box center [860, 146] width 53 height 53
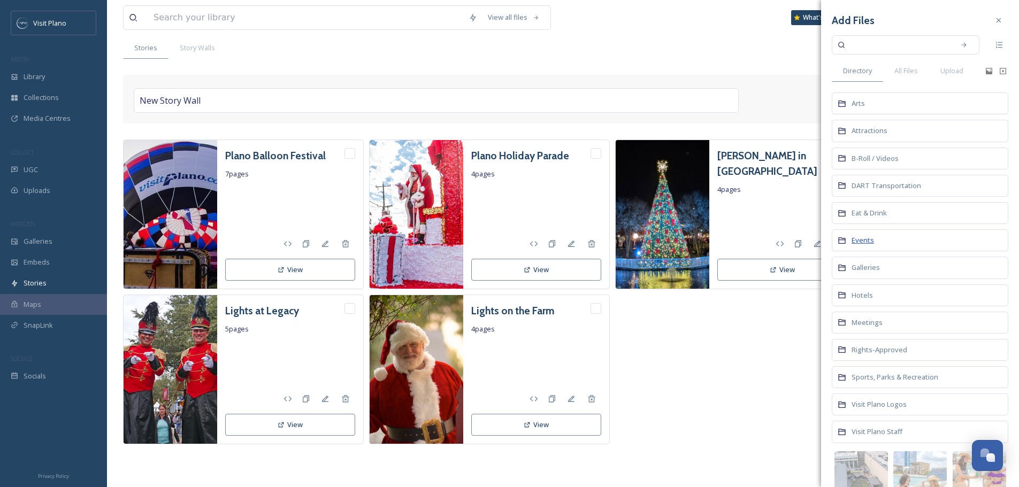
click at [859, 244] on span "Events" at bounding box center [863, 240] width 22 height 10
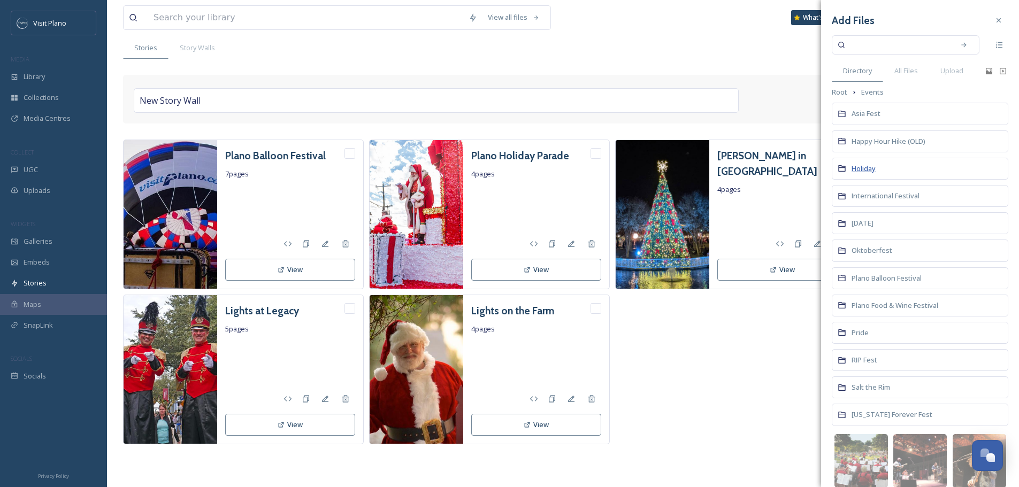
click at [857, 172] on span "Holiday" at bounding box center [864, 169] width 24 height 10
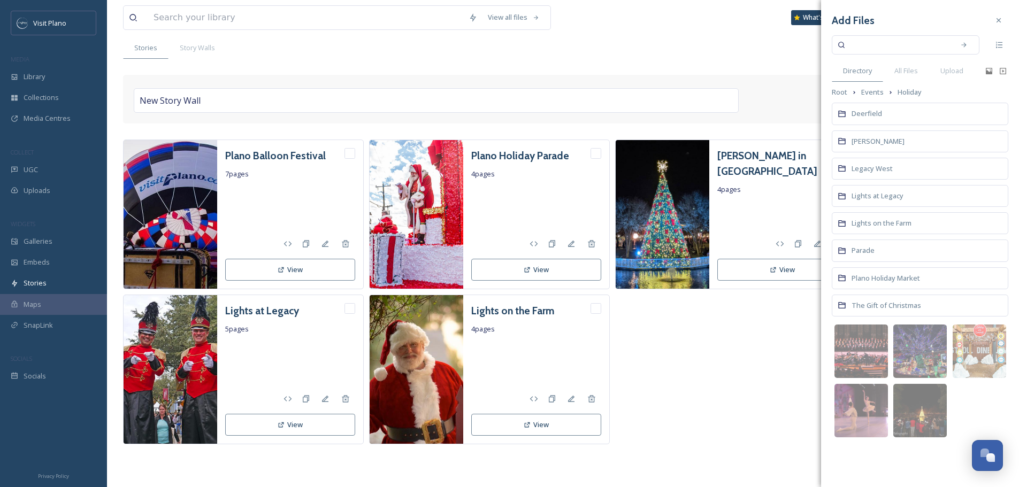
click at [850, 140] on div "[PERSON_NAME]" at bounding box center [920, 142] width 177 height 22
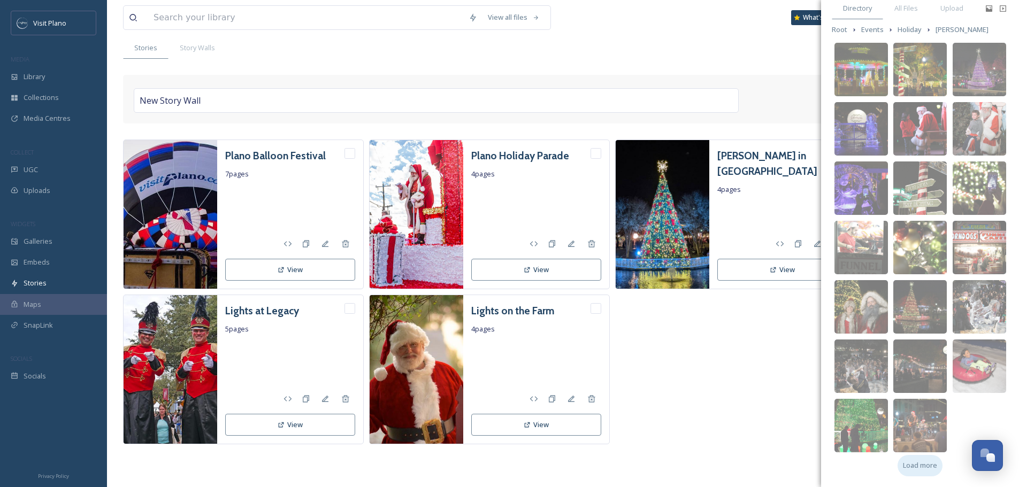
click at [917, 467] on span "Load more" at bounding box center [920, 466] width 34 height 10
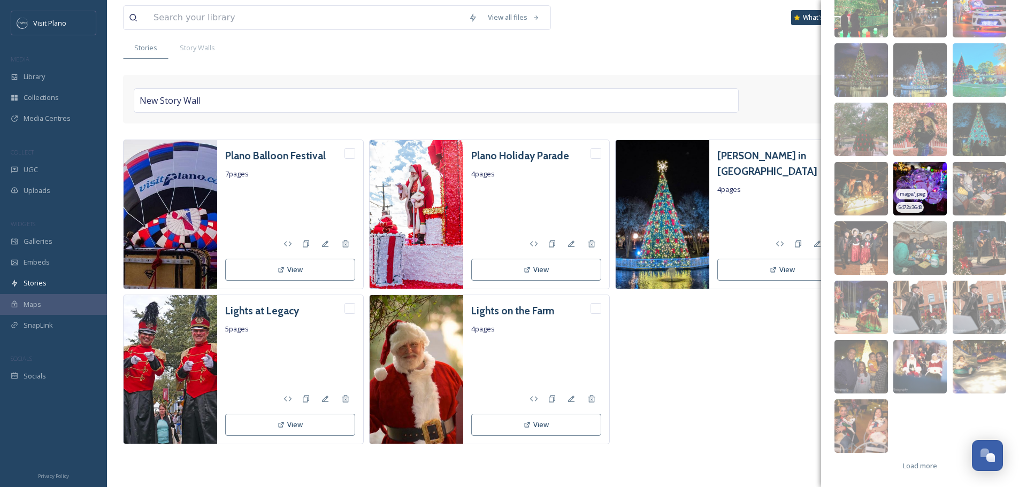
scroll to position [478, 0]
click at [915, 459] on div "Load more" at bounding box center [920, 465] width 45 height 21
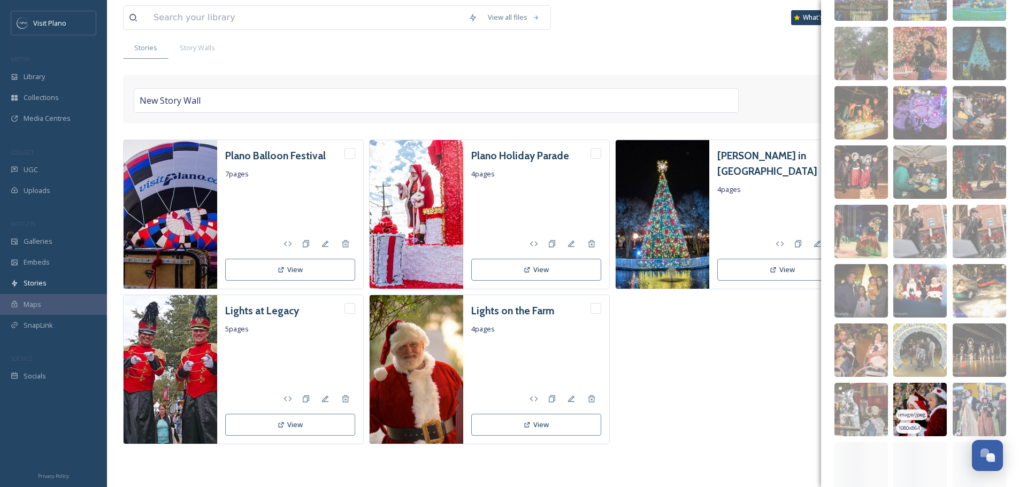
scroll to position [635, 0]
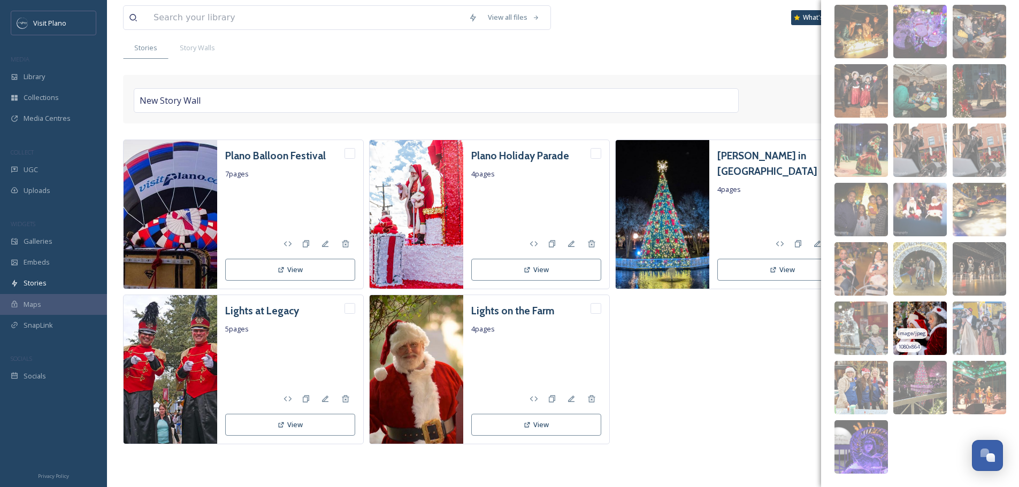
click at [926, 316] on img at bounding box center [919, 328] width 53 height 53
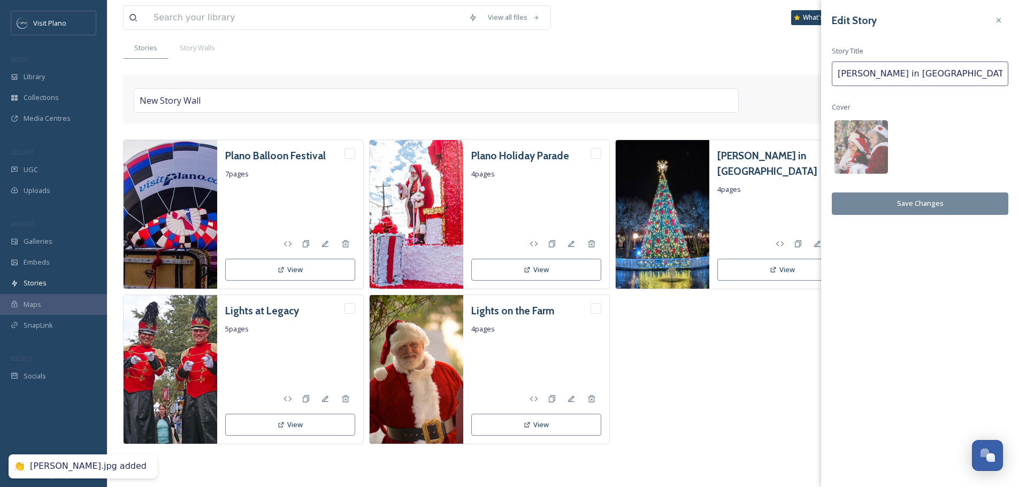
click at [880, 197] on button "Save Changes" at bounding box center [920, 204] width 177 height 22
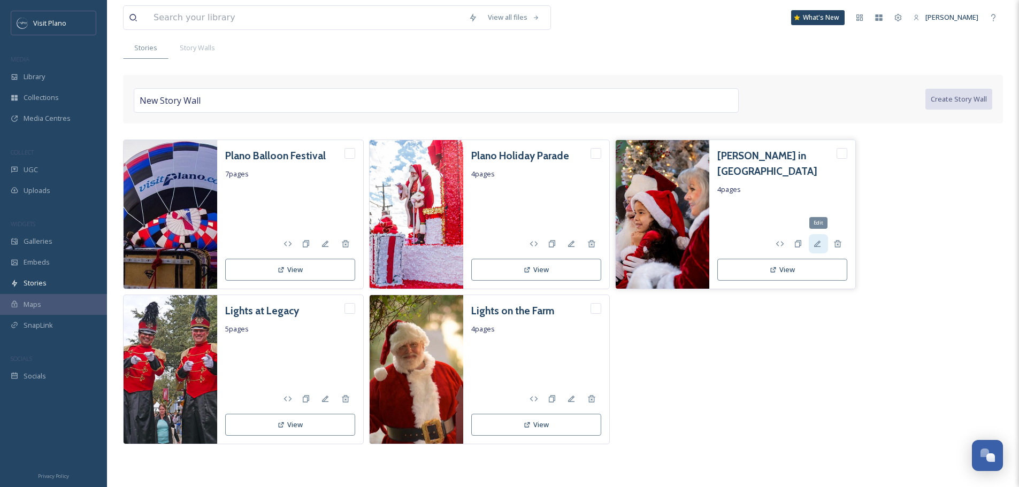
click at [821, 247] on icon at bounding box center [817, 244] width 9 height 9
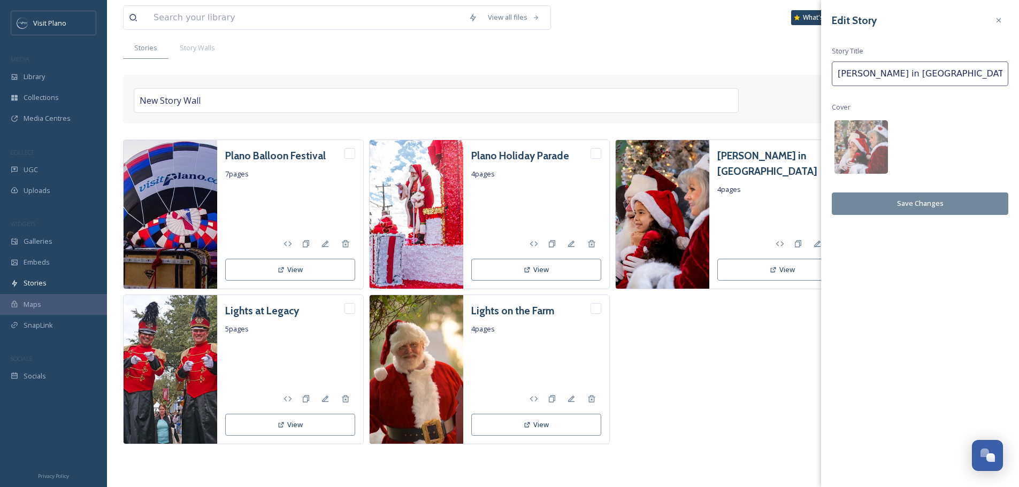
click at [783, 338] on div "Plano Balloon Festival 7 pages View Plano Holiday Parade 4 pages View [PERSON_N…" at bounding box center [563, 292] width 880 height 305
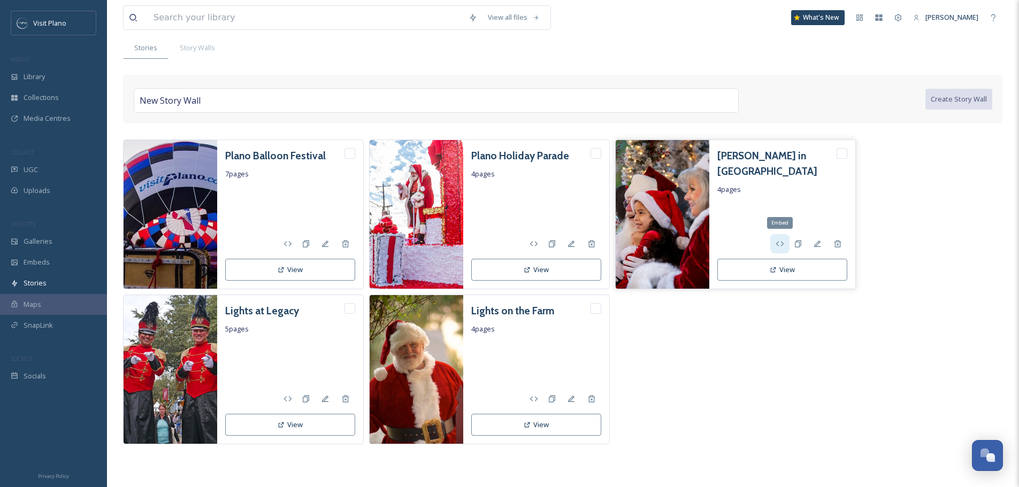
click at [779, 244] on icon at bounding box center [780, 244] width 9 height 9
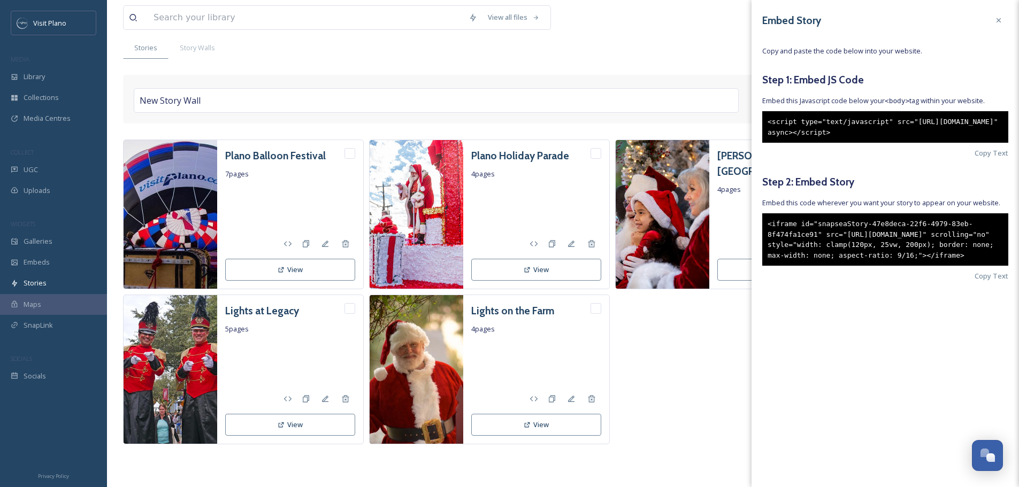
drag, startPoint x: 768, startPoint y: 237, endPoint x: 887, endPoint y: 283, distance: 127.5
click at [887, 266] on div "<iframe id="snapseaStory-47e8deca-22f6-4979-83eb-8f474fa1ce91" src="[URL][DOMAI…" at bounding box center [885, 239] width 246 height 52
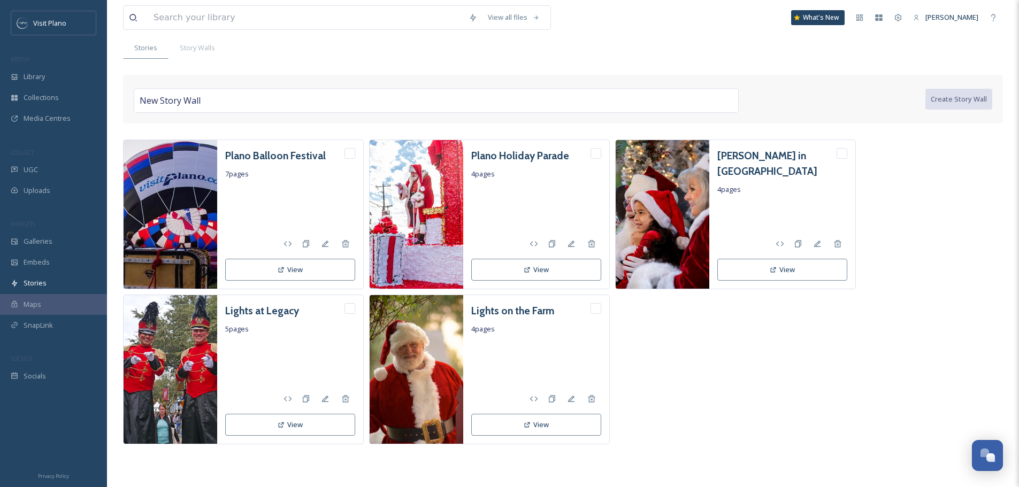
click at [684, 339] on div "Plano Balloon Festival 7 pages View Plano Holiday Parade 4 pages View [PERSON_N…" at bounding box center [563, 292] width 880 height 305
